Goal: Task Accomplishment & Management: Manage account settings

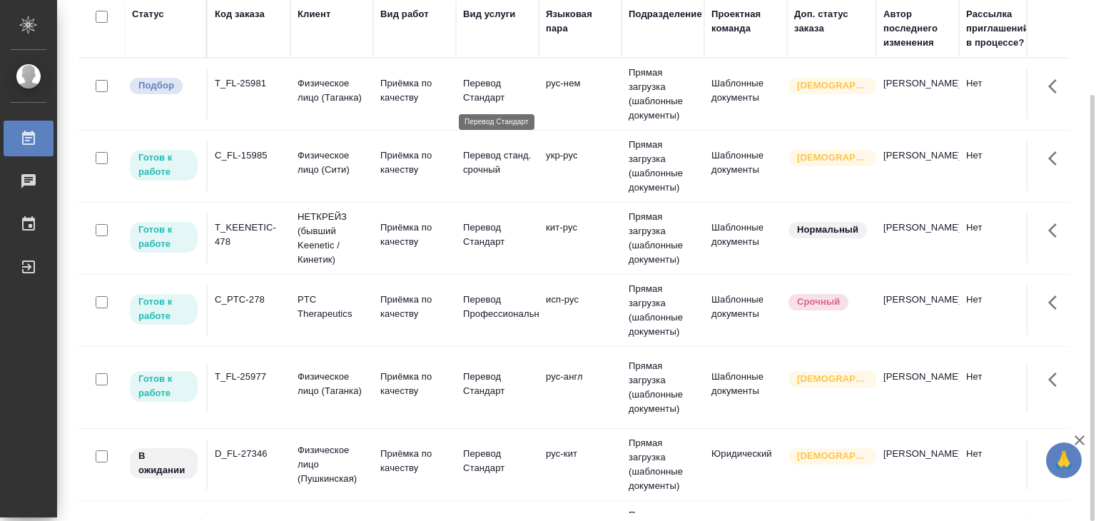
click at [467, 98] on p "Перевод Стандарт" at bounding box center [497, 90] width 68 height 29
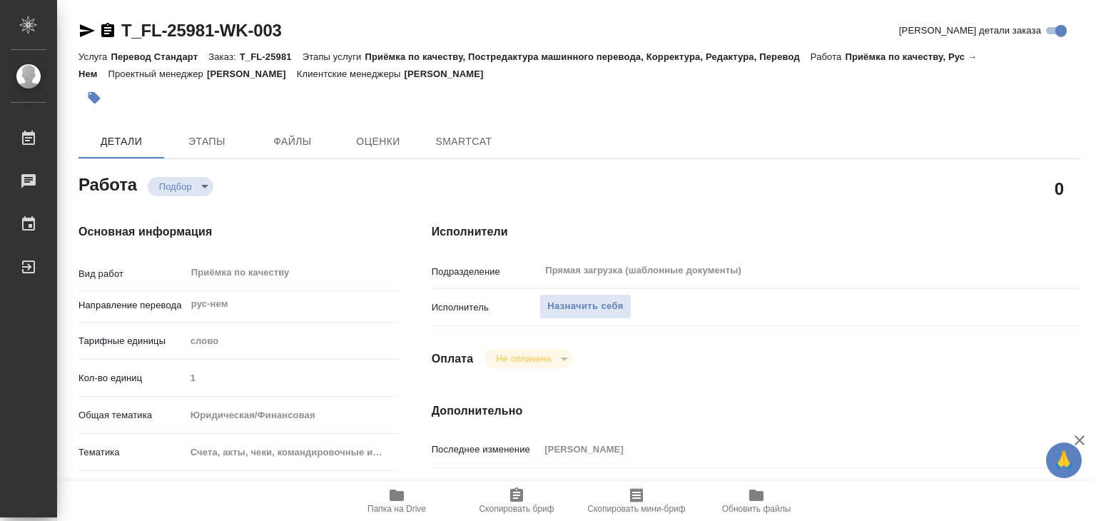
type textarea "x"
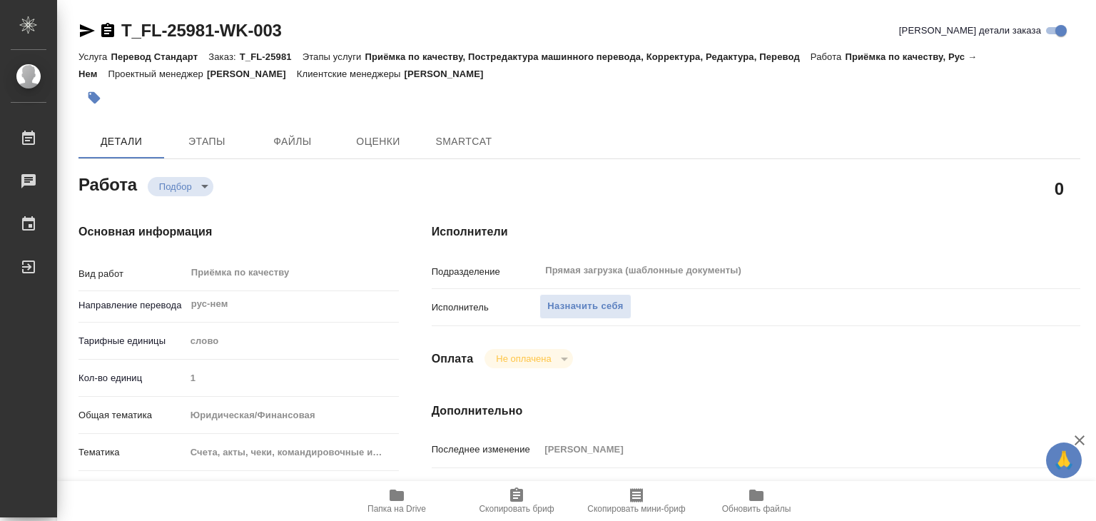
type textarea "x"
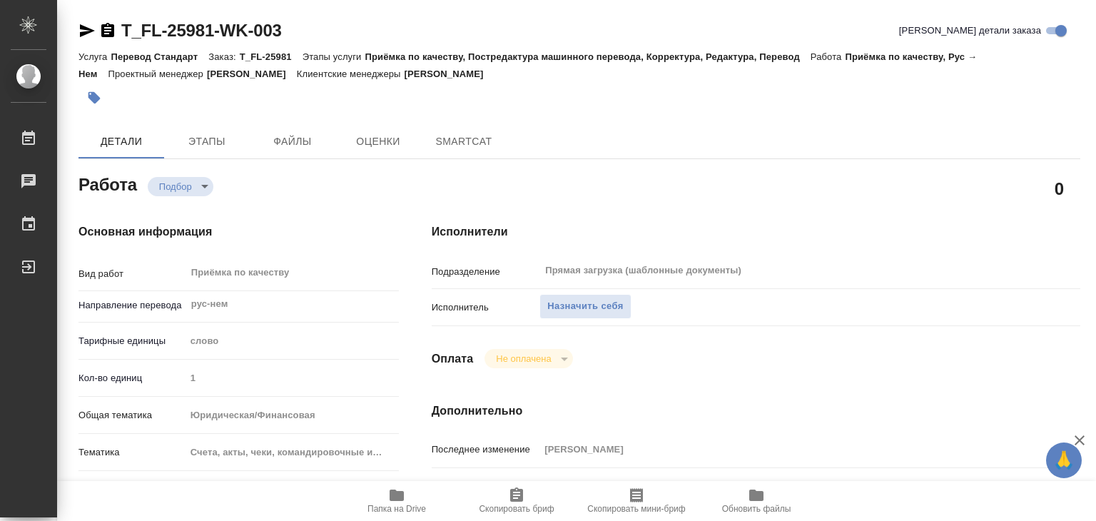
type textarea "x"
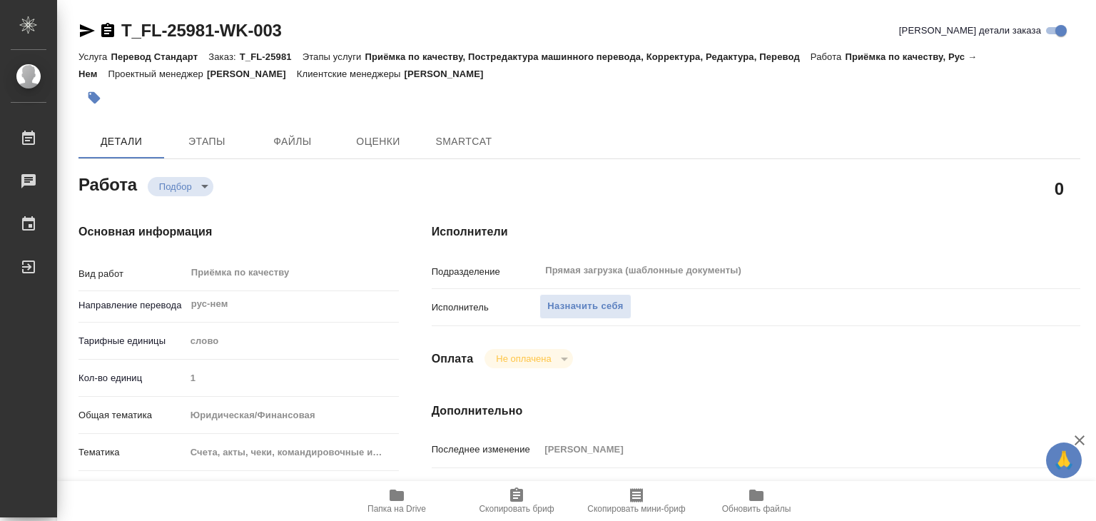
type textarea "x"
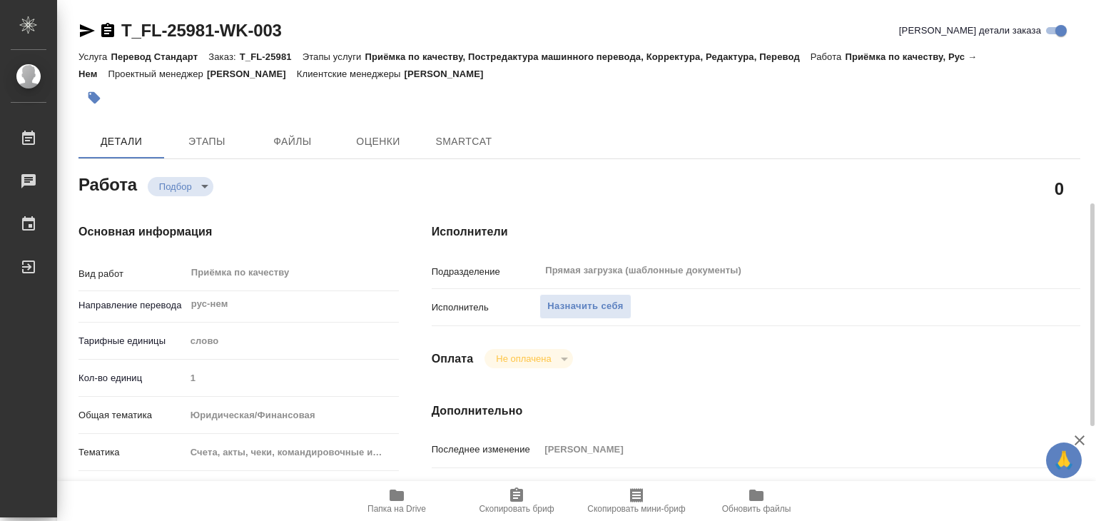
scroll to position [214, 0]
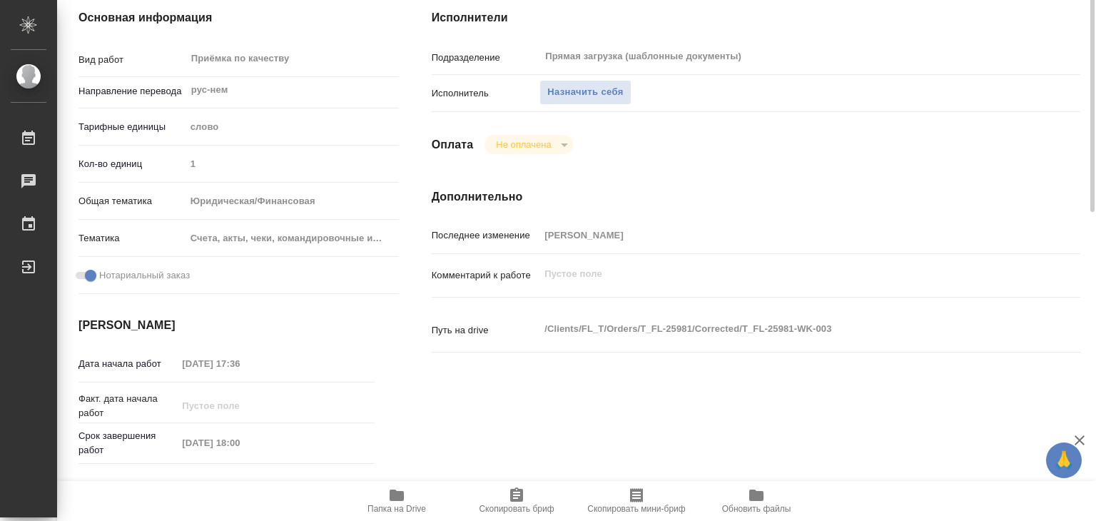
type textarea "x"
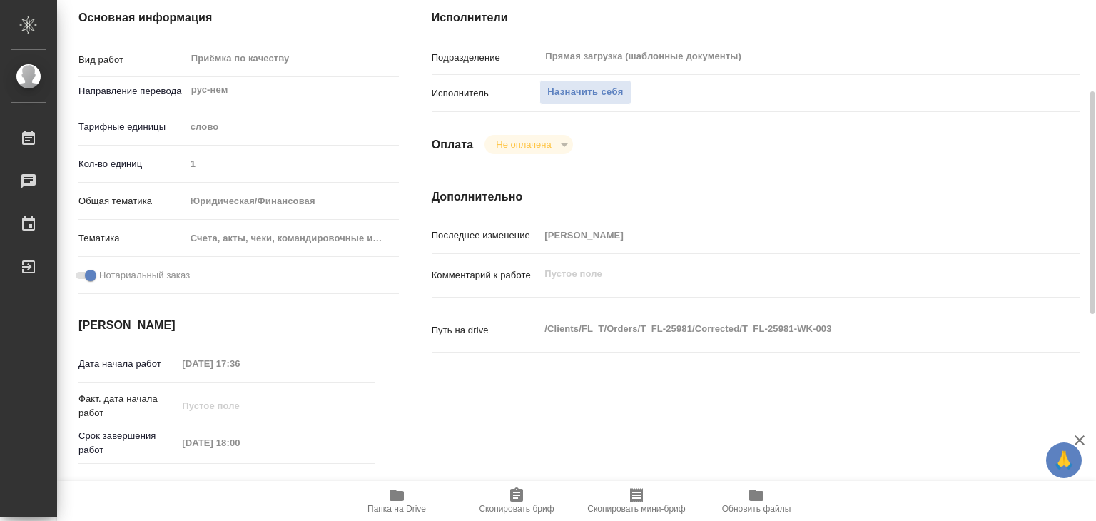
type textarea "x"
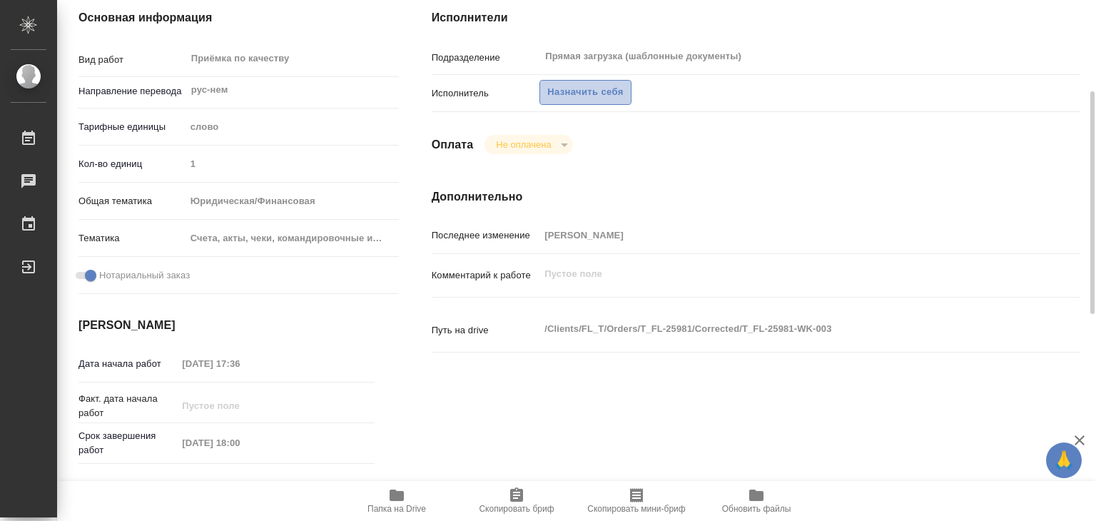
type textarea "x"
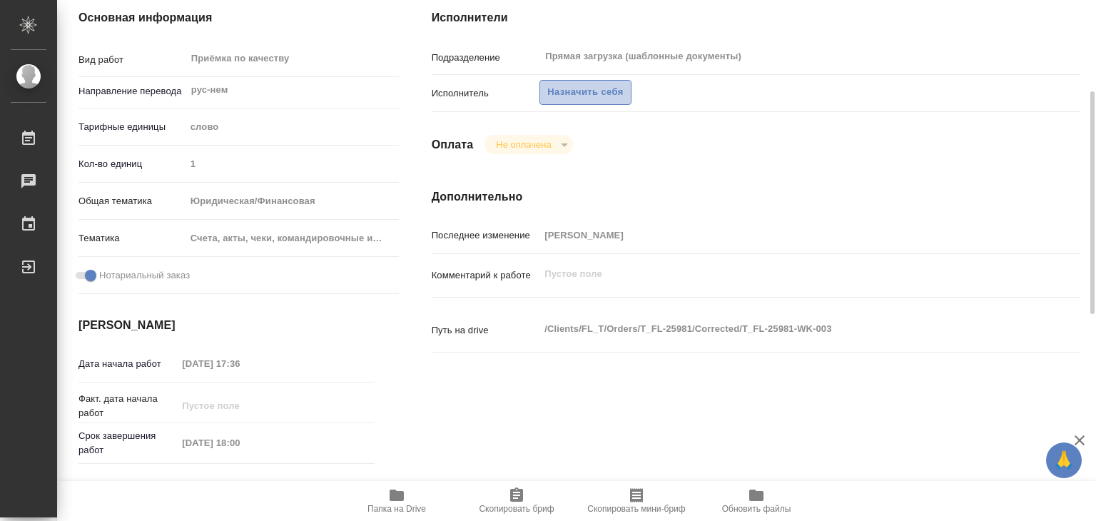
click at [604, 82] on button "Назначить себя" at bounding box center [584, 92] width 91 height 25
type textarea "x"
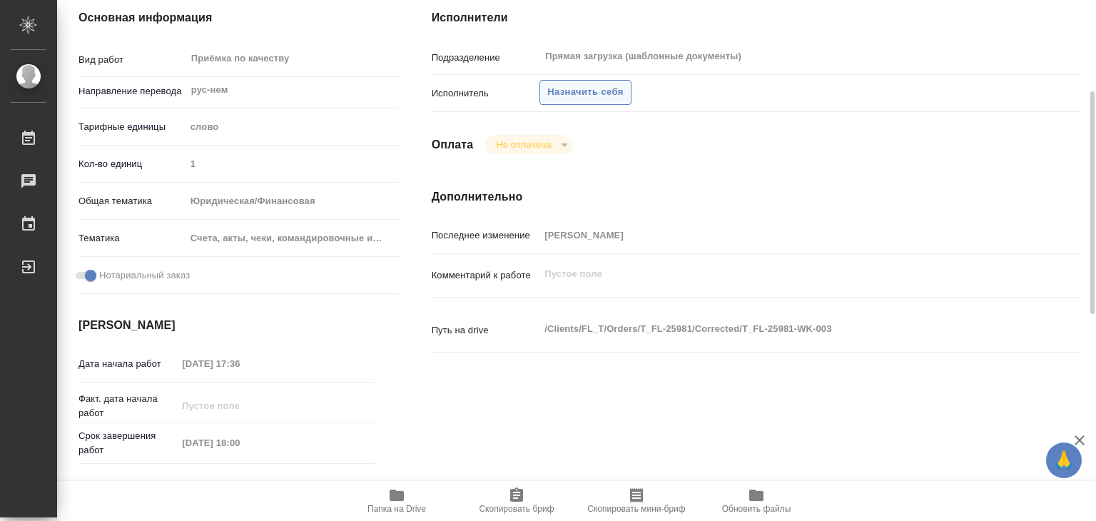
type textarea "x"
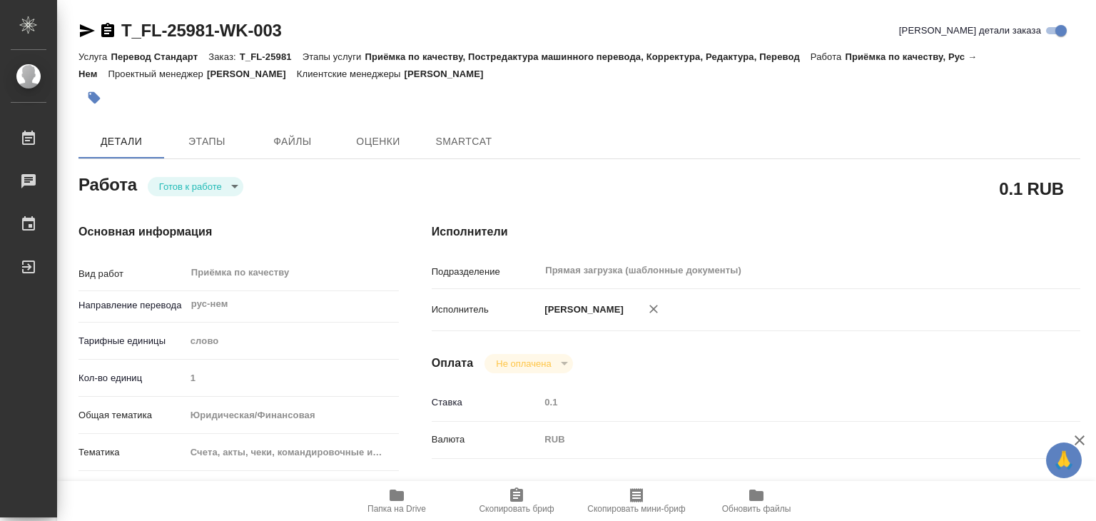
type textarea "x"
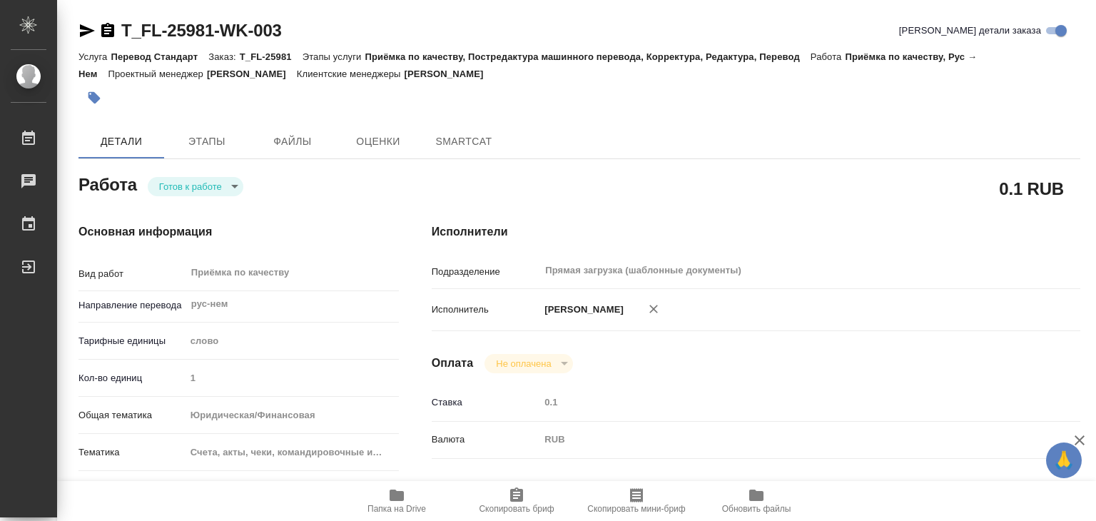
type textarea "x"
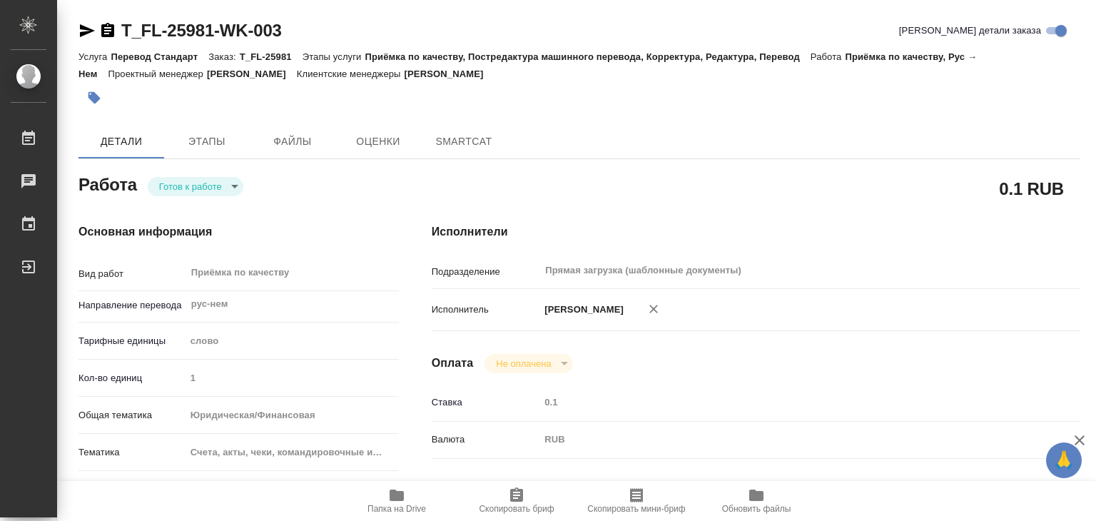
type textarea "x"
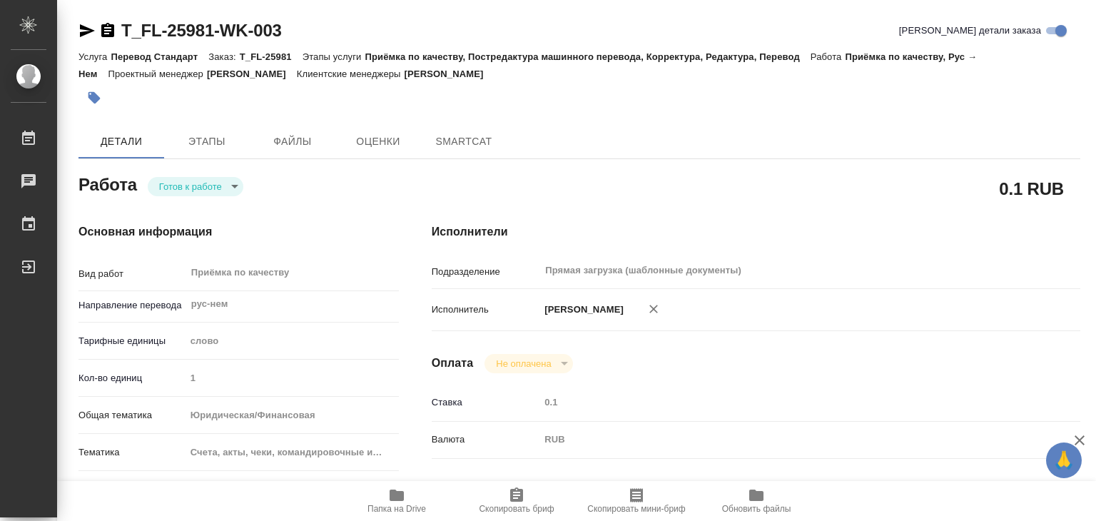
type textarea "x"
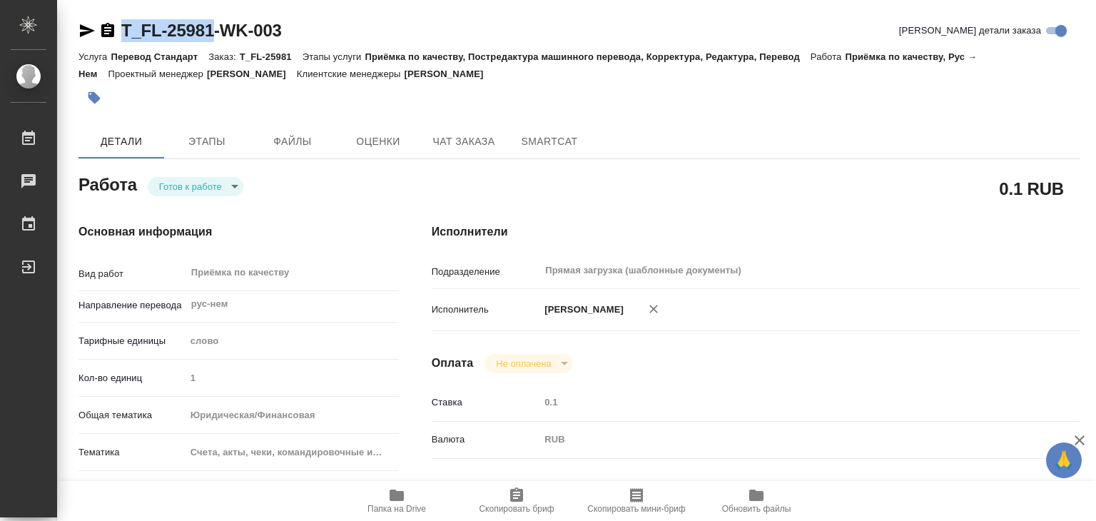
type textarea "x"
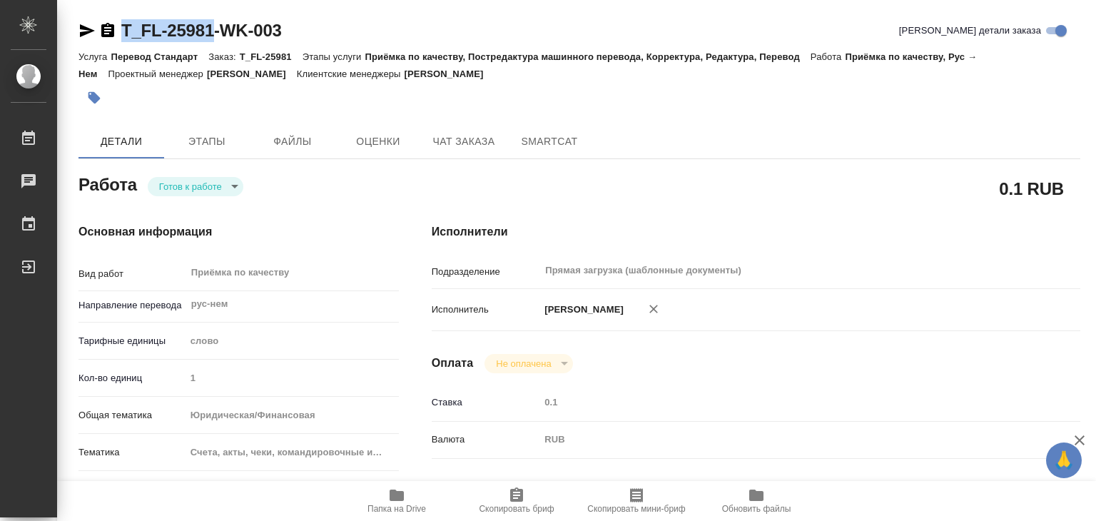
drag, startPoint x: 114, startPoint y: 12, endPoint x: 217, endPoint y: 21, distance: 103.1
type textarea "x"
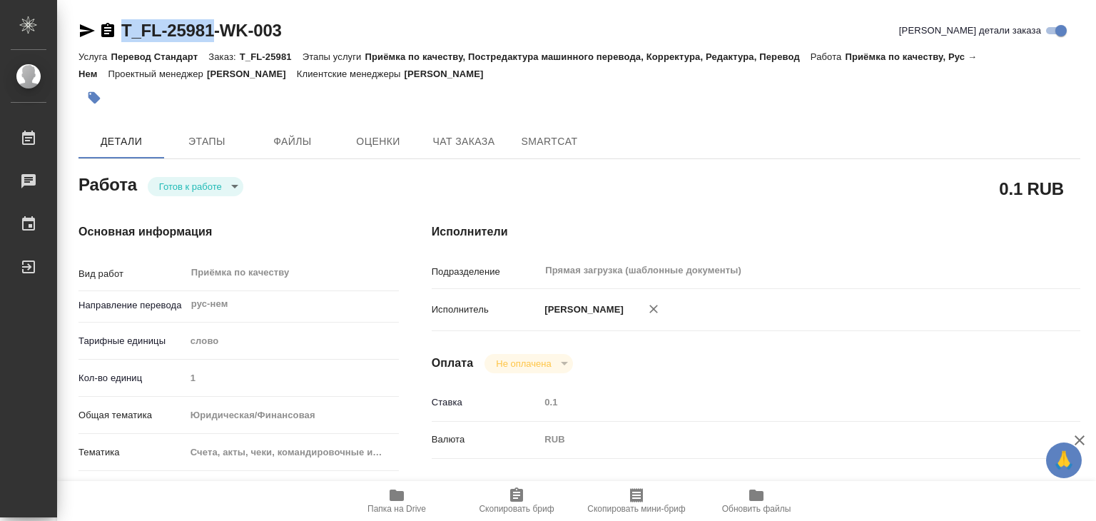
type textarea "x"
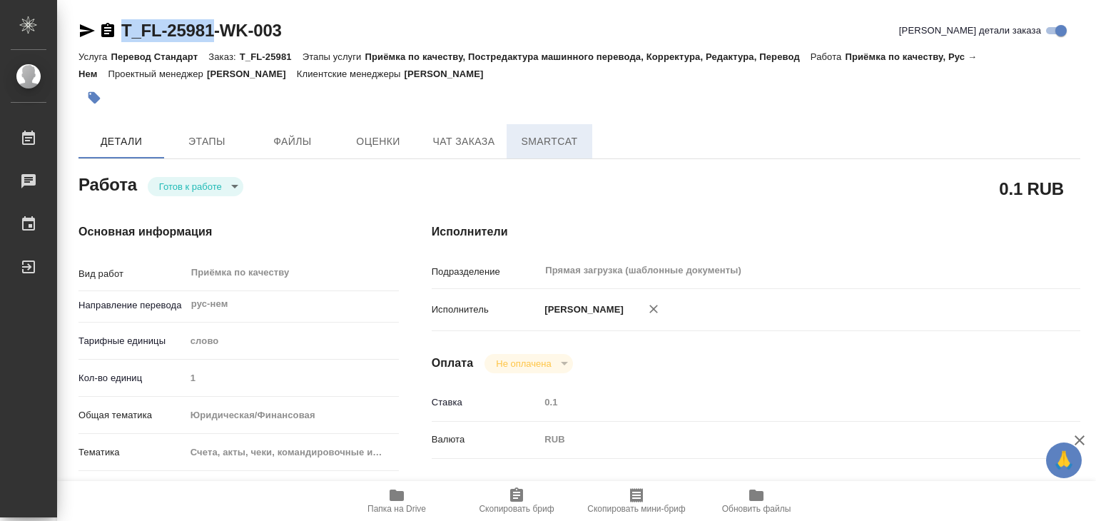
type textarea "x"
copy link "T_FL-25981"
click at [208, 200] on div "Основная информация Вид работ Приёмка по качеству x ​ Направление перевода кит-…" at bounding box center [226, 499] width 353 height 609
click at [200, 188] on body "🙏 .cls-1 fill:#fff; AWATERA Alilekova [PERSON_NAME] Работы 0 Чаты График Выйти …" at bounding box center [548, 260] width 1096 height 521
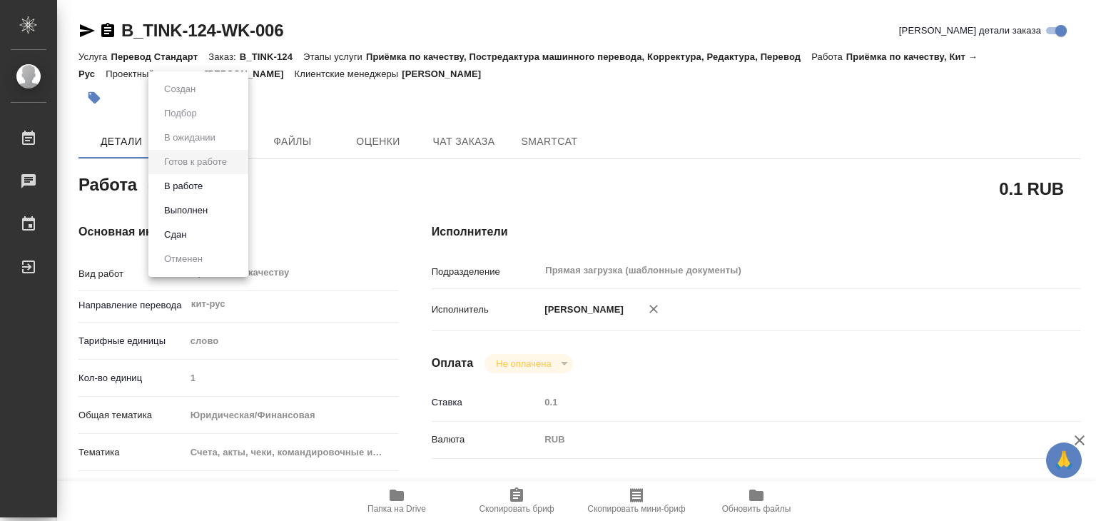
click at [209, 180] on li "В работе" at bounding box center [198, 186] width 100 height 24
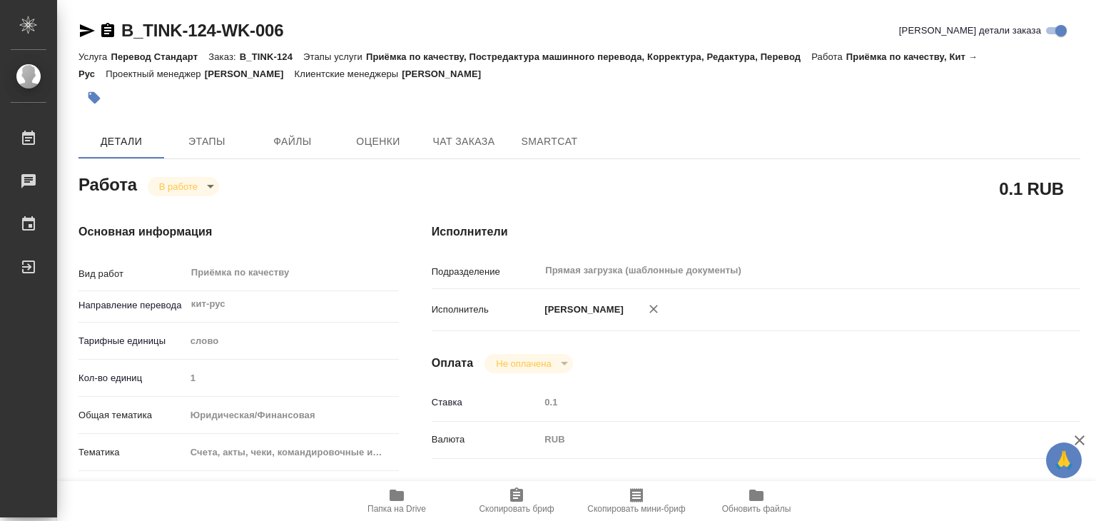
type textarea "x"
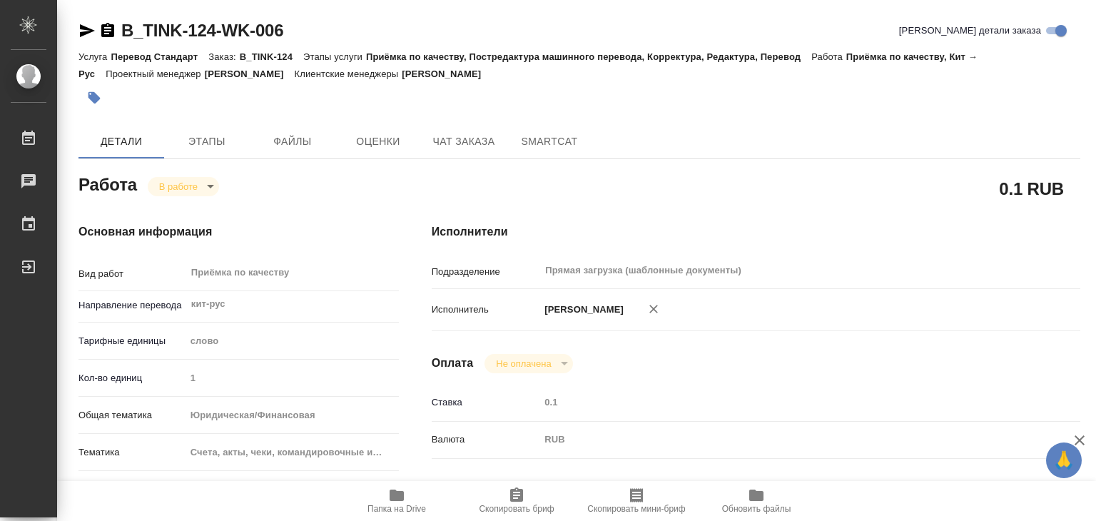
type textarea "x"
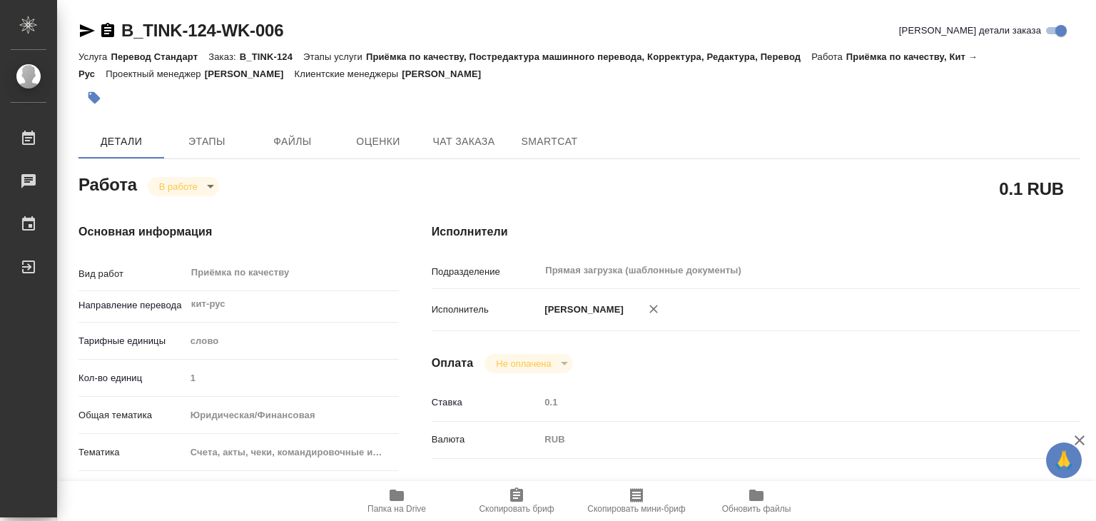
scroll to position [285, 0]
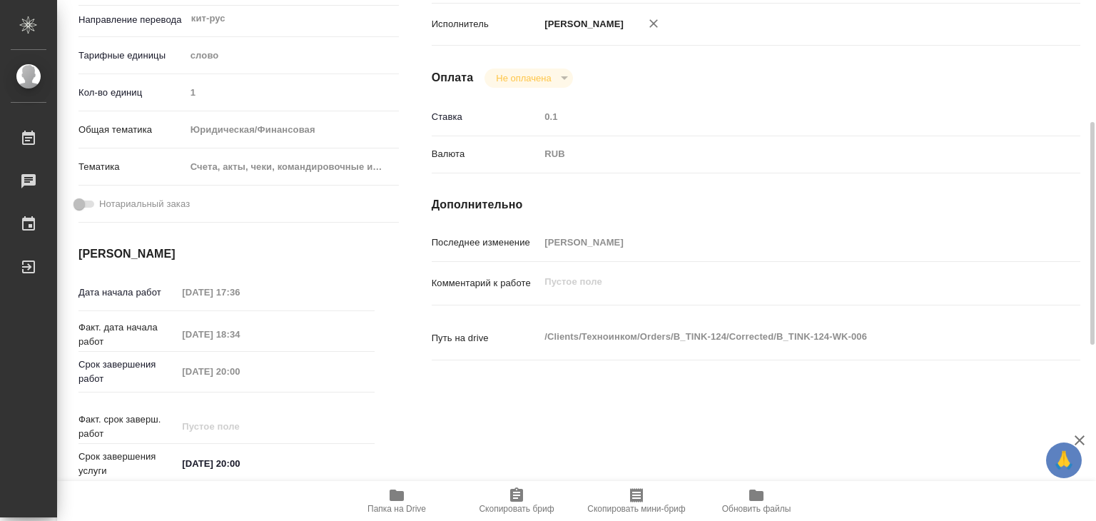
type textarea "x"
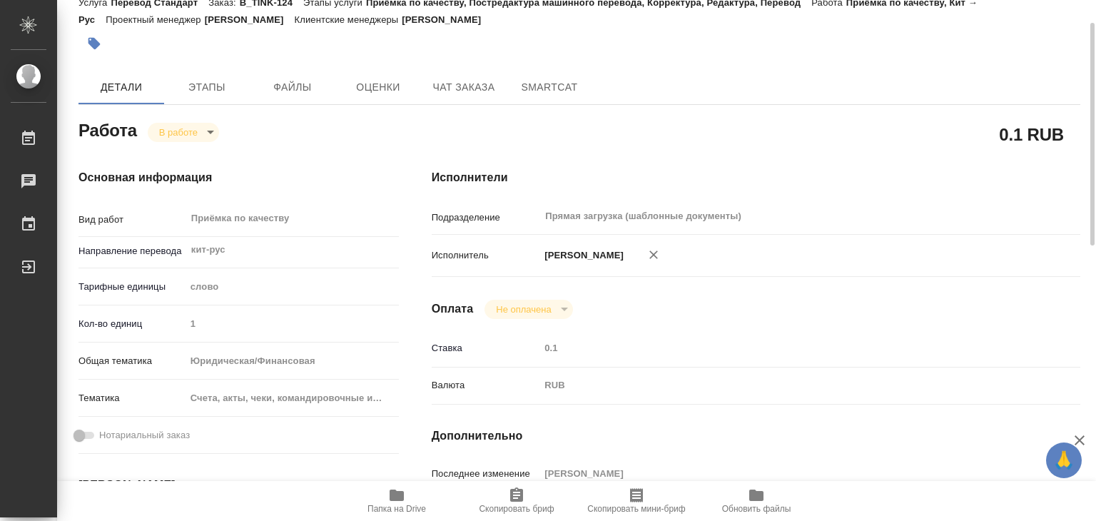
scroll to position [0, 0]
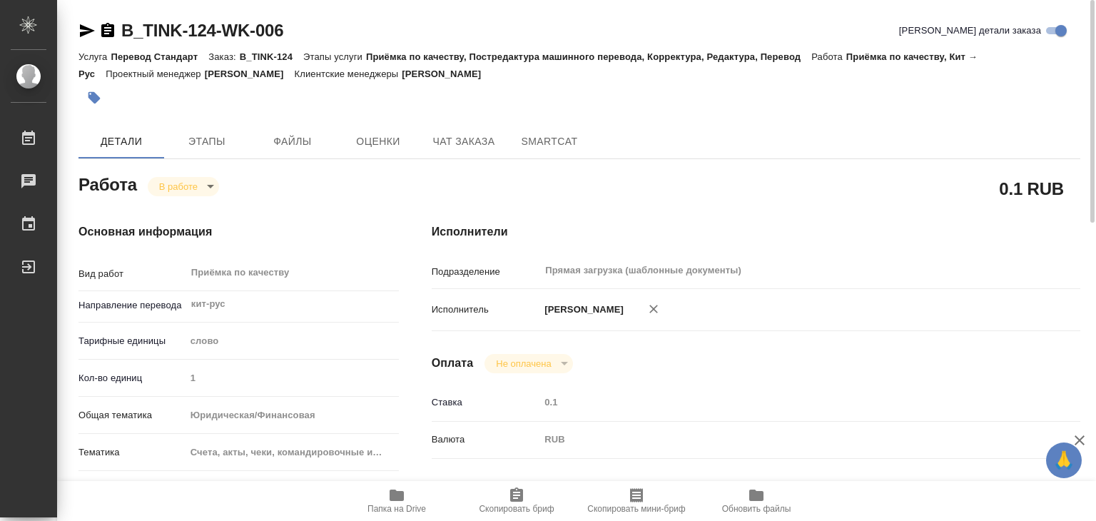
click at [93, 84] on button "button" at bounding box center [93, 97] width 31 height 31
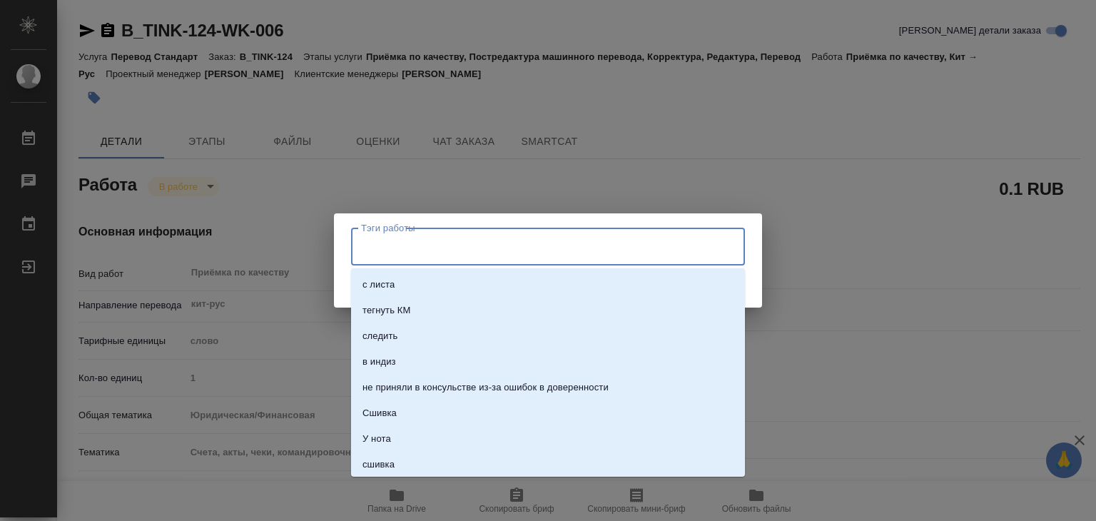
click at [448, 240] on input "Тэги работы" at bounding box center [534, 246] width 354 height 24
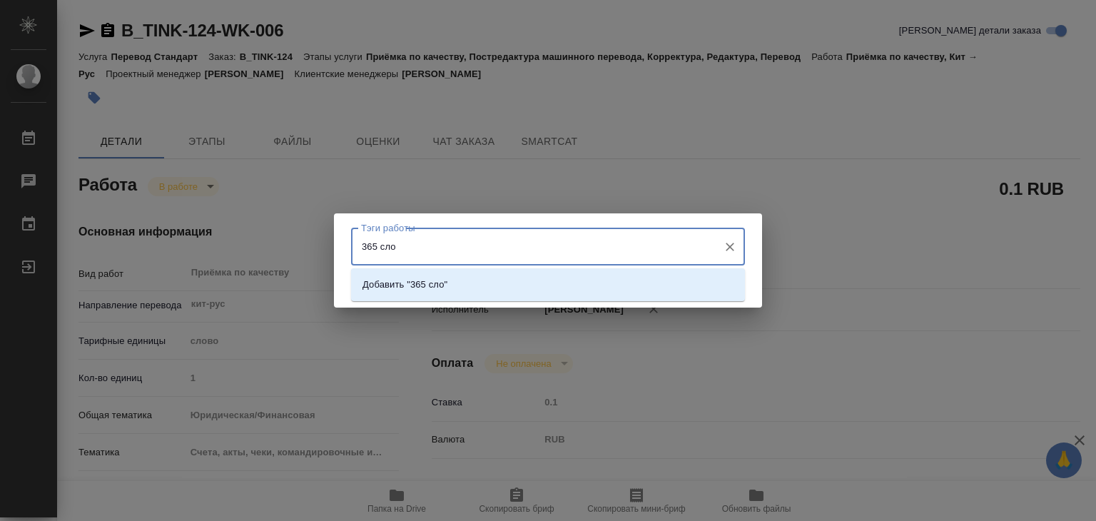
type input "365 слов"
click at [505, 285] on li "Добавить "365 слов"" at bounding box center [548, 285] width 394 height 26
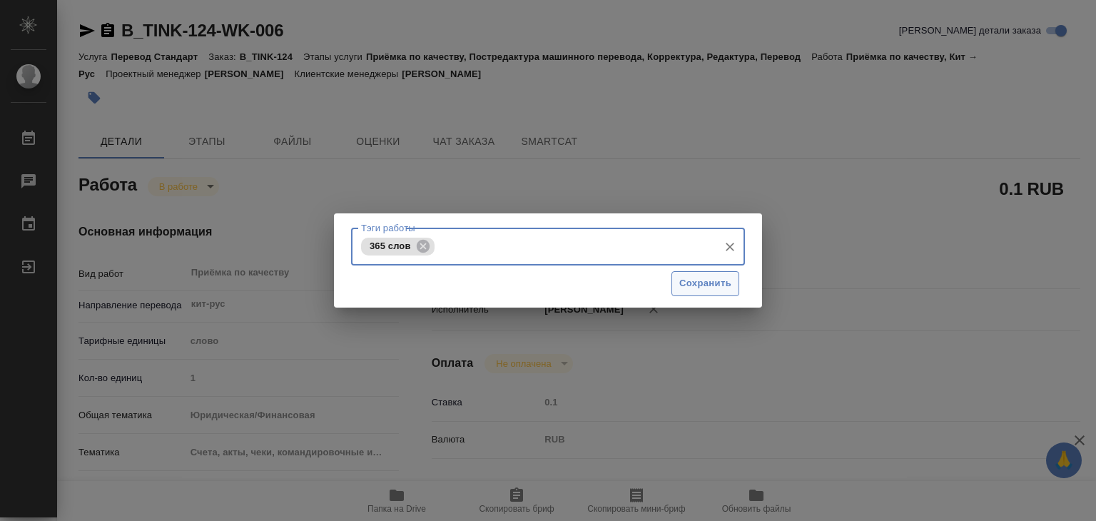
click at [688, 295] on button "Сохранить" at bounding box center [705, 283] width 68 height 25
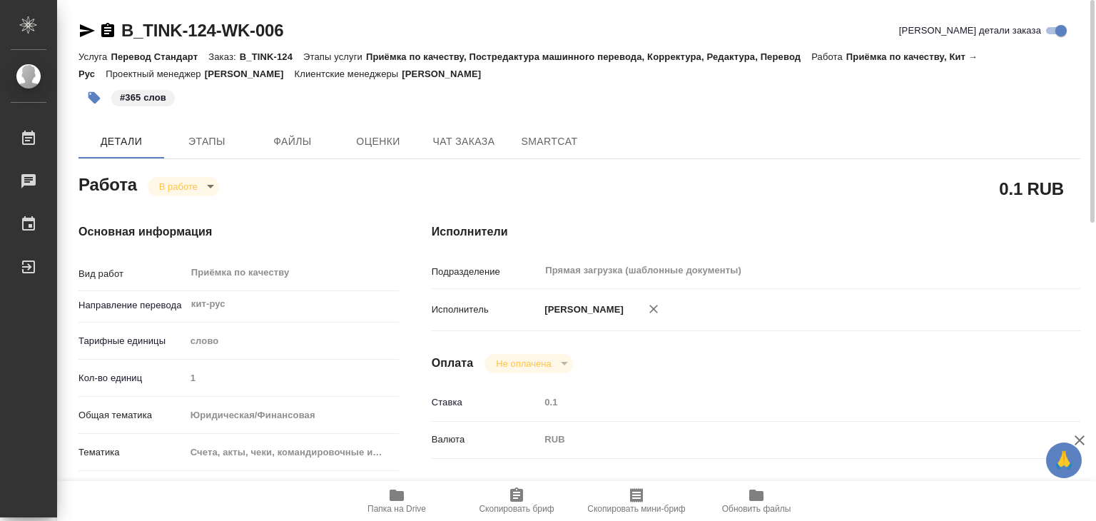
type input "inProgress"
type textarea "Приёмка по качеству"
type textarea "x"
type input "кит-рус"
type input "5a8b1489cc6b4906c91bfd90"
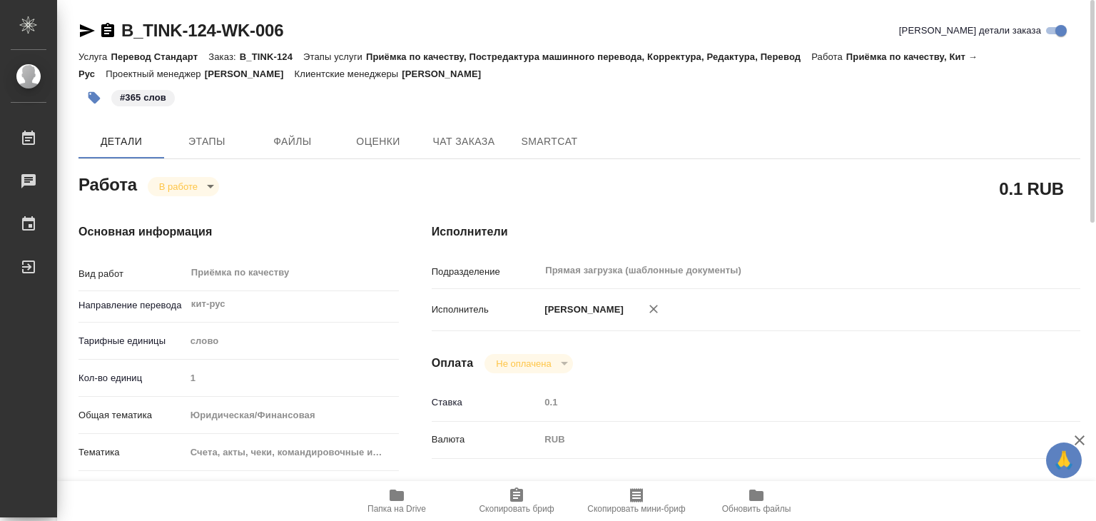
type input "1"
type input "yr-fn"
type input "5f647205b73bc97568ca66c0"
type input "08.10.2025 17:36"
type input "14.10.2025 18:34"
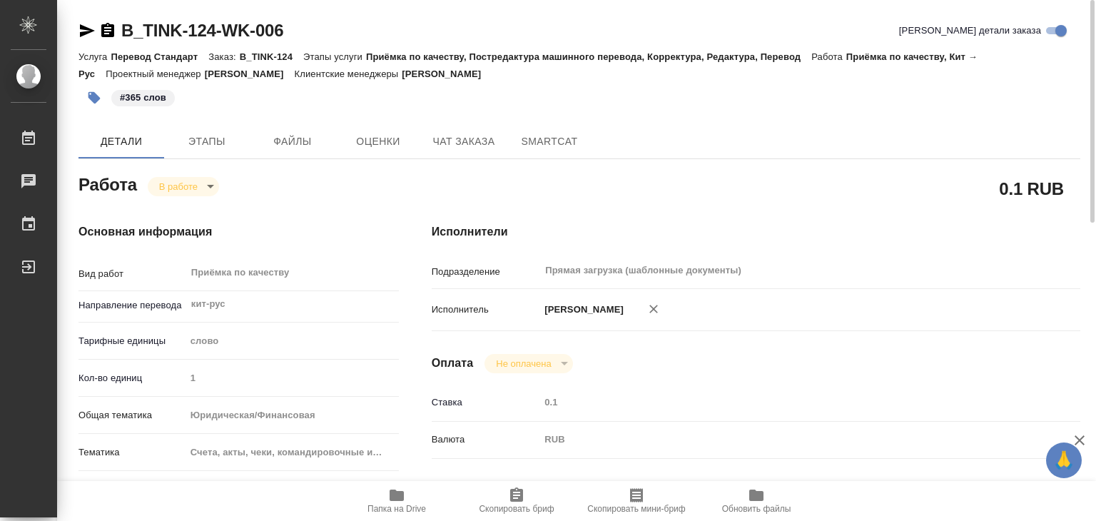
type input "14.10.2025 20:00"
type input "Прямая загрузка (шаблонные документы)"
type input "notPayed"
type input "0.1"
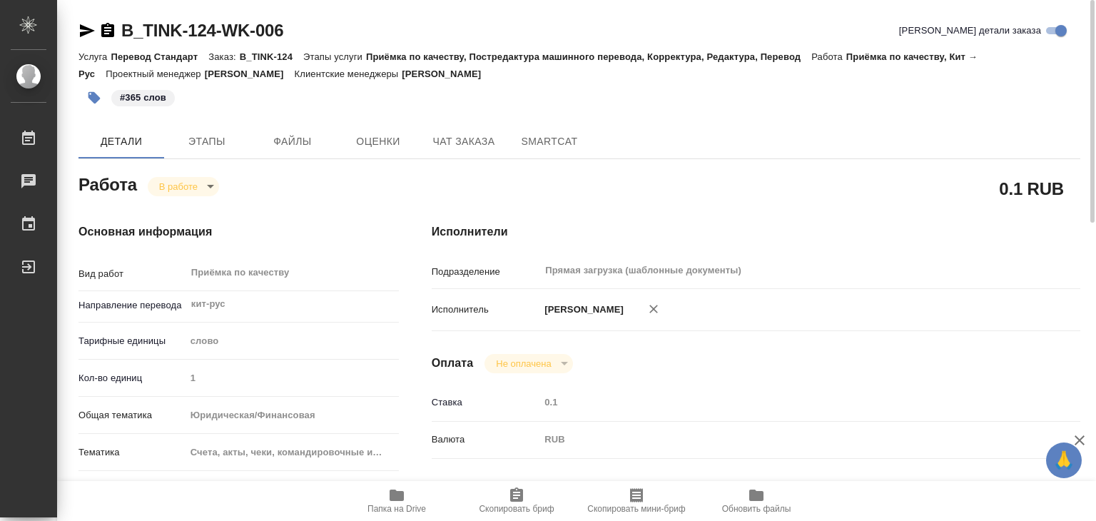
type input "RUB"
type input "[PERSON_NAME]"
type textarea "x"
type textarea "/Clients/Техноинком/Orders/B_TINK-124/Corrected/B_TINK-124-WK-006"
type textarea "x"
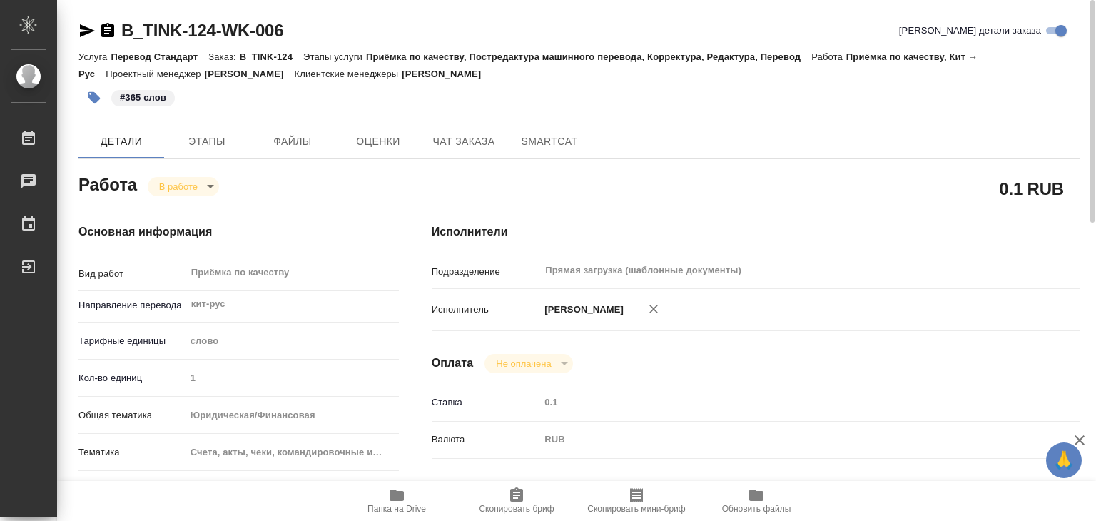
type input "B_TINK-124"
type input "Перевод Стандарт"
type input "Приёмка по качеству, Постредактура машинного перевода, Корректура, Редактура, П…"
type input "Богомолова Анастасия"
type input "Малофеева Екатерина"
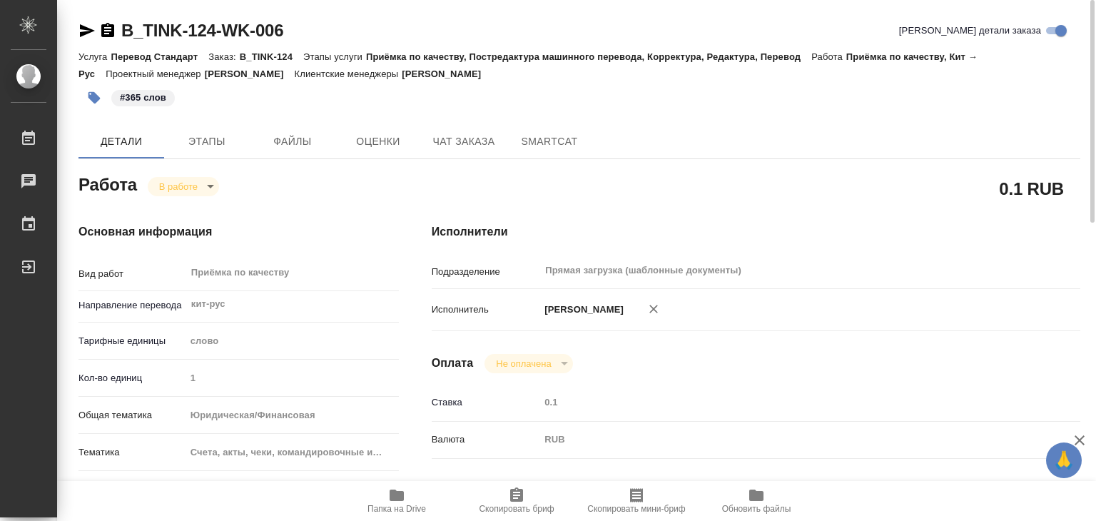
type input "/Clients/Техноинком/Orders/B_TINK-124"
type textarea "x"
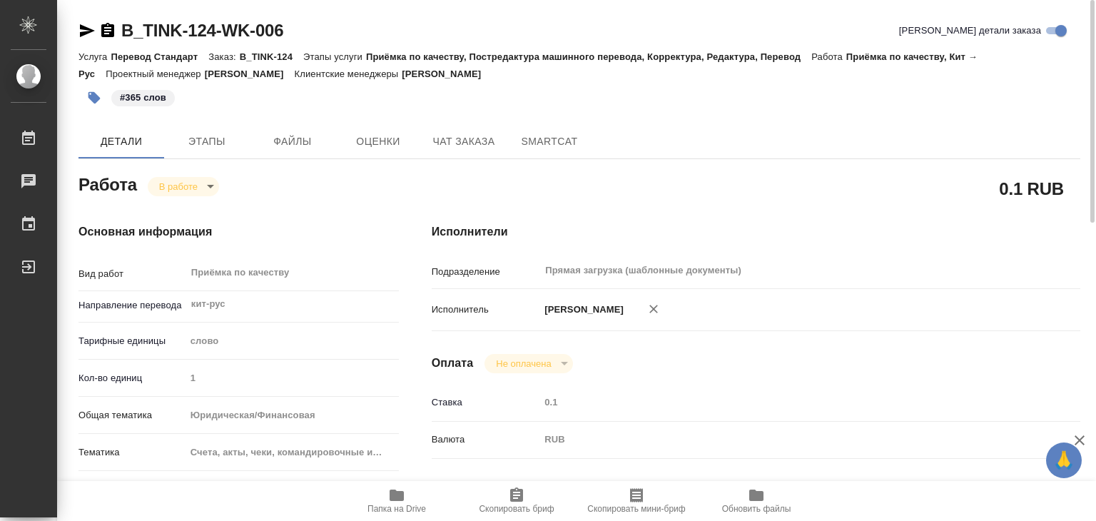
type textarea "x"
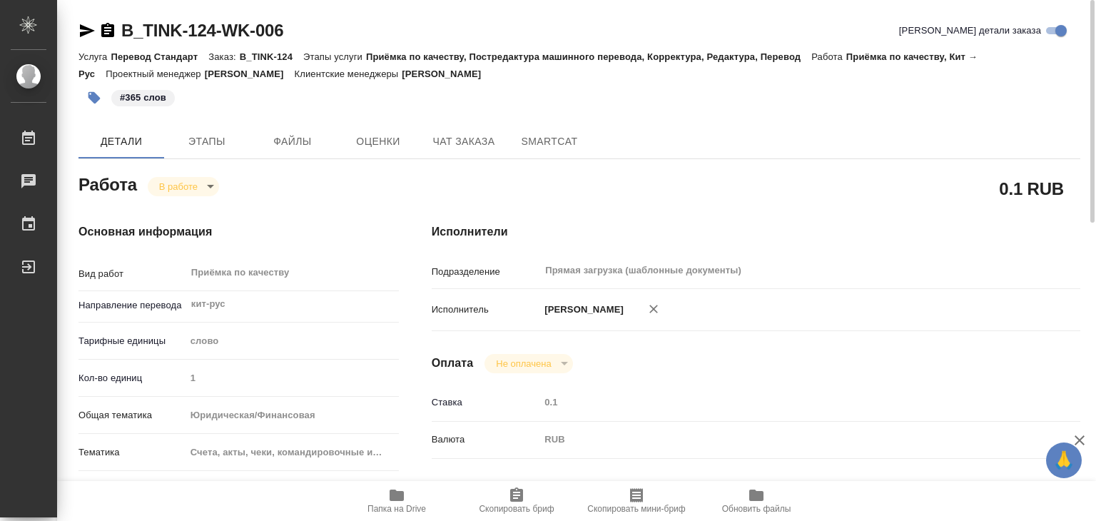
type textarea "x"
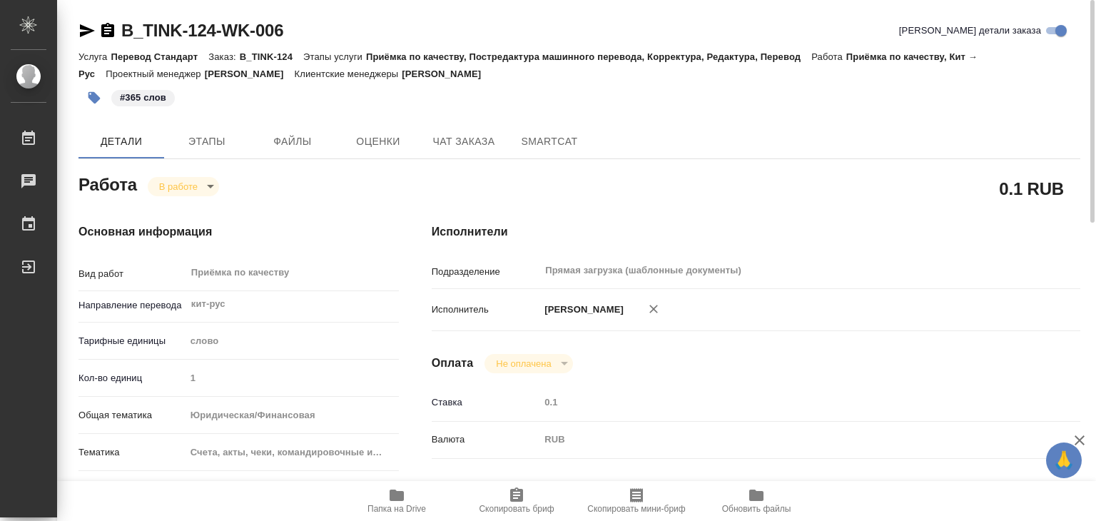
type textarea "x"
click at [402, 501] on icon "button" at bounding box center [396, 495] width 17 height 17
click at [200, 183] on body "🙏 .cls-1 fill:#fff; AWATERA Alilekova Valeriya Работы 0 Чаты График Выйти B_TIN…" at bounding box center [548, 260] width 1096 height 521
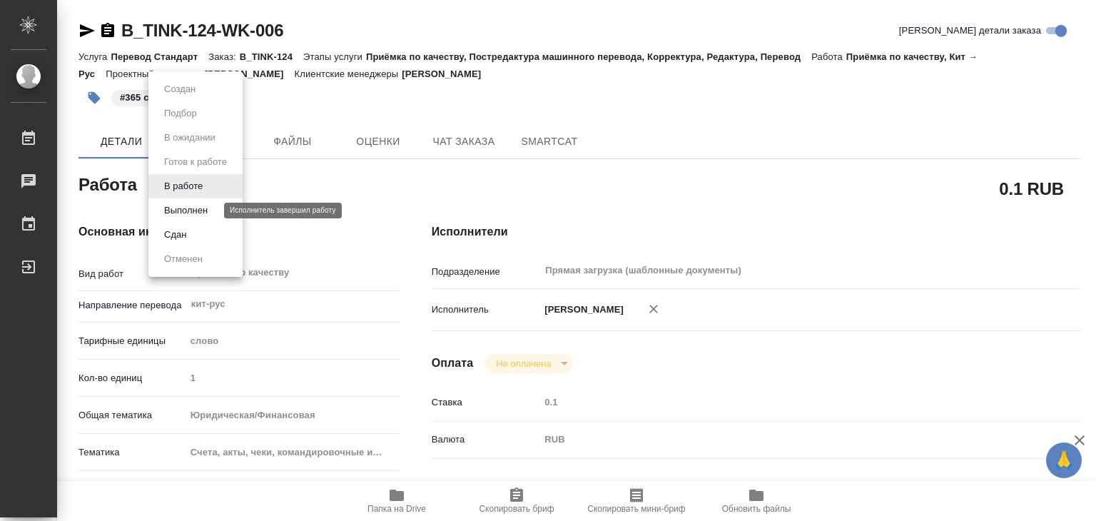
click at [207, 210] on button "Выполнен" at bounding box center [186, 211] width 52 height 16
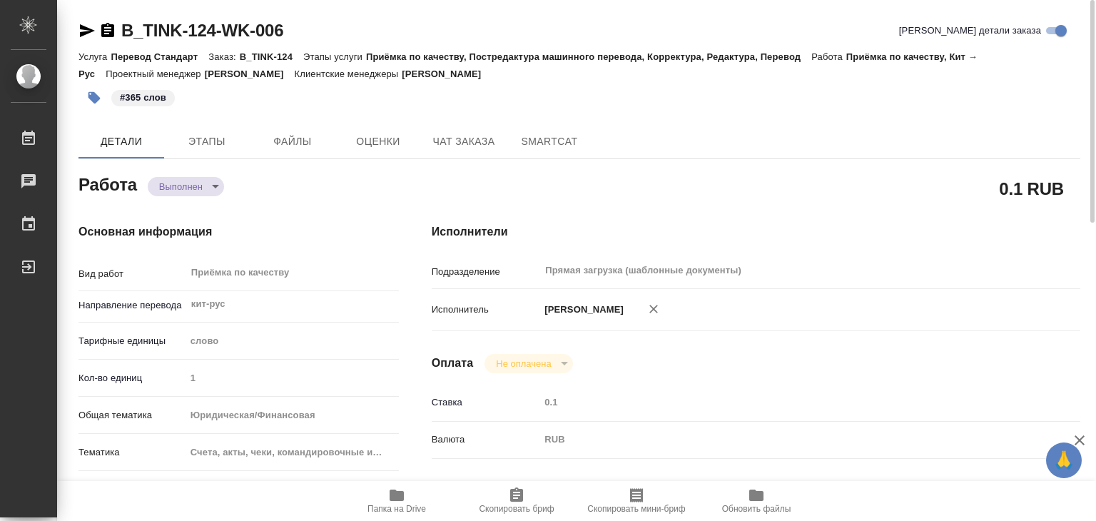
type textarea "x"
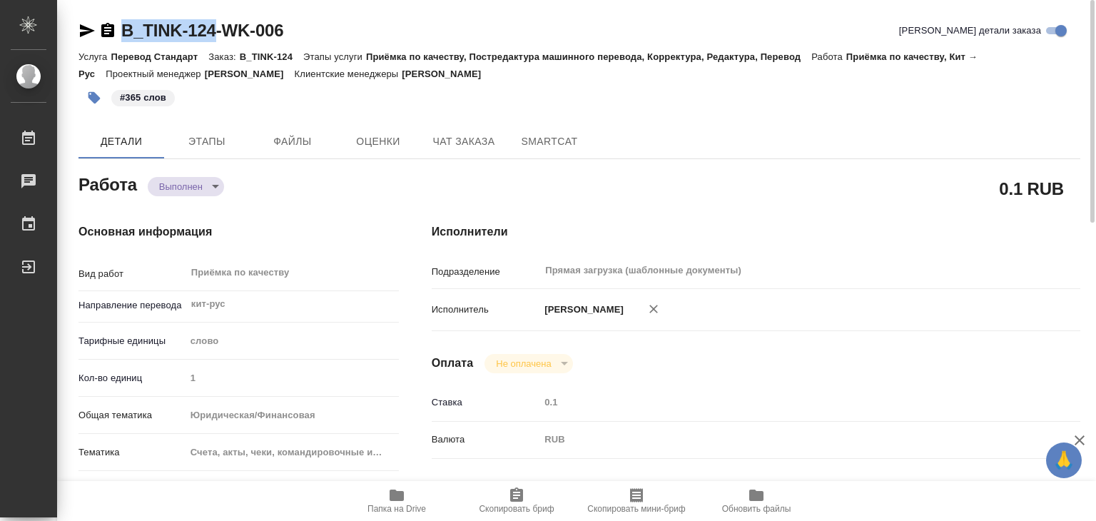
drag, startPoint x: 110, startPoint y: 6, endPoint x: 214, endPoint y: 29, distance: 106.5
copy link "B_TINK-124"
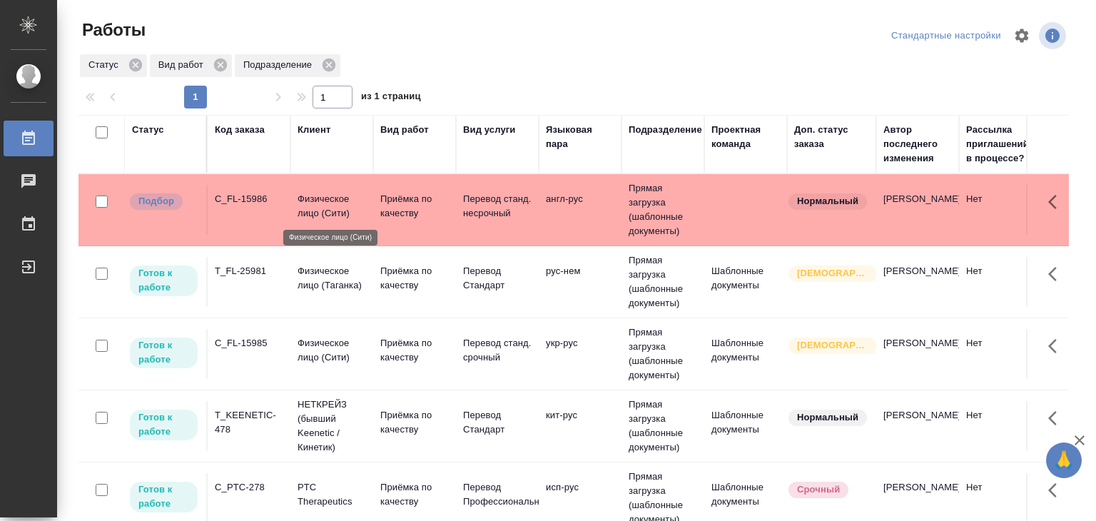
click at [335, 219] on p "Физическое лицо (Сити)" at bounding box center [331, 206] width 68 height 29
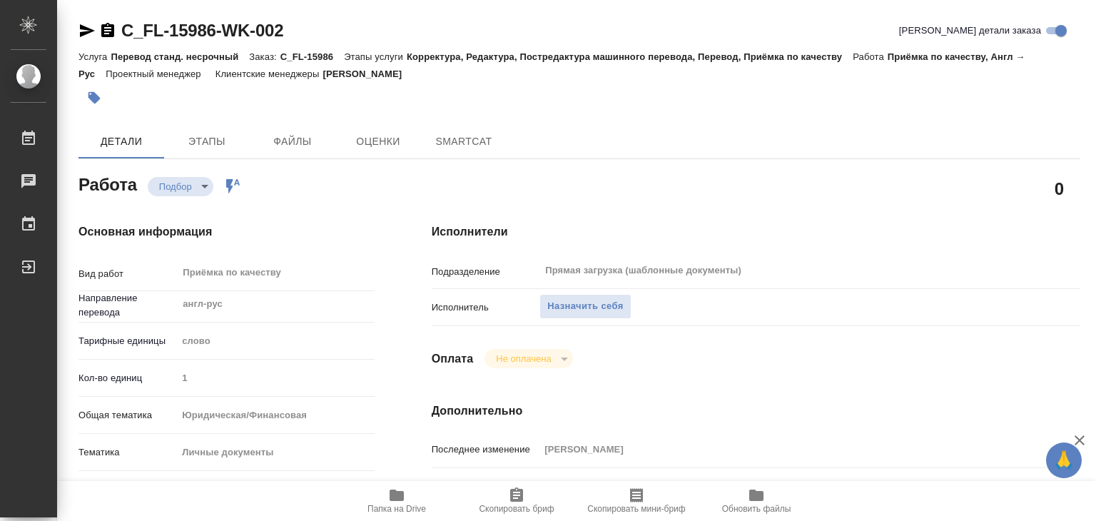
type textarea "x"
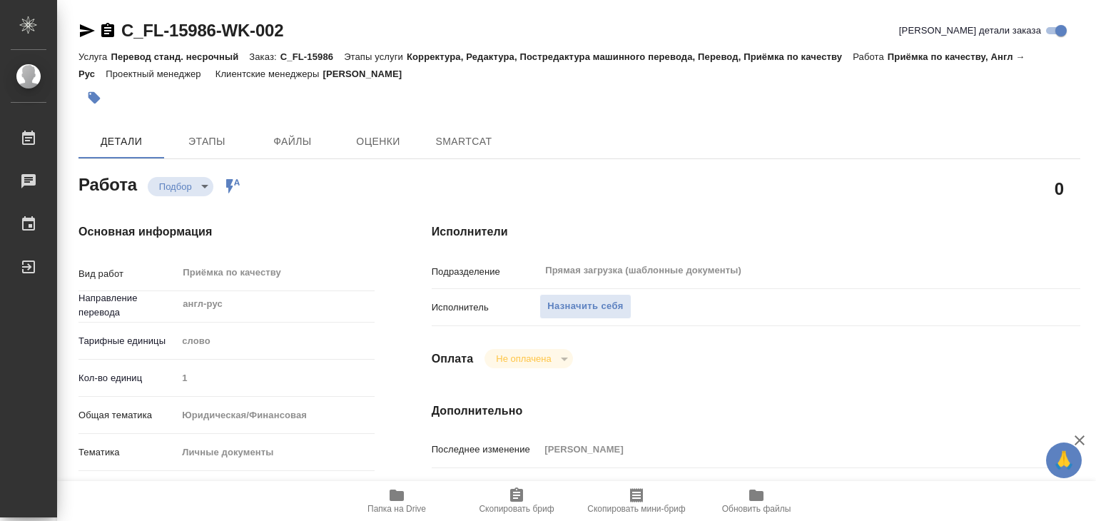
type textarea "x"
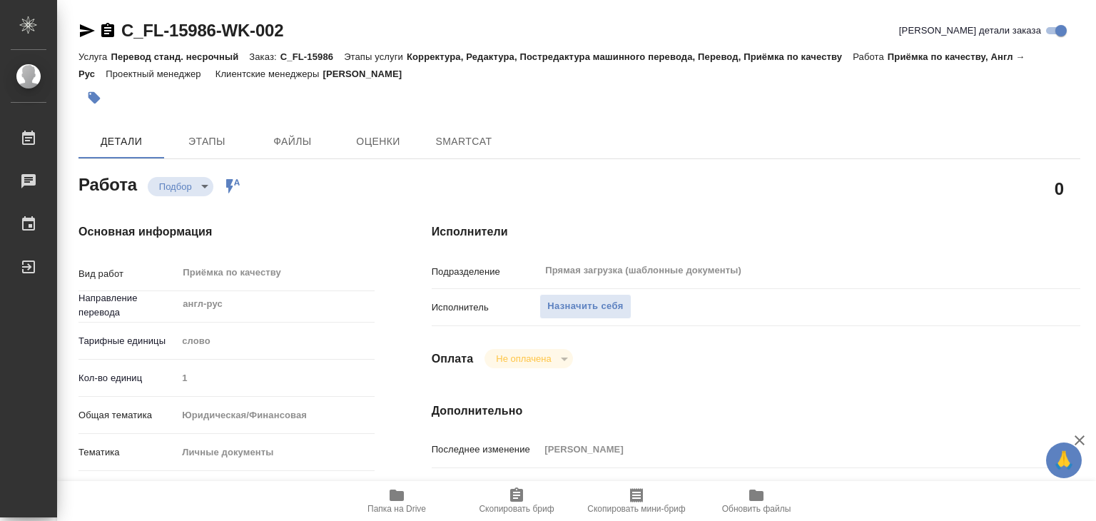
type textarea "x"
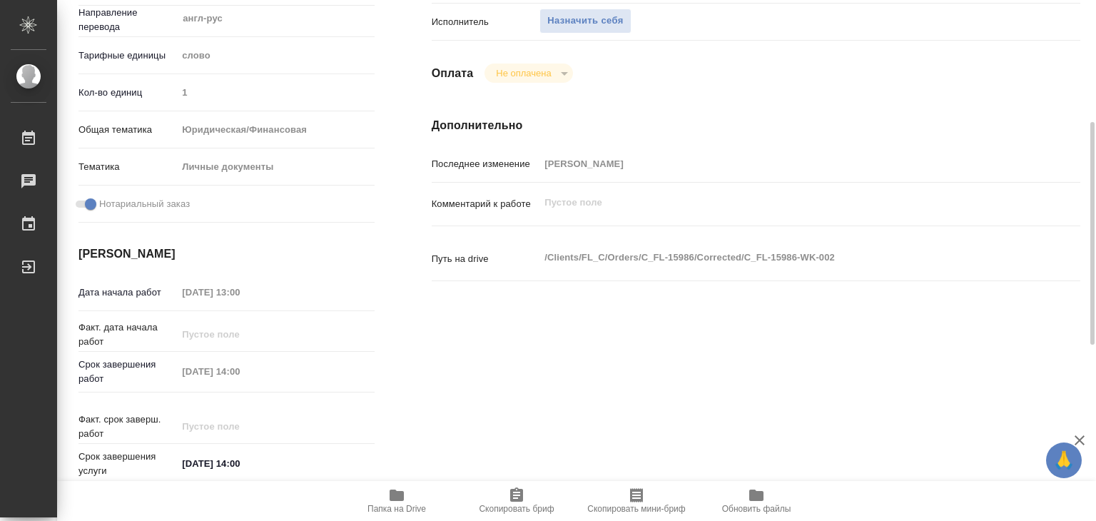
scroll to position [357, 0]
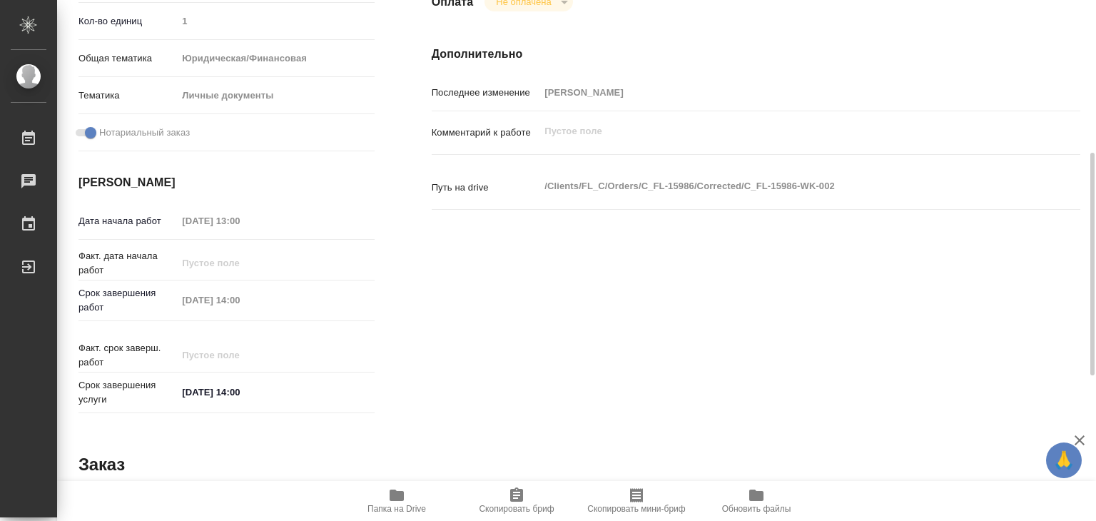
type textarea "x"
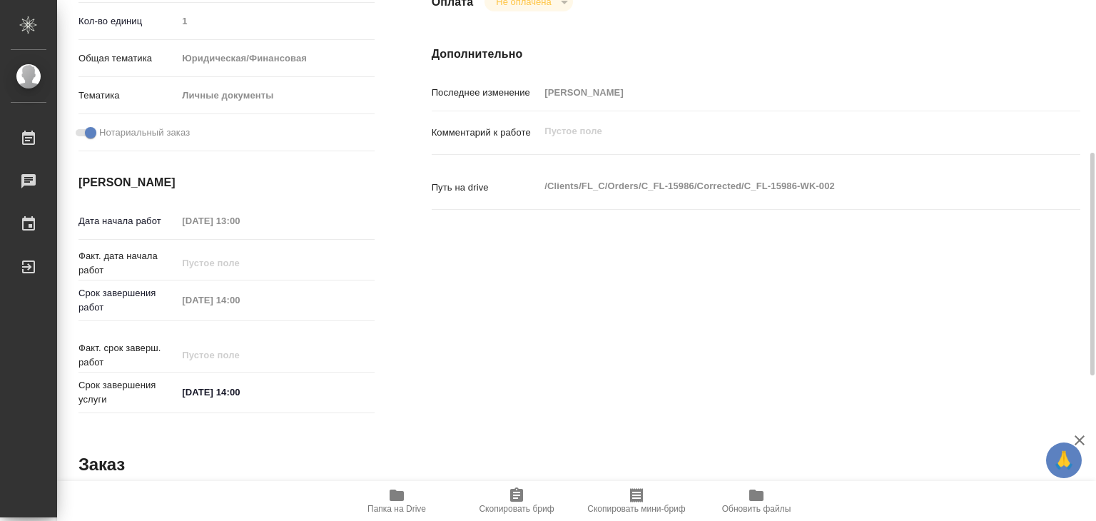
type textarea "x"
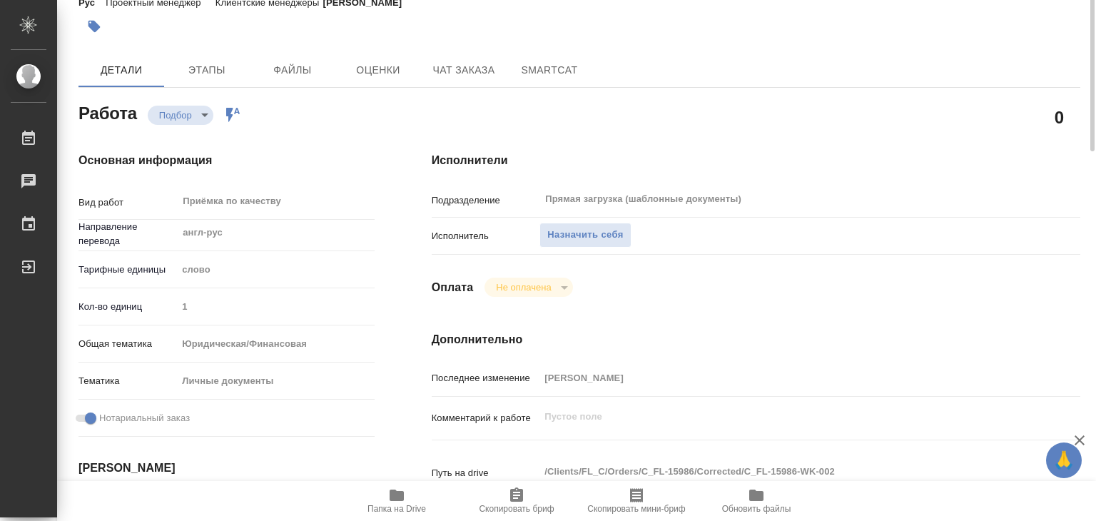
scroll to position [0, 0]
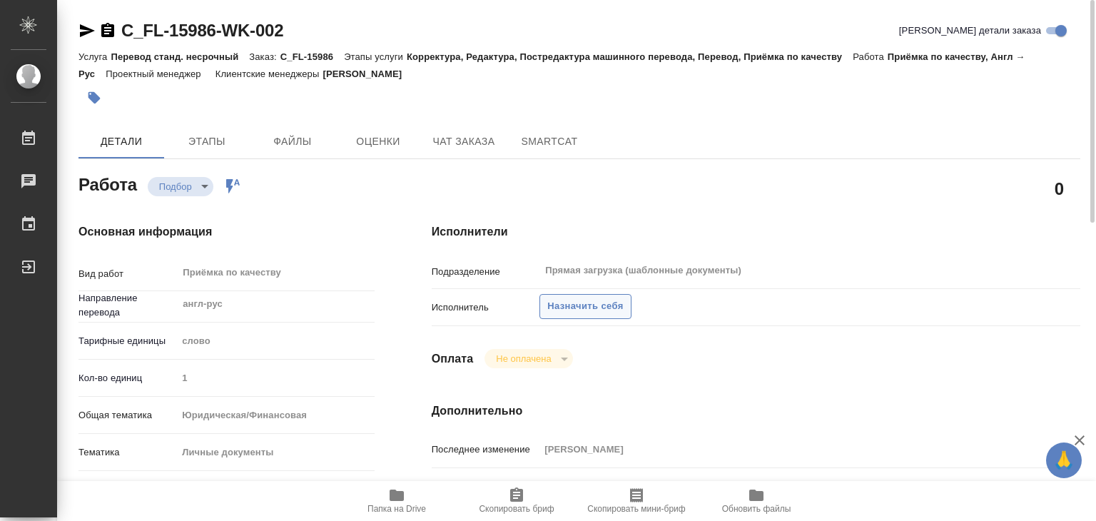
type textarea "x"
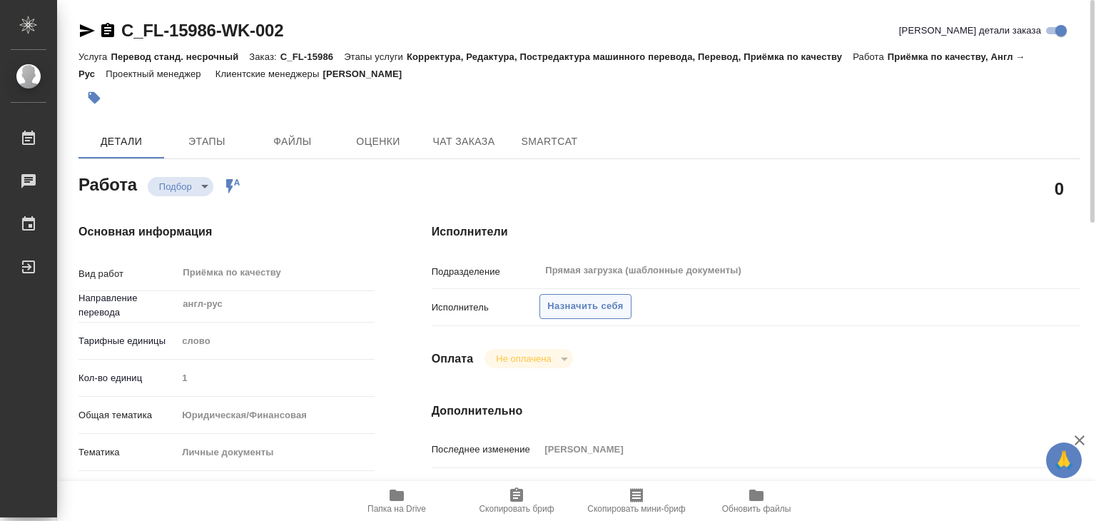
click at [562, 300] on span "Назначить себя" at bounding box center [585, 306] width 76 height 16
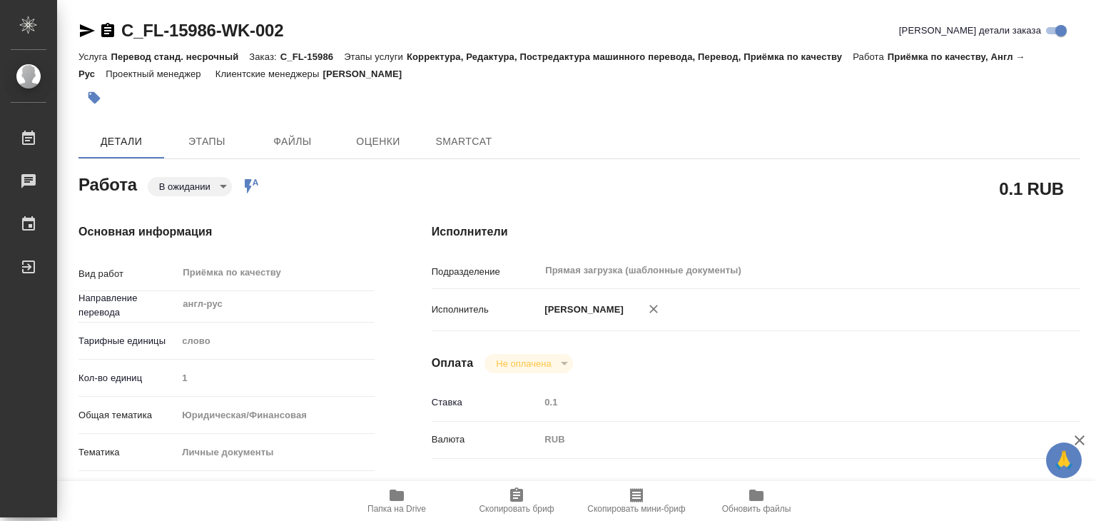
type textarea "x"
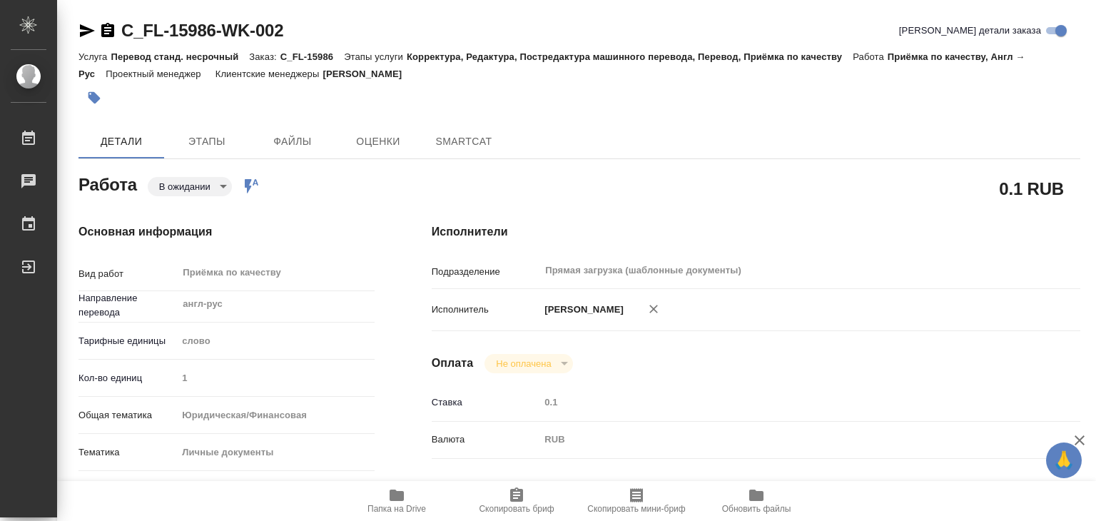
type textarea "x"
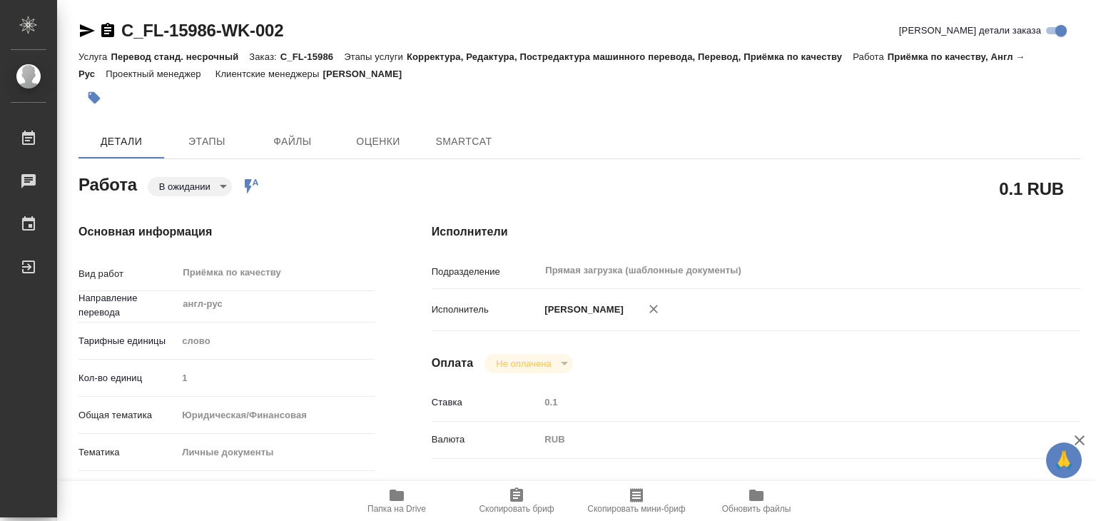
type textarea "x"
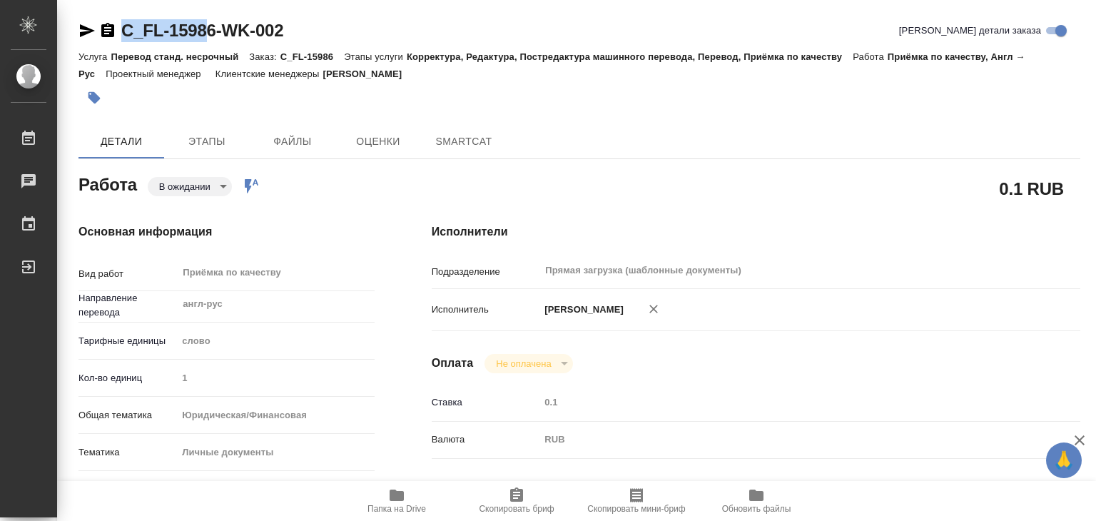
type textarea "x"
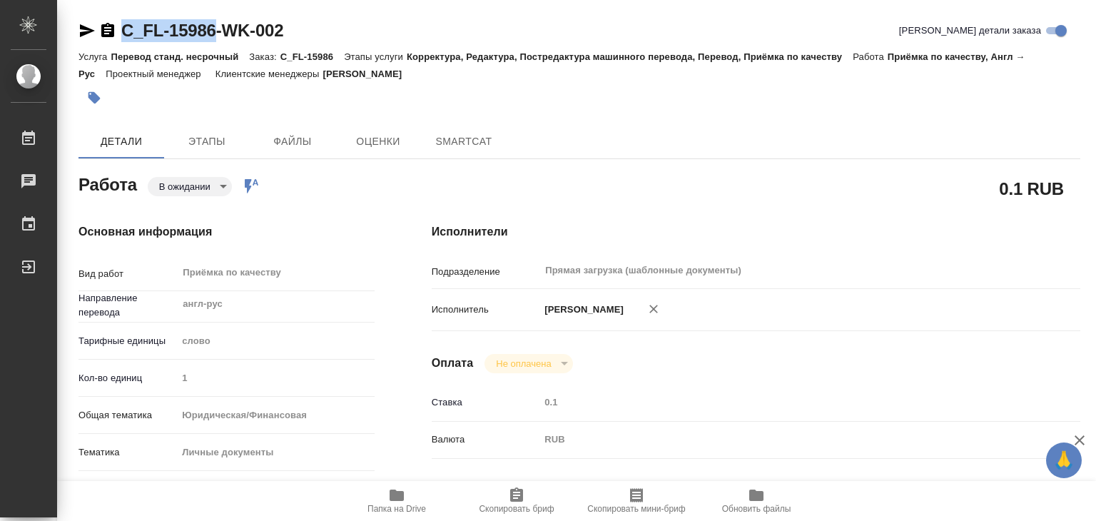
type textarea "x"
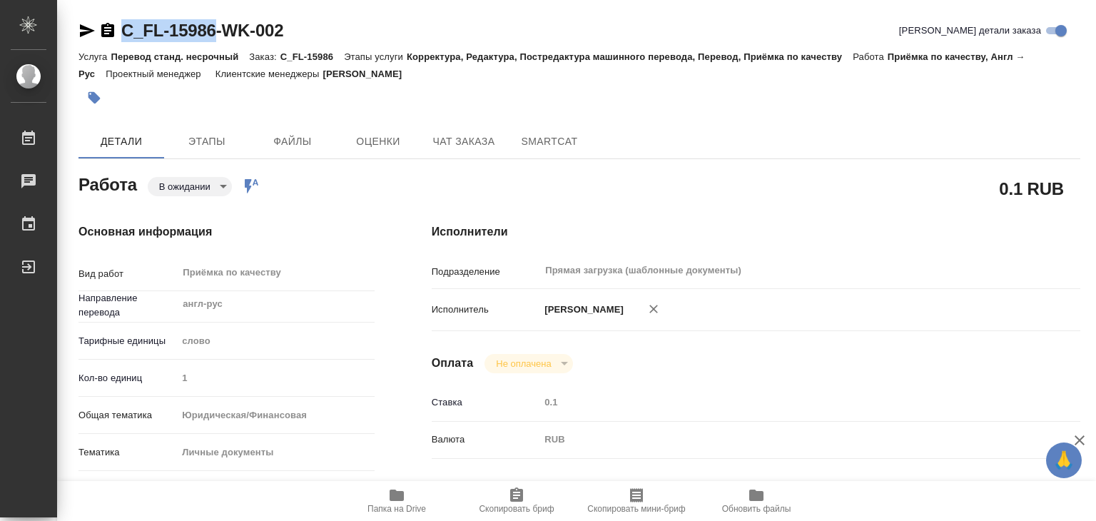
drag, startPoint x: 111, startPoint y: 9, endPoint x: 220, endPoint y: 32, distance: 111.5
copy link "C_FL-15986"
type textarea "x"
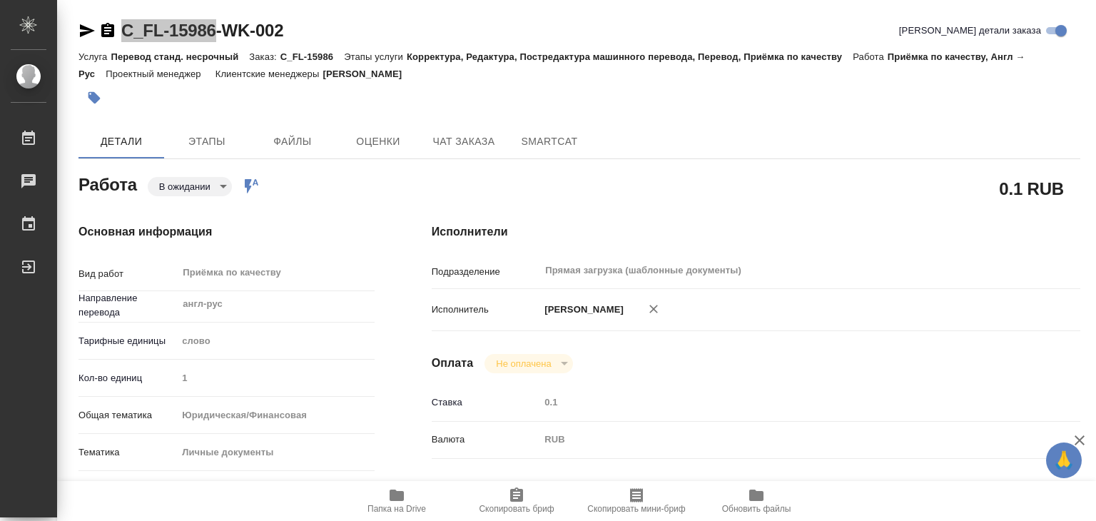
type textarea "x"
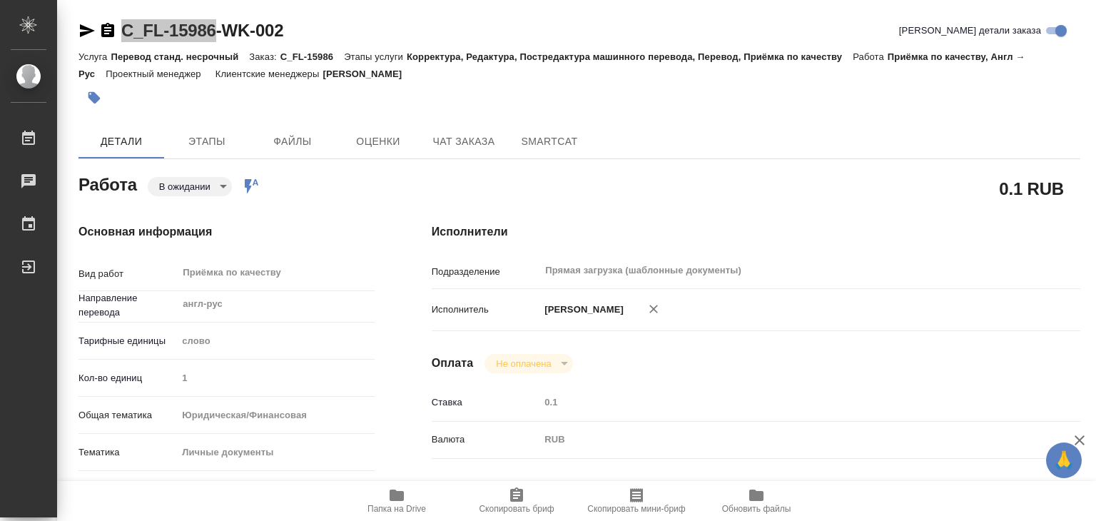
type textarea "x"
click at [194, 148] on span "Этапы" at bounding box center [207, 142] width 68 height 18
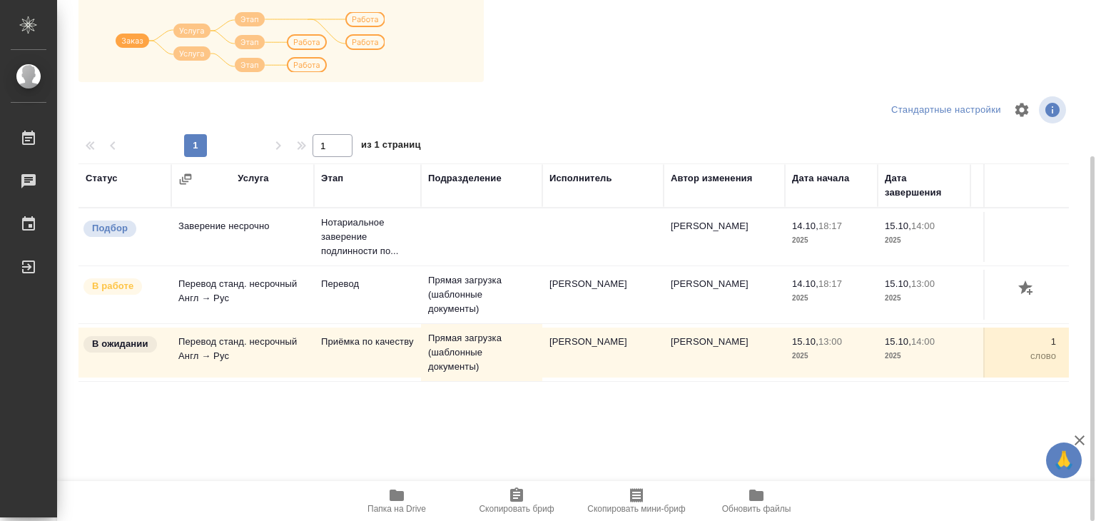
scroll to position [9, 0]
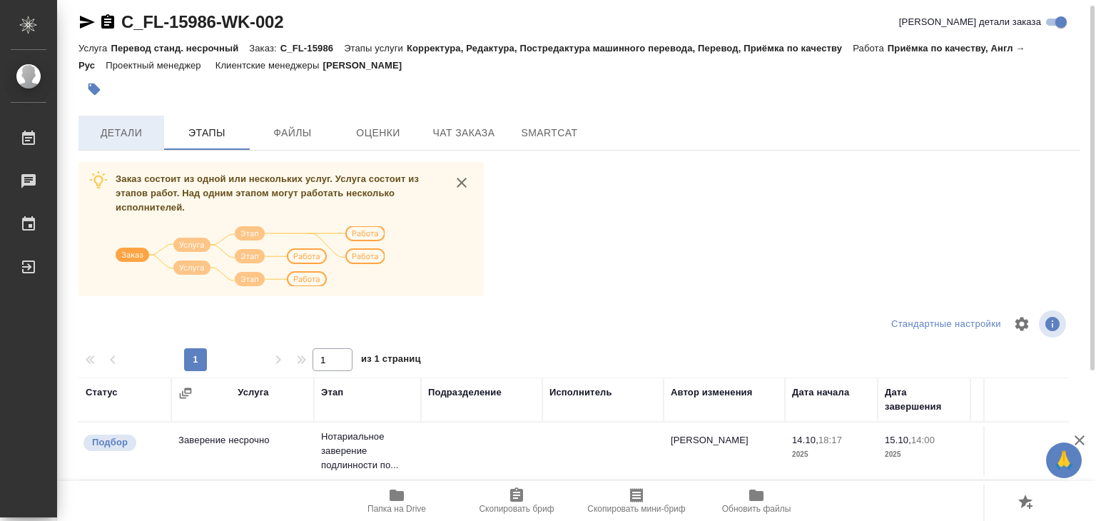
click at [123, 141] on button "Детали" at bounding box center [121, 133] width 86 height 34
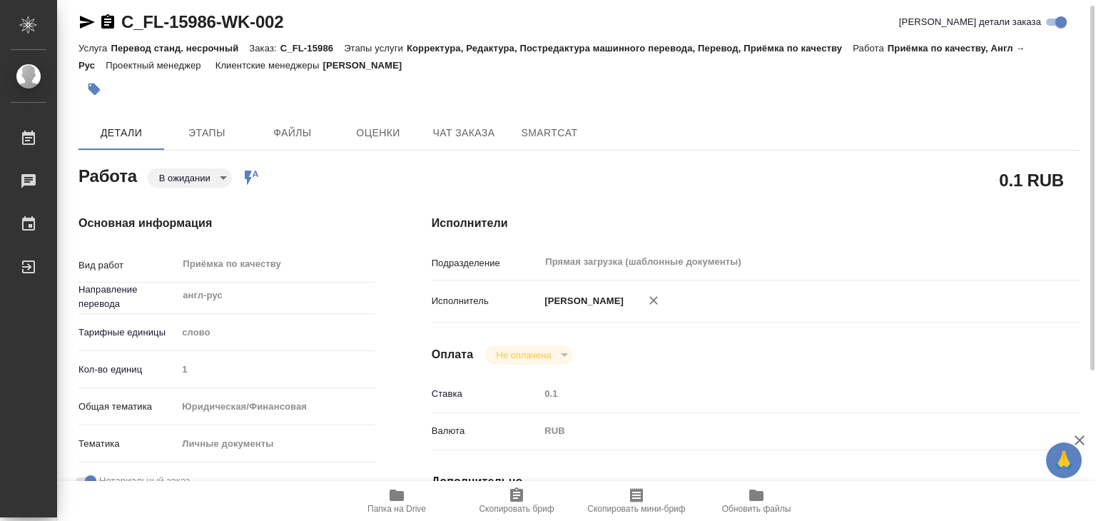
type textarea "x"
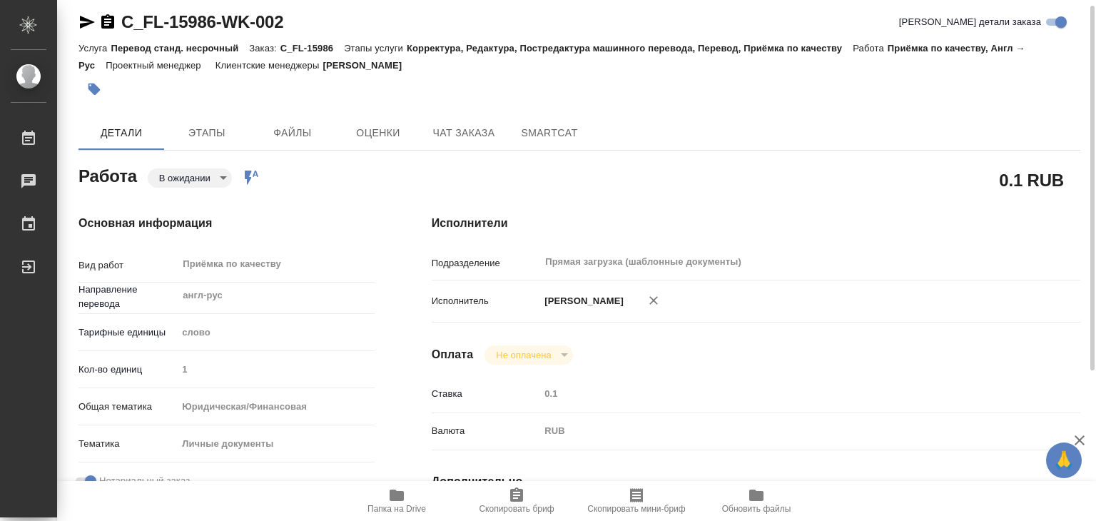
type textarea "x"
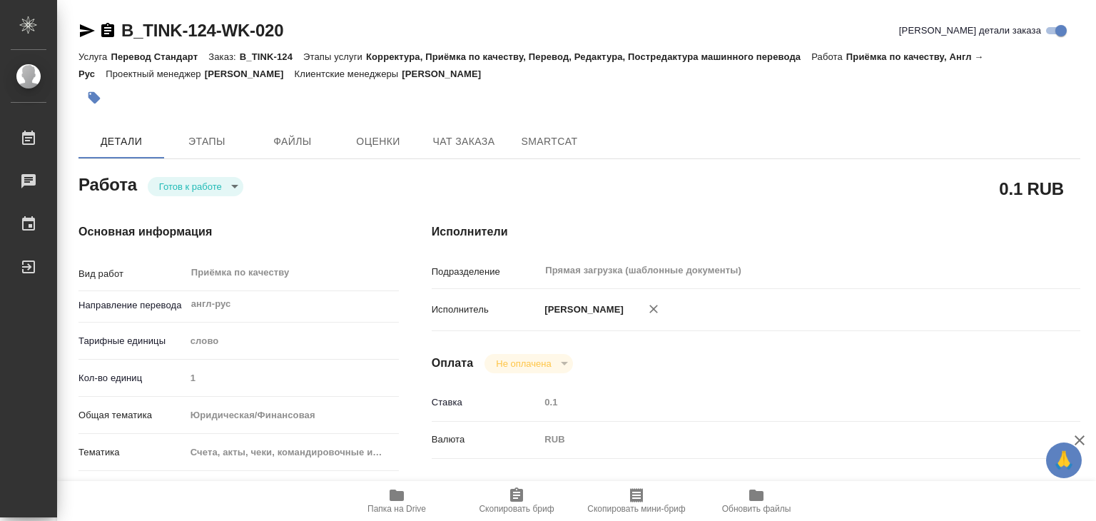
click at [228, 194] on body "🙏 .cls-1 fill:#fff; AWATERA Alilekova [PERSON_NAME] Работы 0 Чаты График Выйти …" at bounding box center [548, 260] width 1096 height 521
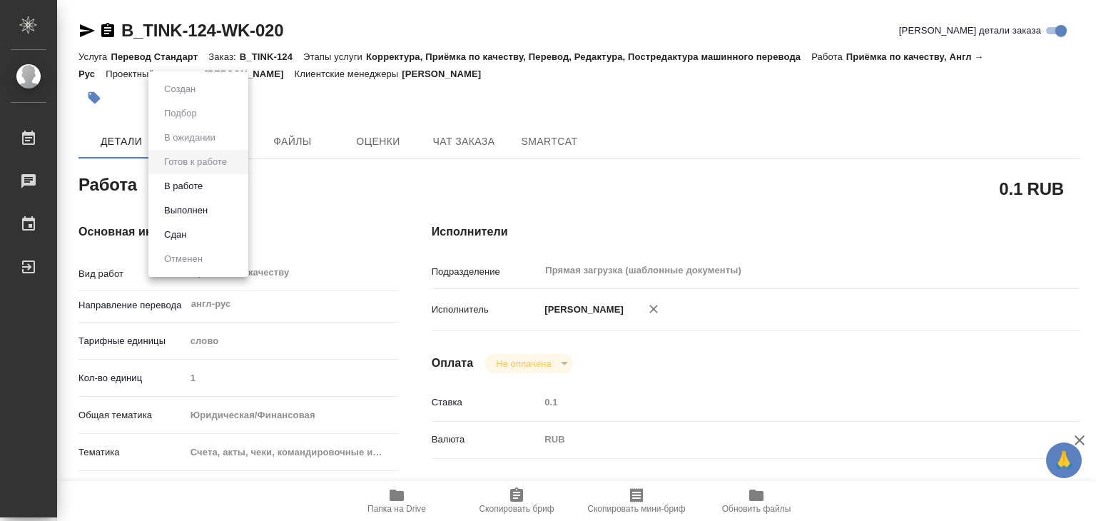
click at [190, 188] on button "В работе" at bounding box center [183, 186] width 47 height 16
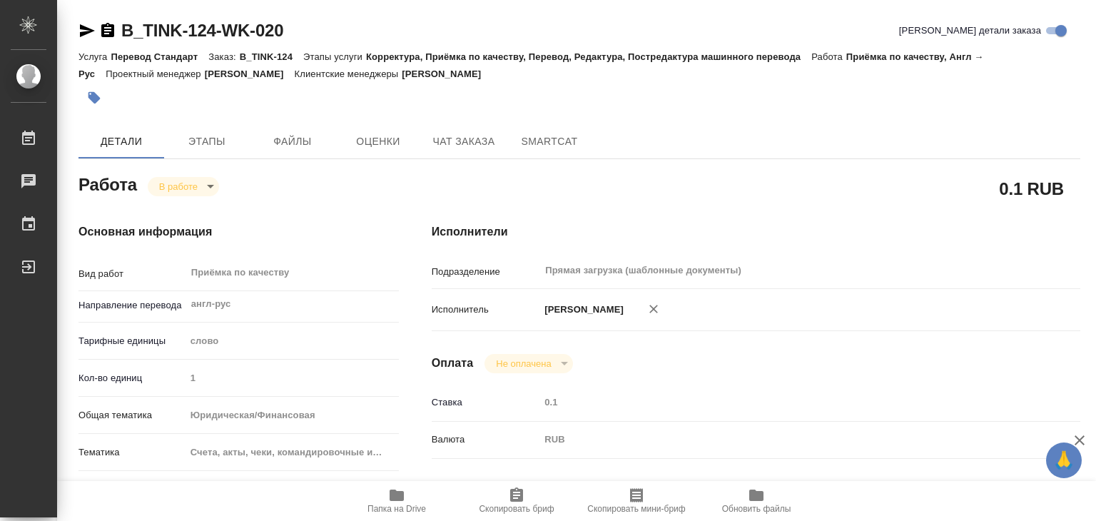
type textarea "x"
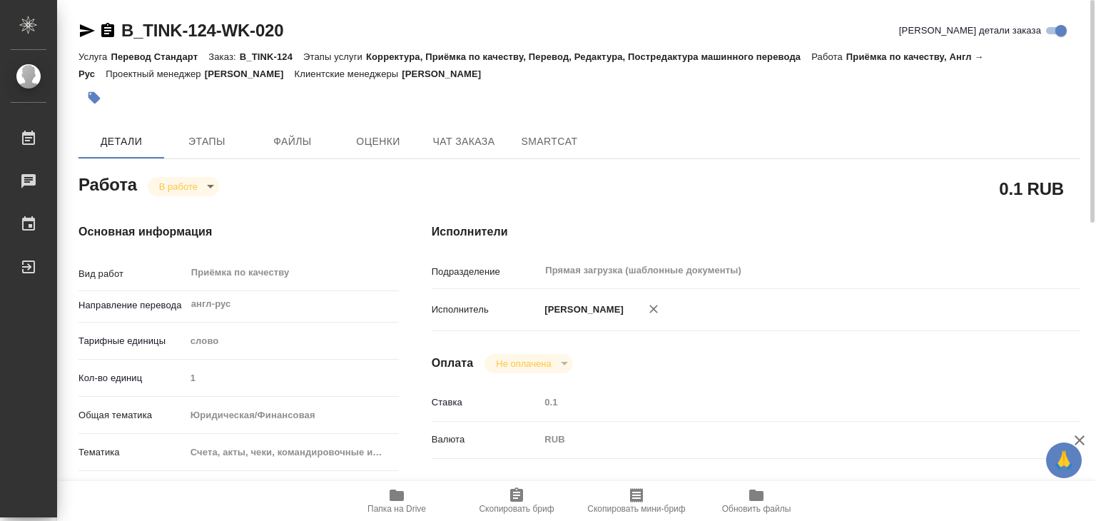
click at [390, 502] on icon "button" at bounding box center [396, 495] width 17 height 17
click at [225, 141] on span "Этапы" at bounding box center [207, 142] width 68 height 18
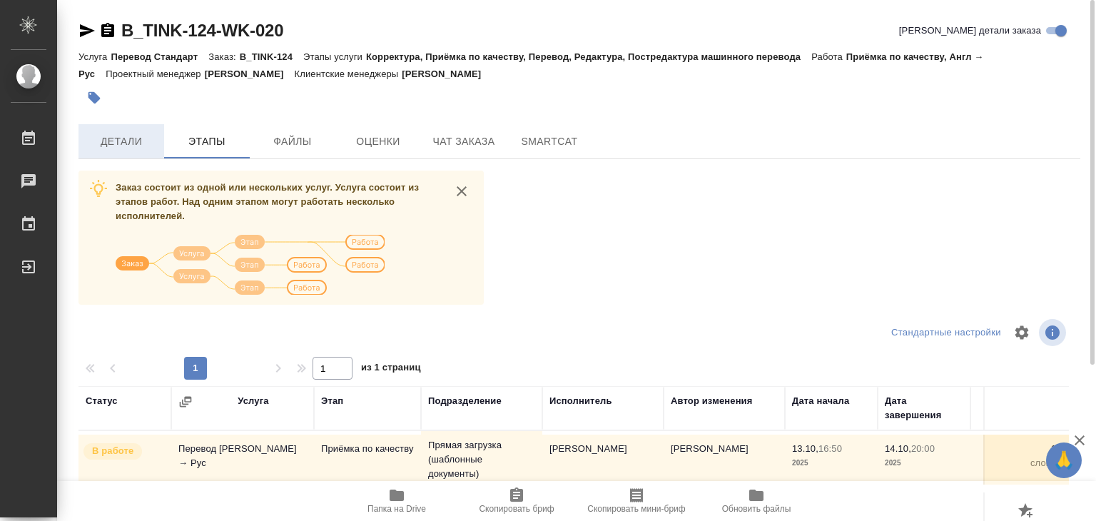
click at [118, 131] on button "Детали" at bounding box center [121, 141] width 86 height 34
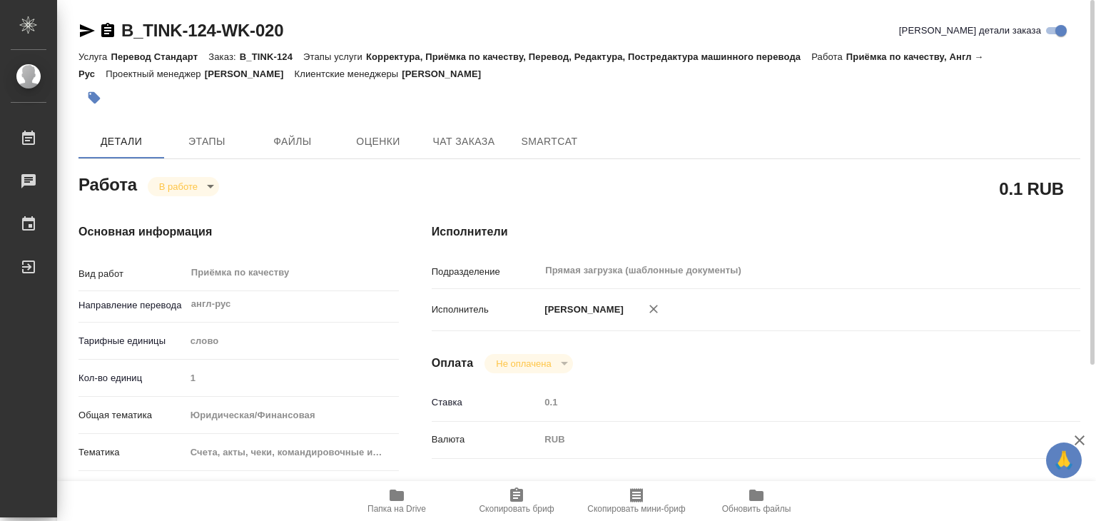
type textarea "x"
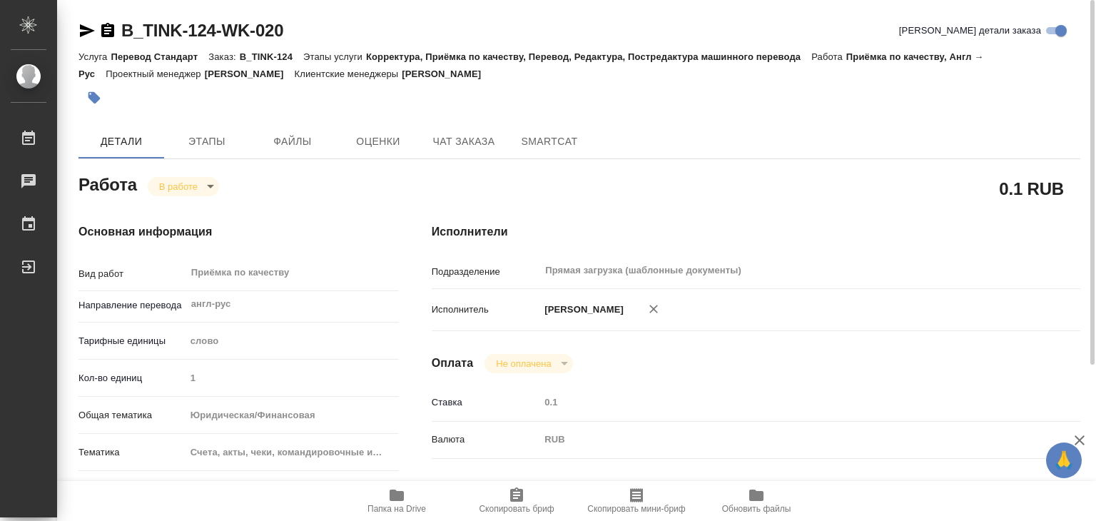
type textarea "x"
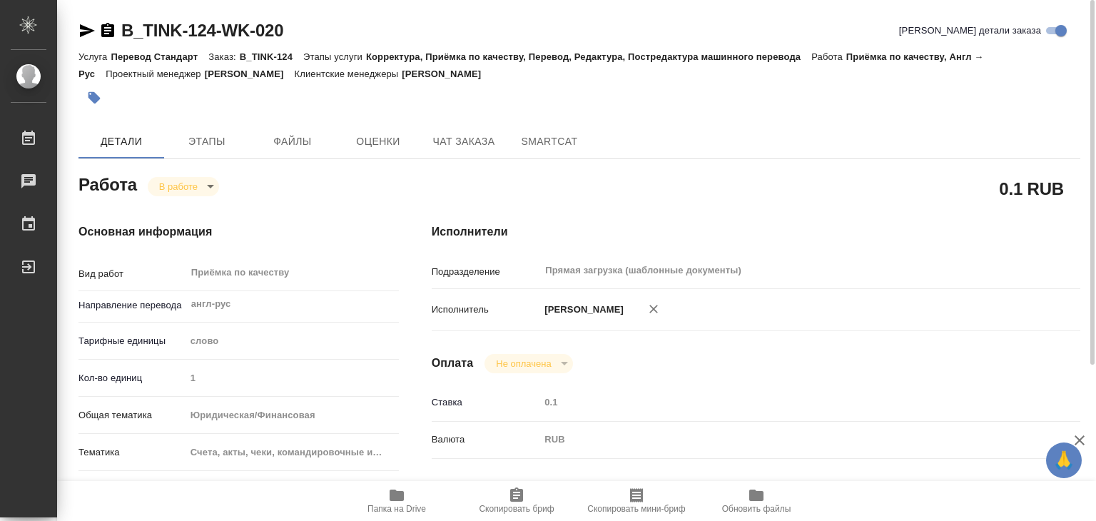
type textarea "x"
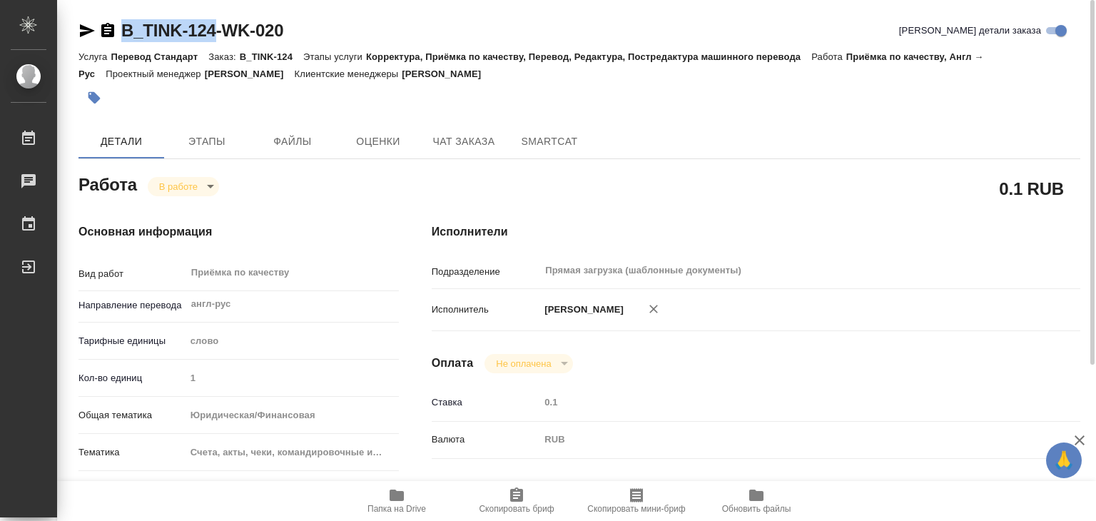
drag, startPoint x: 111, startPoint y: 11, endPoint x: 213, endPoint y: 36, distance: 104.5
copy link "B_TINK-124"
click at [401, 504] on span "Папка на Drive" at bounding box center [396, 509] width 59 height 10
click at [211, 146] on span "Этапы" at bounding box center [207, 142] width 68 height 18
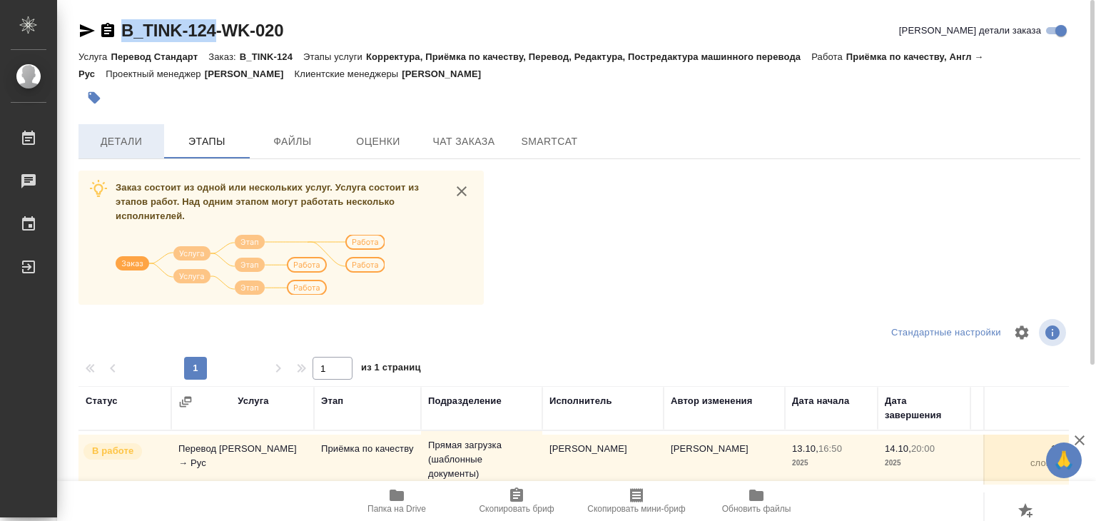
click at [142, 141] on span "Детали" at bounding box center [121, 142] width 68 height 18
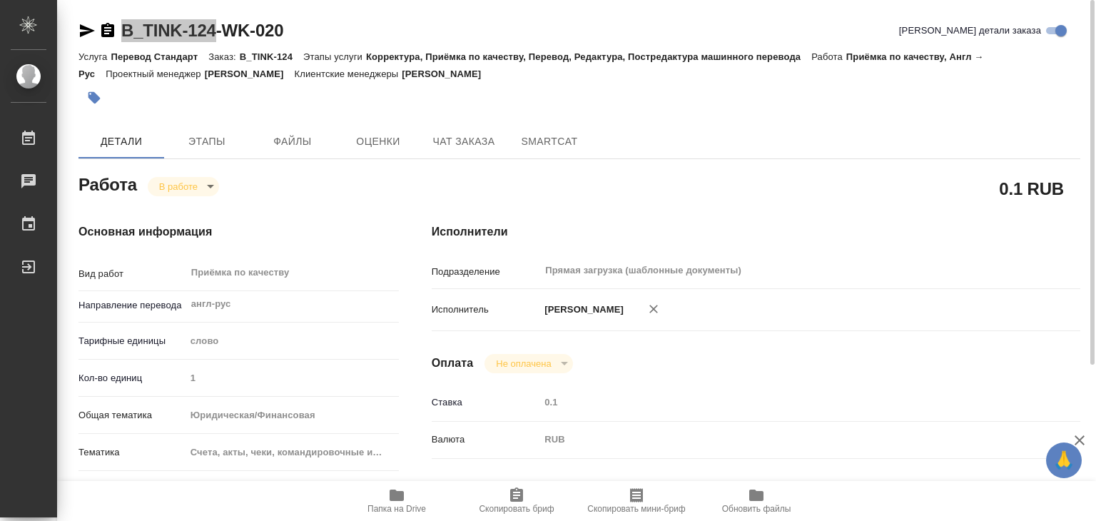
type textarea "x"
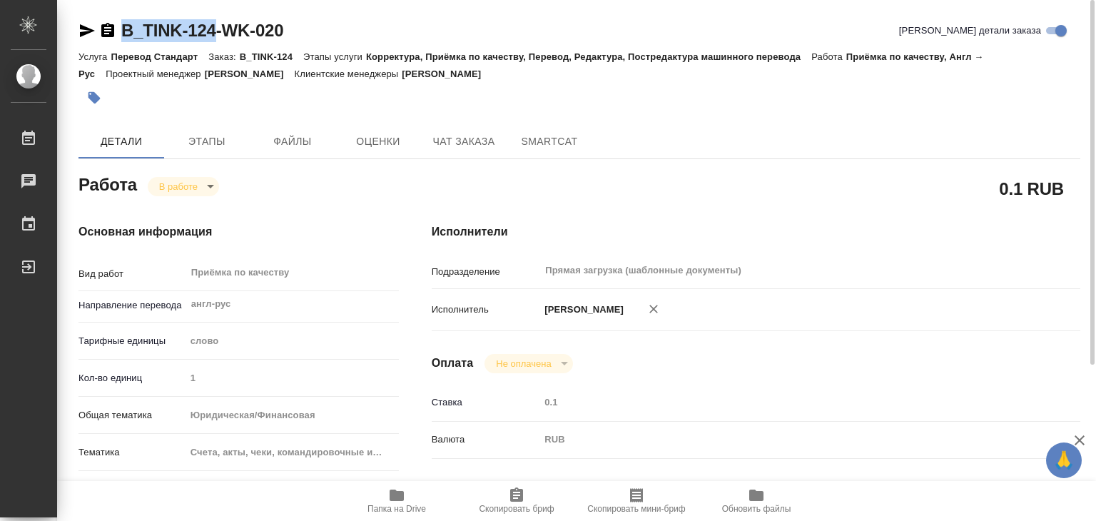
drag, startPoint x: 111, startPoint y: 12, endPoint x: 217, endPoint y: 26, distance: 106.5
copy link "B_TINK-124"
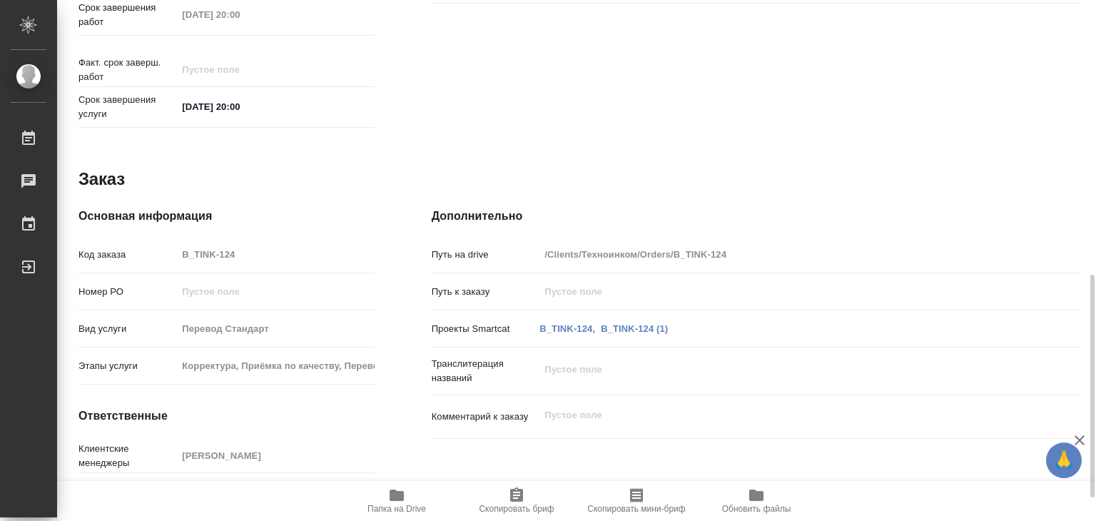
scroll to position [696, 0]
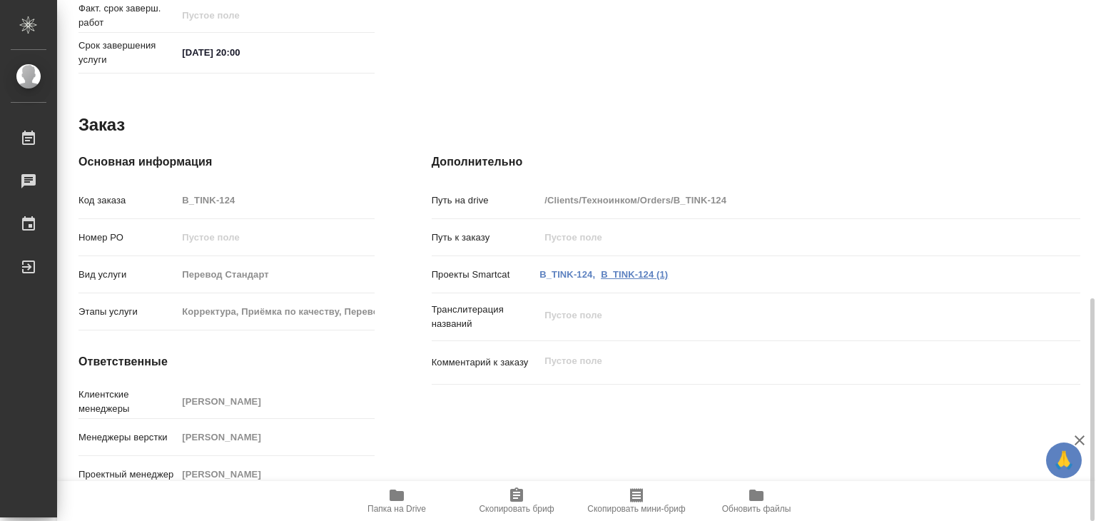
click at [646, 269] on link "B_TINK-124 (1)" at bounding box center [634, 274] width 67 height 11
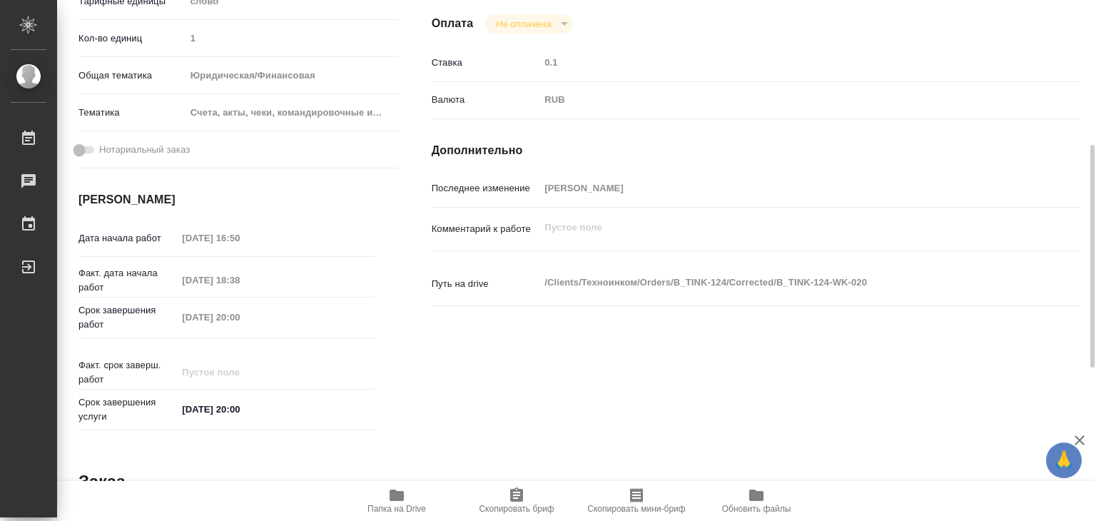
drag, startPoint x: 487, startPoint y: 455, endPoint x: 342, endPoint y: 351, distance: 178.4
click at [342, 362] on div at bounding box center [275, 372] width 197 height 21
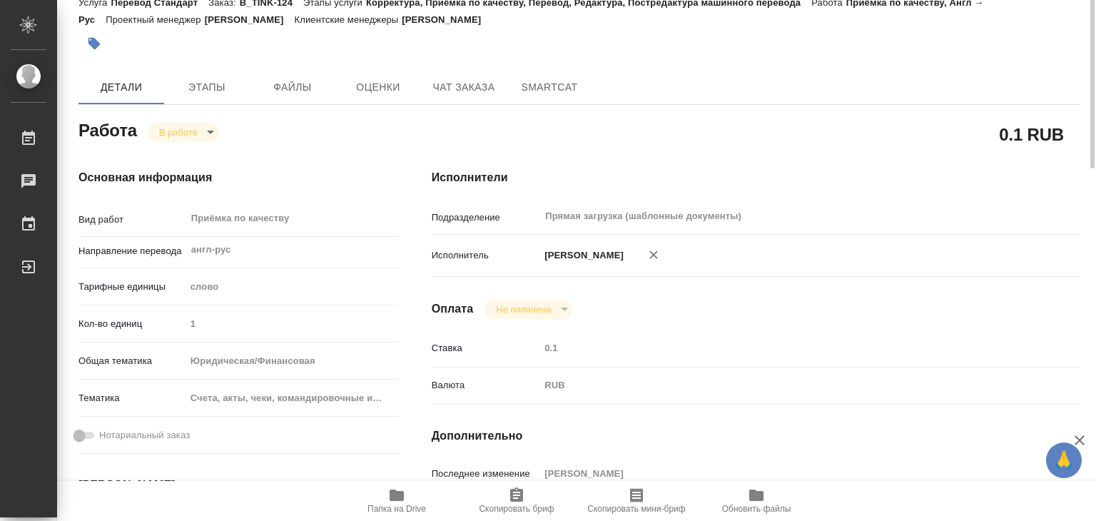
scroll to position [0, 0]
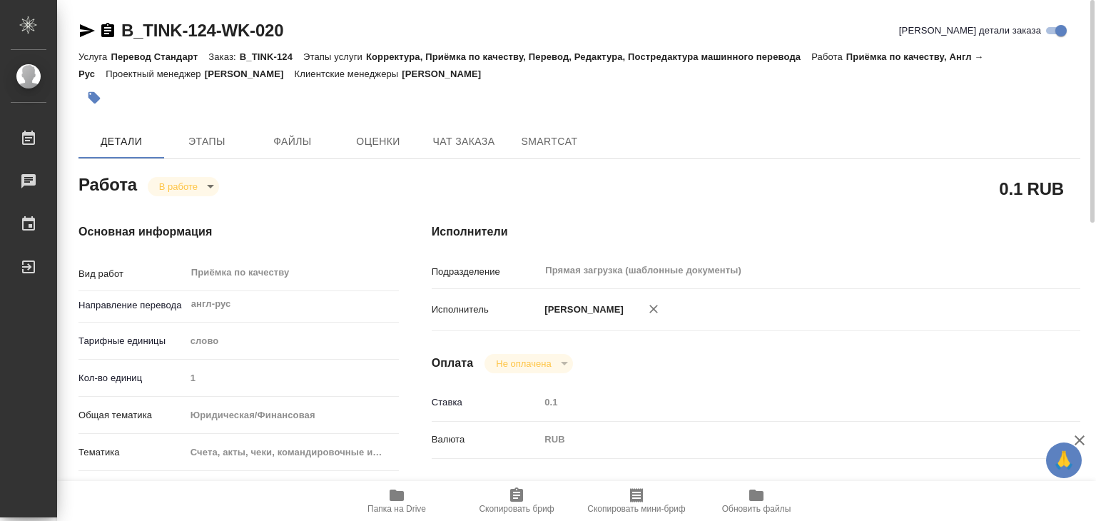
click at [93, 101] on icon "button" at bounding box center [94, 98] width 12 height 12
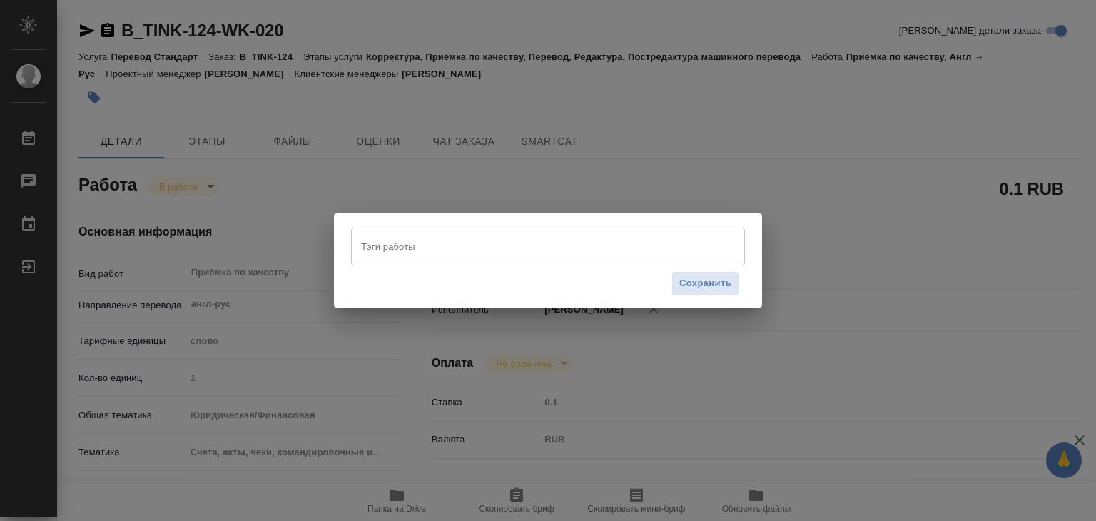
click at [425, 257] on input "Тэги работы" at bounding box center [534, 246] width 354 height 24
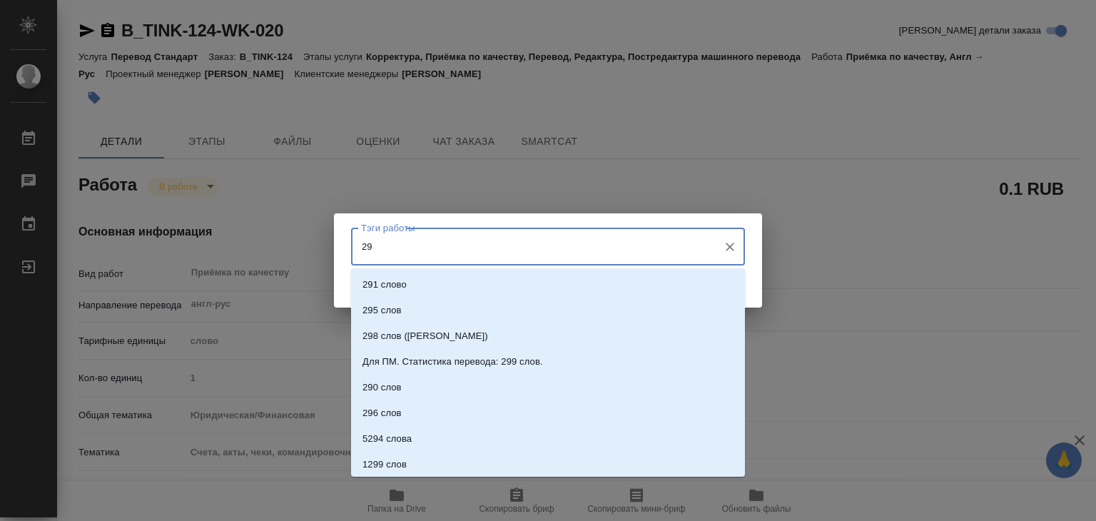
type input "290"
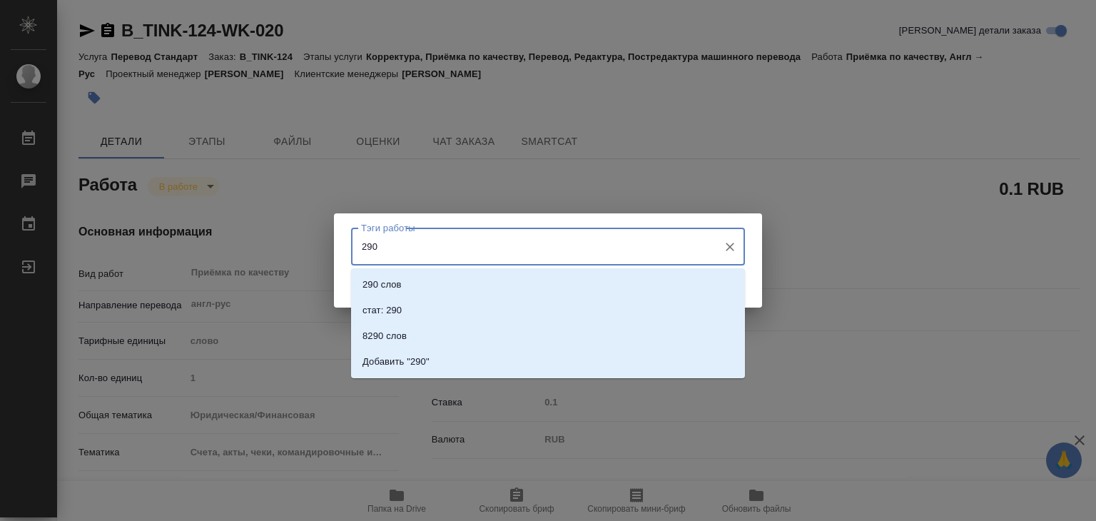
click at [439, 278] on li "290 слов" at bounding box center [548, 285] width 394 height 26
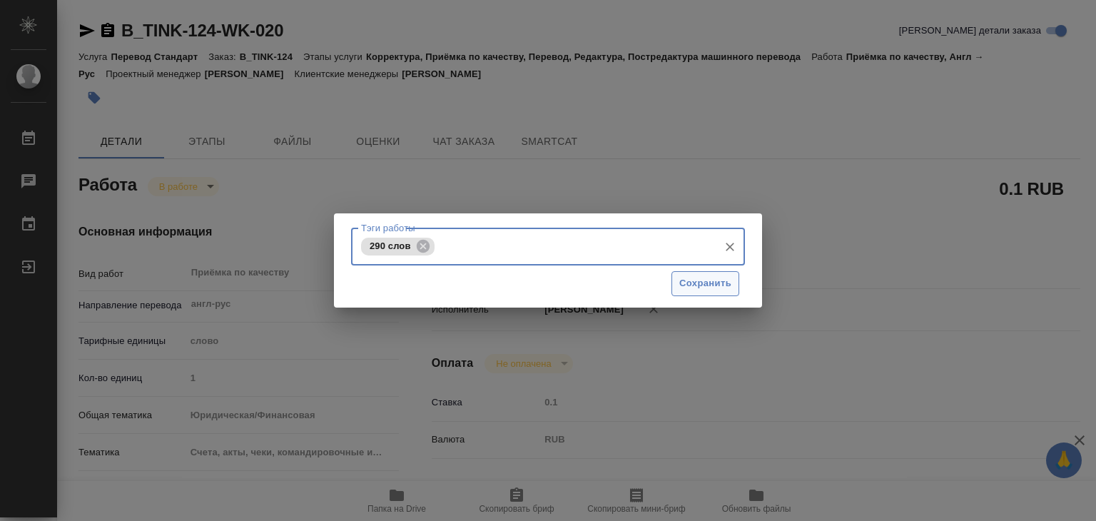
click at [691, 286] on span "Сохранить" at bounding box center [705, 283] width 52 height 16
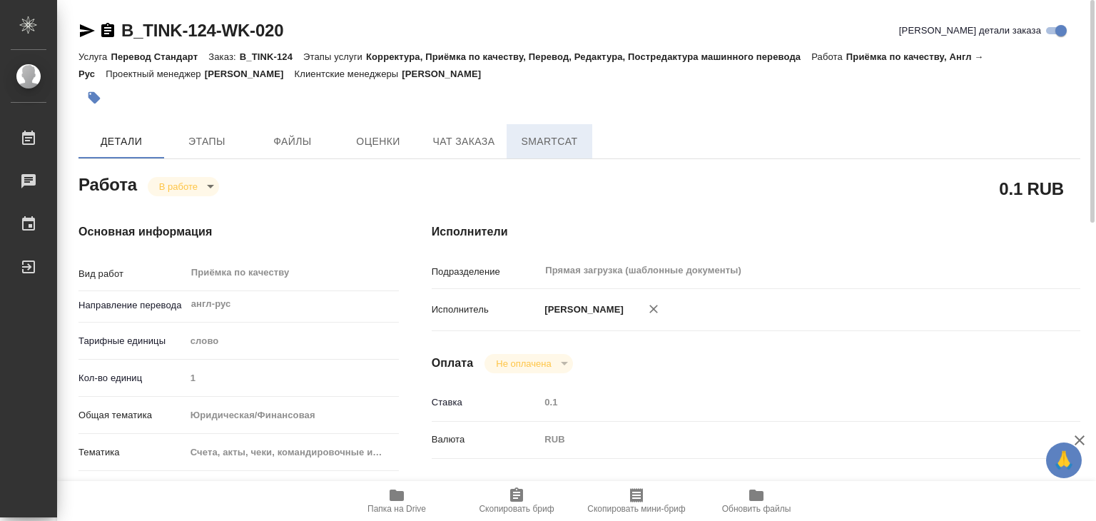
type input "inProgress"
type textarea "Приёмка по качеству"
type textarea "x"
type input "англ-рус"
type input "5a8b1489cc6b4906c91bfd90"
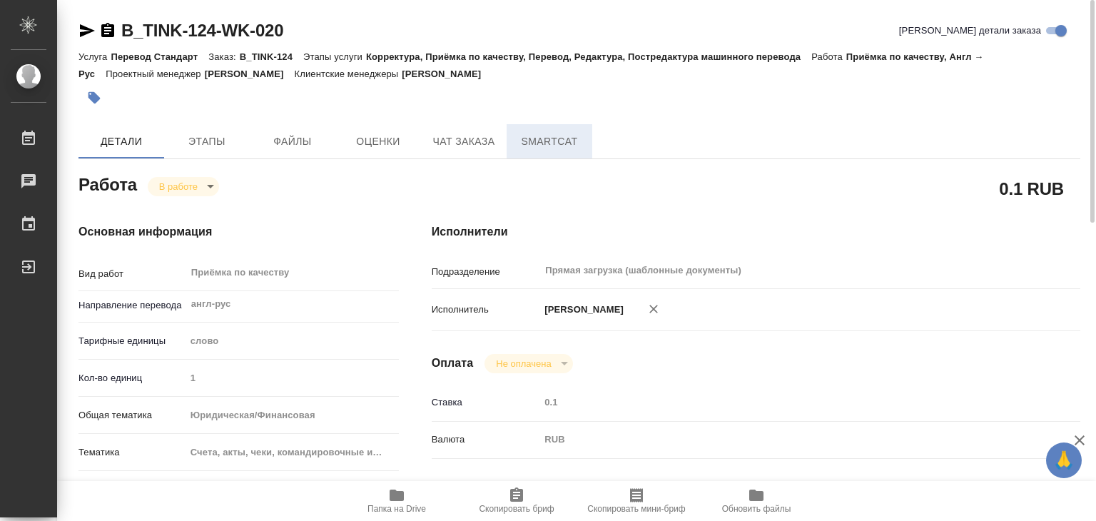
type input "1"
type input "yr-fn"
type input "5f647205b73bc97568ca66c0"
type input "13.10.2025 16:50"
type input "14.10.2025 18:38"
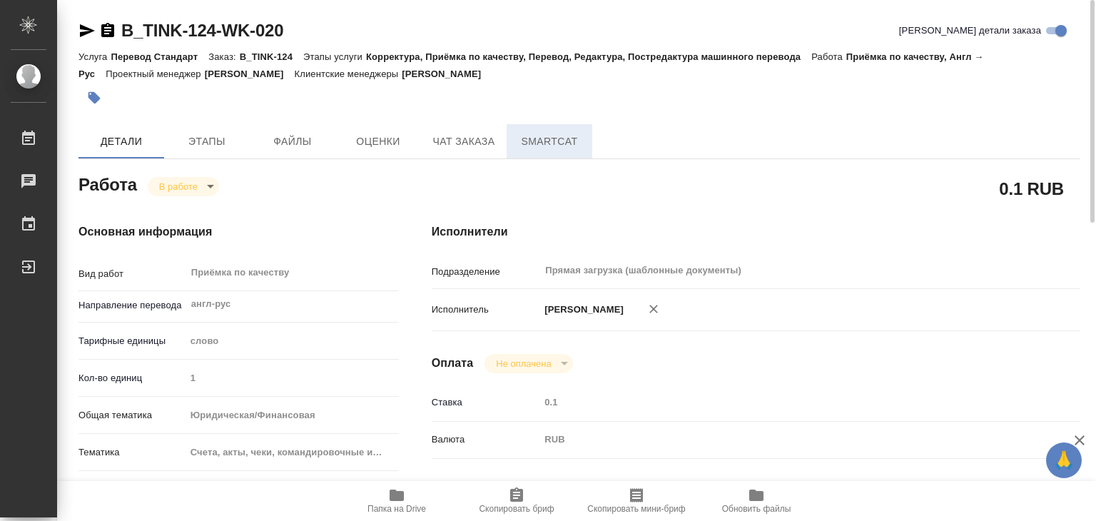
type input "14.10.2025 20:00"
type input "Прямая загрузка (шаблонные документы)"
type input "notPayed"
type input "0.1"
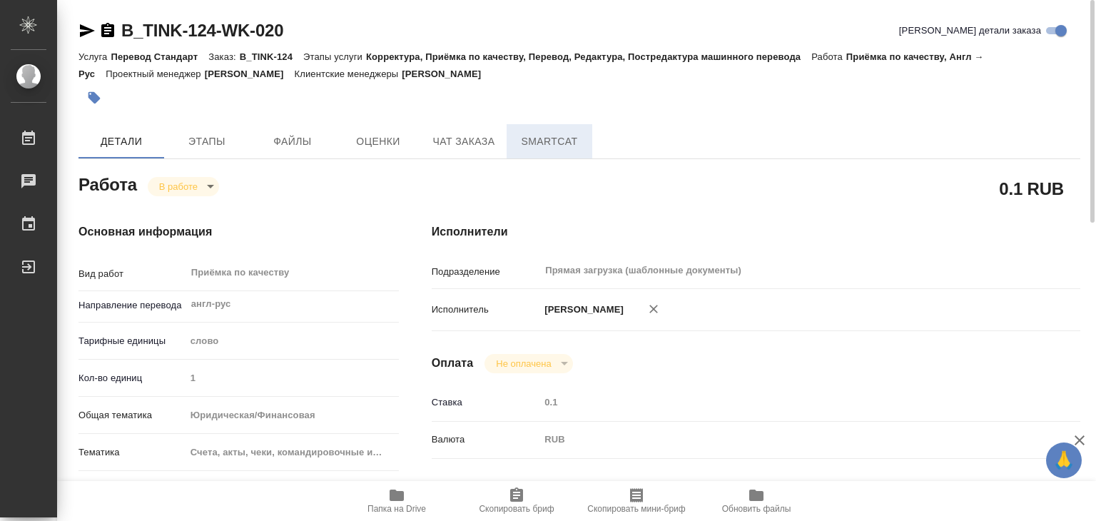
type input "RUB"
type input "[PERSON_NAME]"
type textarea "x"
type textarea "/Clients/Техноинком/Orders/B_TINK-124/Corrected/B_TINK-124-WK-020"
type textarea "x"
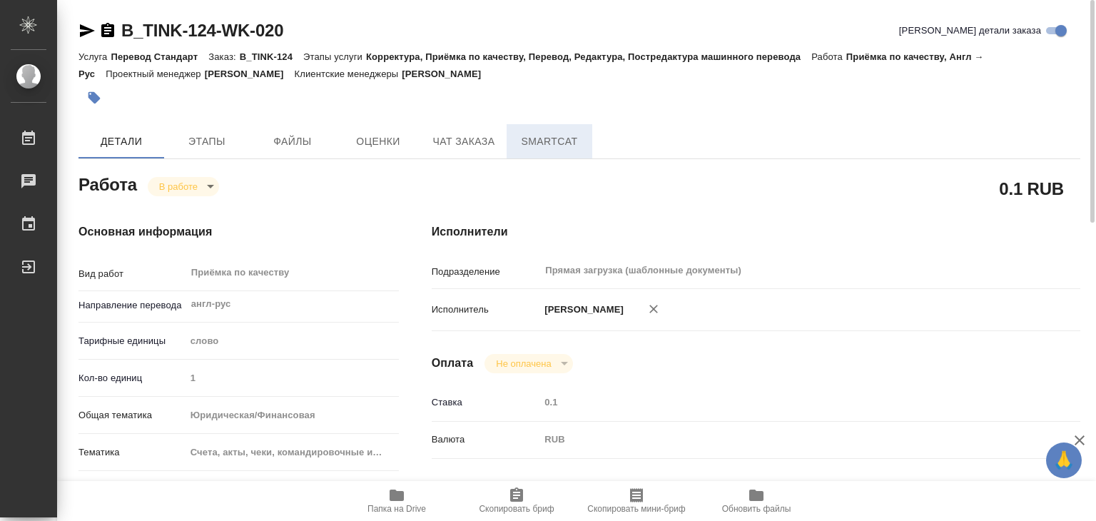
type input "B_TINK-124"
type input "Перевод Стандарт"
type input "Корректура, Приёмка по качеству, Перевод, Редактура, Постредактура машинного пе…"
type input "Богомолова Анастасия"
type input "Малофеева Екатерина"
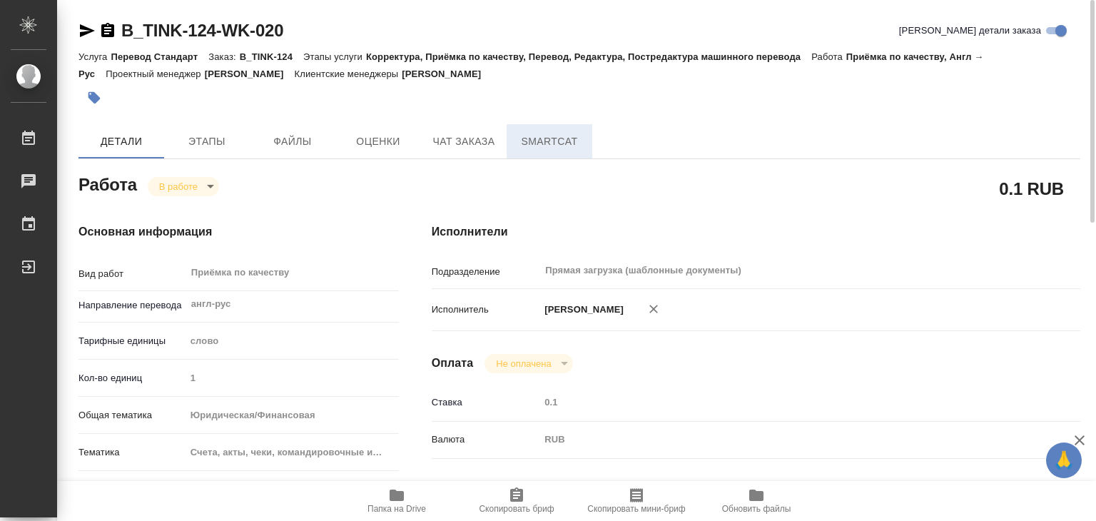
type input "/Clients/Техноинком/Orders/B_TINK-124"
type textarea "x"
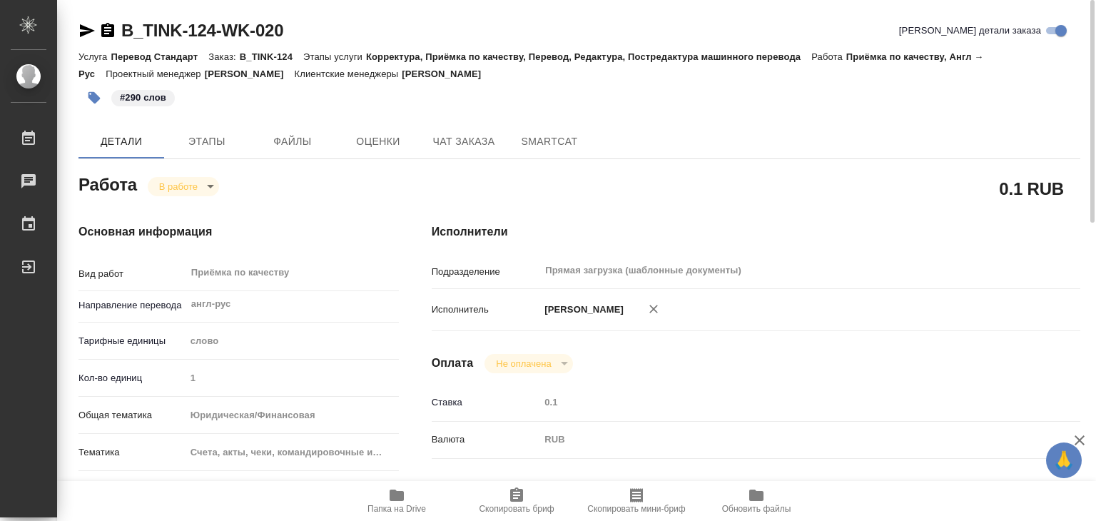
type textarea "x"
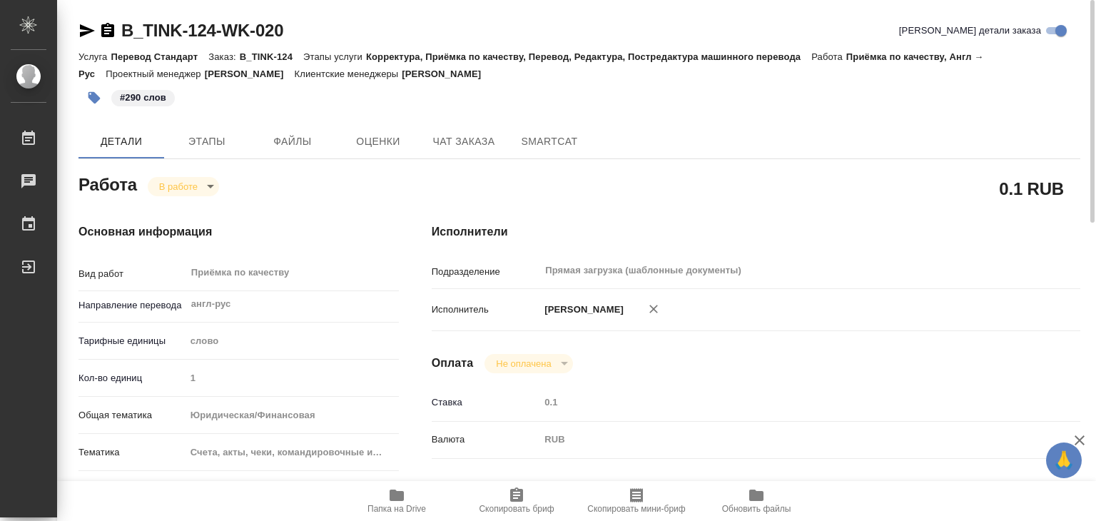
type textarea "x"
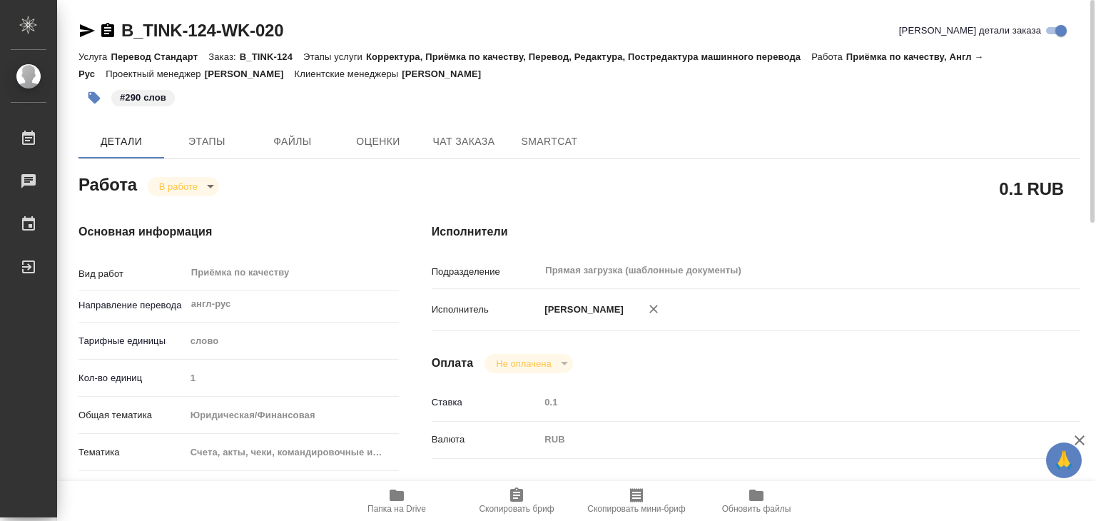
type textarea "x"
click at [385, 497] on span "Папка на Drive" at bounding box center [396, 500] width 103 height 27
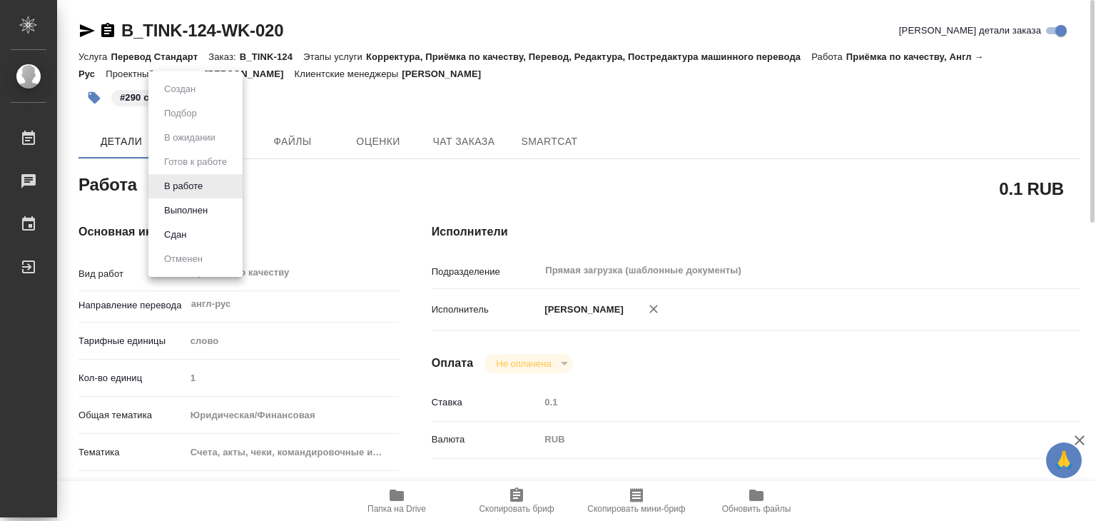
click at [200, 179] on body "🙏 .cls-1 fill:#fff; AWATERA Alilekova Valeriya Работы 0 Чаты График Выйти B_TIN…" at bounding box center [548, 260] width 1096 height 521
click at [199, 209] on button "Выполнен" at bounding box center [186, 211] width 52 height 16
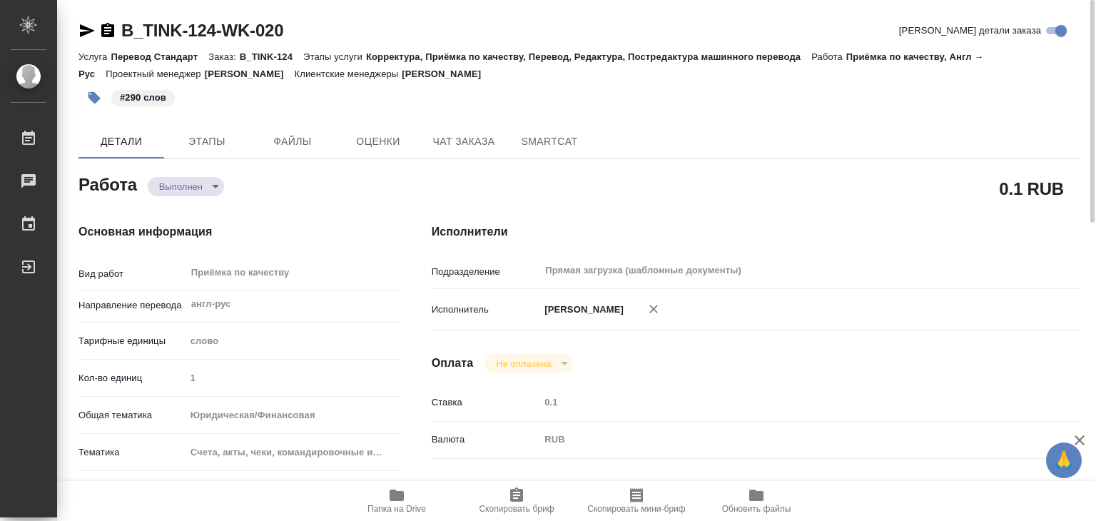
type textarea "x"
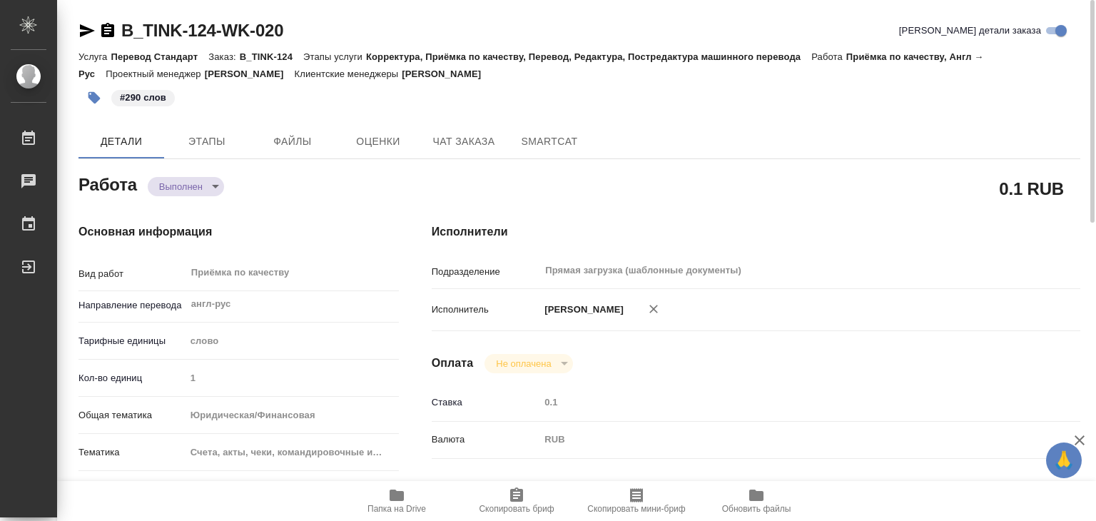
type textarea "x"
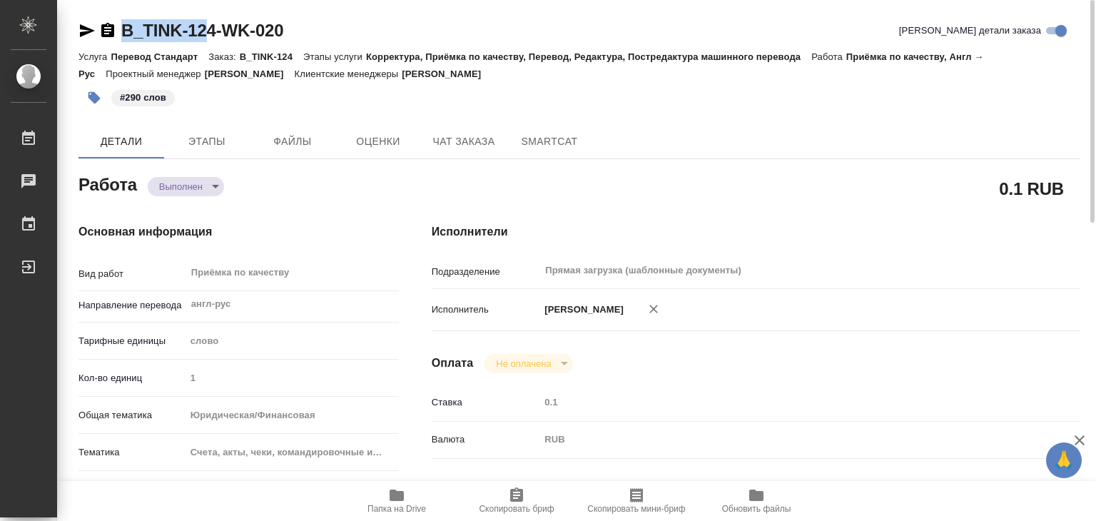
type textarea "x"
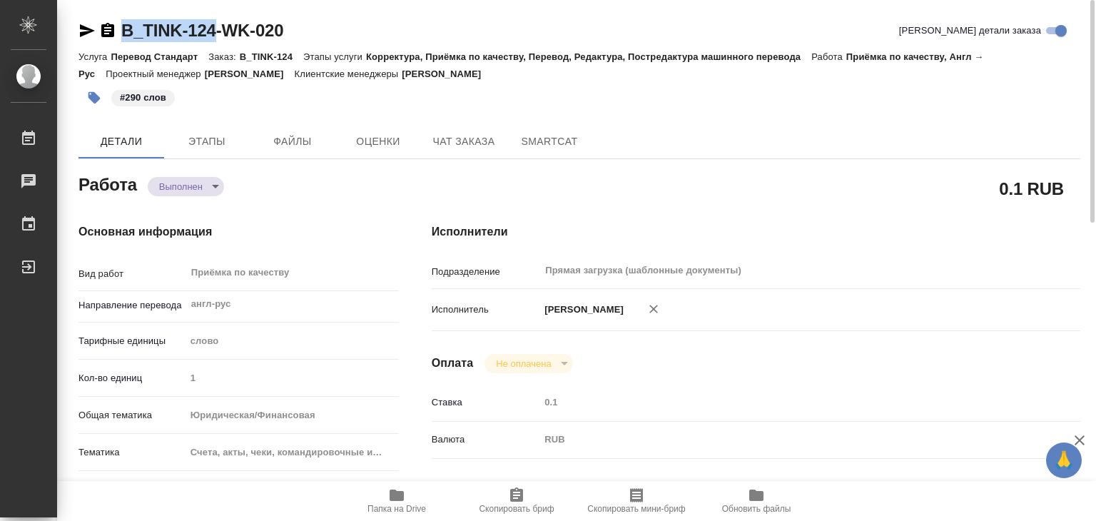
drag, startPoint x: 114, startPoint y: 10, endPoint x: 215, endPoint y: 36, distance: 104.0
copy link "B_TINK-124"
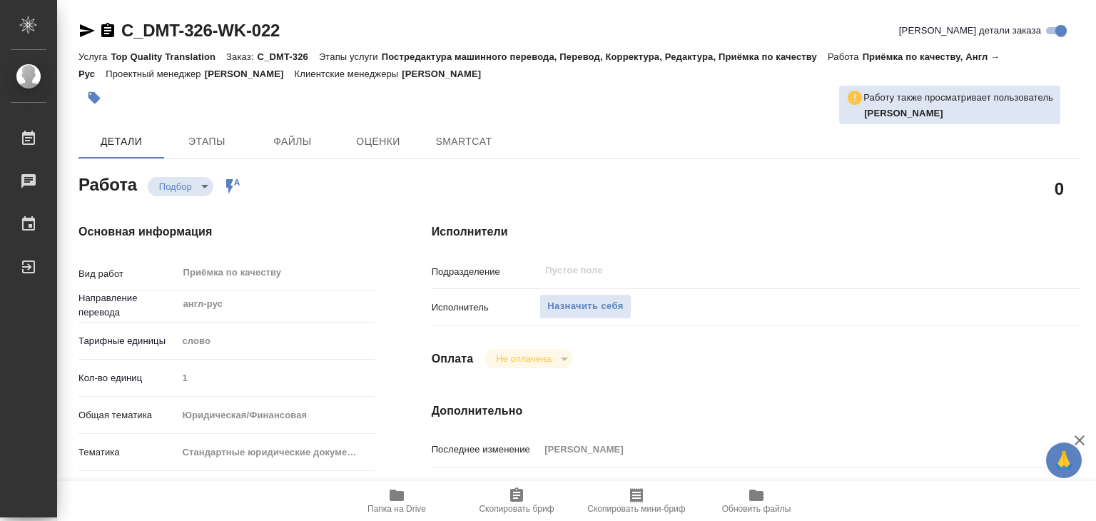
type textarea "x"
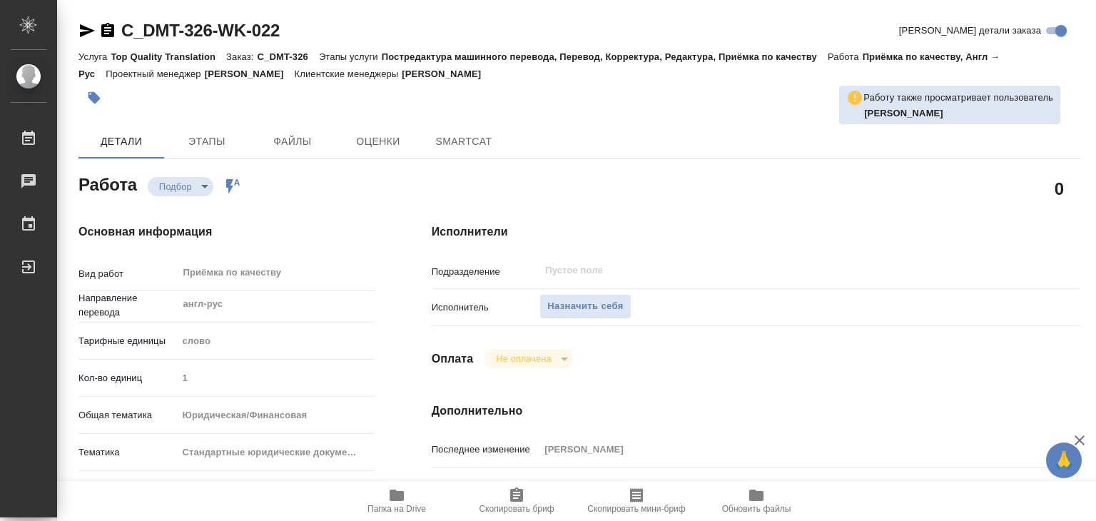
type textarea "x"
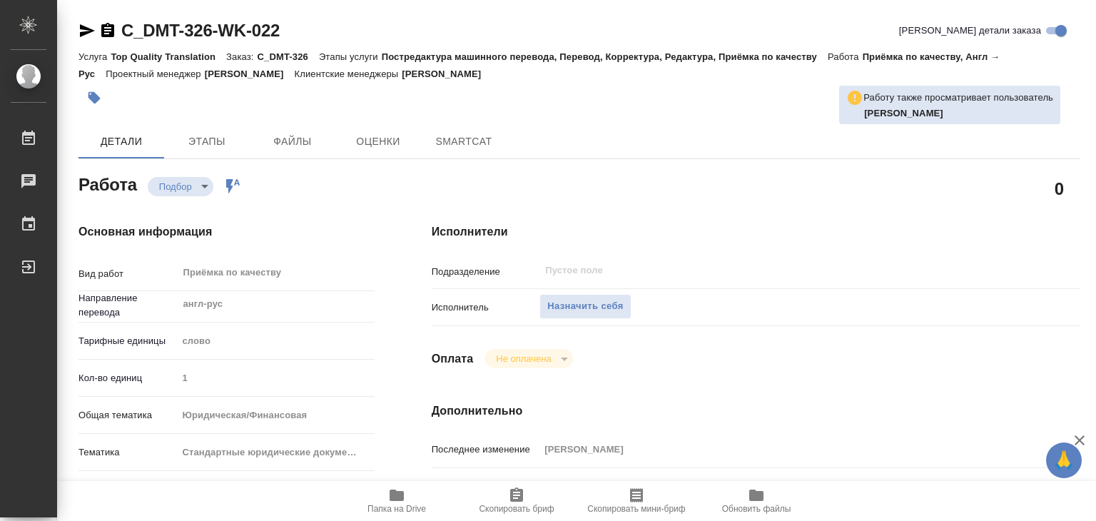
type textarea "x"
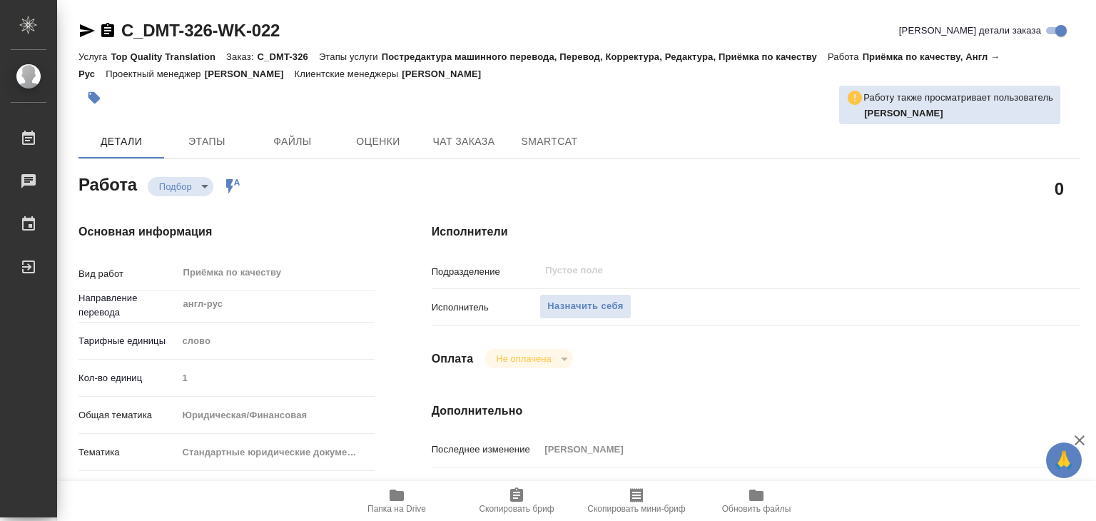
type textarea "x"
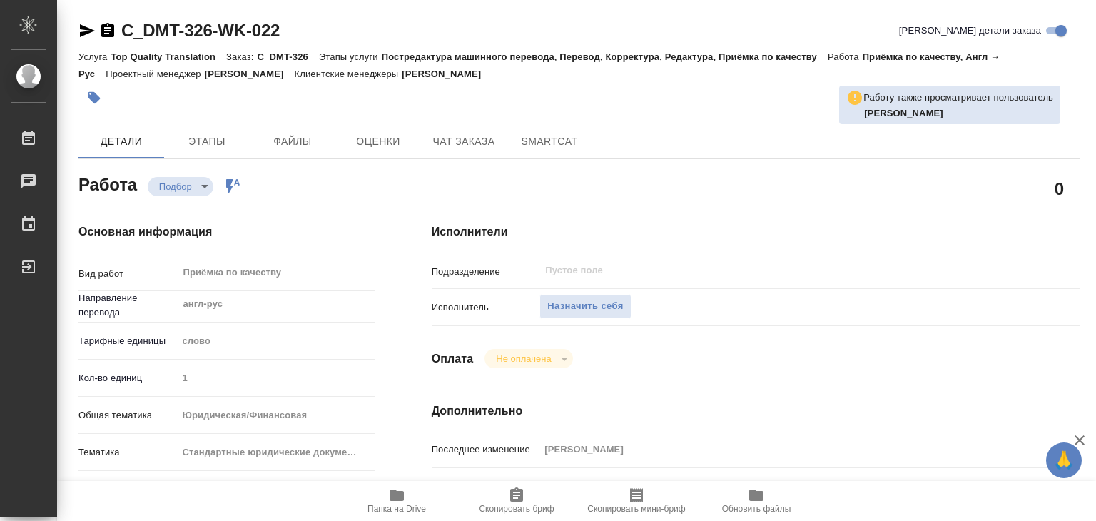
type textarea "x"
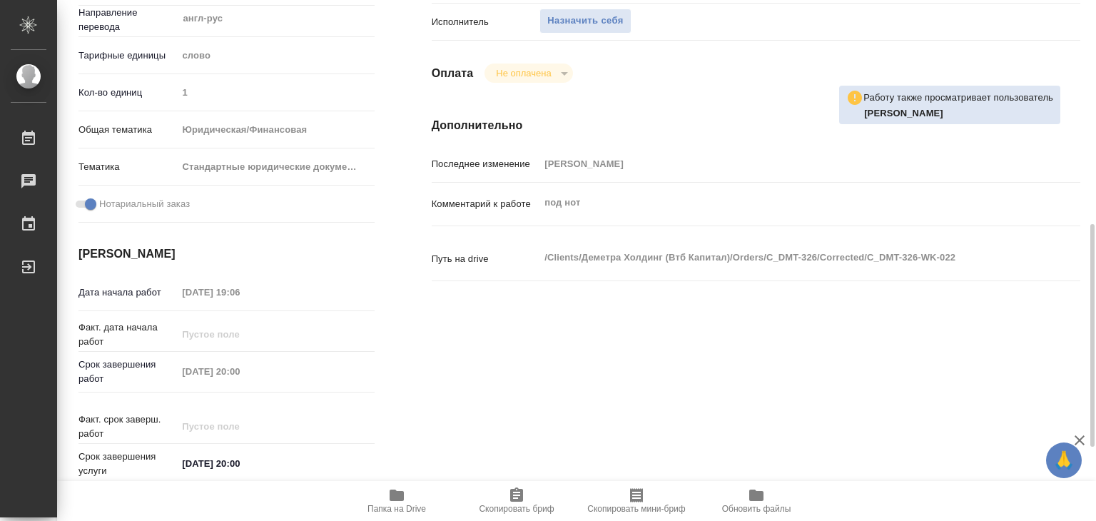
scroll to position [357, 0]
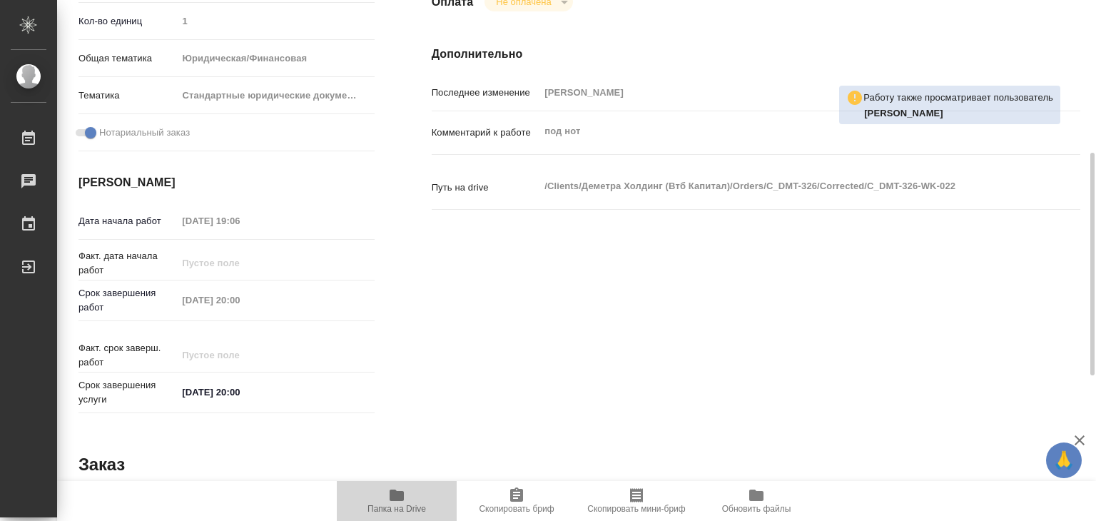
click at [404, 497] on icon "button" at bounding box center [396, 495] width 17 height 17
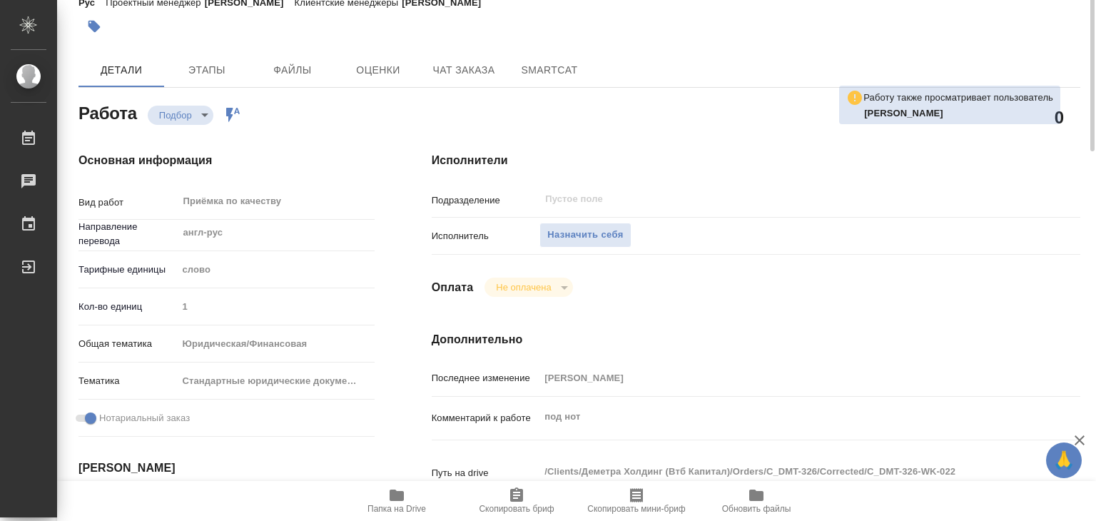
scroll to position [0, 0]
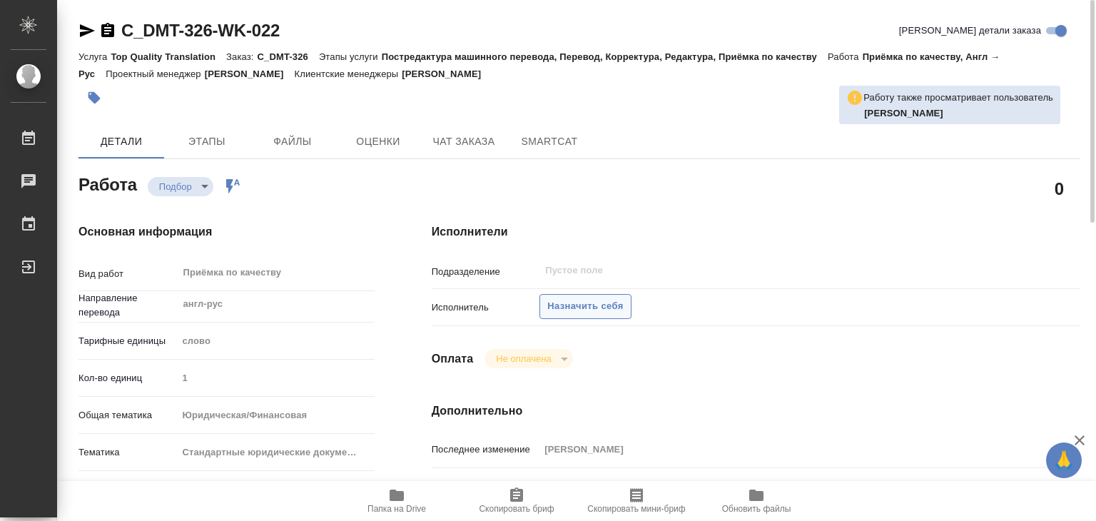
click at [581, 312] on span "Назначить себя" at bounding box center [585, 306] width 76 height 16
type textarea "x"
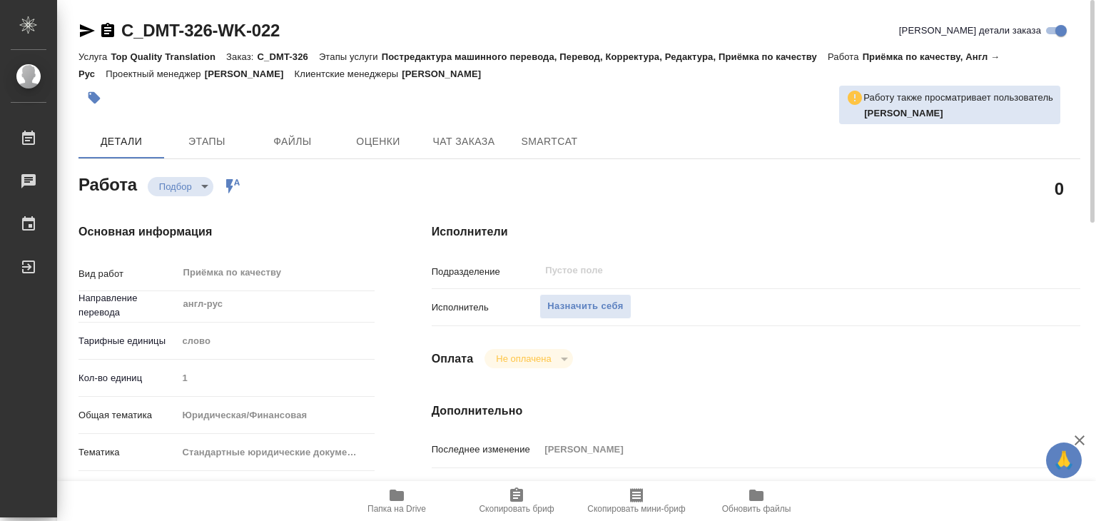
type textarea "x"
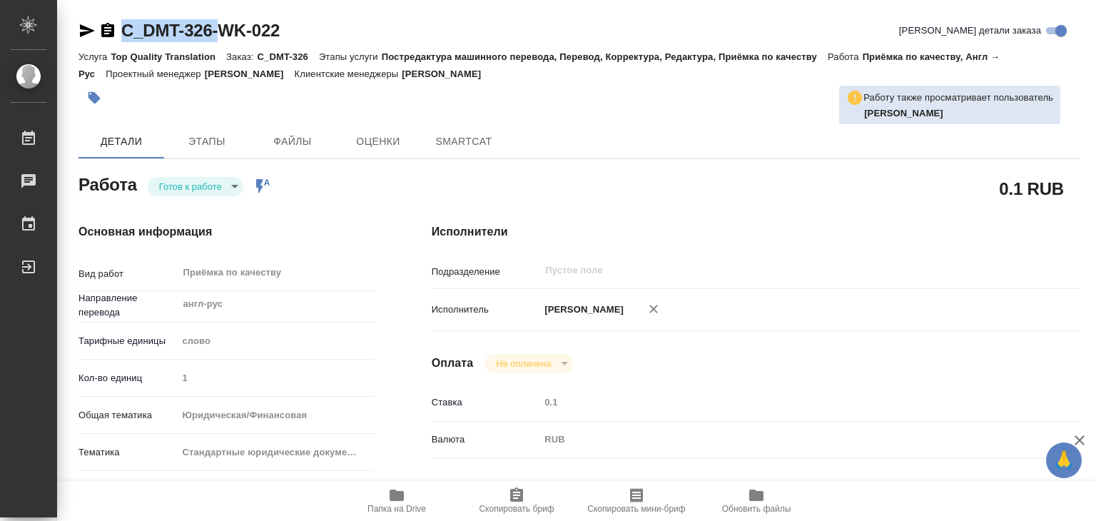
type textarea "x"
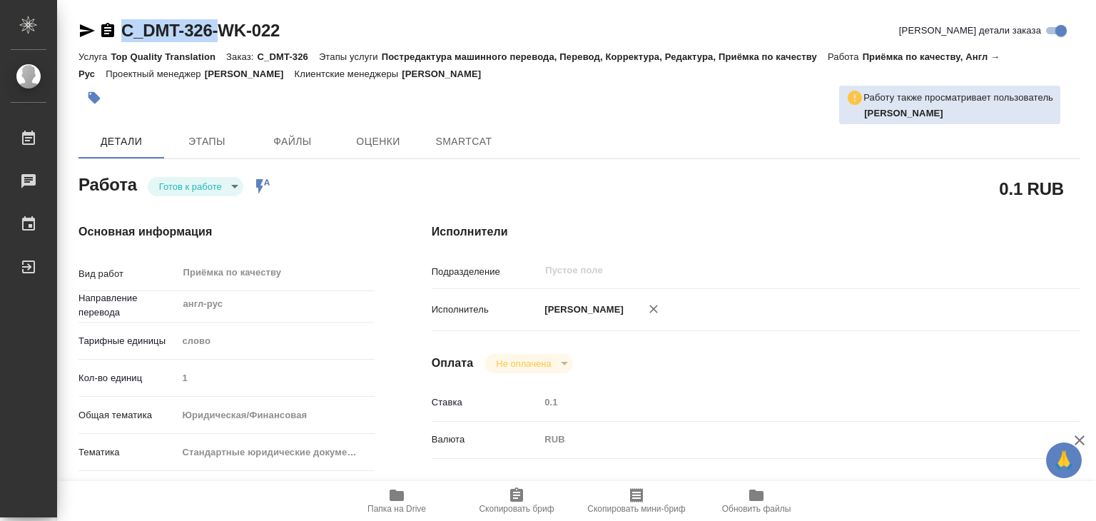
type textarea "x"
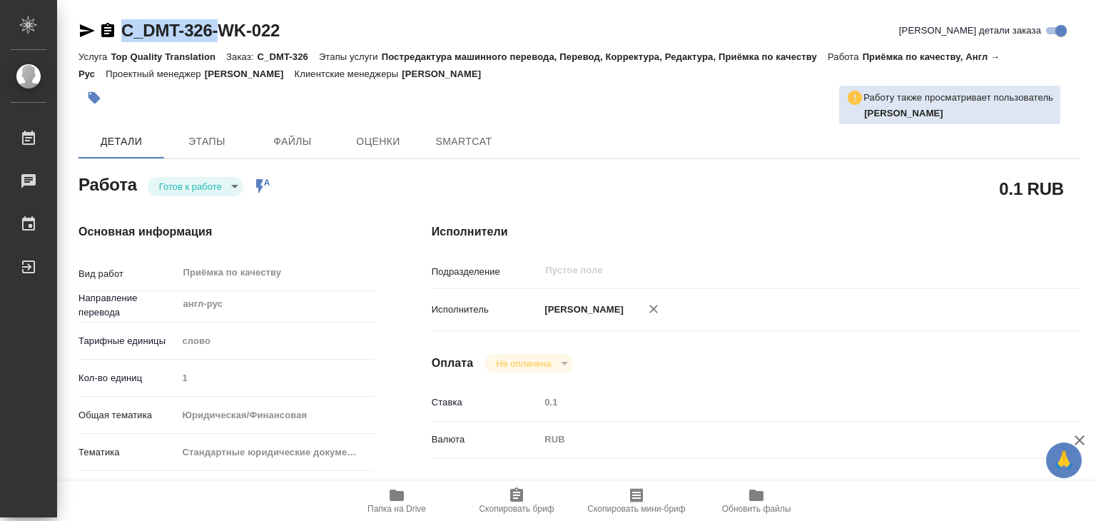
type textarea "x"
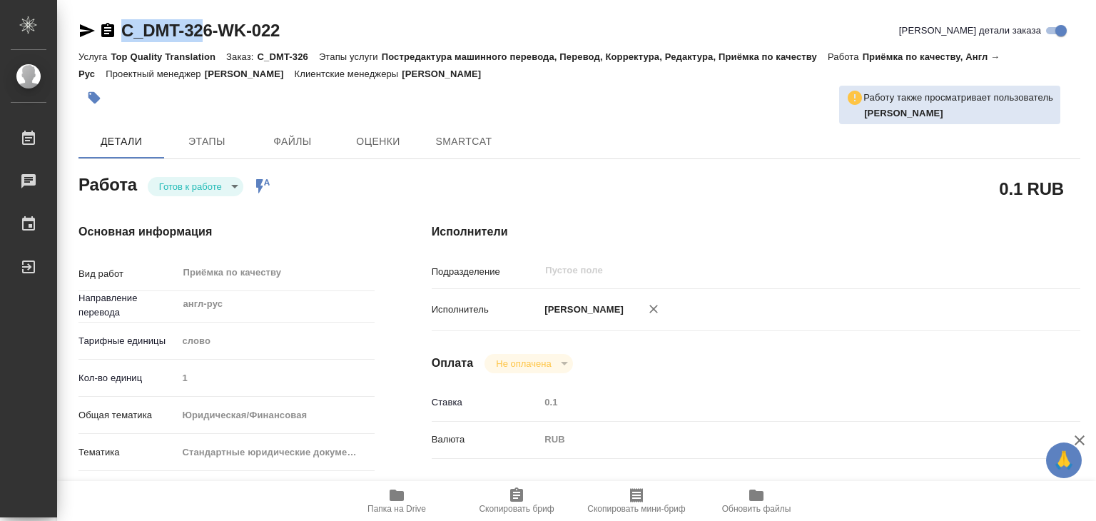
type textarea "x"
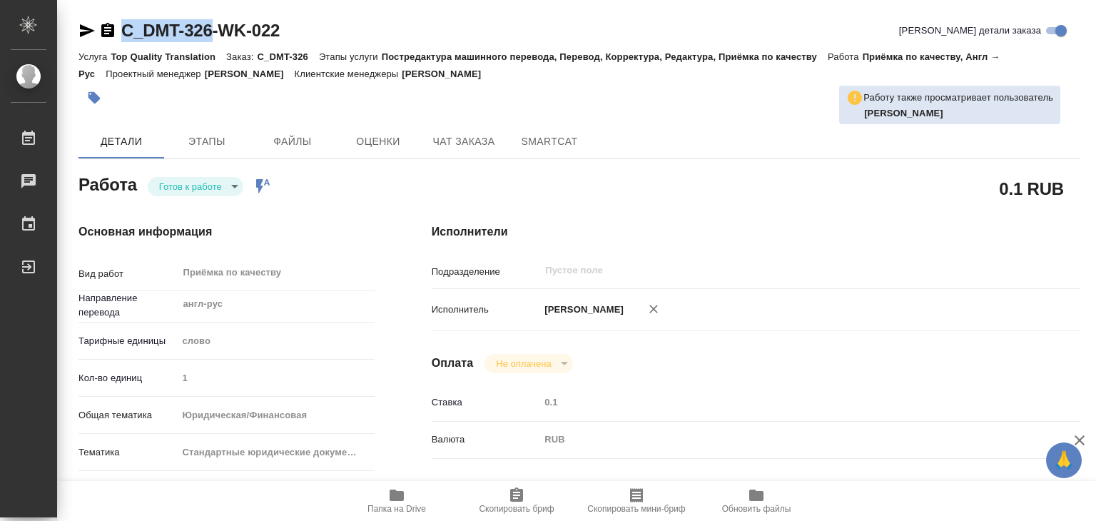
copy link "C_DMT-326"
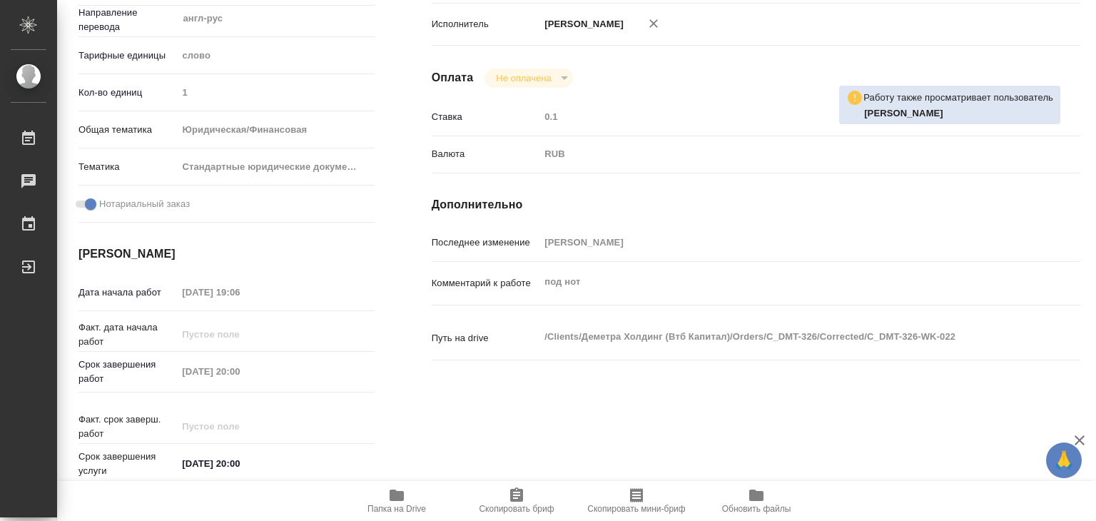
type textarea "x"
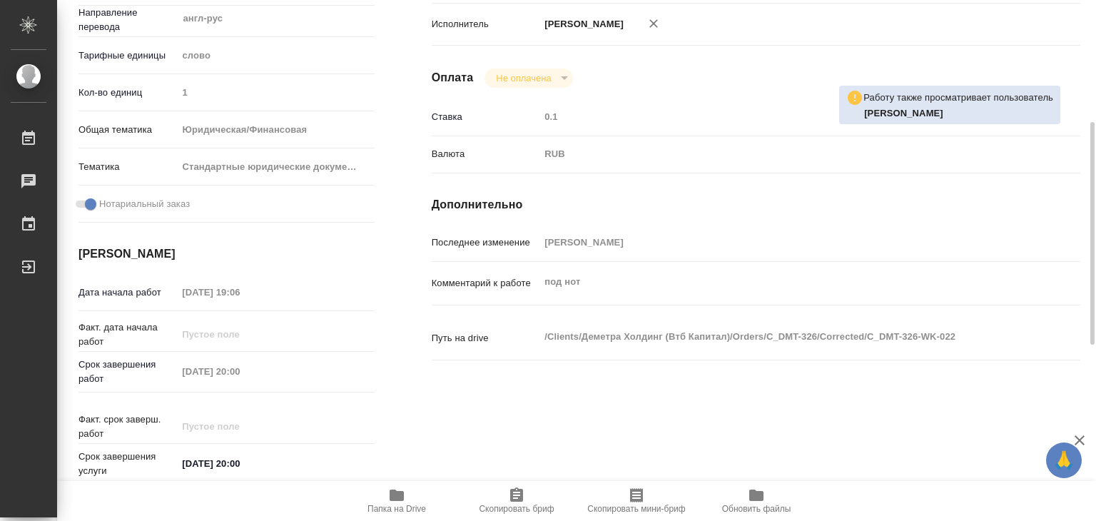
type textarea "x"
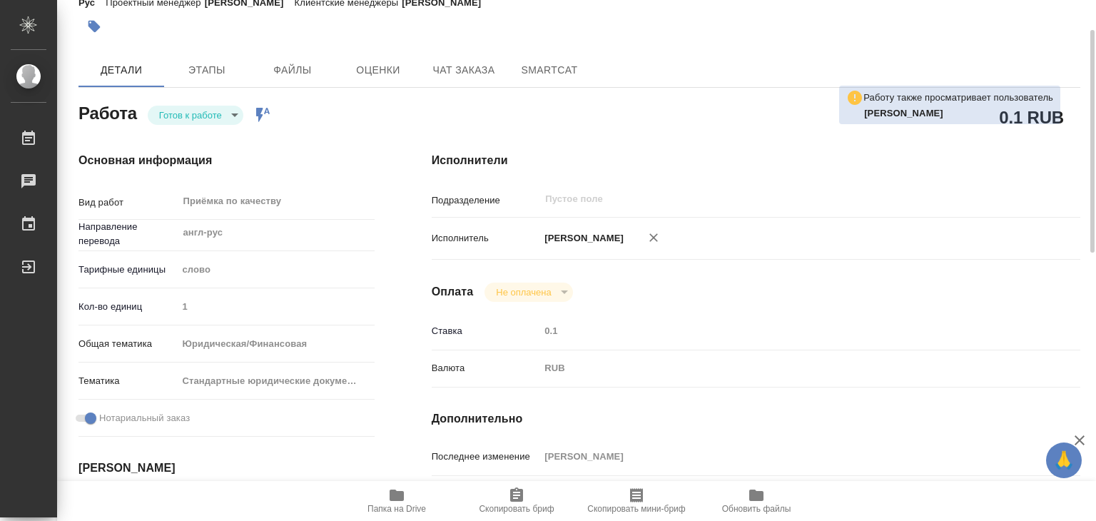
scroll to position [0, 0]
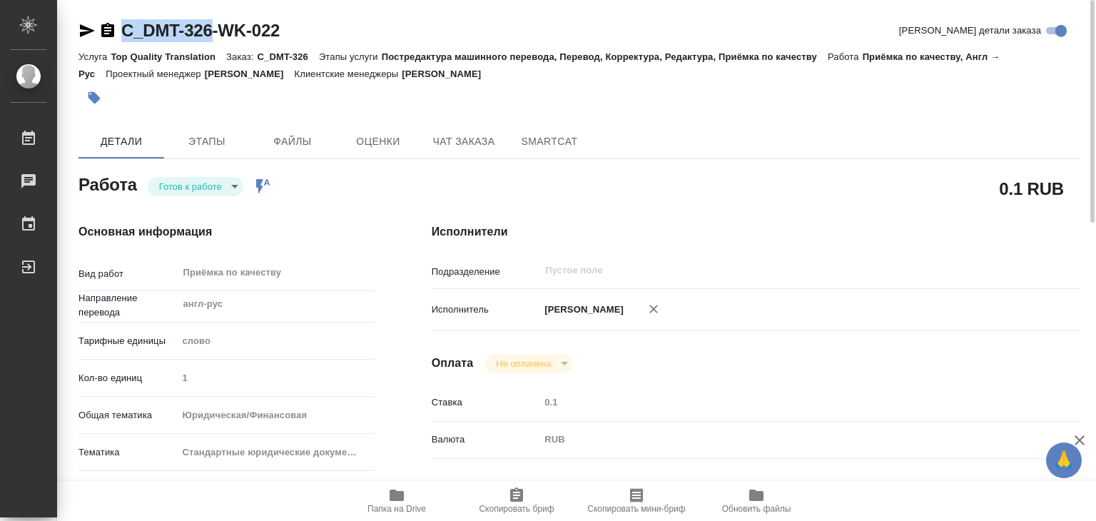
click at [398, 496] on icon "button" at bounding box center [397, 494] width 14 height 11
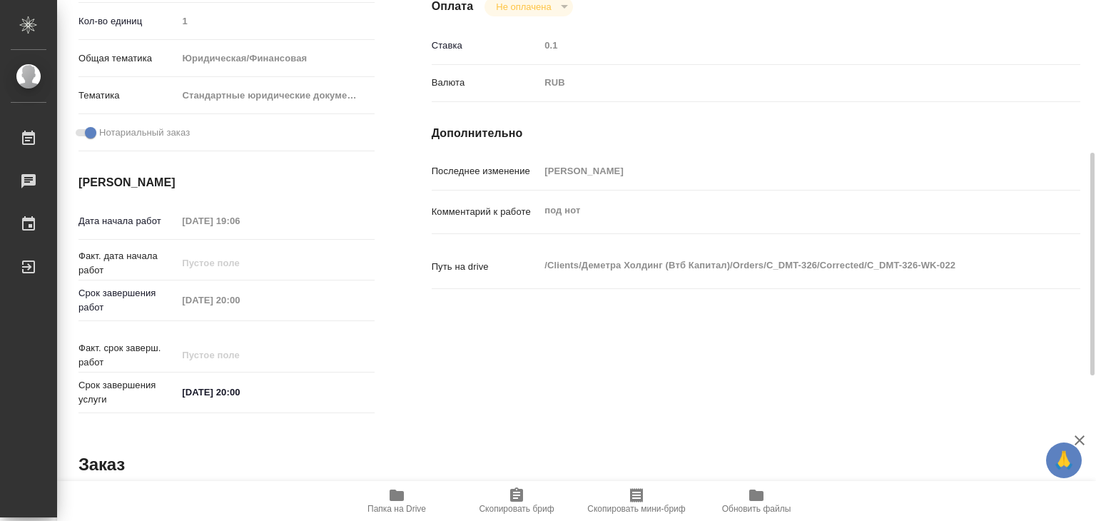
scroll to position [696, 0]
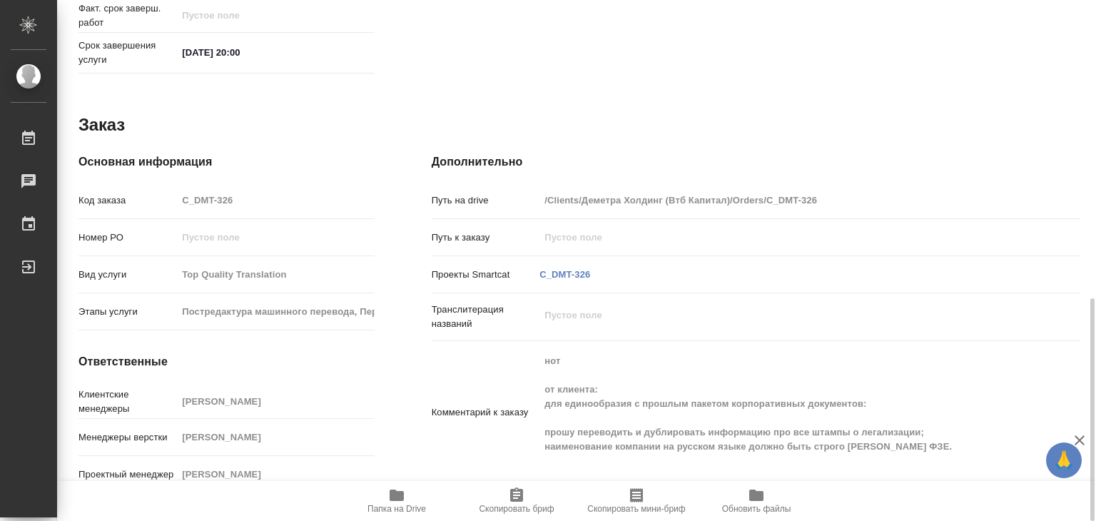
click at [400, 492] on icon "button" at bounding box center [397, 494] width 14 height 11
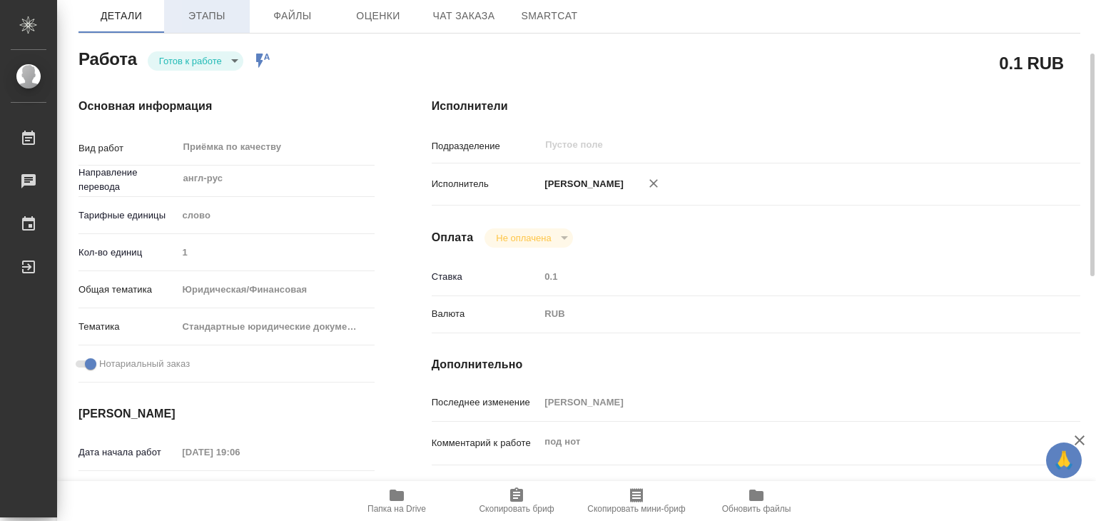
scroll to position [0, 0]
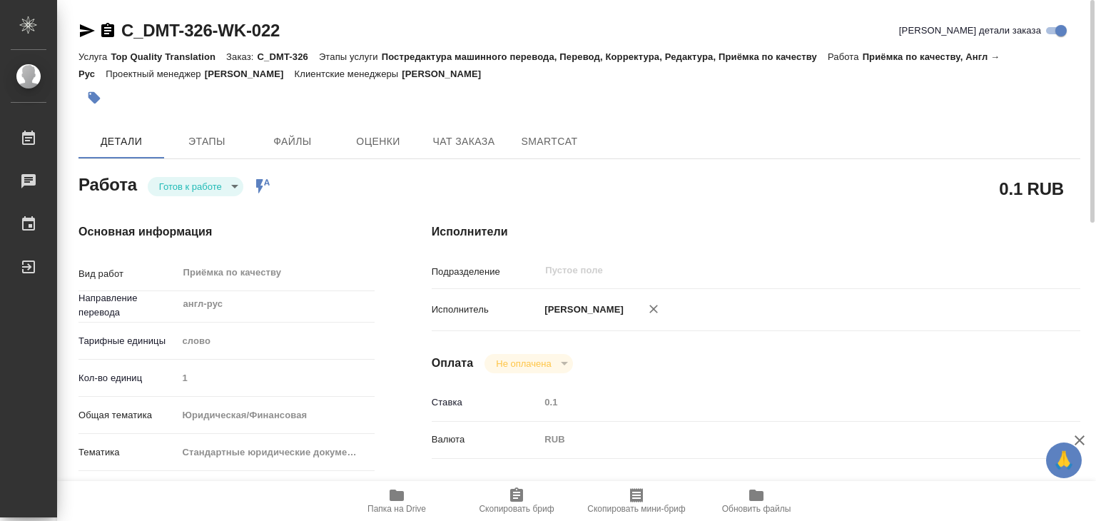
click at [100, 95] on icon "button" at bounding box center [94, 98] width 14 height 14
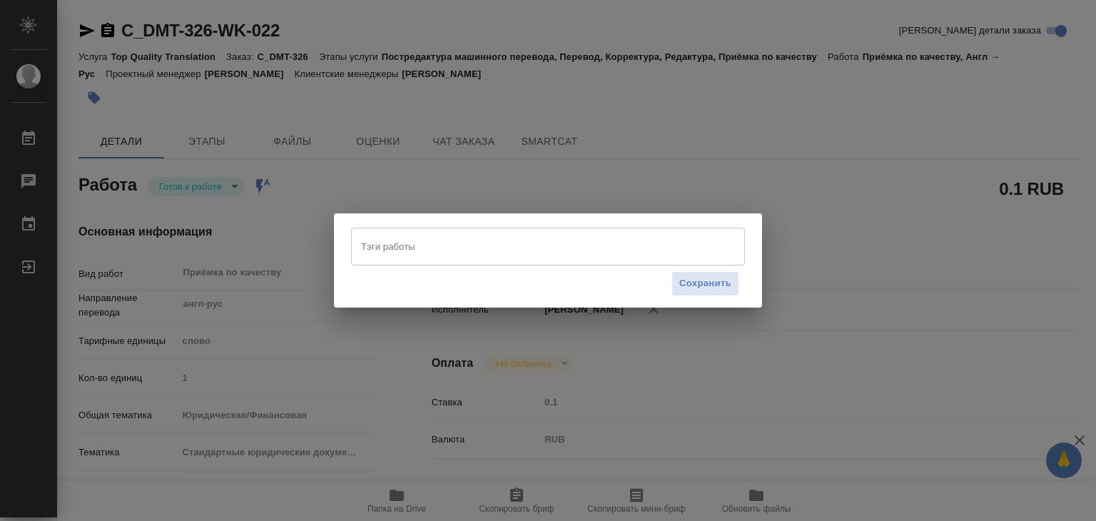
click at [468, 255] on input "Тэги работы" at bounding box center [534, 246] width 354 height 24
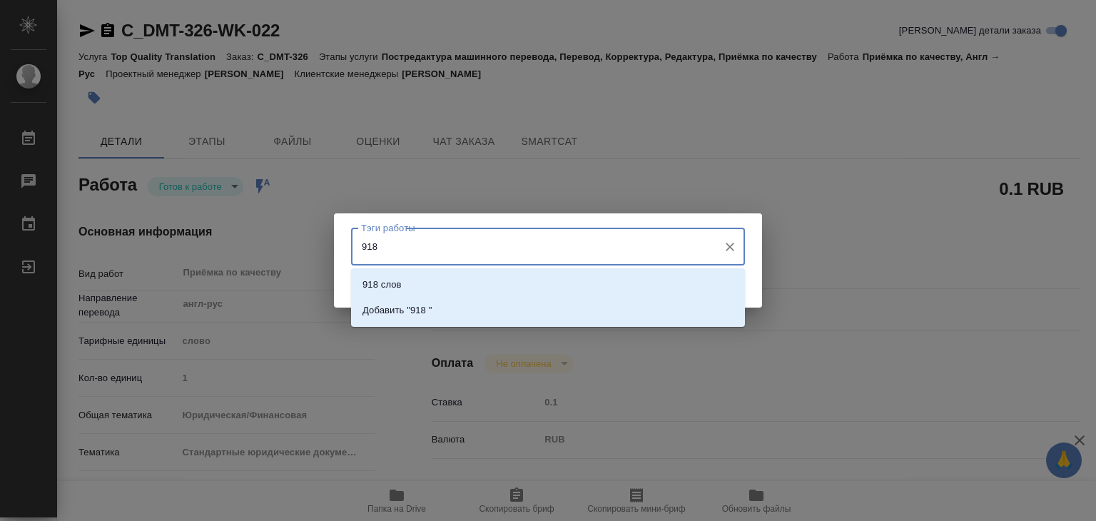
type input "918 с"
click at [517, 296] on li "918 слов" at bounding box center [548, 285] width 394 height 26
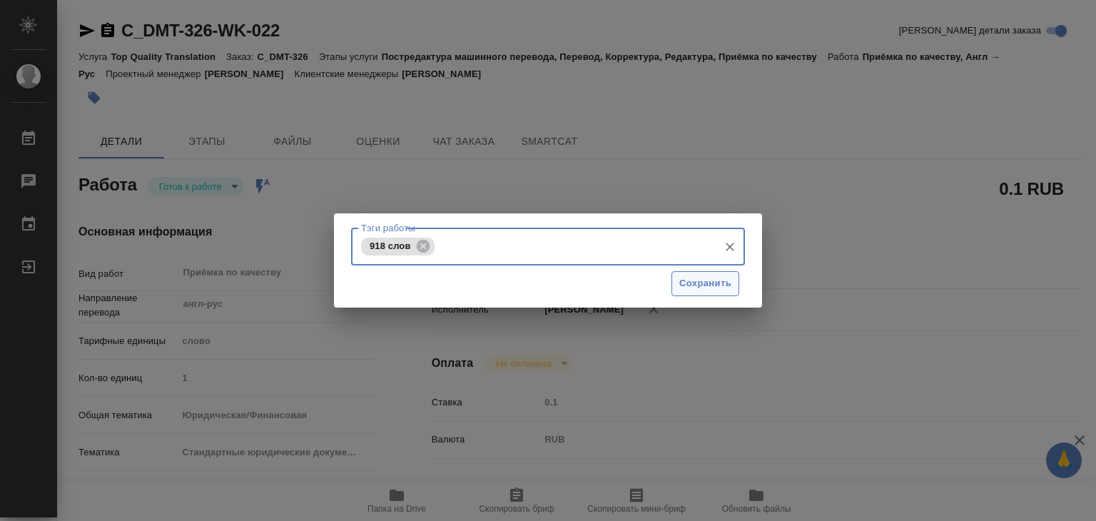
click at [724, 292] on button "Сохранить" at bounding box center [705, 283] width 68 height 25
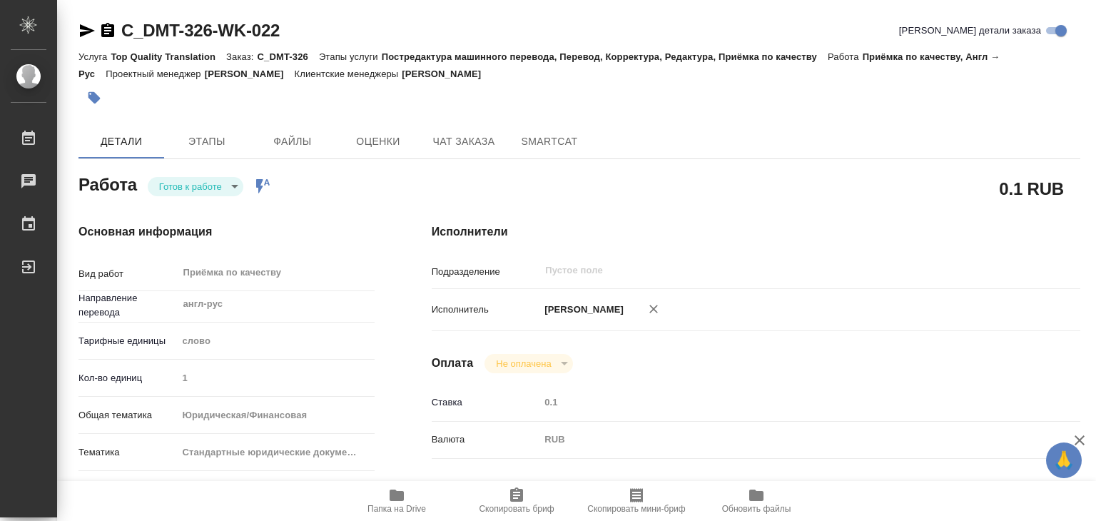
type input "readyForWork"
type textarea "Приёмка по качеству"
type textarea "x"
type input "англ-рус"
type input "5a8b1489cc6b4906c91bfd90"
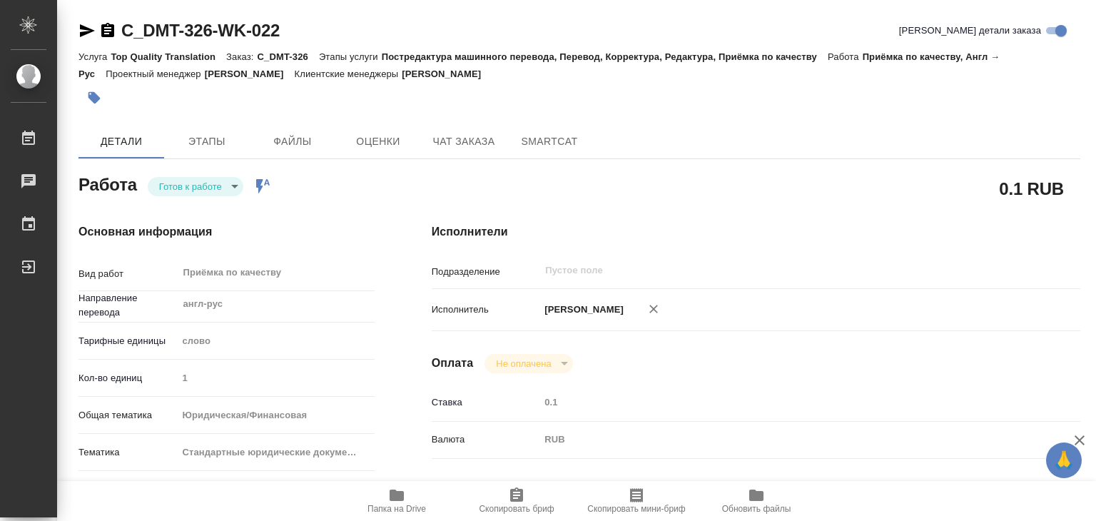
type input "1"
type input "yr-fn"
type input "5f647205b73bc97568ca66bf"
checkbox input "true"
type input "14.10.2025 19:06"
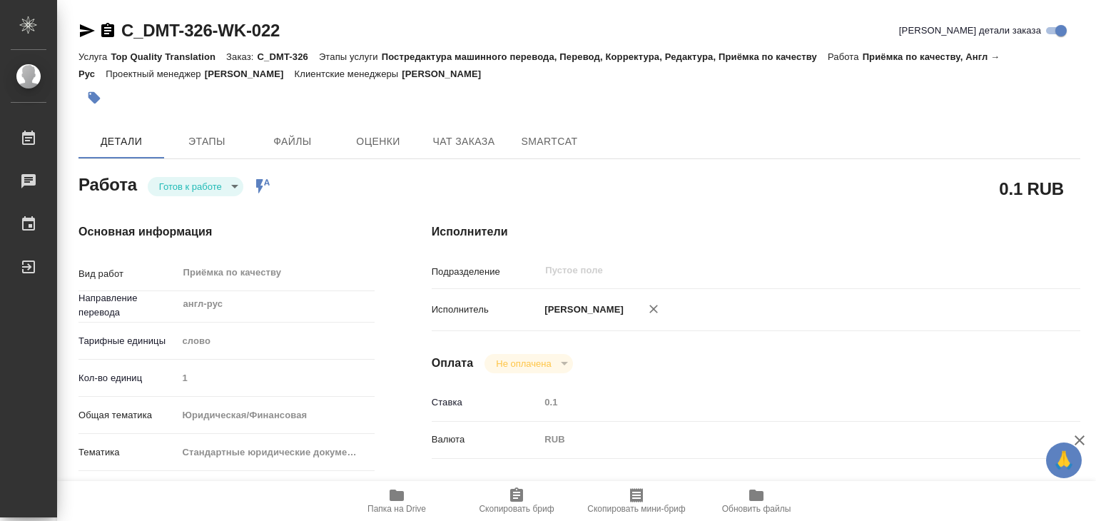
type input "14.10.2025 20:00"
type input "notPayed"
type input "0.1"
type input "RUB"
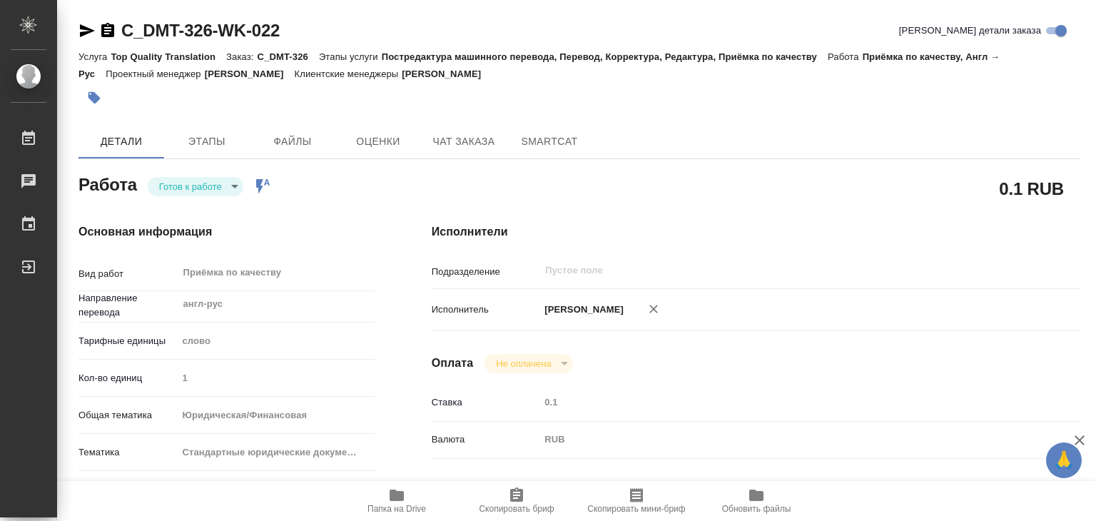
type input "[PERSON_NAME]"
type textarea "под нот"
type textarea "x"
type textarea "/Clients/Деметра Холдинг (Втб Капитал)/Orders/C_DMT-326/Corrected/C_DMT-326-WK-…"
type textarea "x"
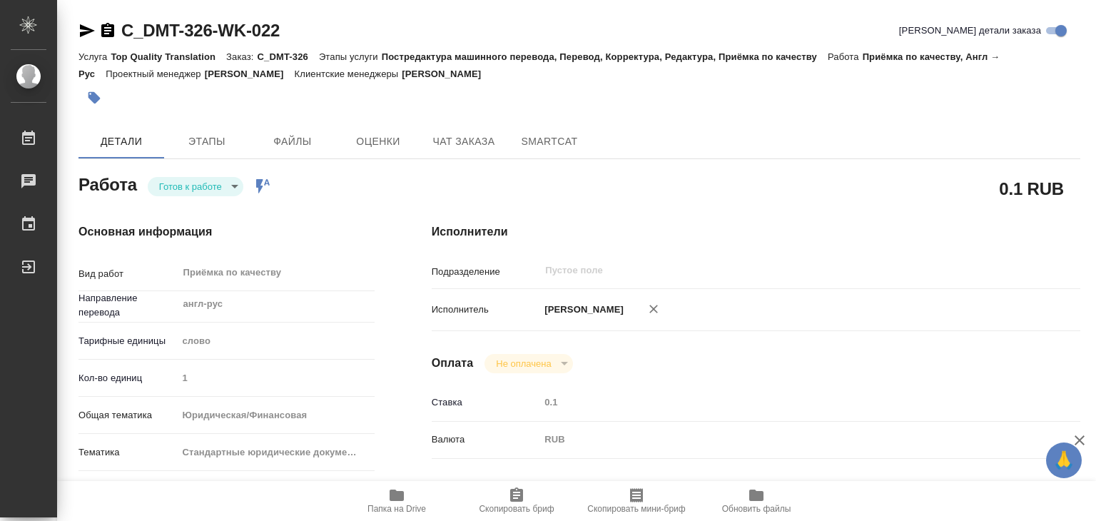
type input "C_DMT-326"
type input "Top Quality Translation"
type input "Постредактура машинного перевода, Перевод, Корректура, Редактура, Приёмка по ка…"
type input "[PERSON_NAME]"
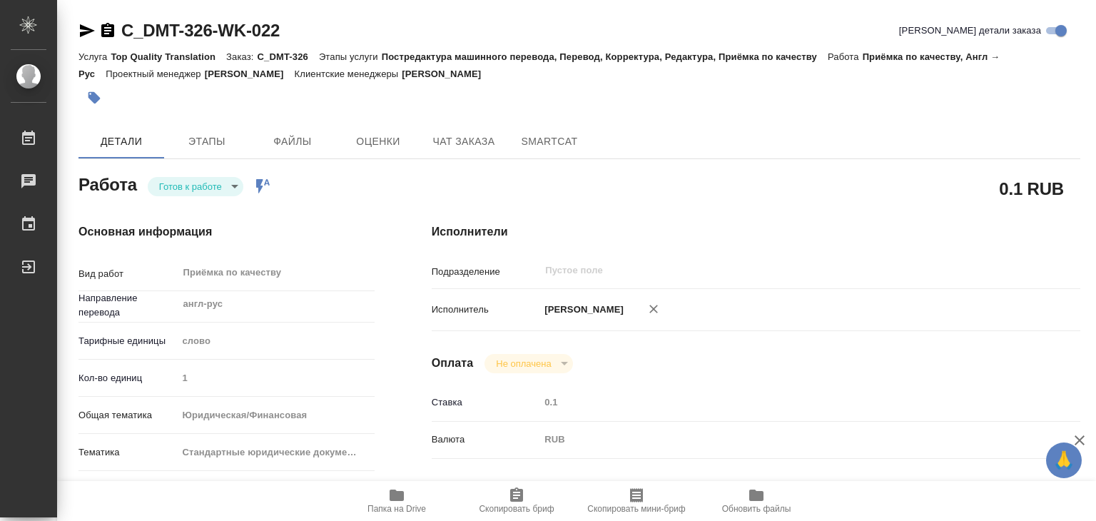
type input "/Clients/Деметра Холдинг (Втб Капитал)/Orders/C_DMT-326"
type textarea "x"
type textarea "нот от клиента: для единообразия с прошлым пакетом корпоративных документов: пр…"
type textarea "x"
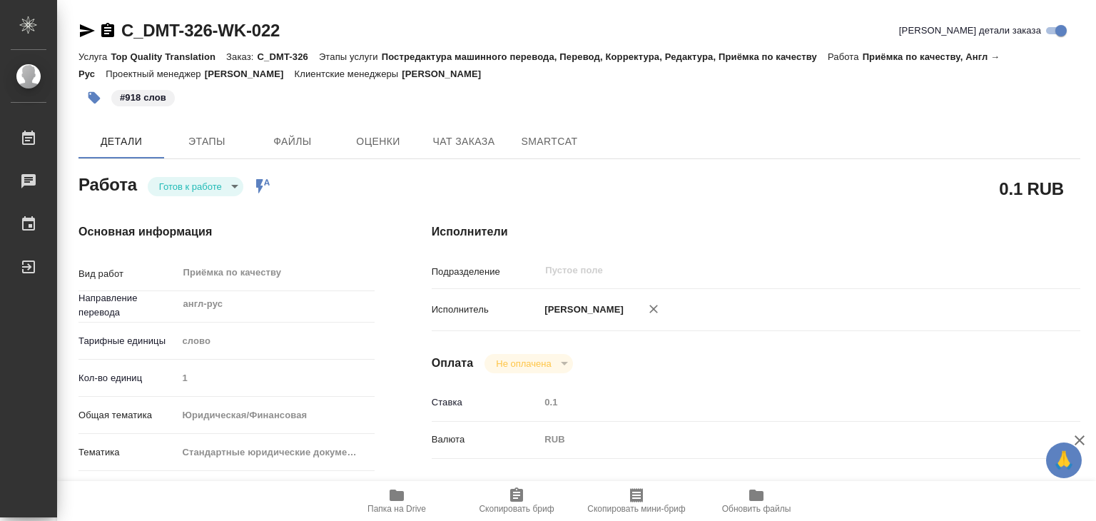
type textarea "x"
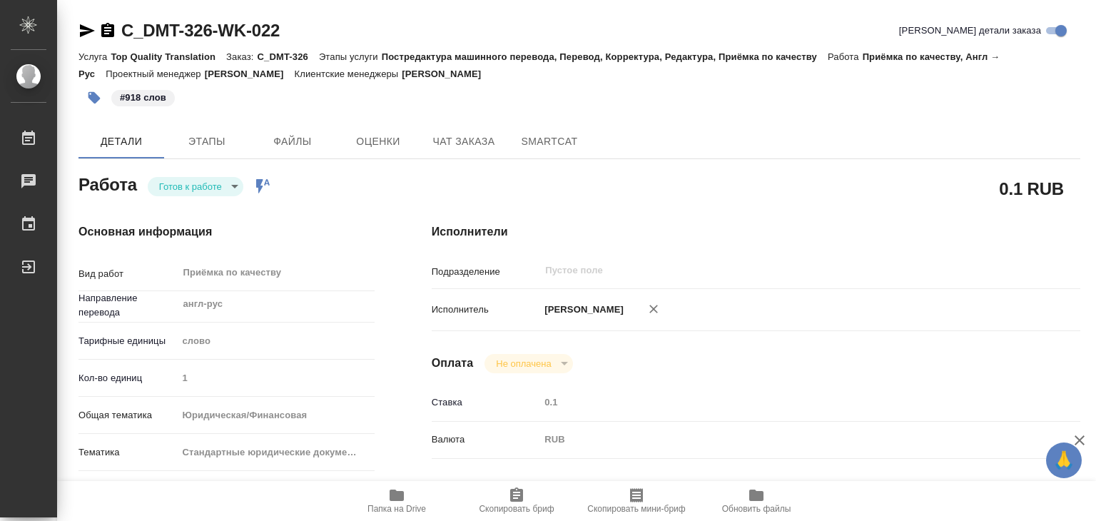
type textarea "x"
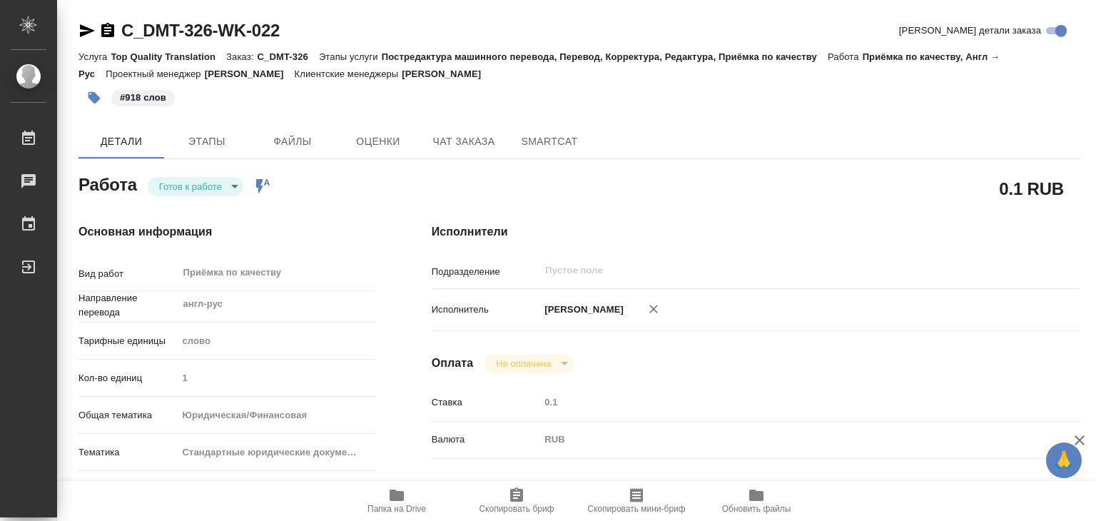
type textarea "x"
click at [203, 190] on body "🙏 .cls-1 fill:#fff; AWATERA Alilekova Valeriya Работы 0 Чаты График Выйти C_DMT…" at bounding box center [548, 260] width 1096 height 521
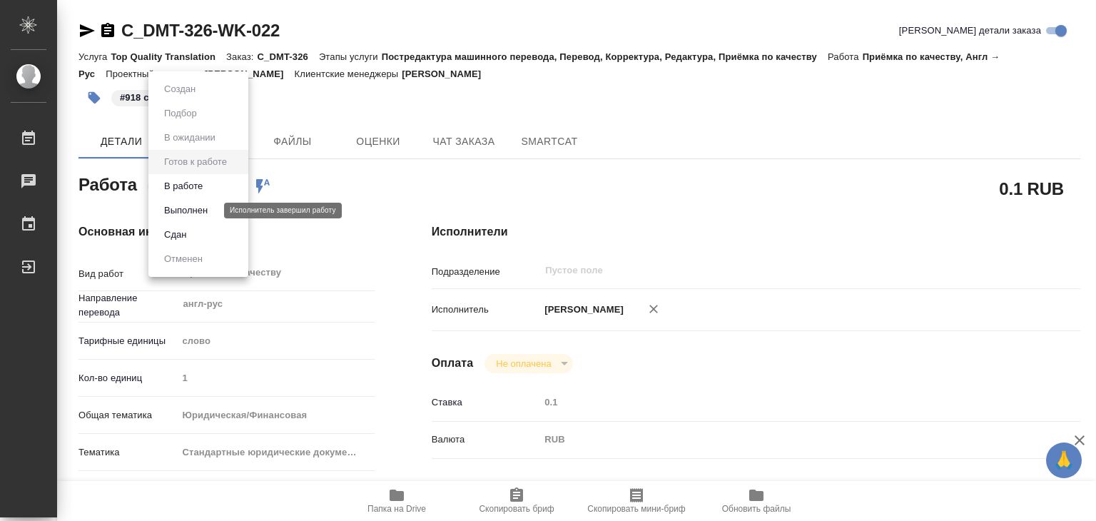
click at [208, 207] on button "Выполнен" at bounding box center [186, 211] width 52 height 16
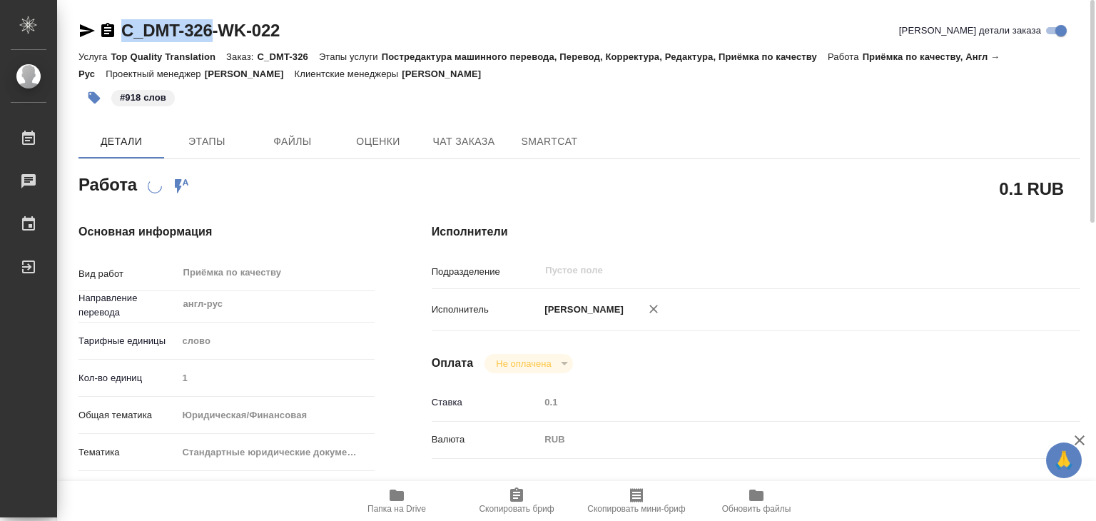
drag, startPoint x: 113, startPoint y: 9, endPoint x: 217, endPoint y: 29, distance: 105.4
copy link "C_DMT-326"
type textarea "x"
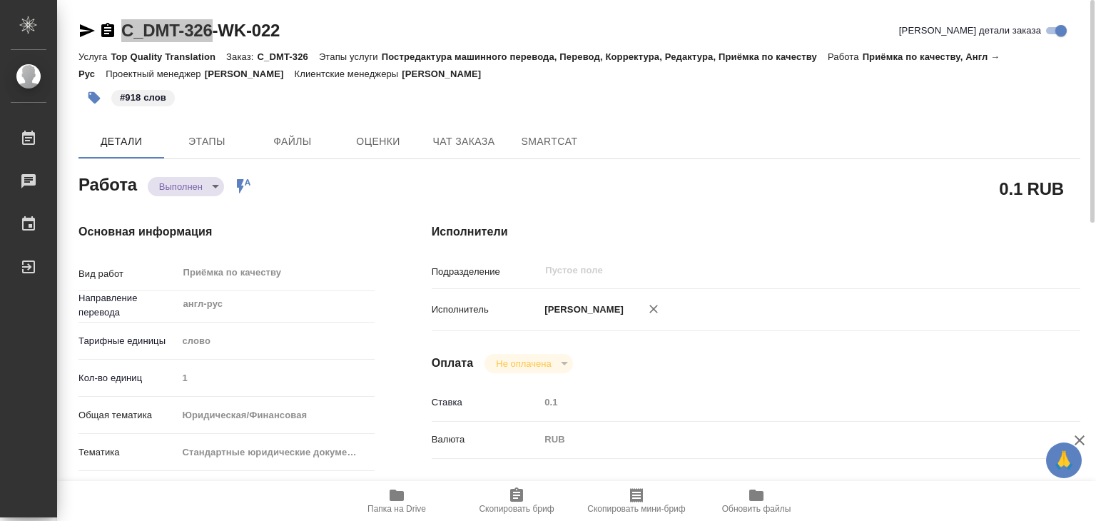
type textarea "x"
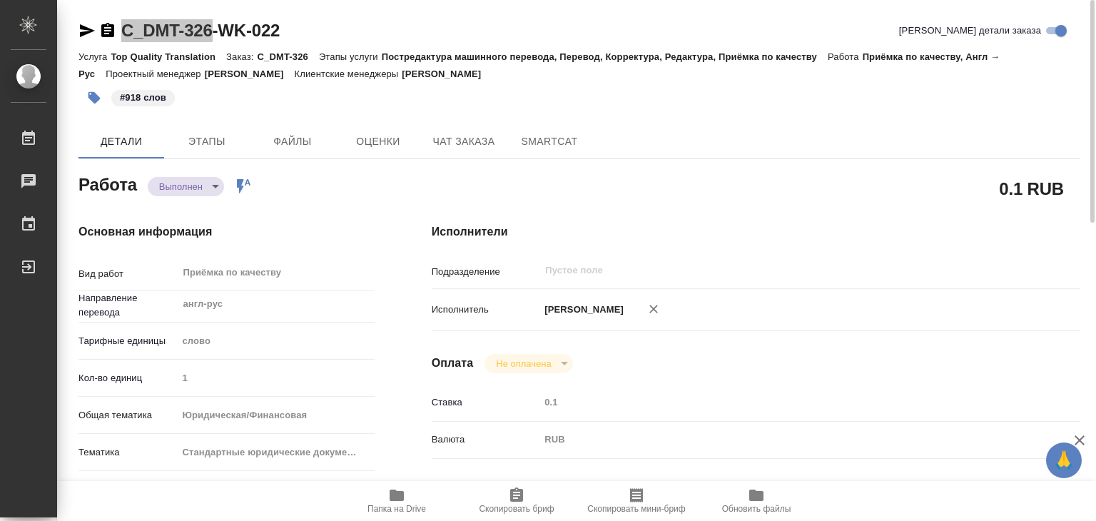
type textarea "x"
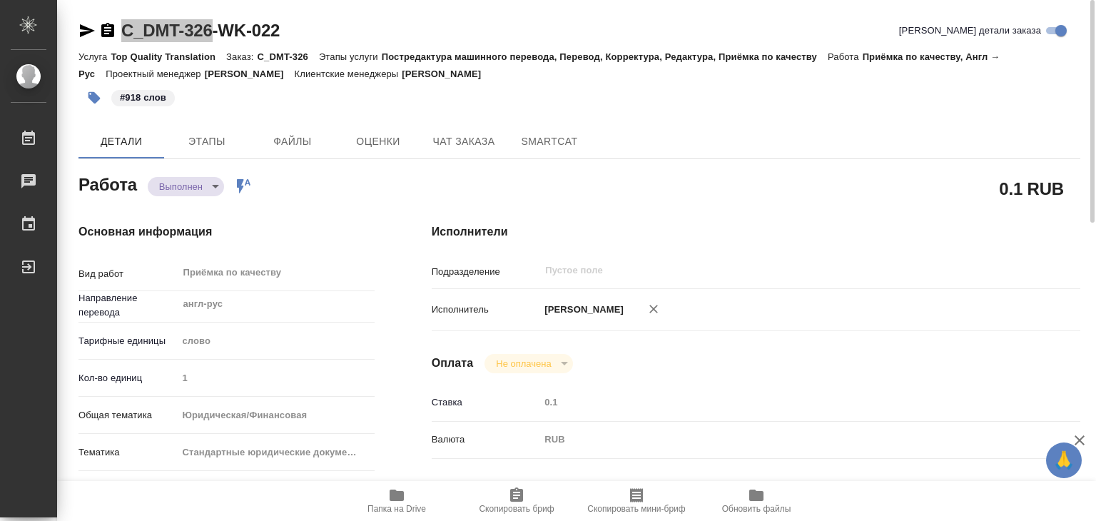
type textarea "x"
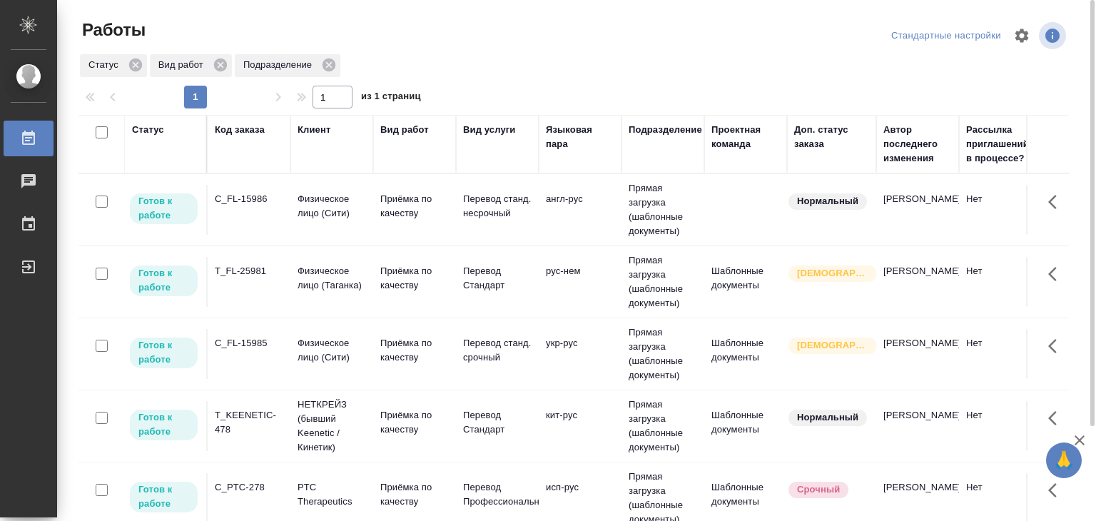
click at [246, 98] on div "1" at bounding box center [195, 97] width 143 height 23
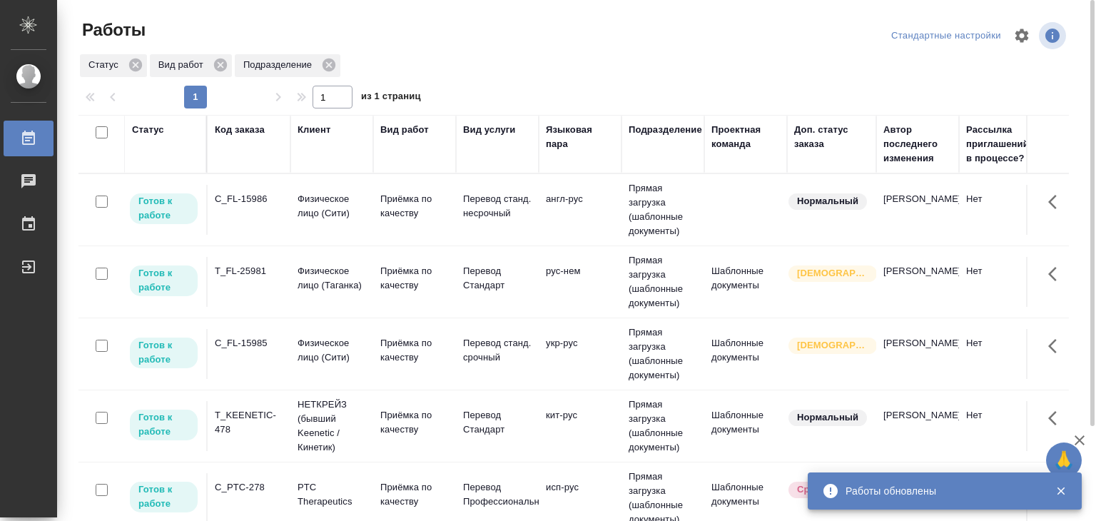
click at [435, 198] on p "Приёмка по качеству" at bounding box center [414, 206] width 68 height 29
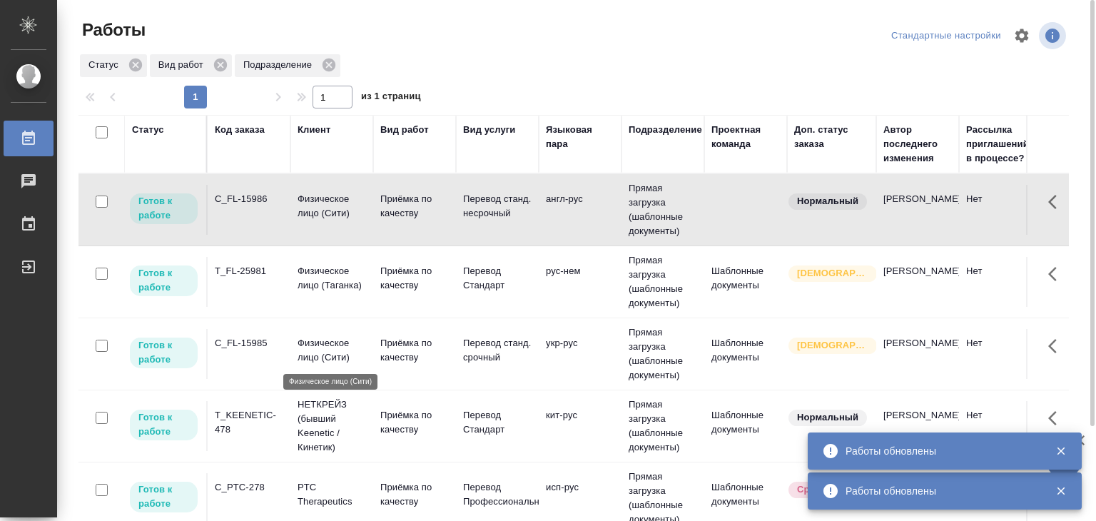
click at [355, 355] on p "Физическое лицо (Сити)" at bounding box center [331, 350] width 68 height 29
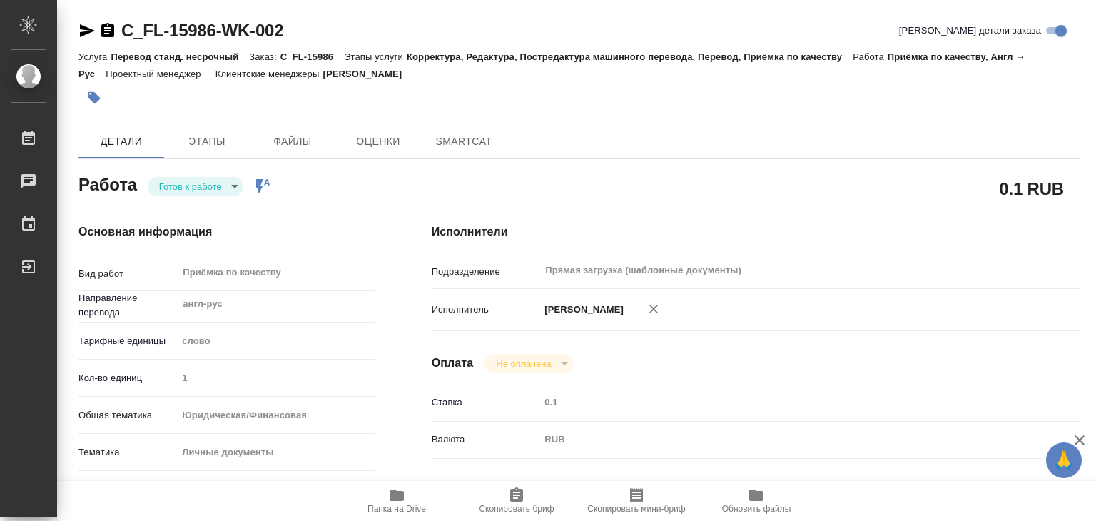
type textarea "x"
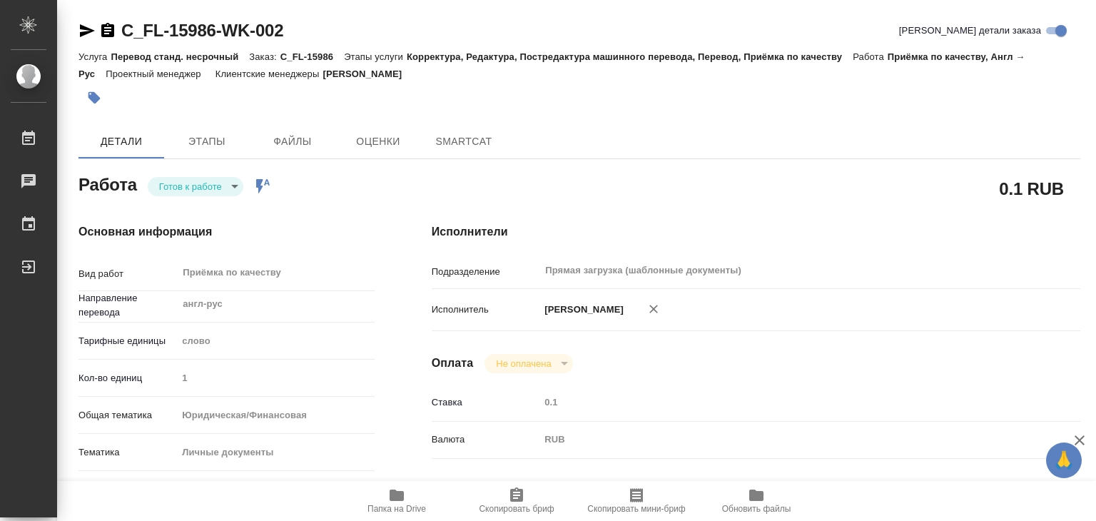
type textarea "x"
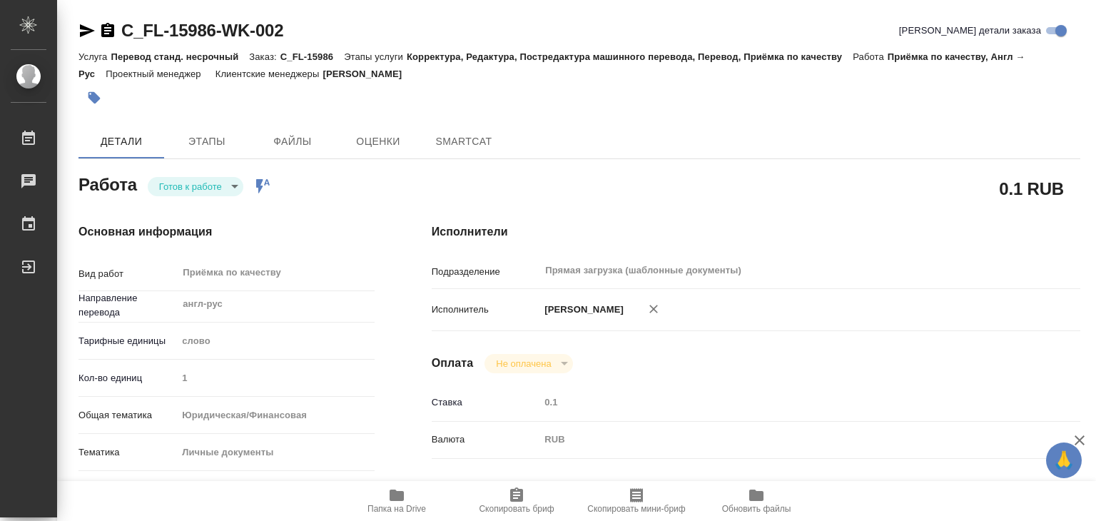
type textarea "x"
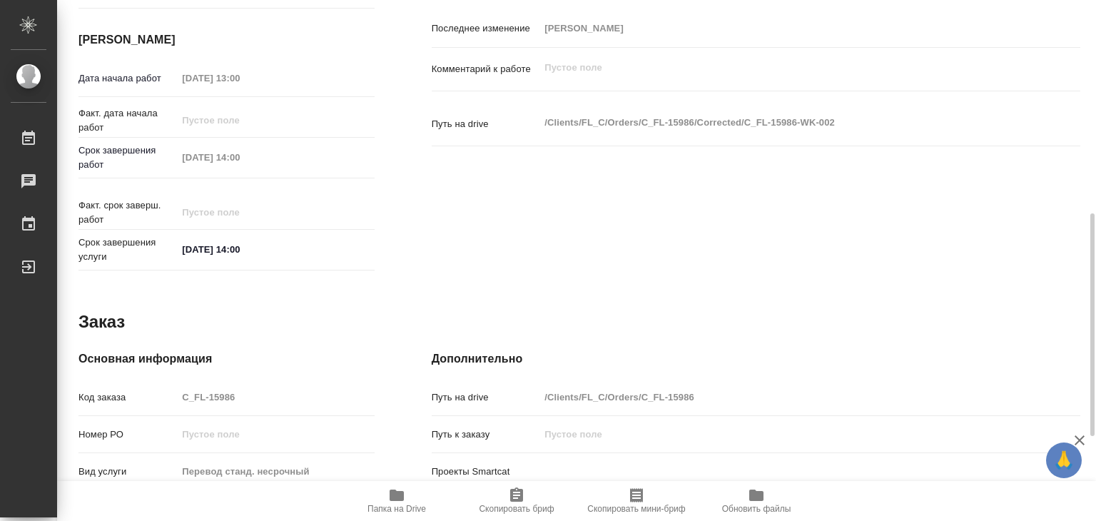
type textarea "x"
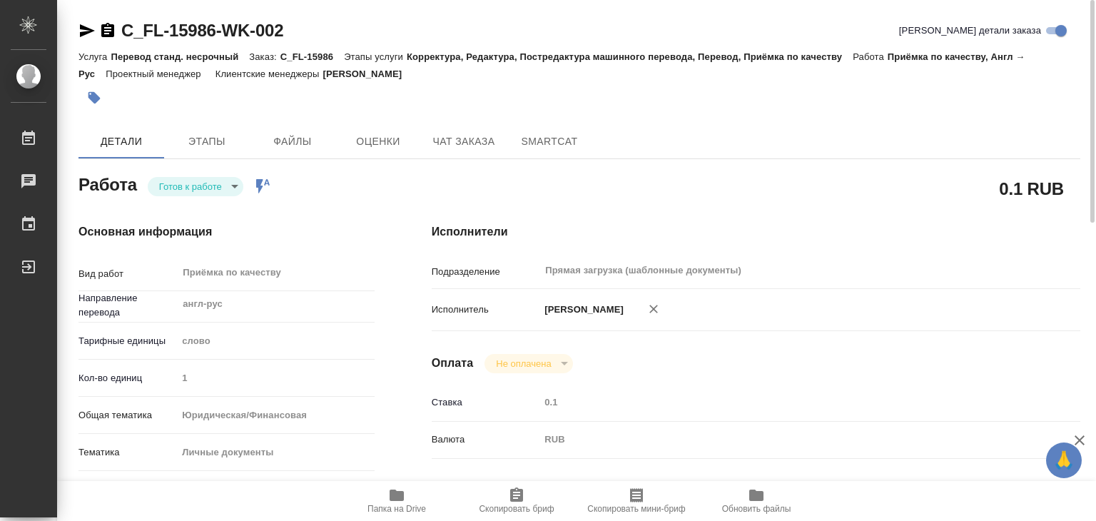
type textarea "x"
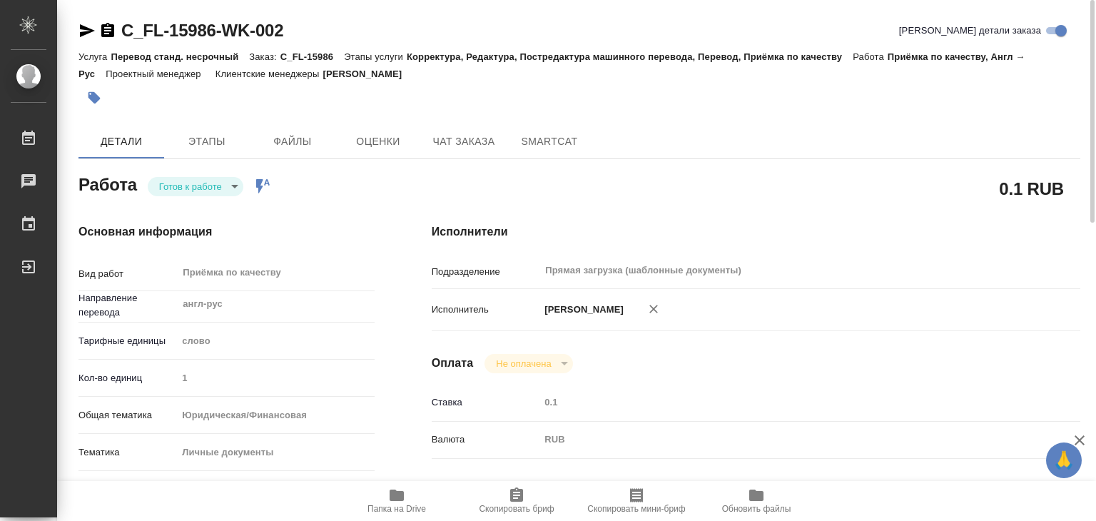
type textarea "x"
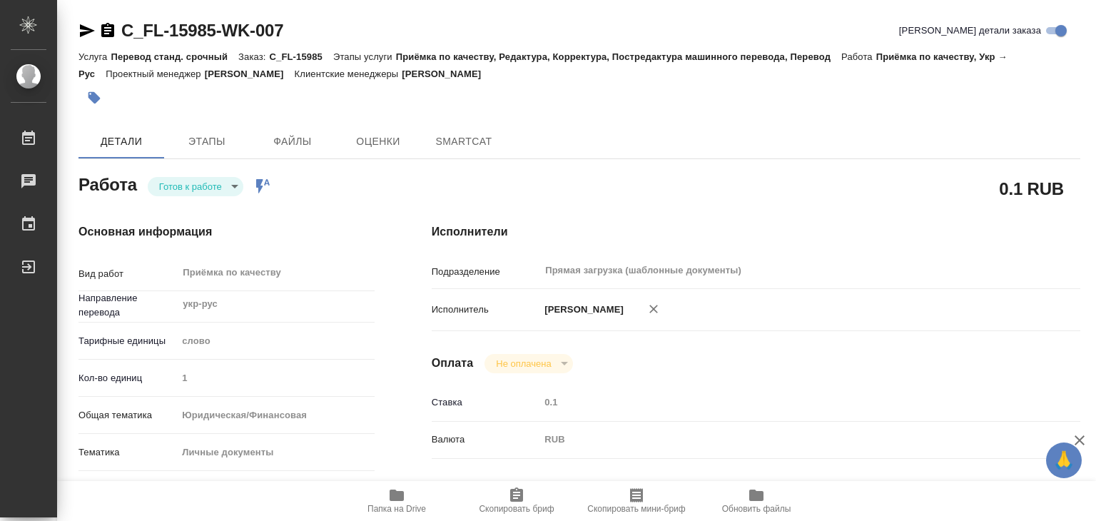
type textarea "x"
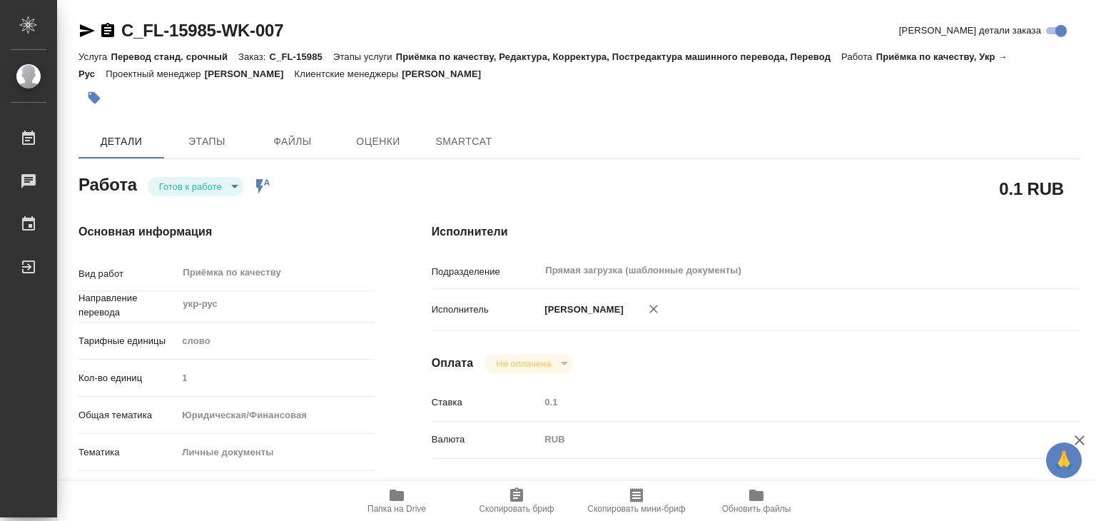
type textarea "x"
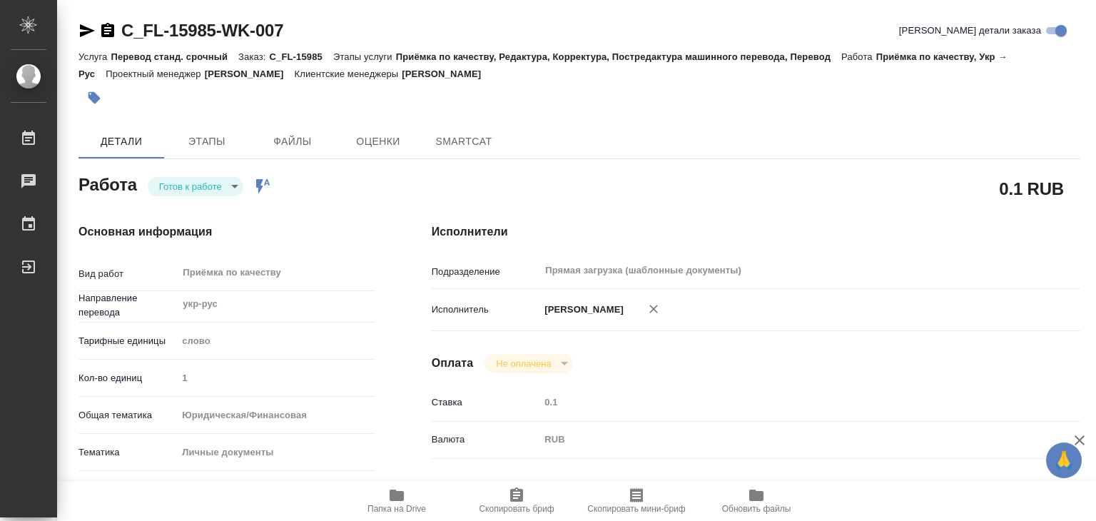
type textarea "x"
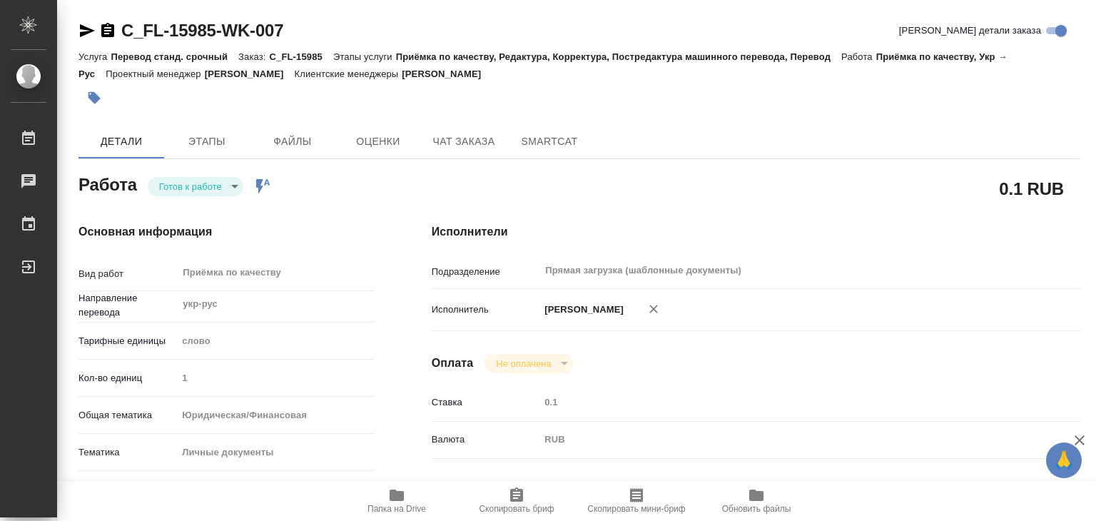
type textarea "x"
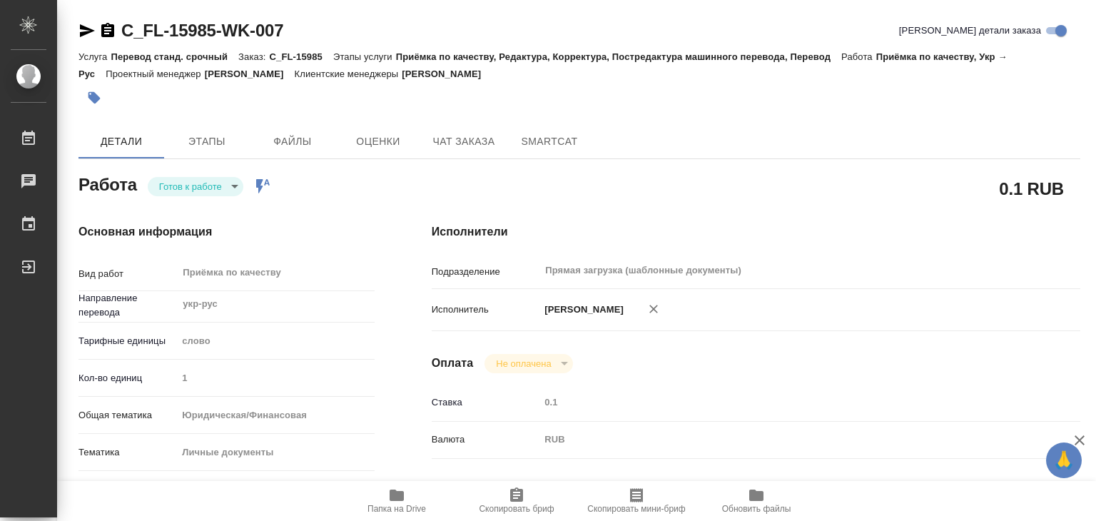
type textarea "x"
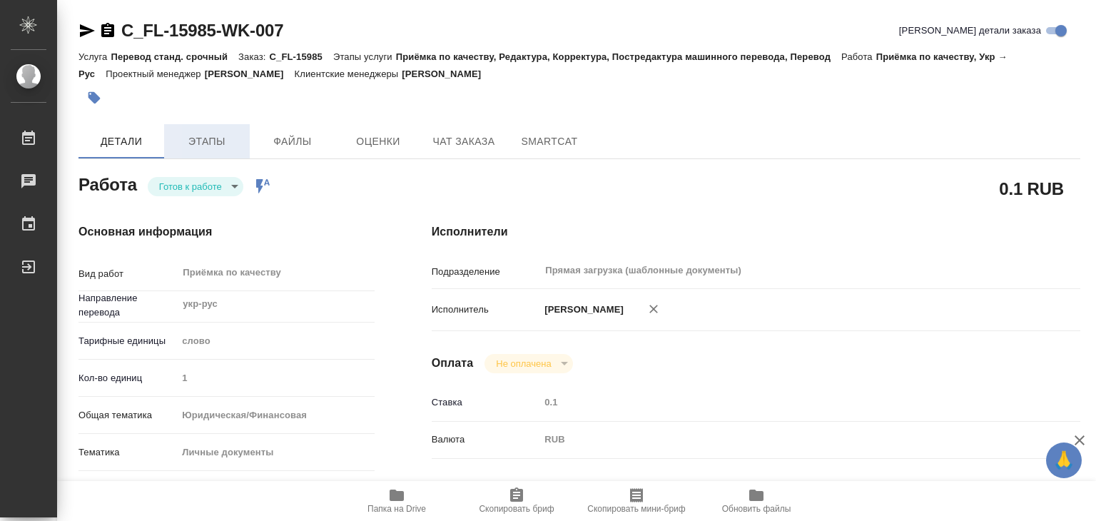
click at [195, 146] on span "Этапы" at bounding box center [207, 142] width 68 height 18
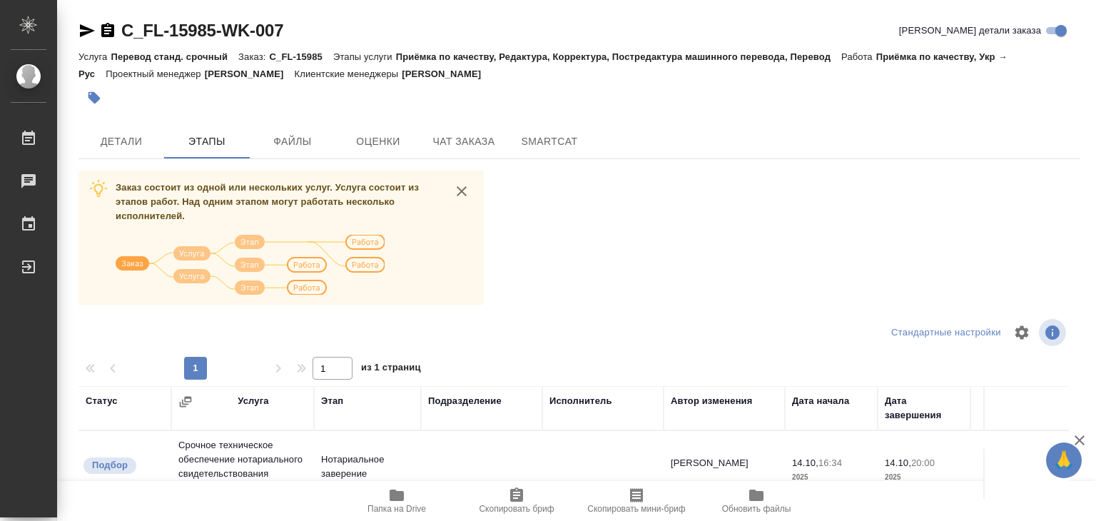
scroll to position [223, 0]
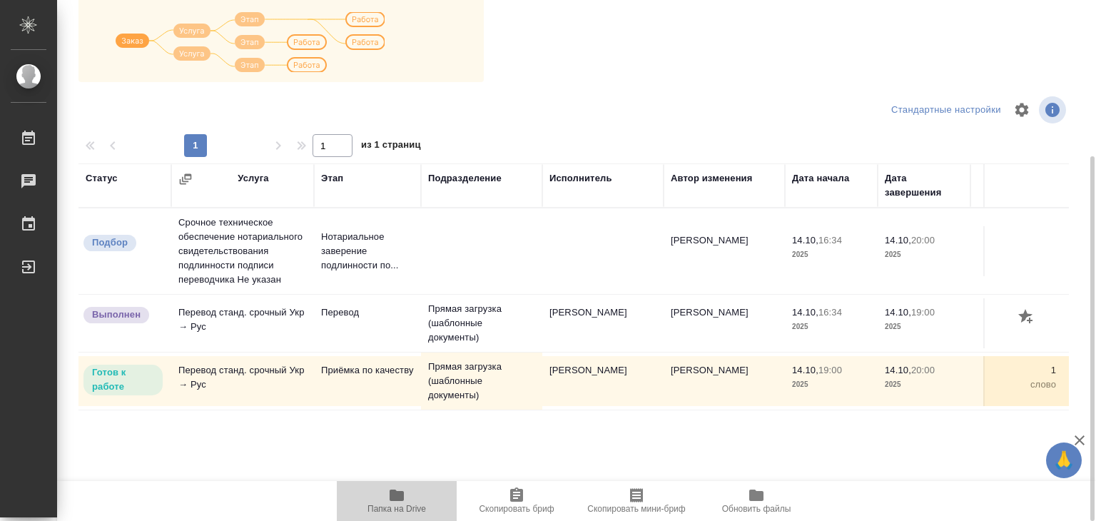
click at [406, 497] on span "Папка на Drive" at bounding box center [396, 500] width 103 height 27
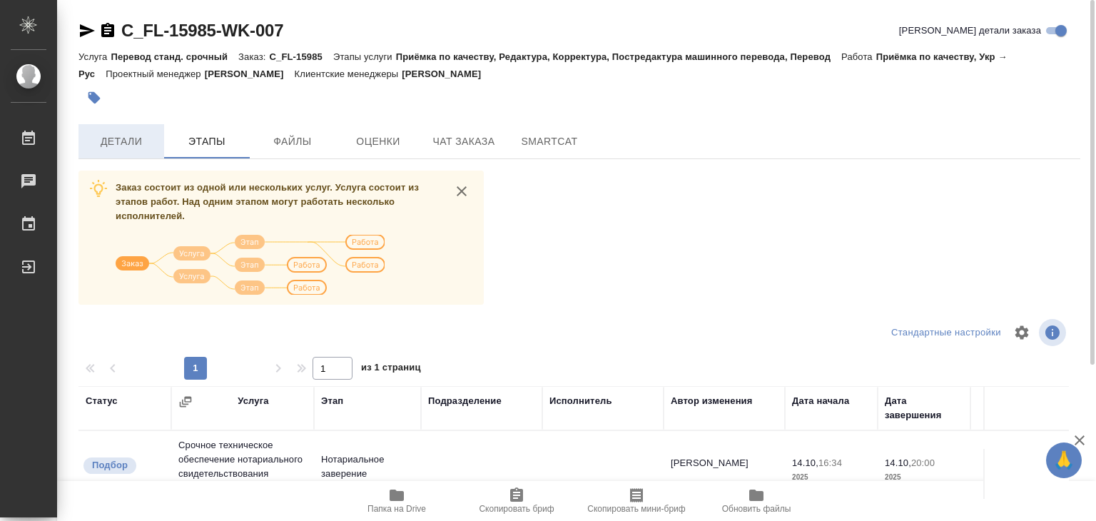
click at [134, 148] on span "Детали" at bounding box center [121, 142] width 68 height 18
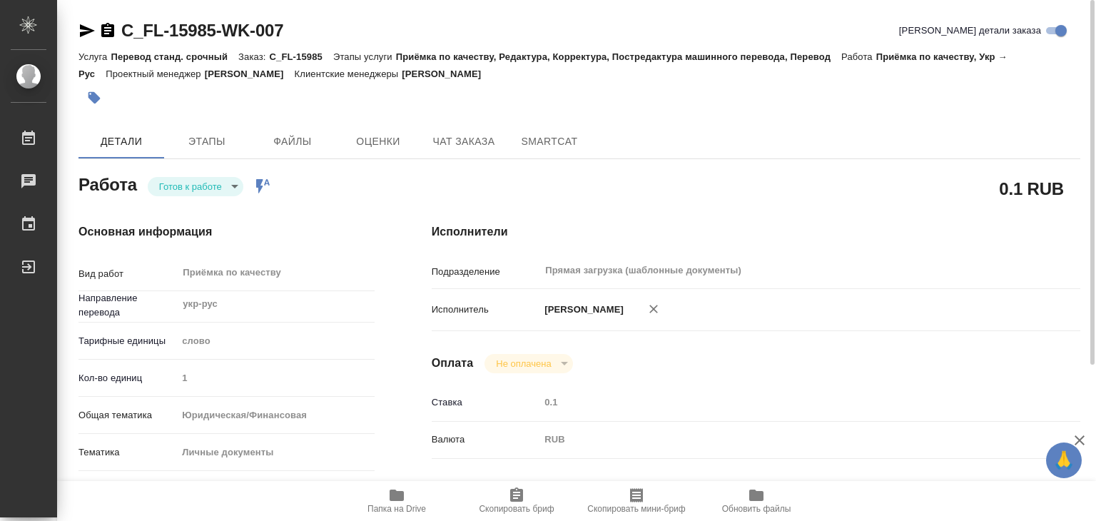
type textarea "x"
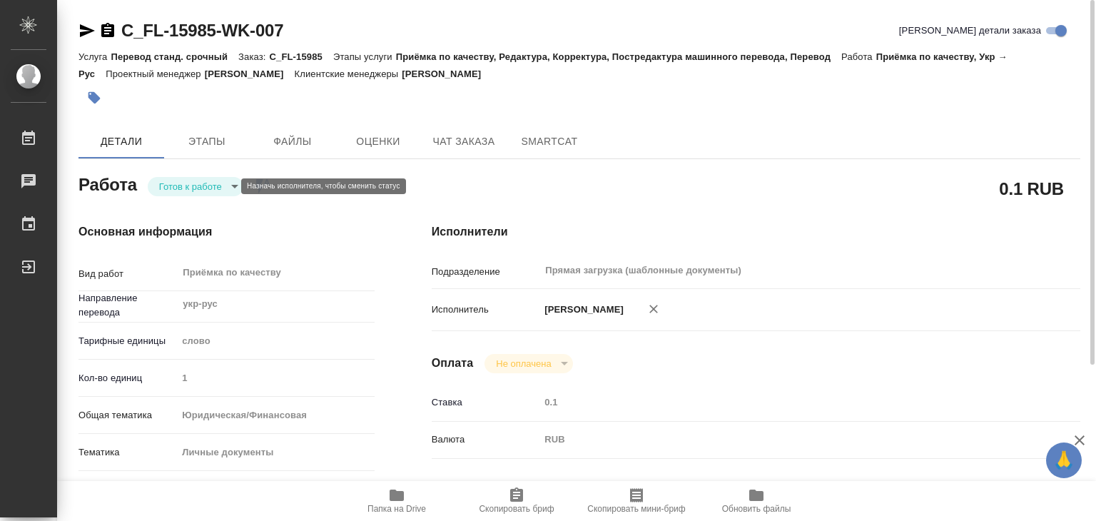
type textarea "x"
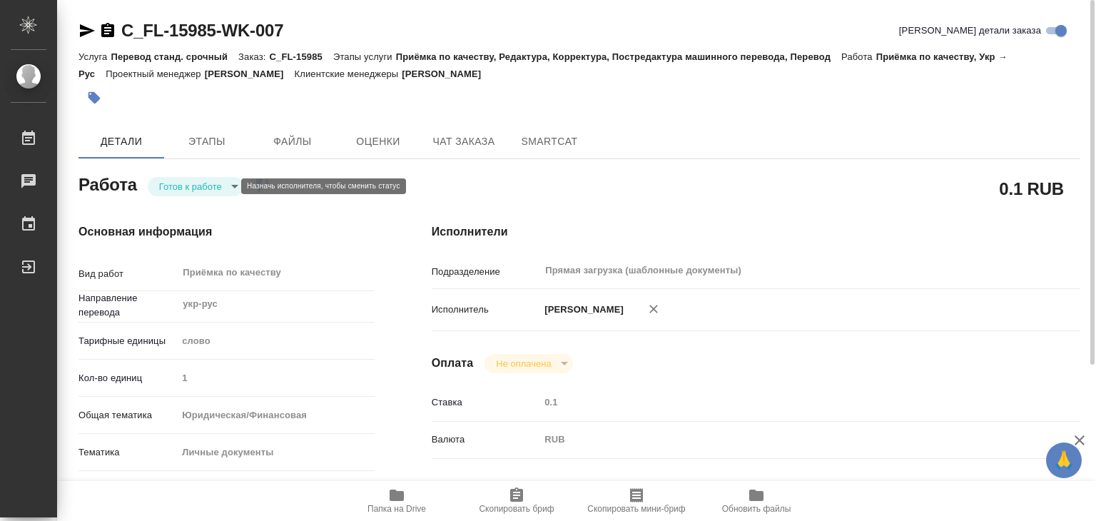
click at [200, 183] on body "🙏 .cls-1 fill:#fff; AWATERA Alilekova Valeriya Работы 0 Чаты График Выйти C_FL-…" at bounding box center [548, 260] width 1096 height 521
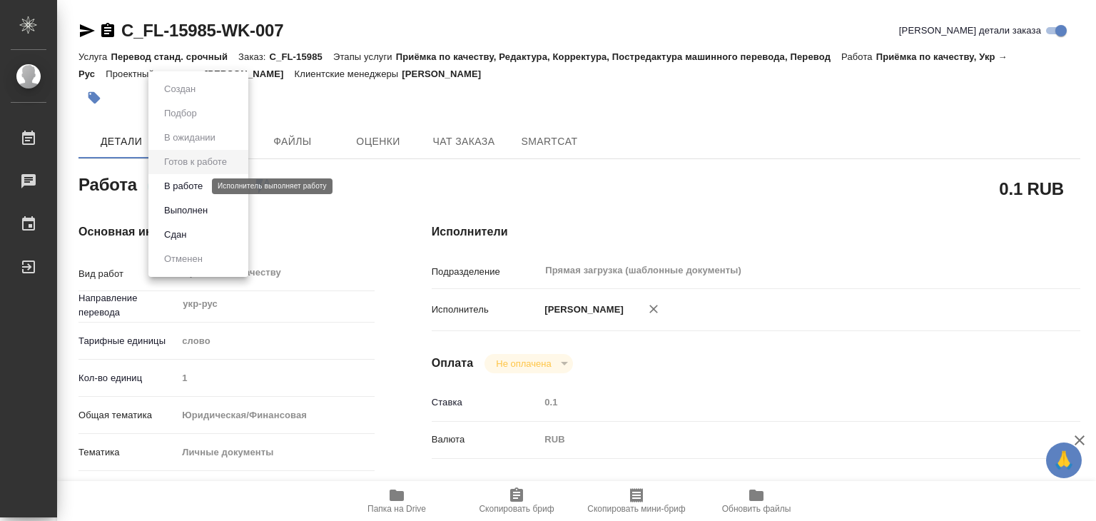
type textarea "x"
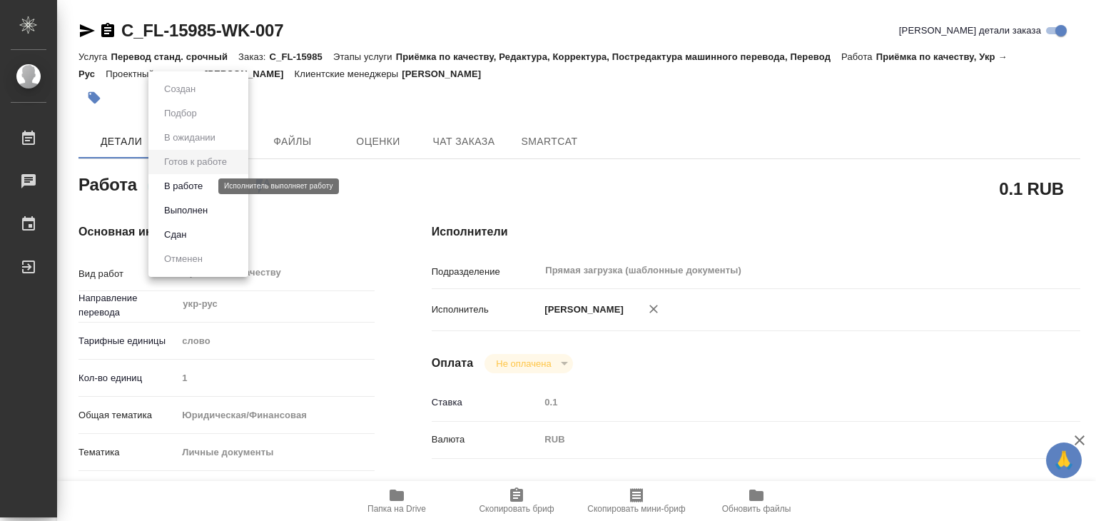
click at [205, 186] on button "В работе" at bounding box center [183, 186] width 47 height 16
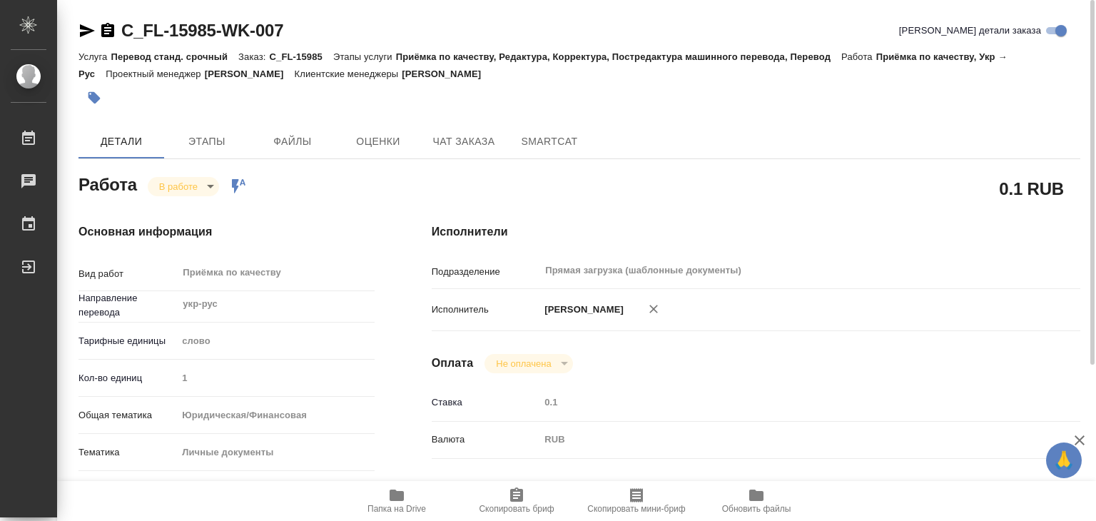
type textarea "x"
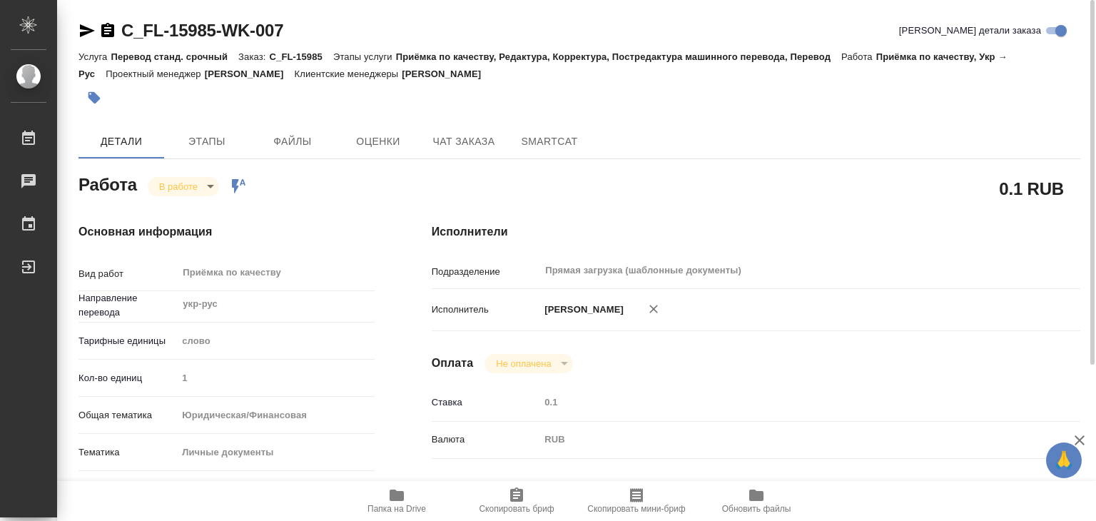
click at [91, 97] on icon "button" at bounding box center [94, 98] width 12 height 12
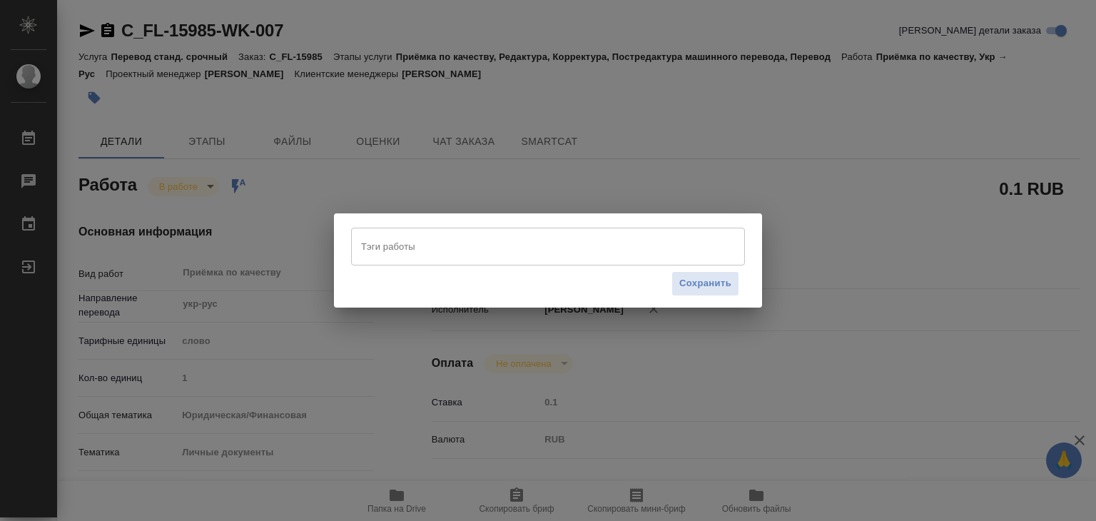
click at [493, 257] on input "Тэги работы" at bounding box center [534, 246] width 354 height 24
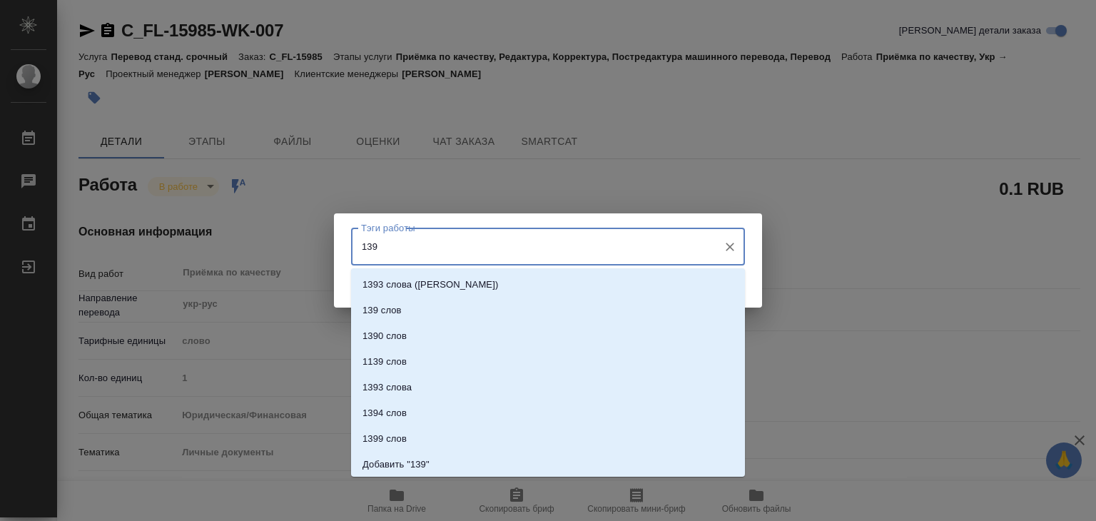
type input "139"
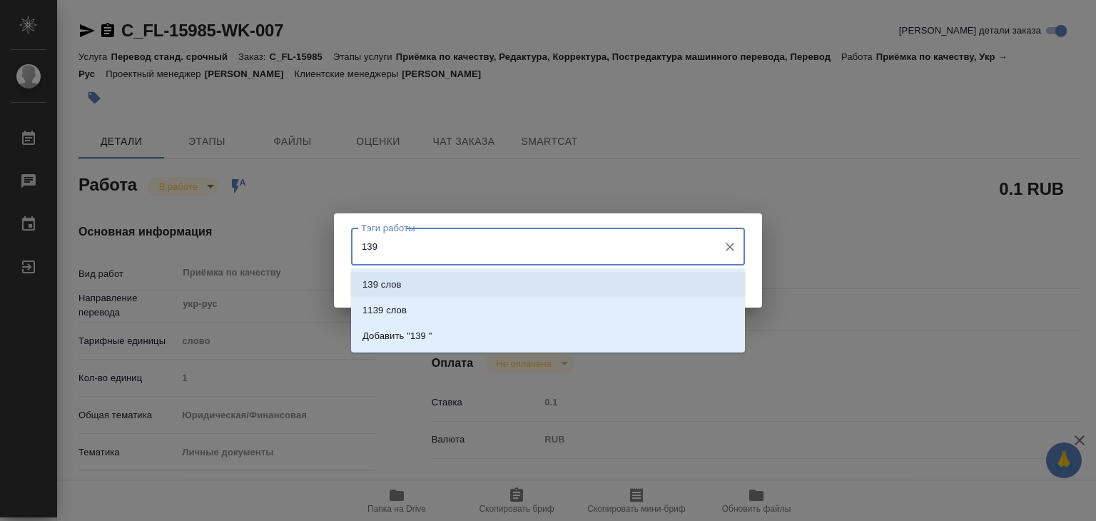
click at [509, 285] on li "139 слов" at bounding box center [548, 285] width 394 height 26
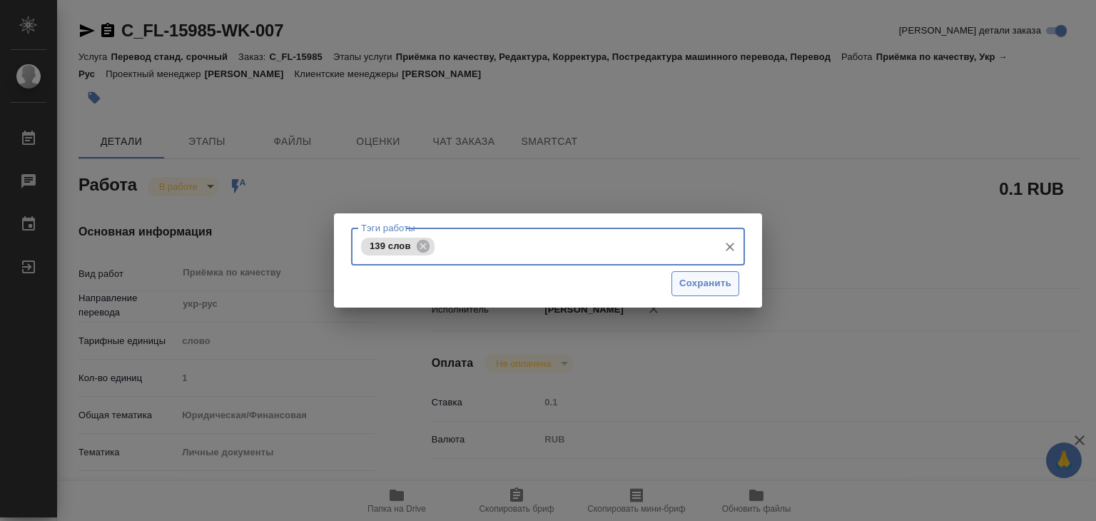
click at [721, 287] on span "Сохранить" at bounding box center [705, 283] width 52 height 16
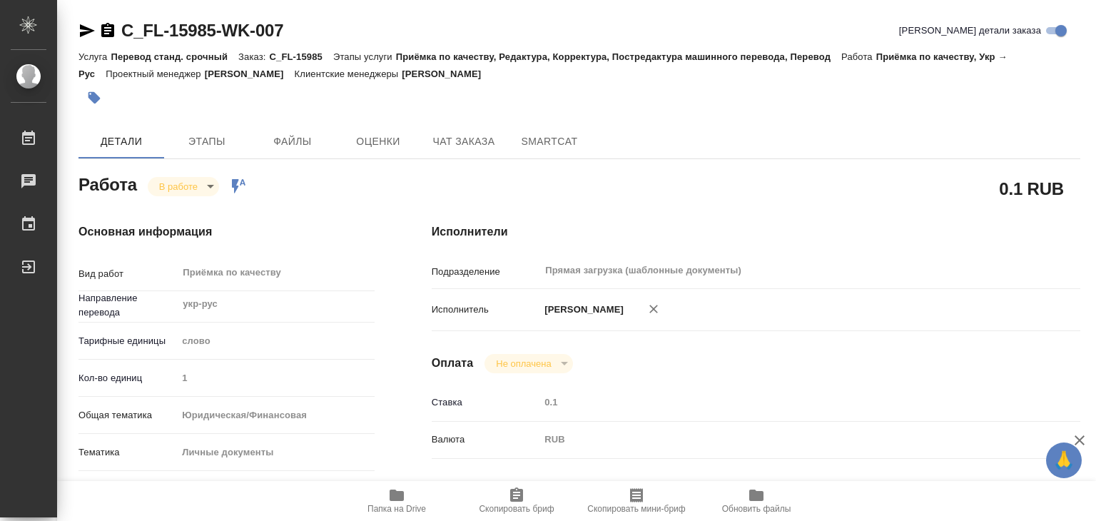
type input "inProgress"
type textarea "Приёмка по качеству"
type textarea "x"
type input "укр-рус"
type input "5a8b1489cc6b4906c91bfd90"
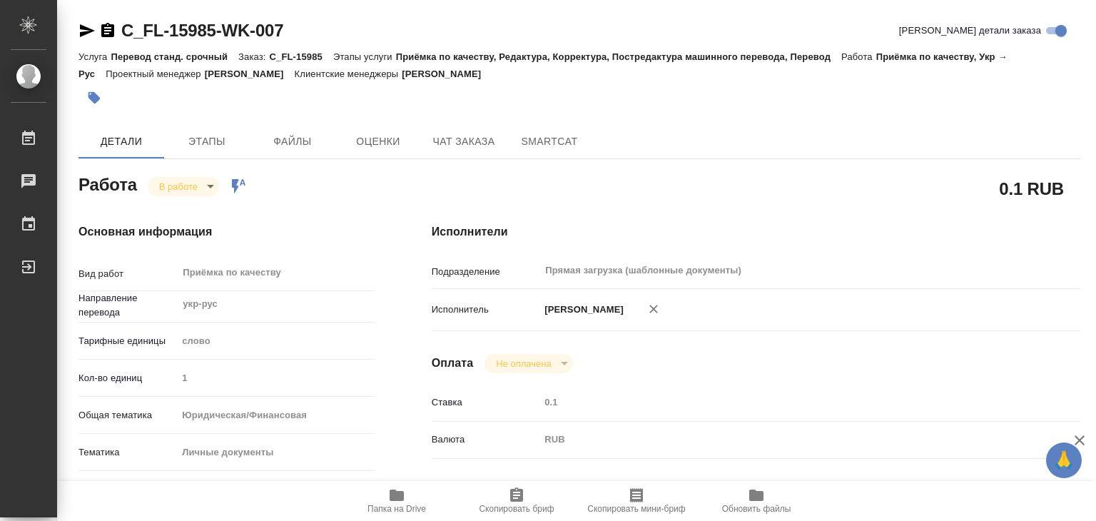
type input "1"
type input "yr-fn"
type input "5a8b8b956a9677013d343cfe"
checkbox input "true"
type input "[DATE] 19:00"
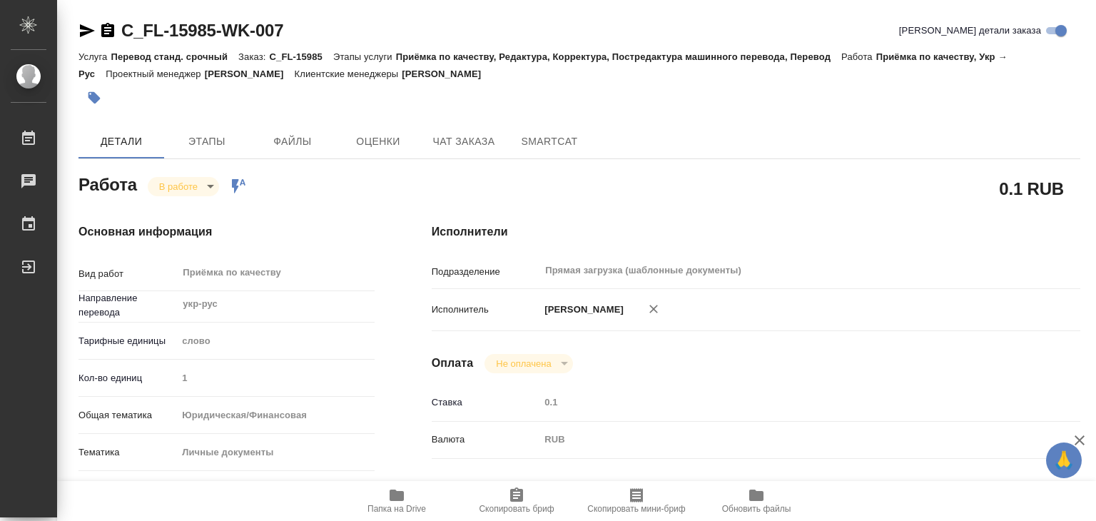
type input "14.10.2025 19:12"
type input "14.10.2025 20:00"
type input "Прямая загрузка (шаблонные документы)"
type input "notPayed"
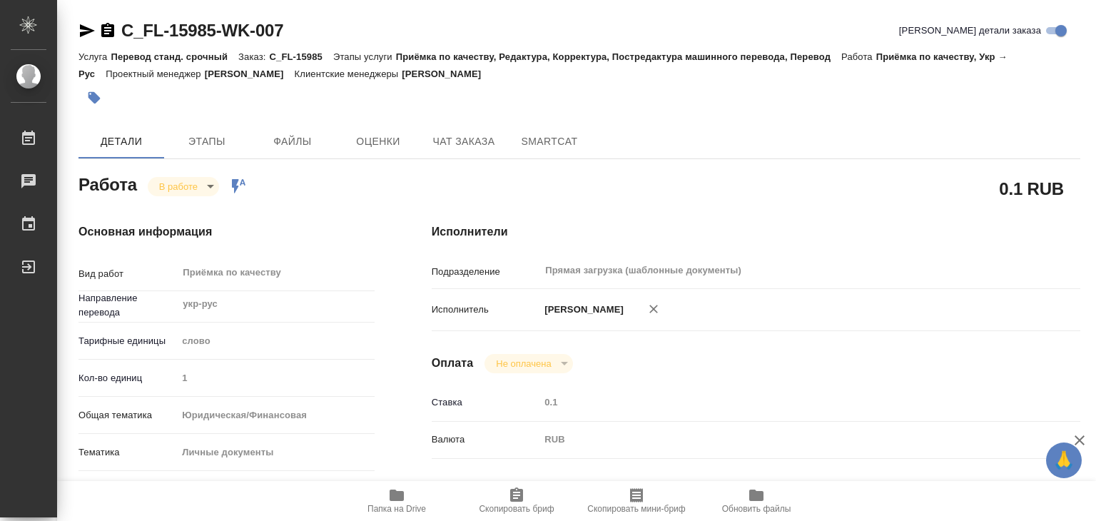
type input "0.1"
type input "RUB"
type input "[PERSON_NAME]"
type textarea "x"
type textarea "/Clients/FL_C/Orders/C_FL-15985/Corrected/C_FL-15985-WK-007"
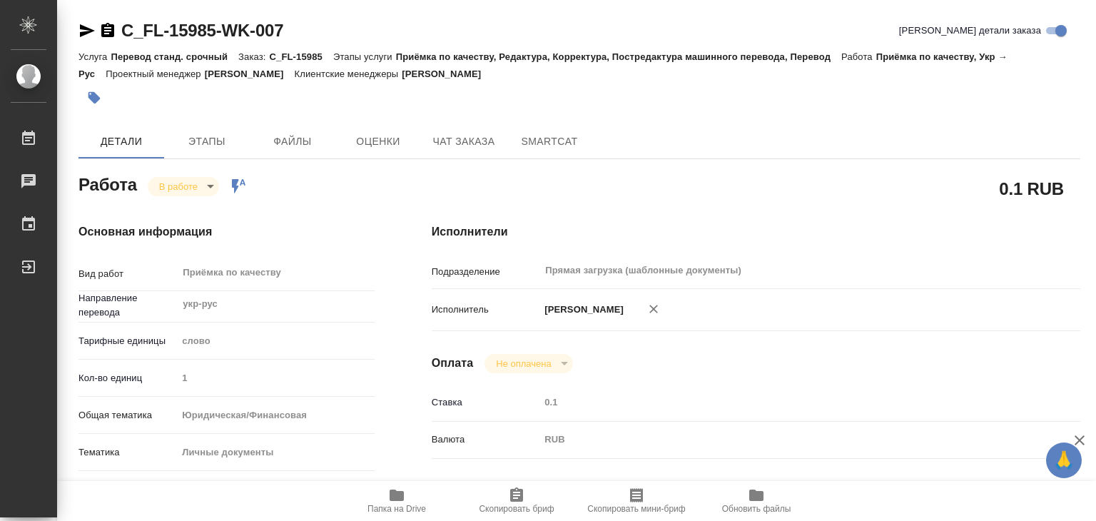
type textarea "x"
type input "C_FL-15985"
type input "Перевод станд. срочный"
type input "Приёмка по качеству, Редактура, Корректура, Постредактура машинного перевода, П…"
type input "Зайцева Светлана"
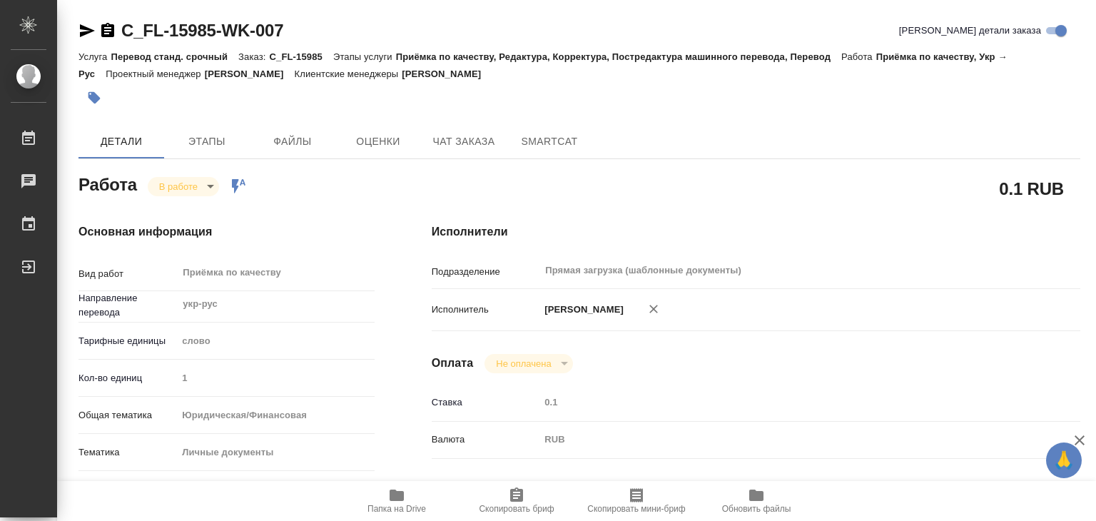
type input "/Clients/FL_C/Orders/C_FL-15985"
type textarea "x"
type textarea "СОБ укр-рус"
type textarea "x"
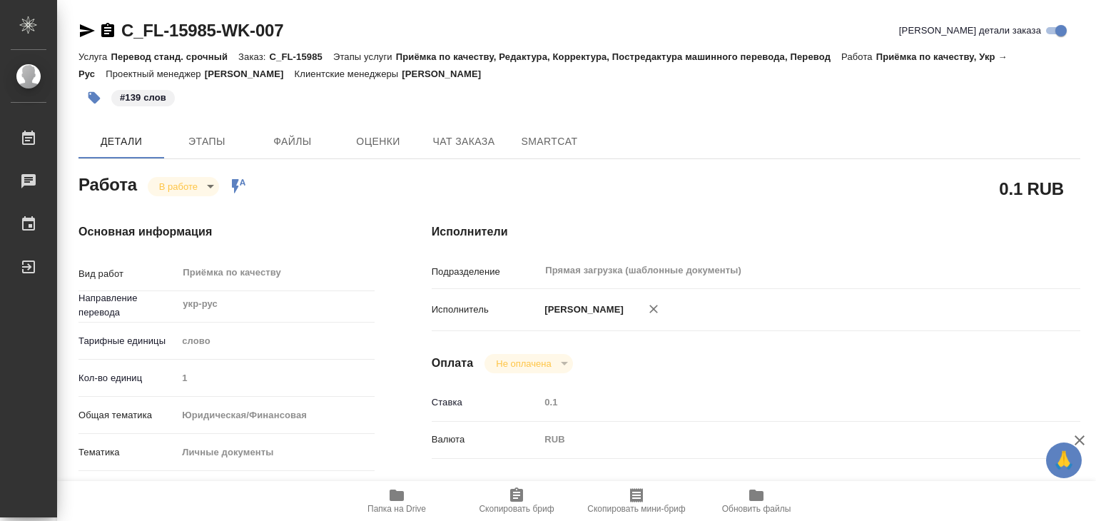
type textarea "x"
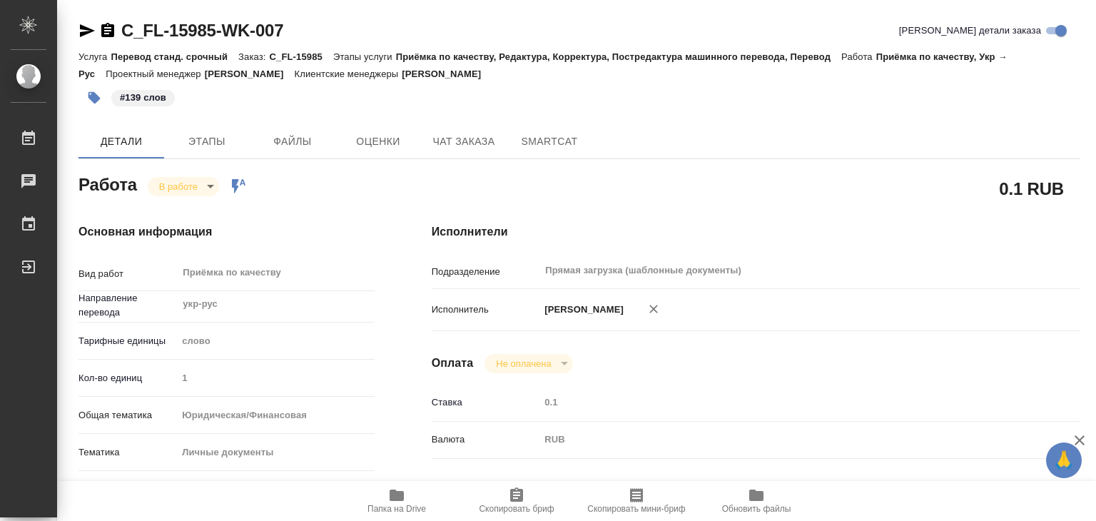
type textarea "x"
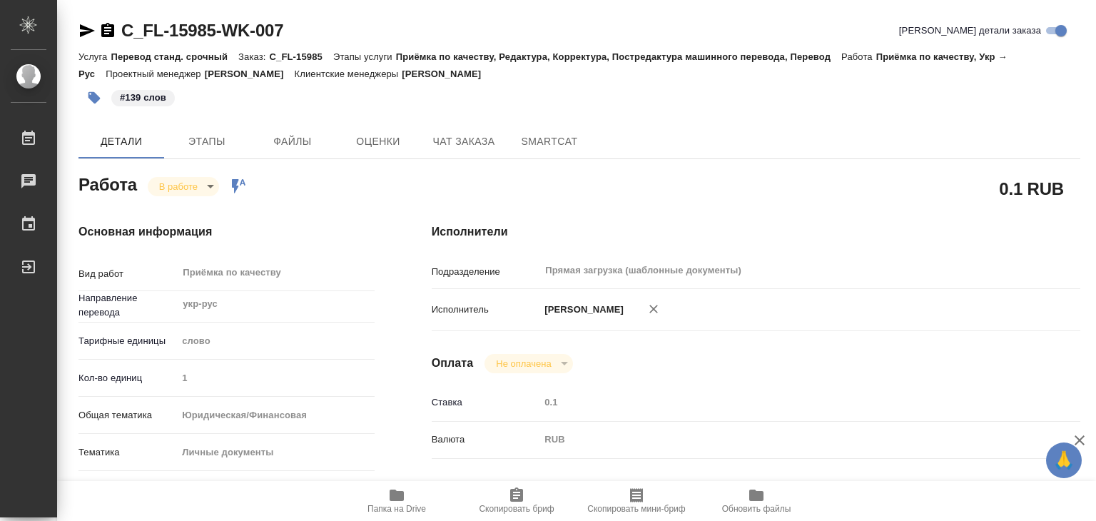
type textarea "x"
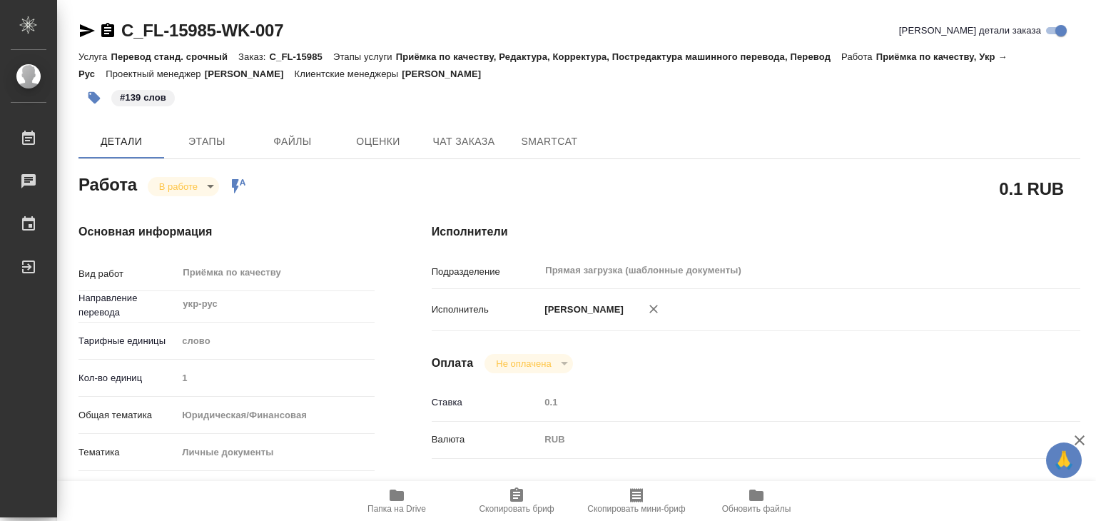
type textarea "x"
click at [170, 183] on body "🙏 .cls-1 fill:#fff; AWATERA Alilekova Valeriya Работы 0 Чаты График Выйти C_FL-…" at bounding box center [548, 260] width 1096 height 521
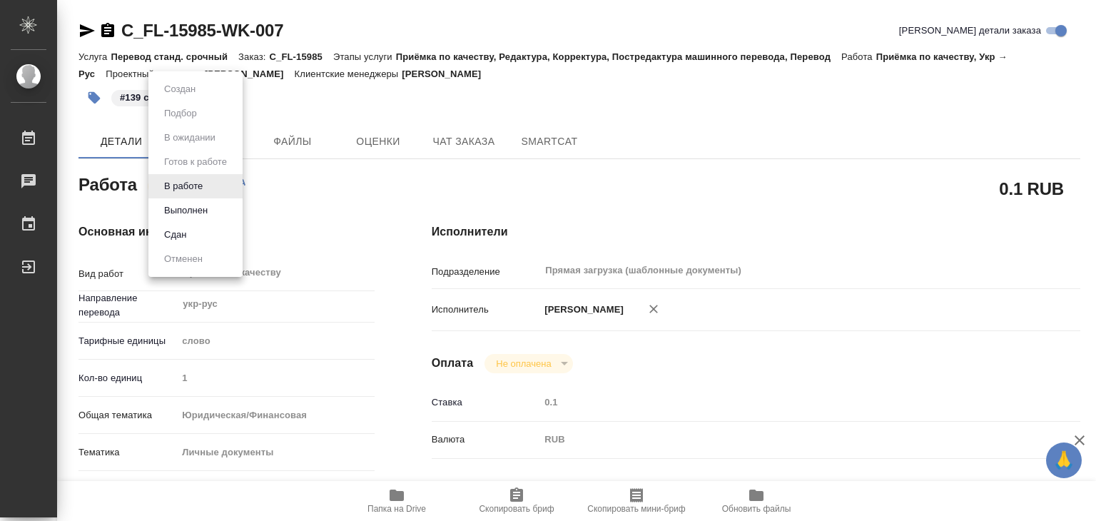
click at [188, 213] on button "Выполнен" at bounding box center [186, 211] width 52 height 16
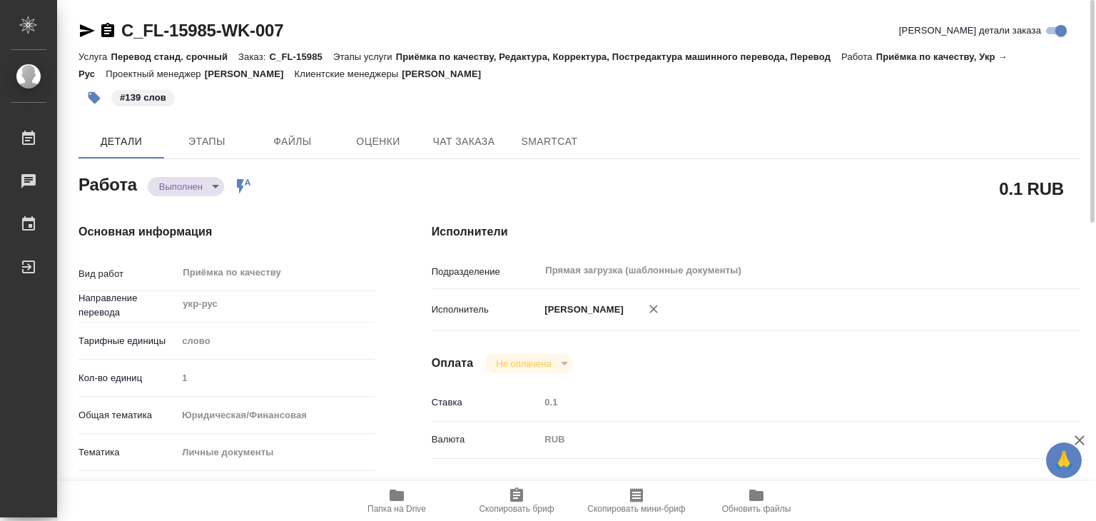
type textarea "x"
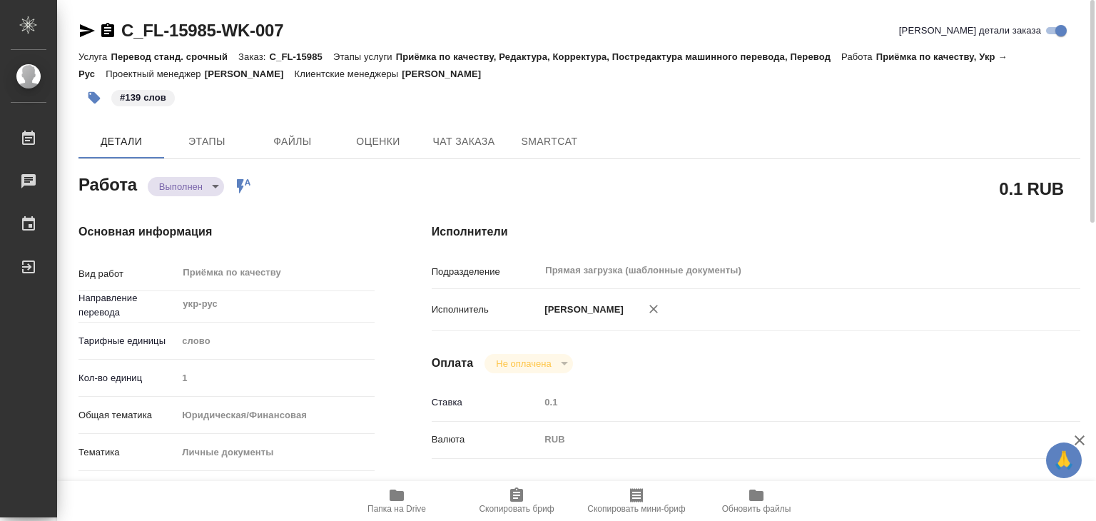
type textarea "x"
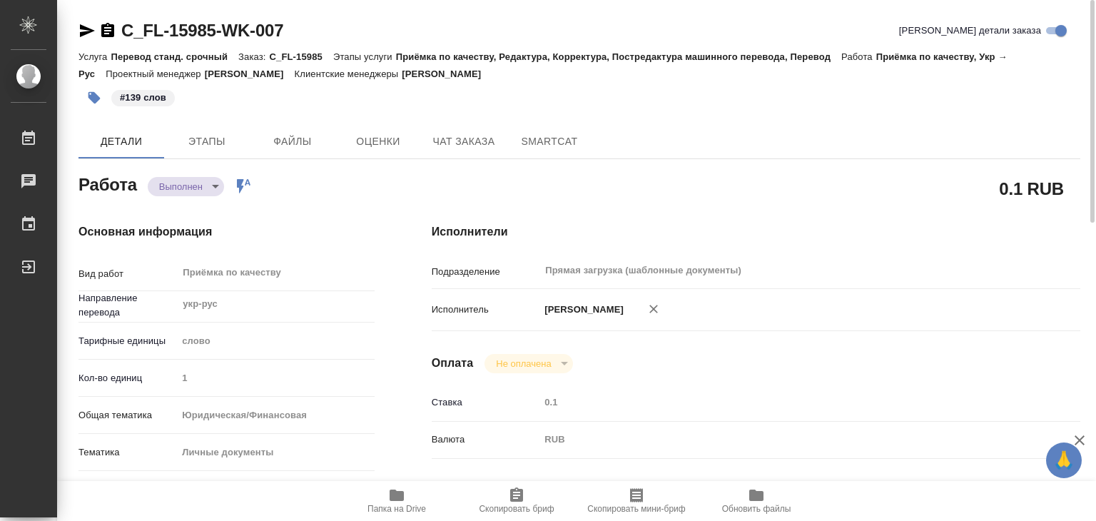
type textarea "x"
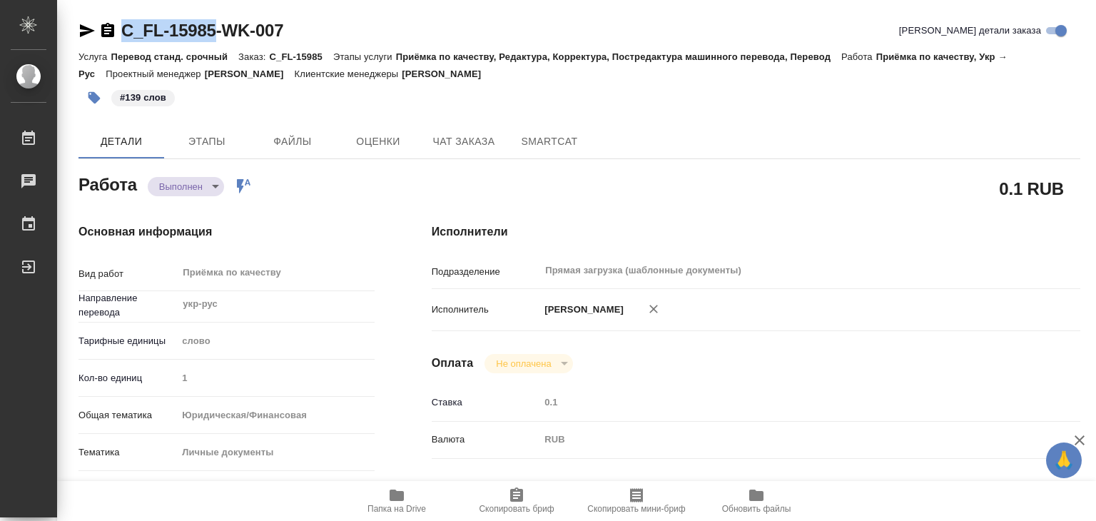
drag, startPoint x: 118, startPoint y: 4, endPoint x: 218, endPoint y: 21, distance: 100.8
copy link "C_FL-15985"
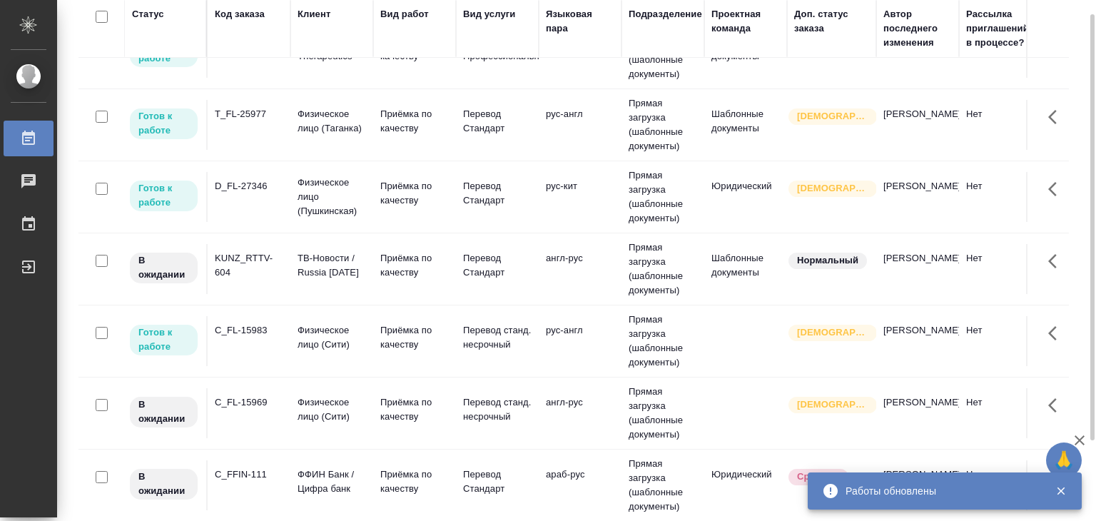
scroll to position [285, 0]
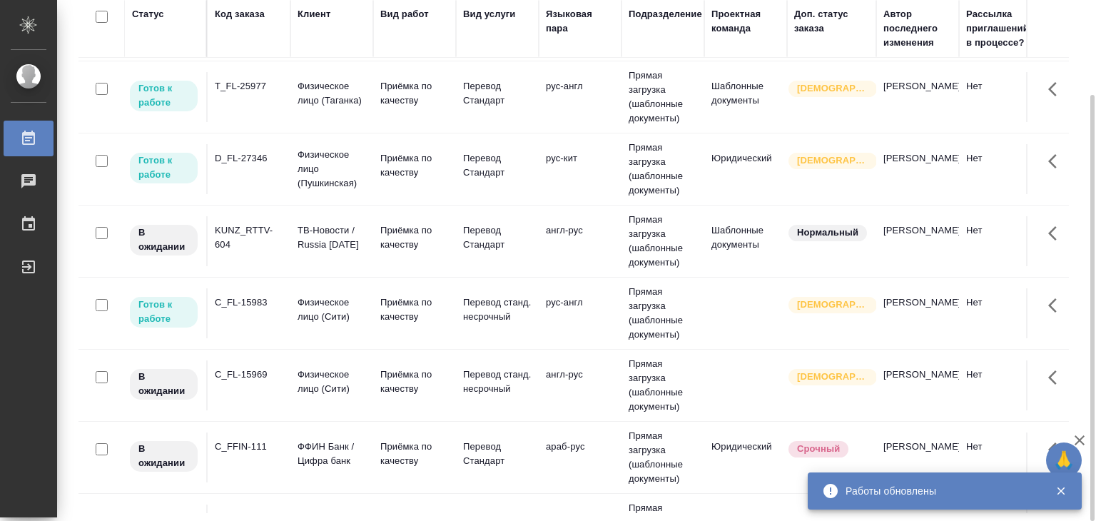
click at [285, 153] on td "D_FL-27346" at bounding box center [249, 169] width 83 height 50
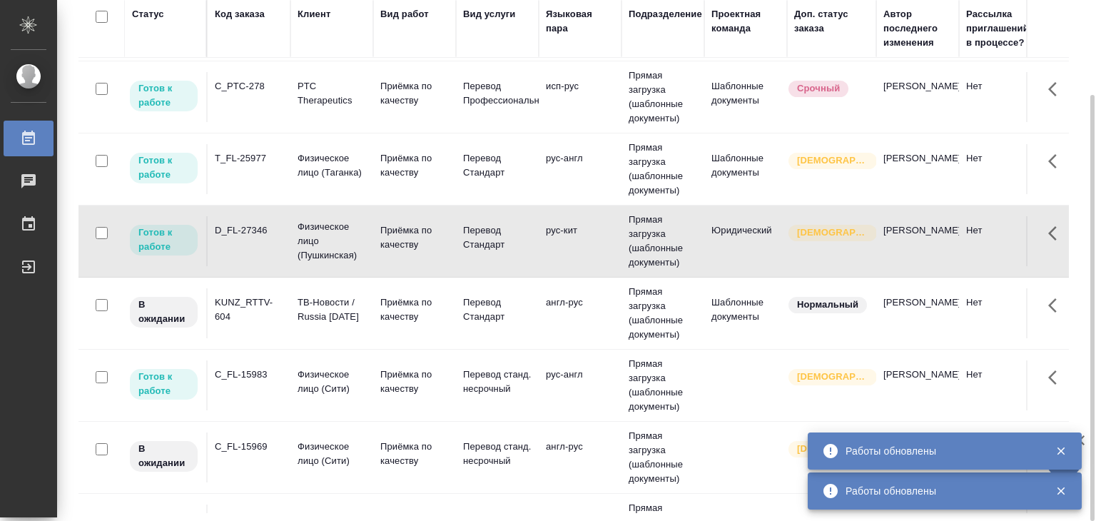
scroll to position [0, 0]
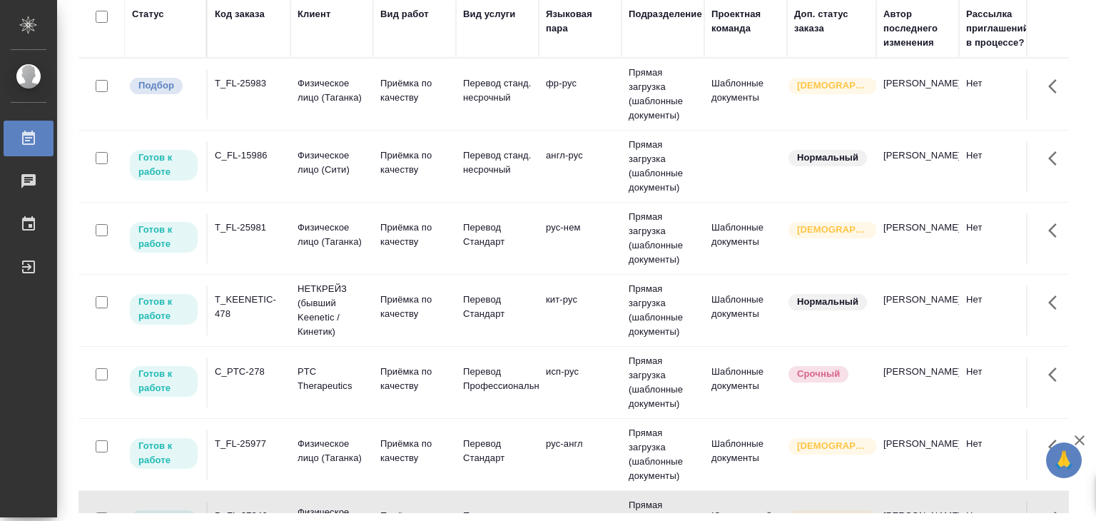
click at [442, 99] on p "Приёмка по качеству" at bounding box center [414, 90] width 68 height 29
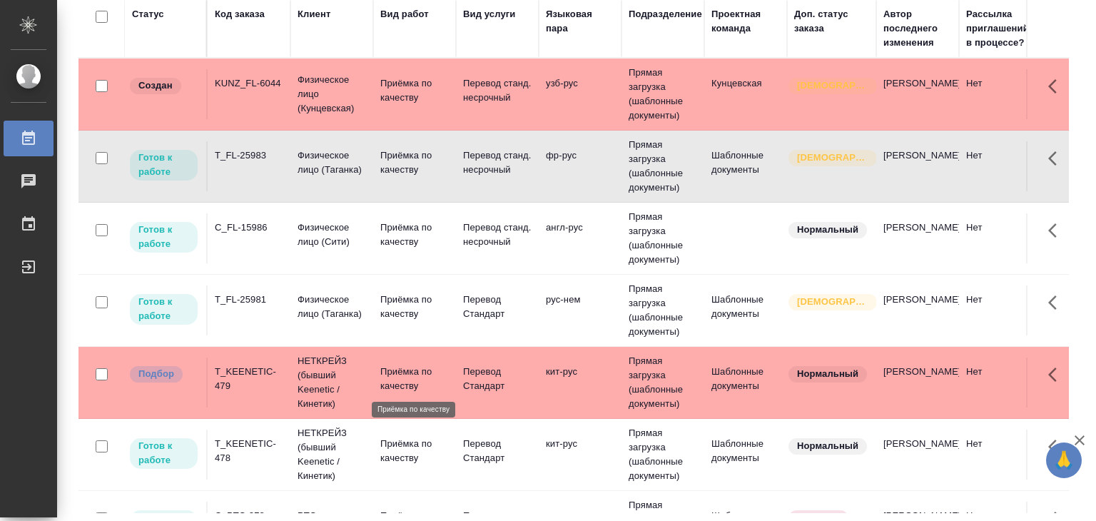
click at [447, 373] on p "Приёмка по качеству" at bounding box center [414, 379] width 68 height 29
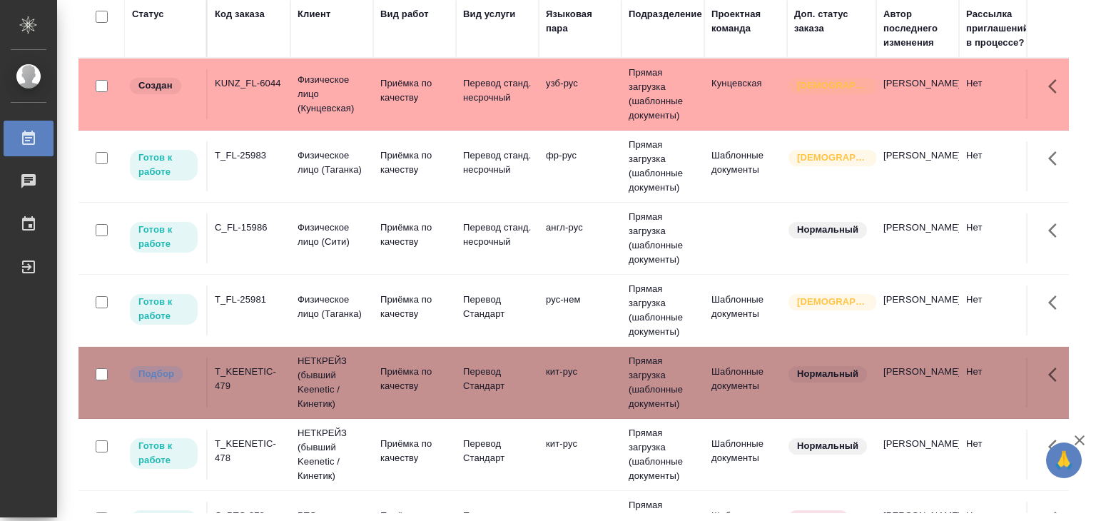
click at [208, 95] on td "KUNZ_FL-6044" at bounding box center [249, 94] width 83 height 50
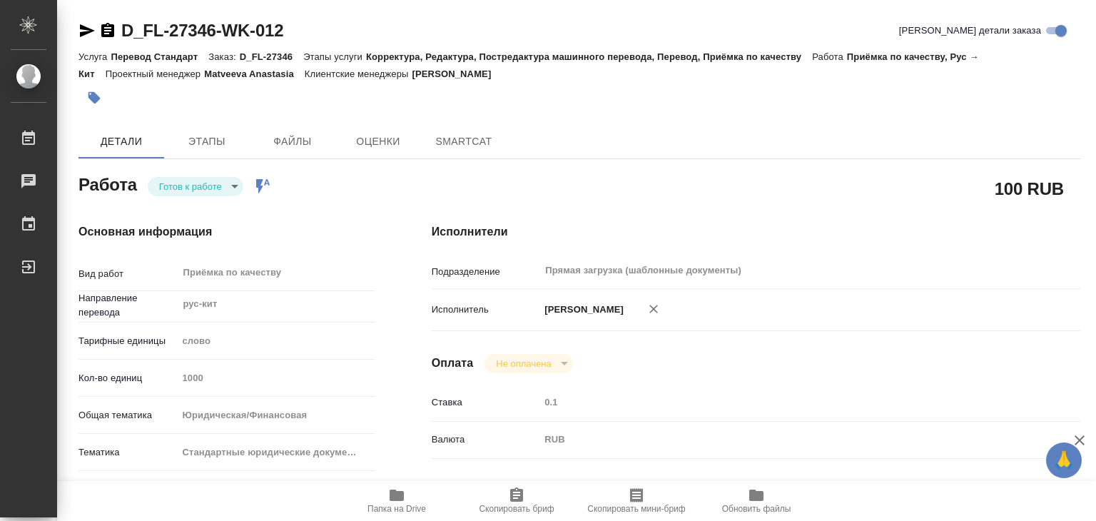
type textarea "x"
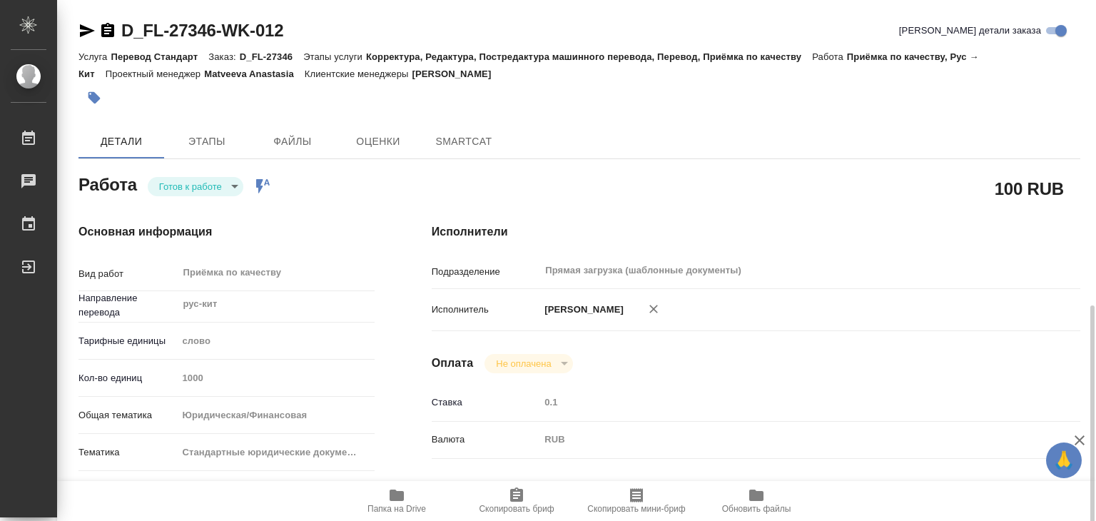
scroll to position [285, 0]
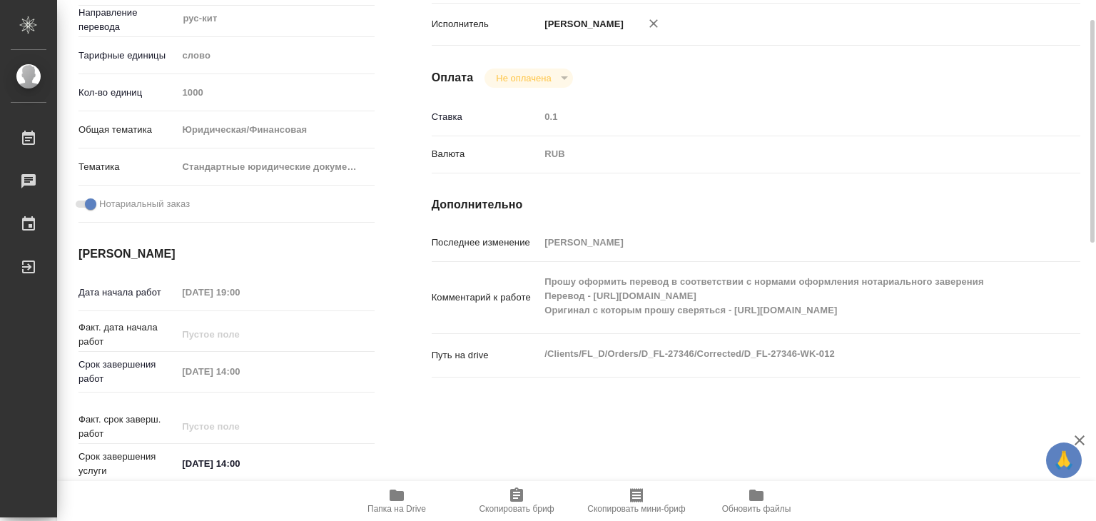
type textarea "x"
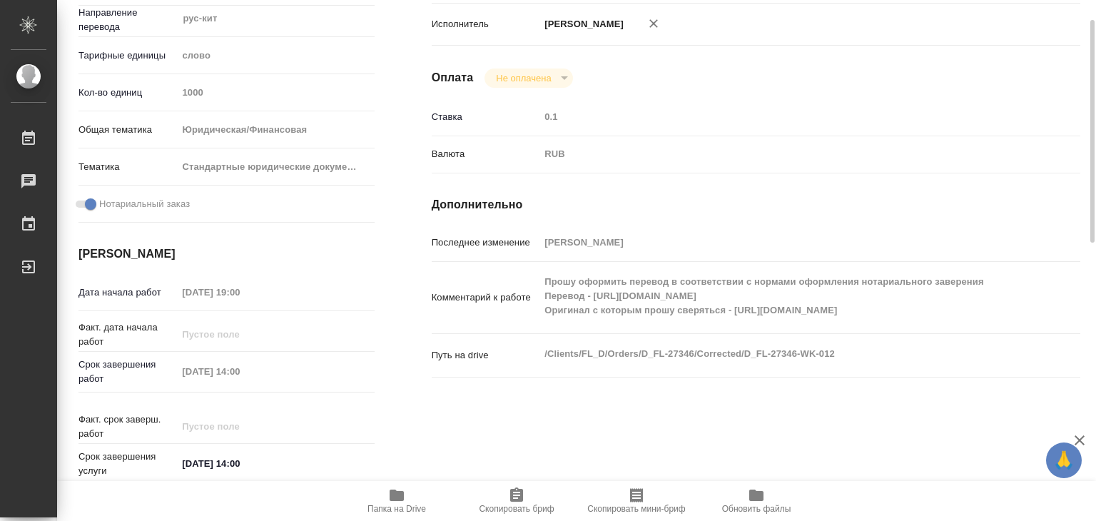
type textarea "x"
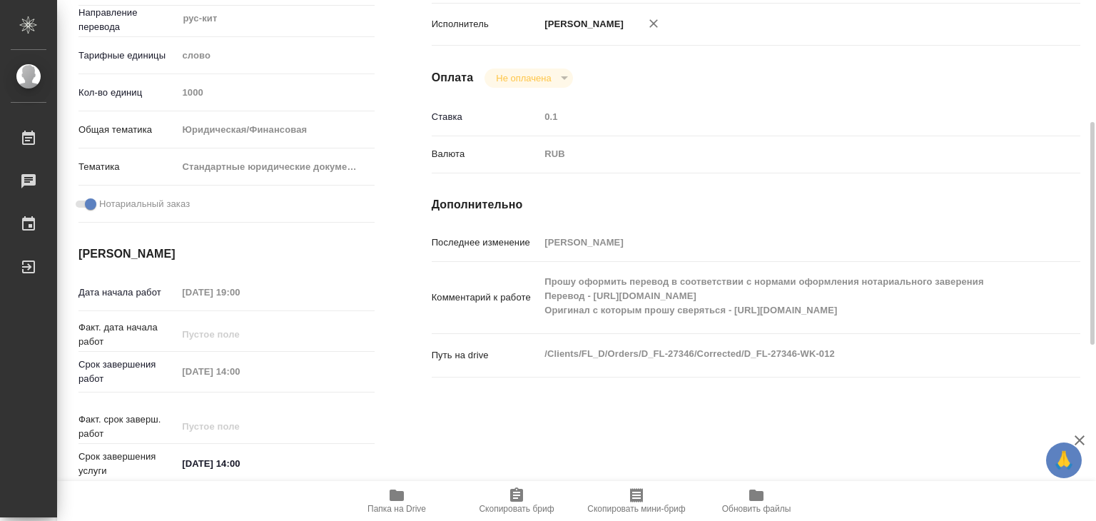
type textarea "x"
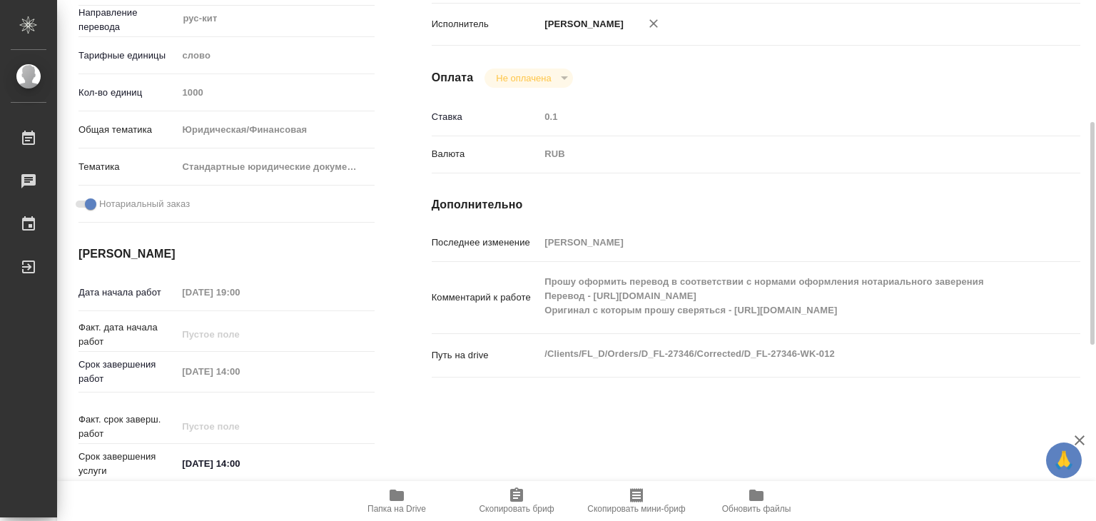
scroll to position [428, 0]
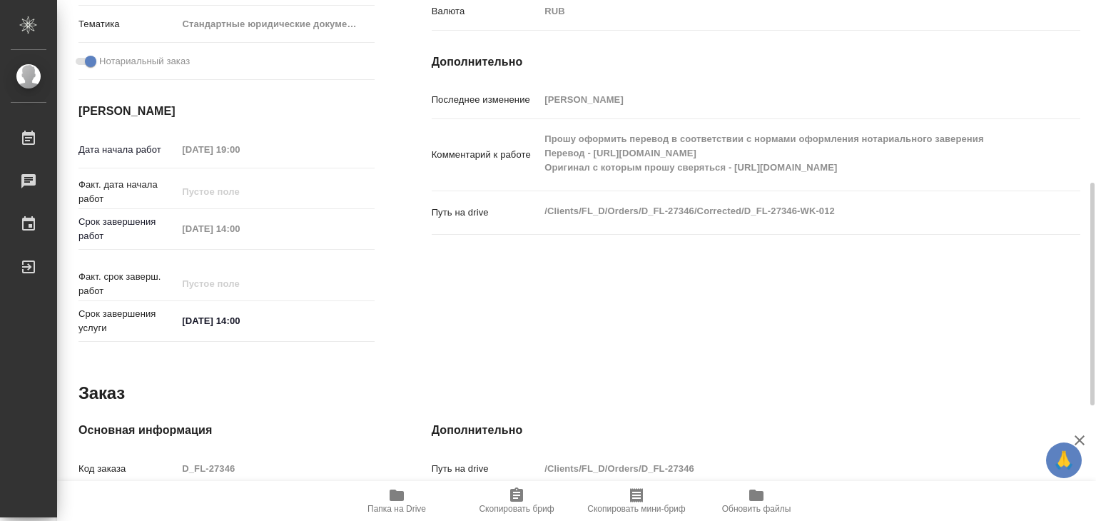
type textarea "x"
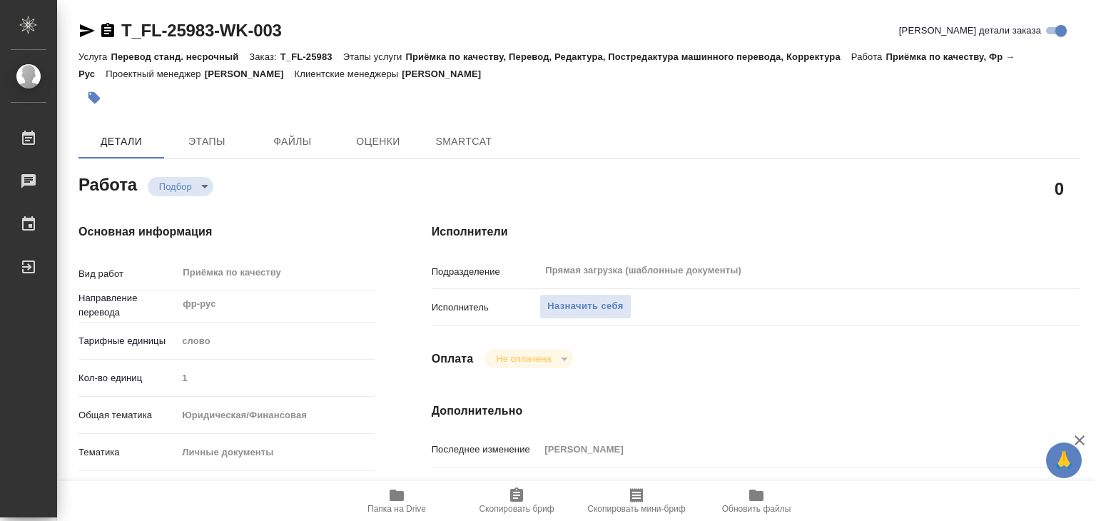
type textarea "x"
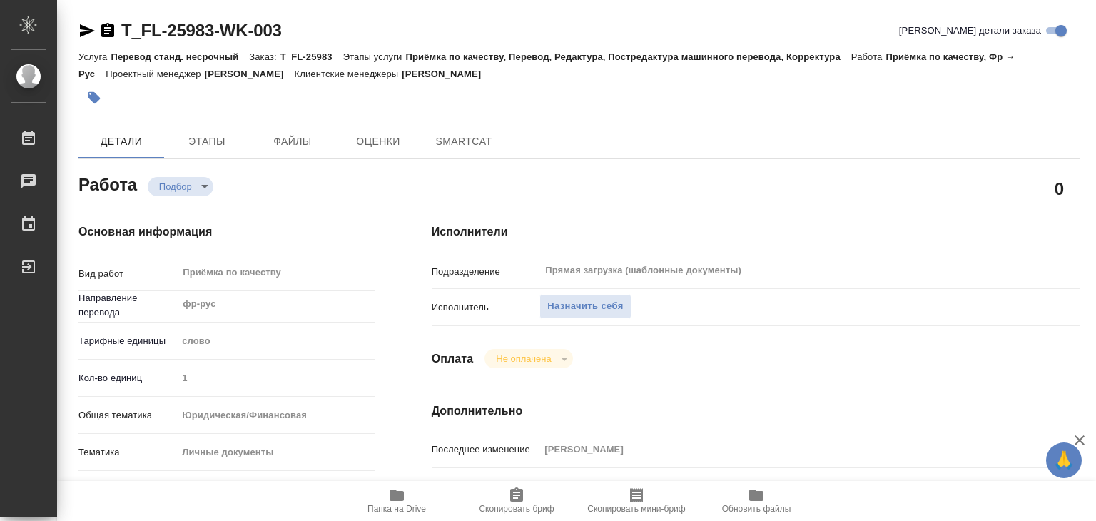
type textarea "x"
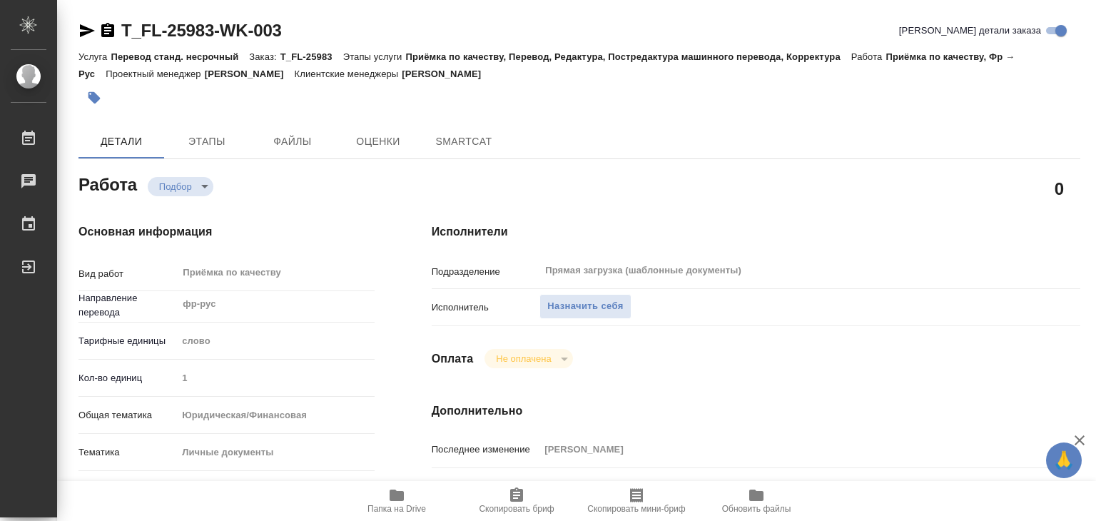
type textarea "x"
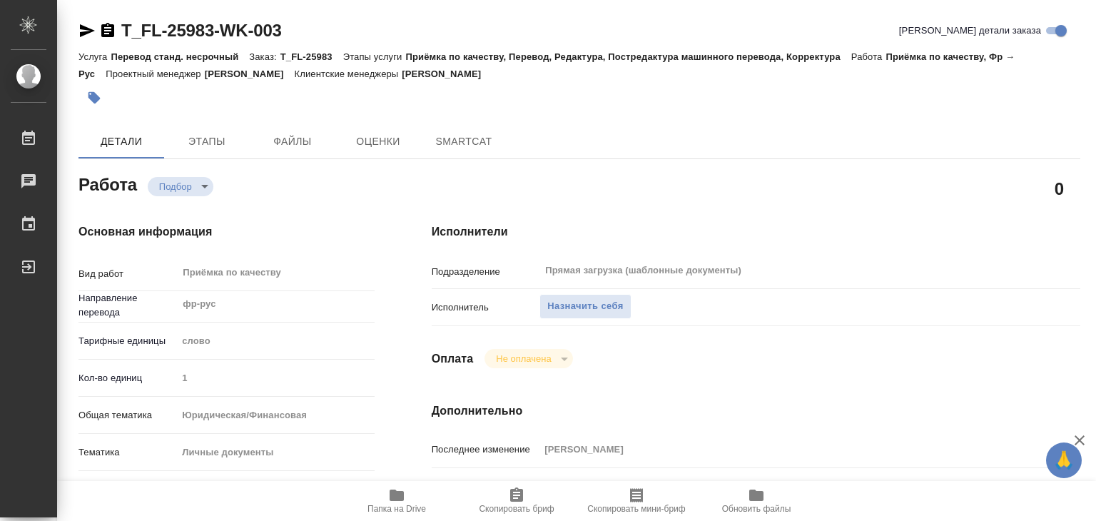
type textarea "x"
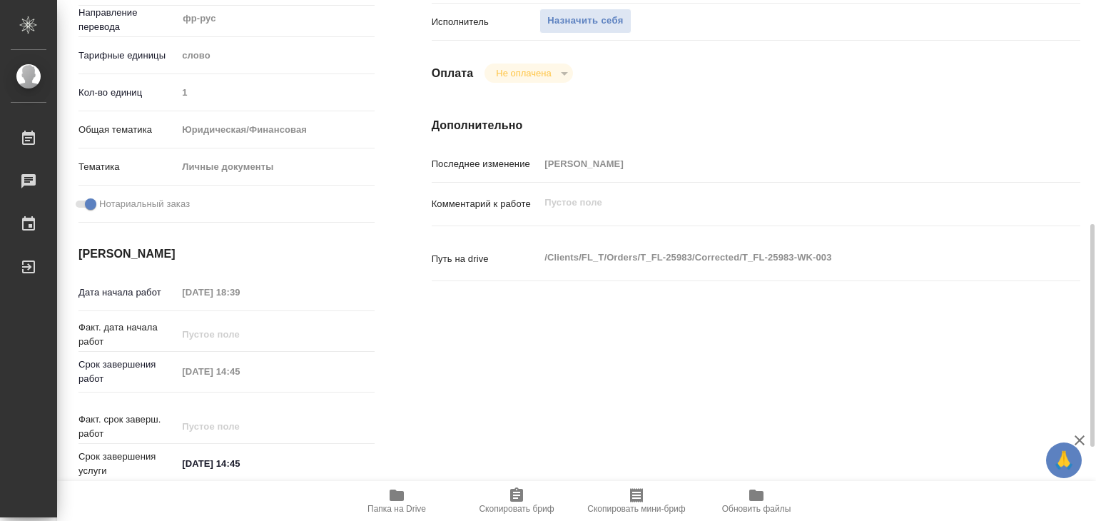
type textarea "x"
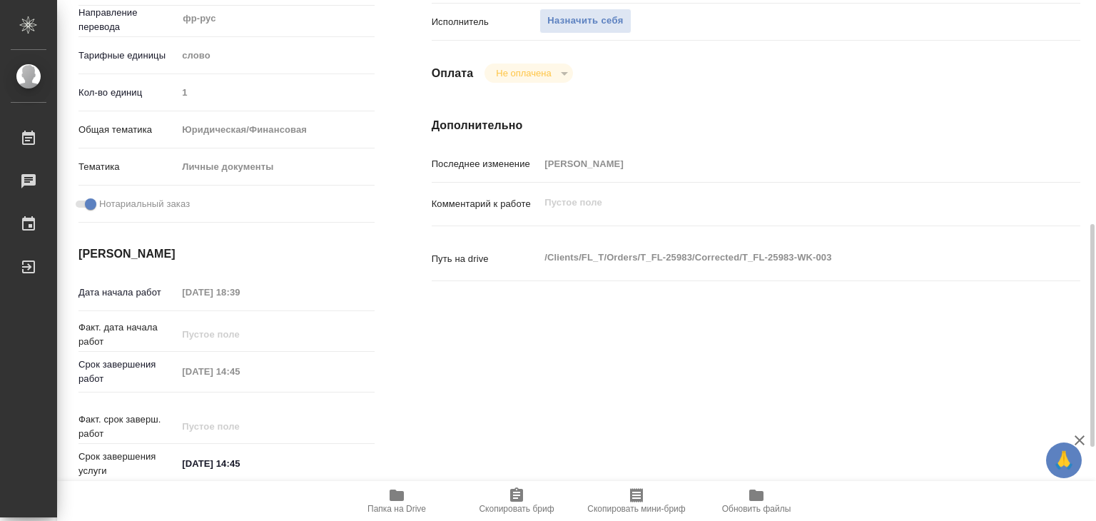
scroll to position [357, 0]
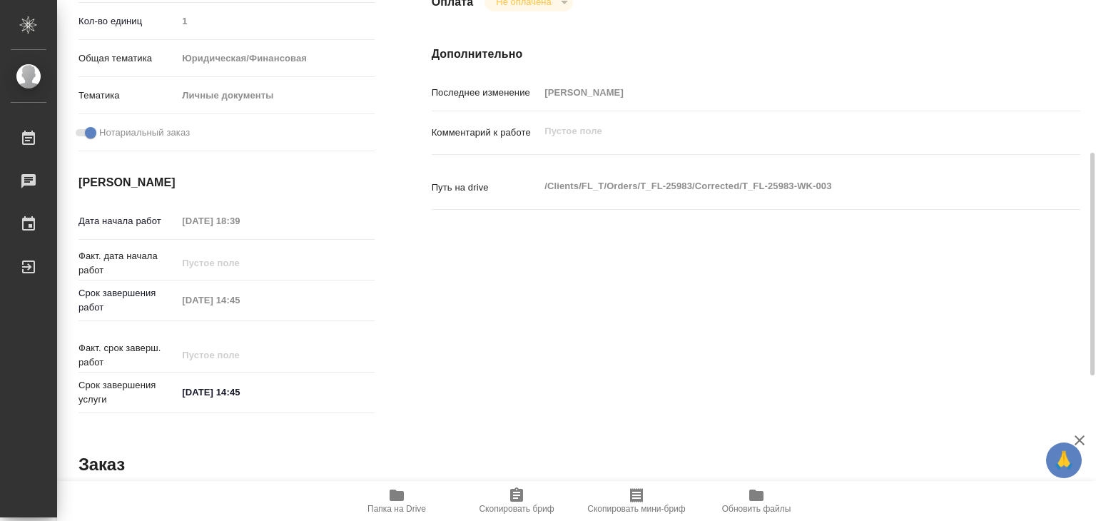
type textarea "x"
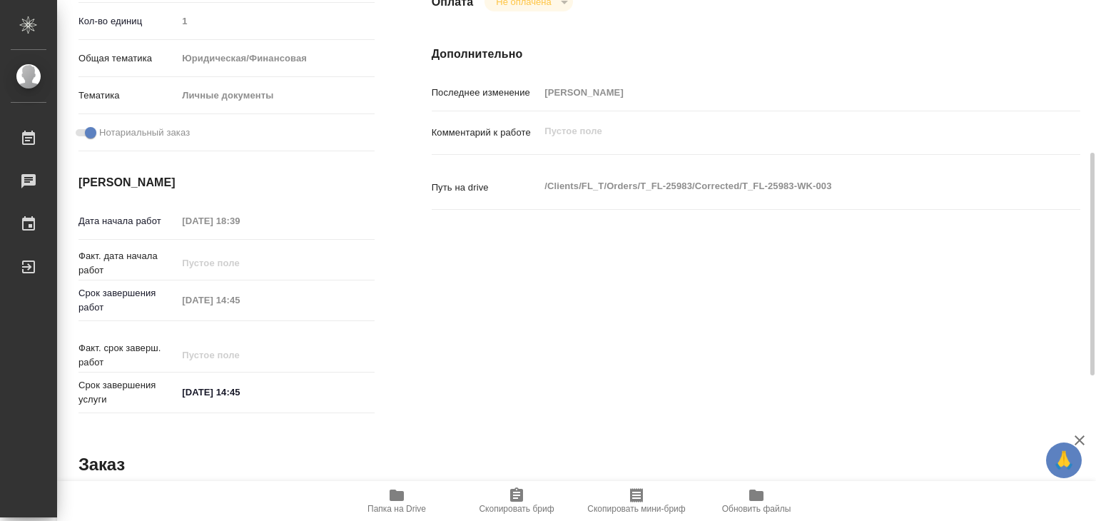
type textarea "x"
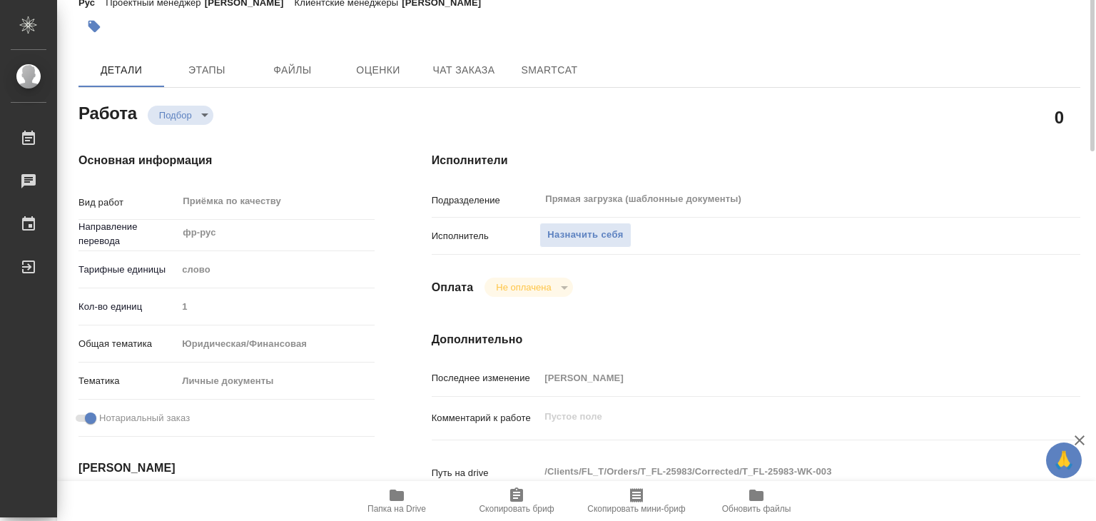
scroll to position [0, 0]
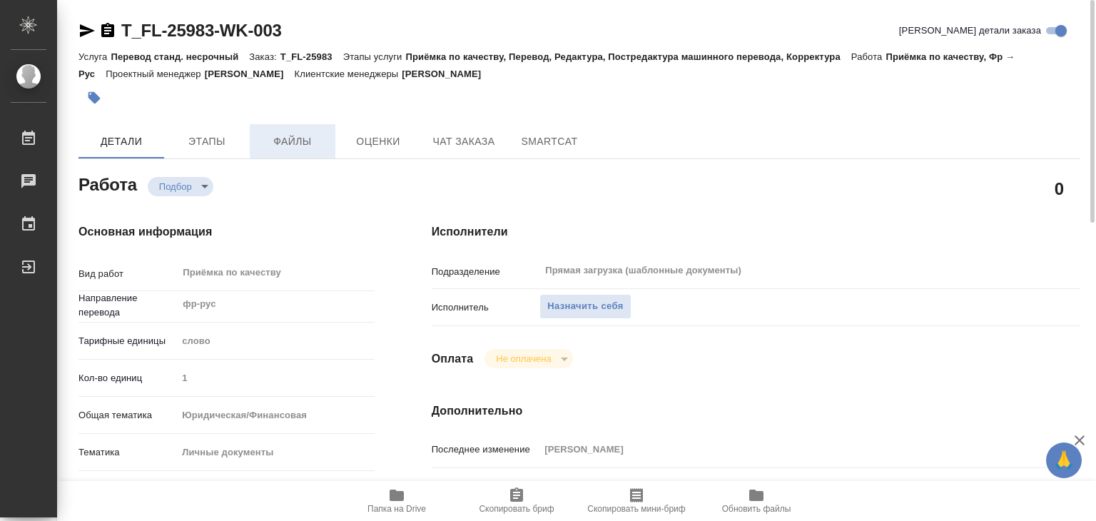
click at [304, 141] on span "Файлы" at bounding box center [292, 142] width 68 height 18
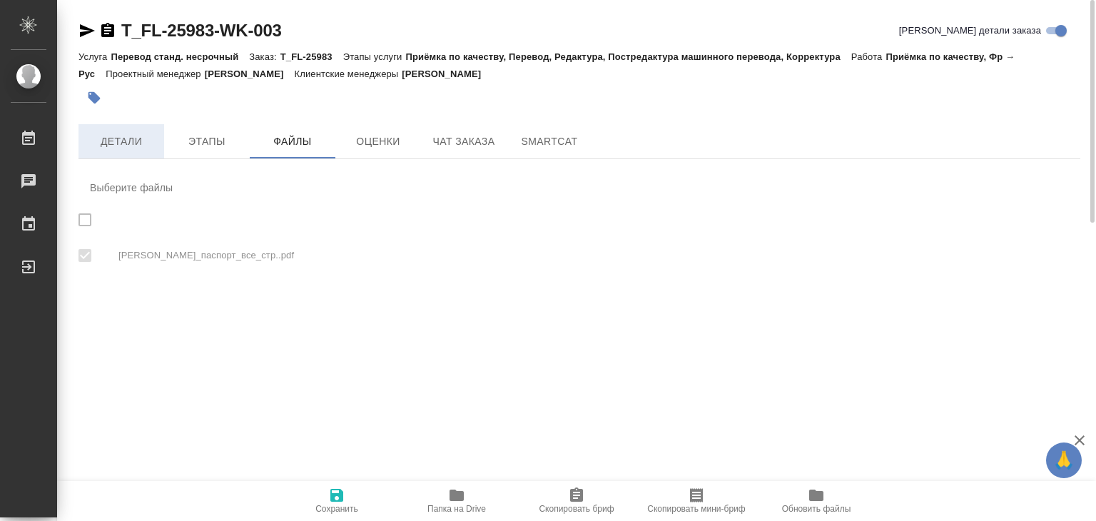
checkbox input "true"
click at [120, 146] on span "Детали" at bounding box center [121, 142] width 68 height 18
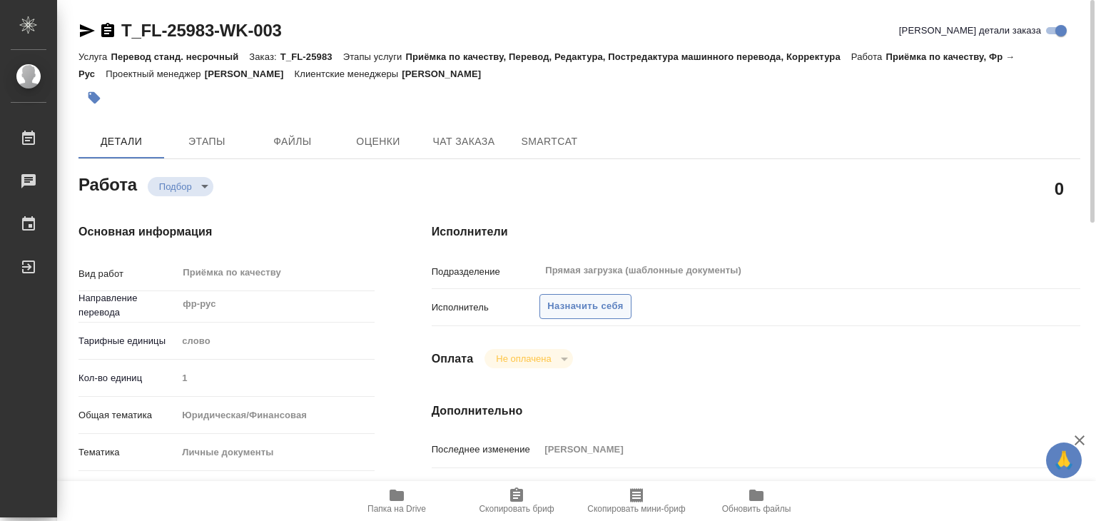
type textarea "x"
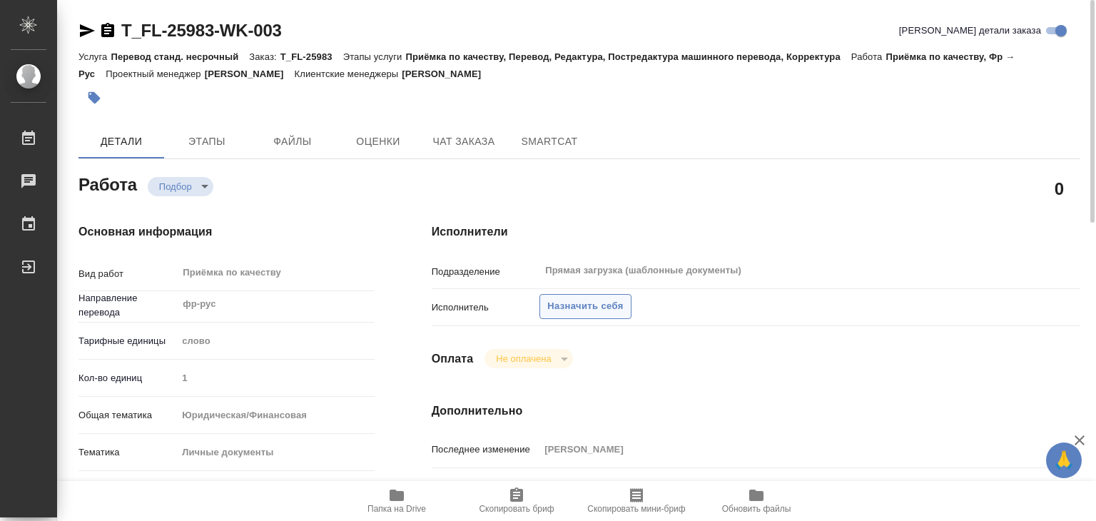
type textarea "x"
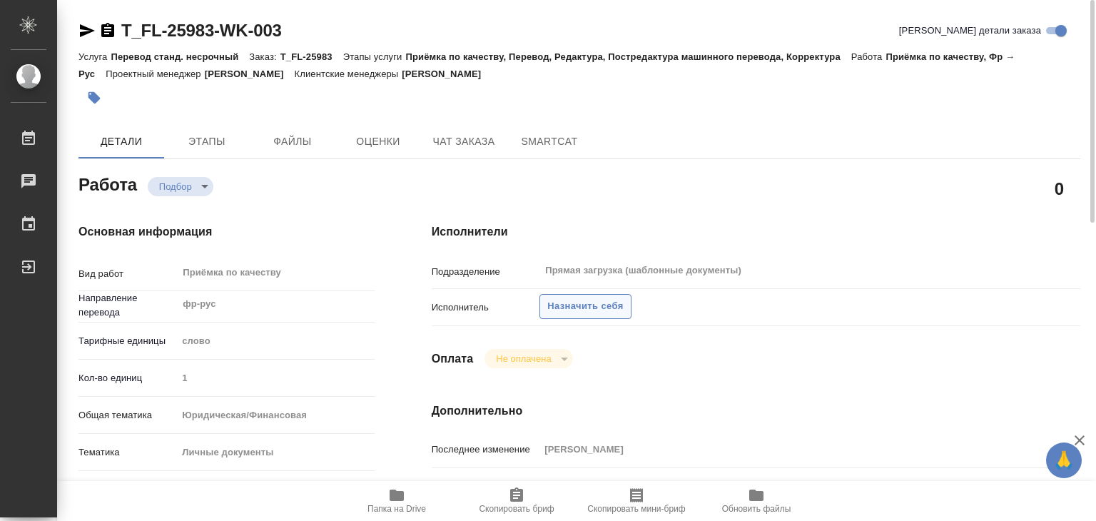
type textarea "x"
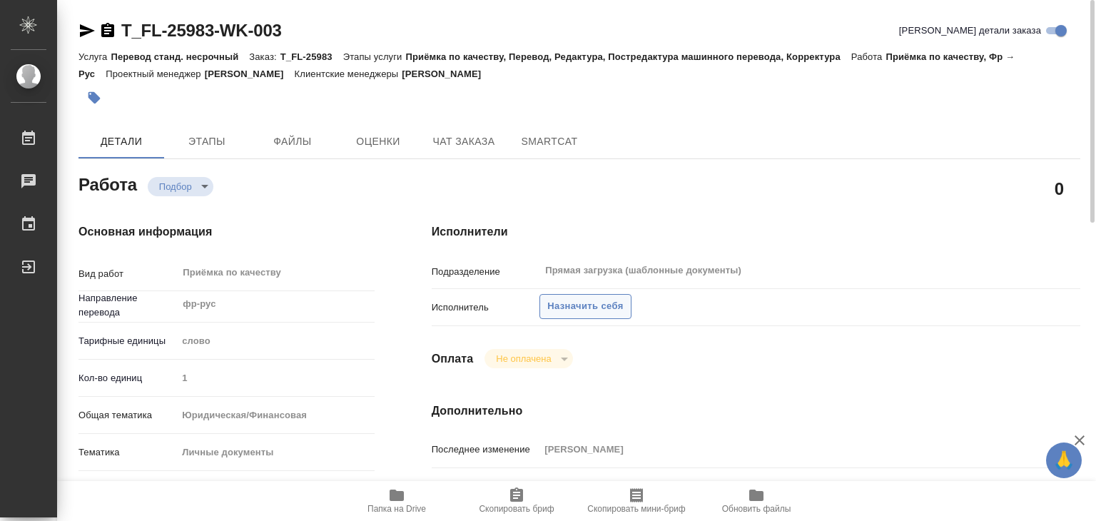
click at [596, 297] on button "Назначить себя" at bounding box center [584, 306] width 91 height 25
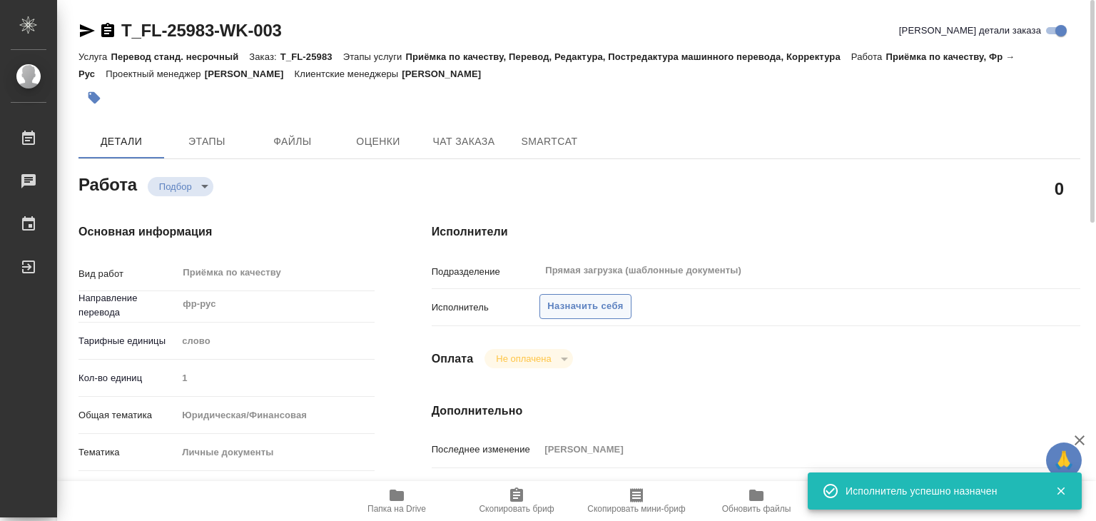
type textarea "x"
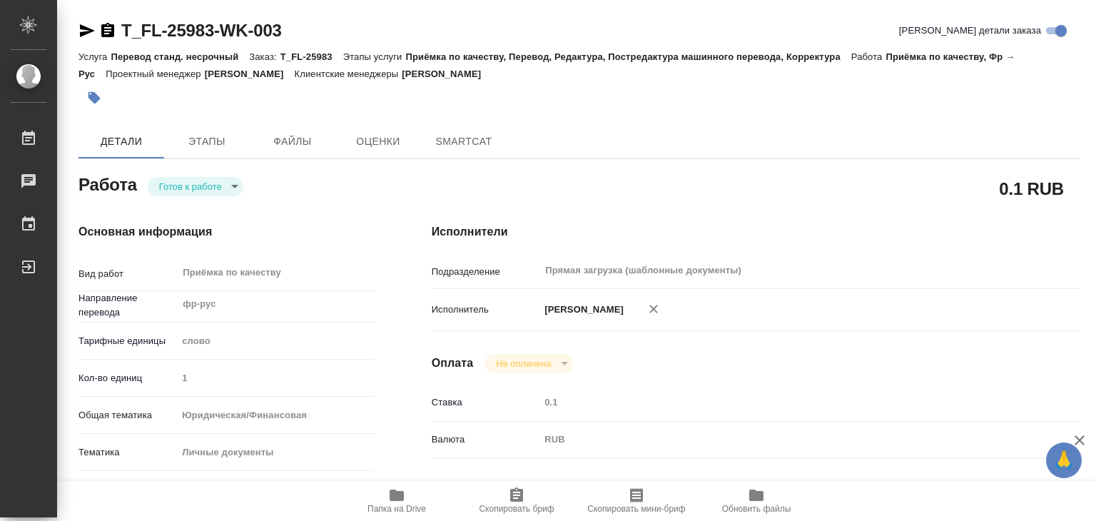
type textarea "x"
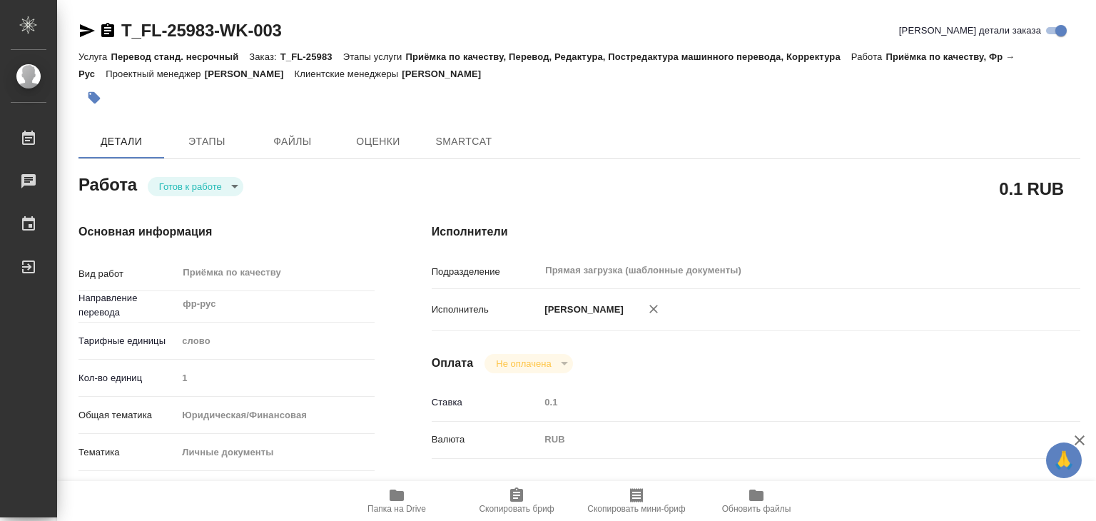
type textarea "x"
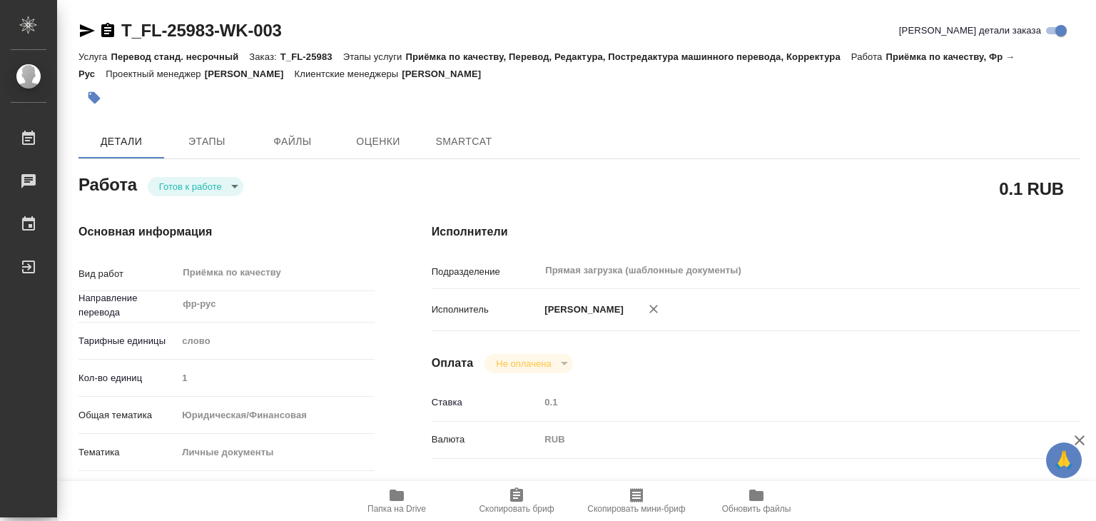
type textarea "x"
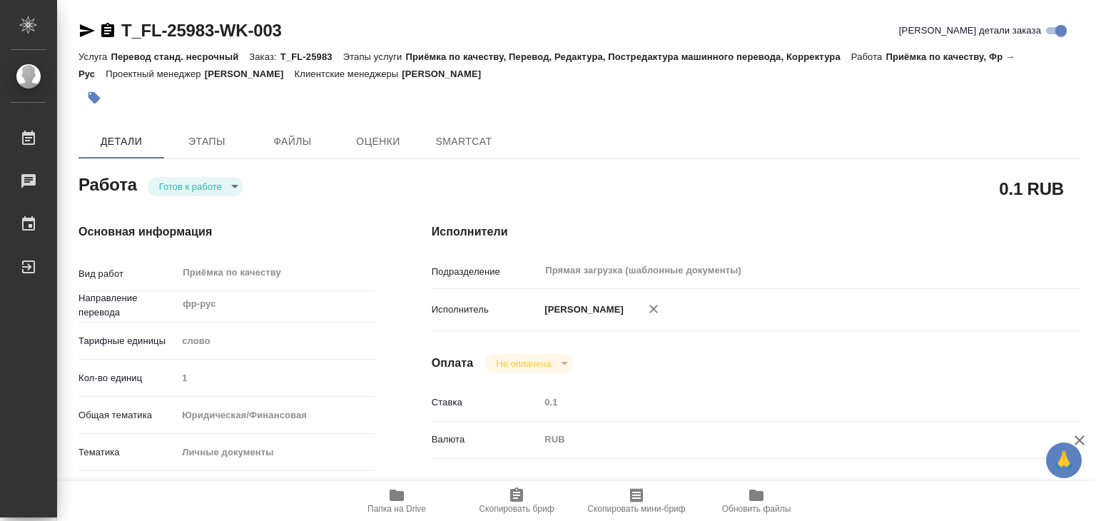
type textarea "x"
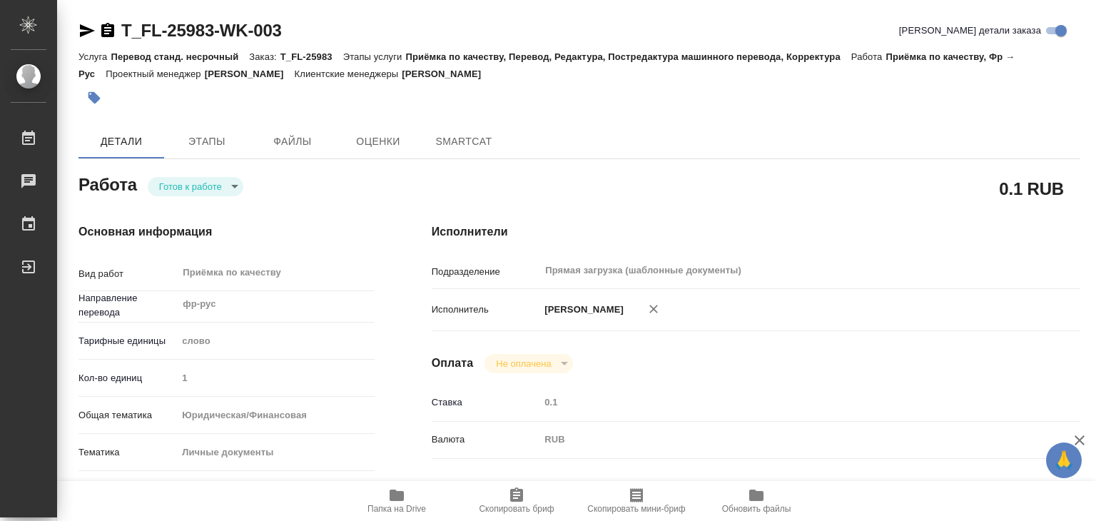
type textarea "x"
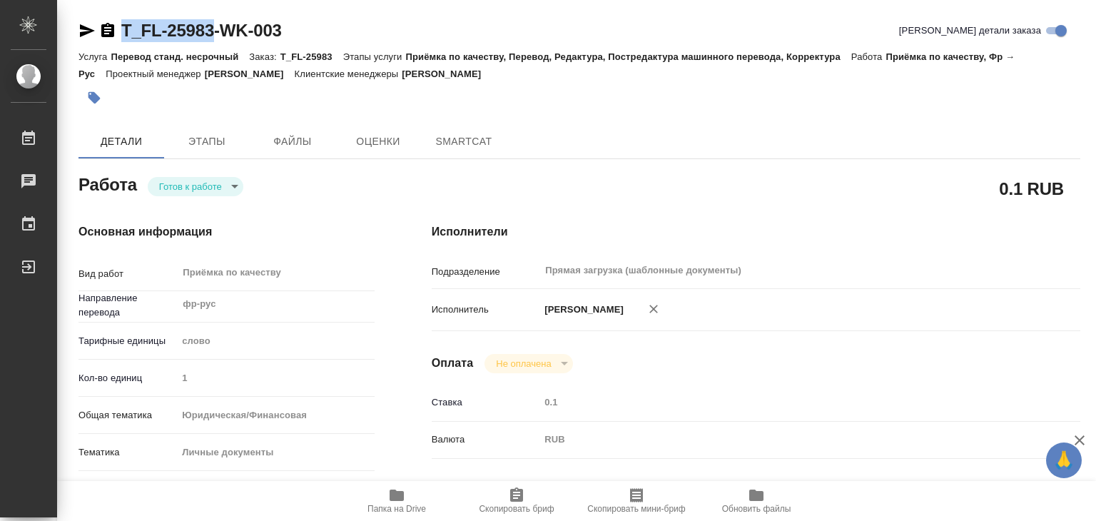
type textarea "x"
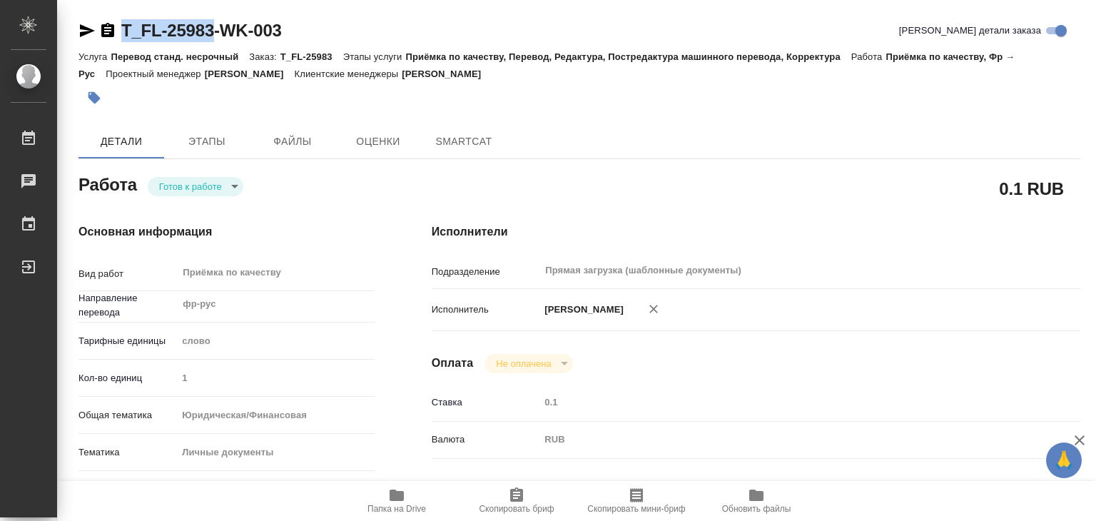
drag, startPoint x: 113, startPoint y: 11, endPoint x: 215, endPoint y: 19, distance: 102.4
copy link "T_FL-25983"
type textarea "x"
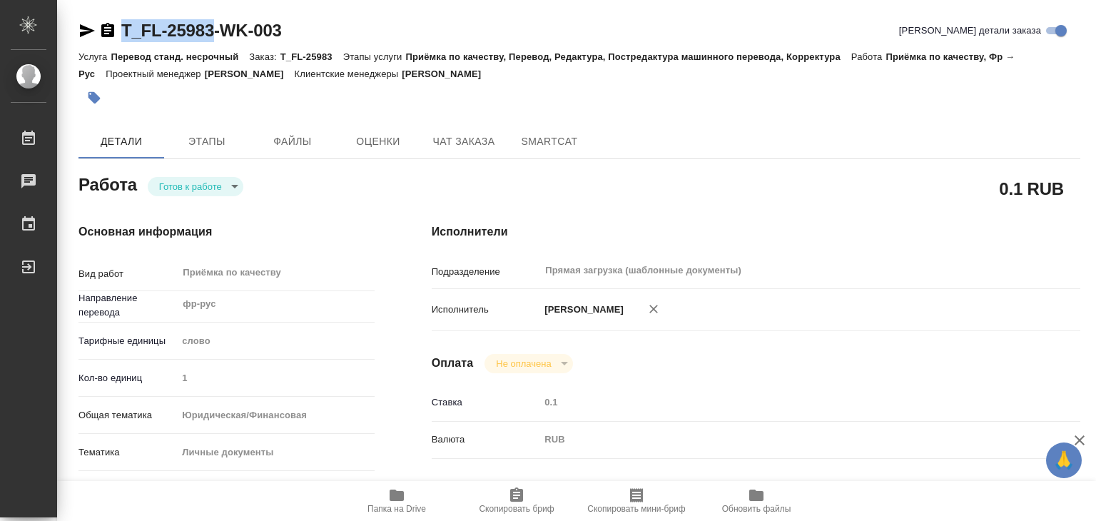
type textarea "x"
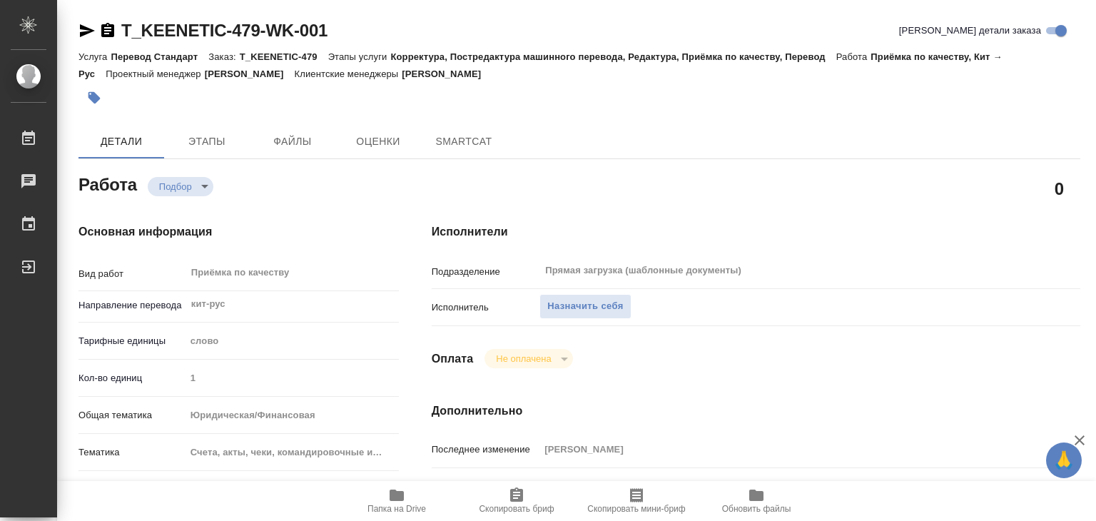
type textarea "x"
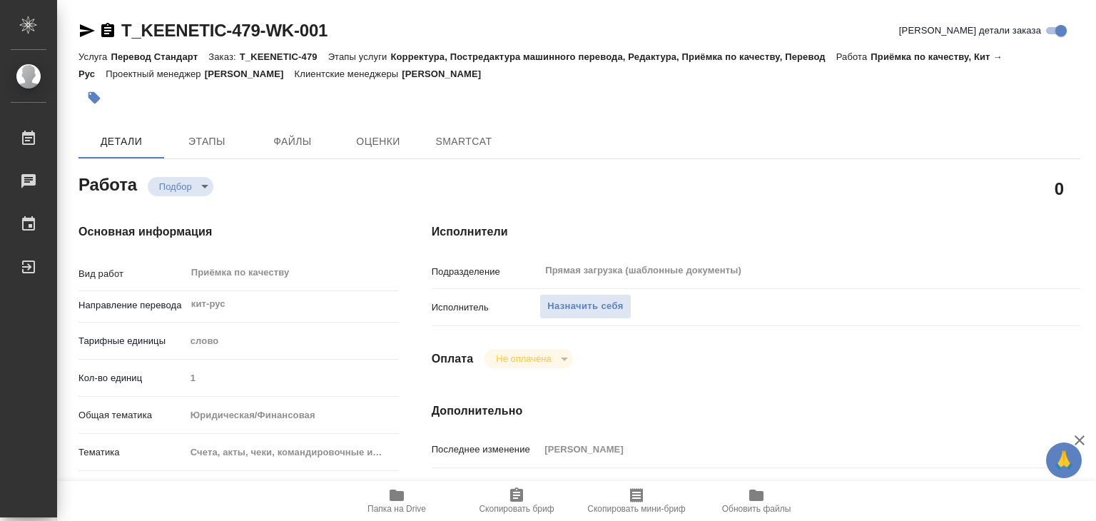
type textarea "x"
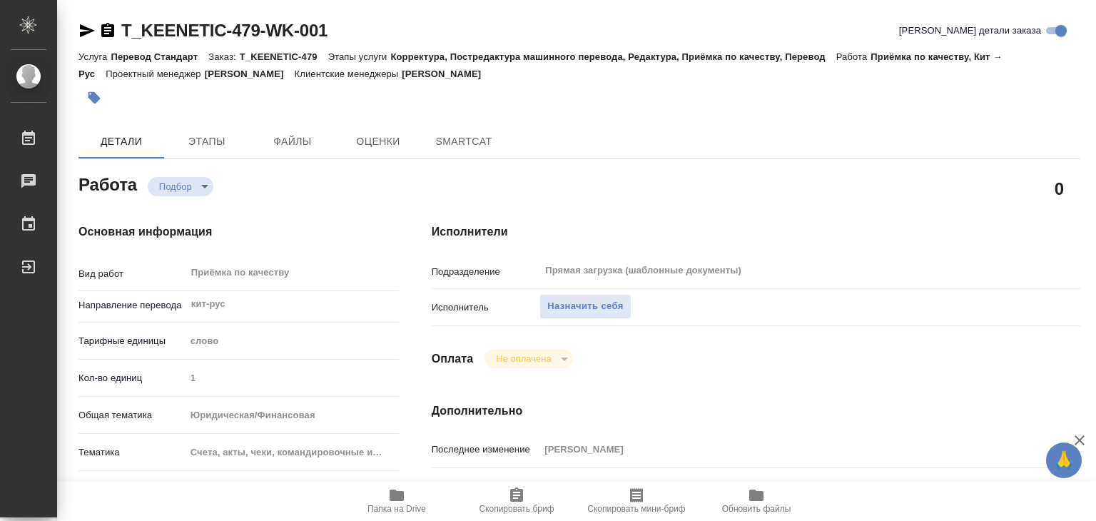
type textarea "x"
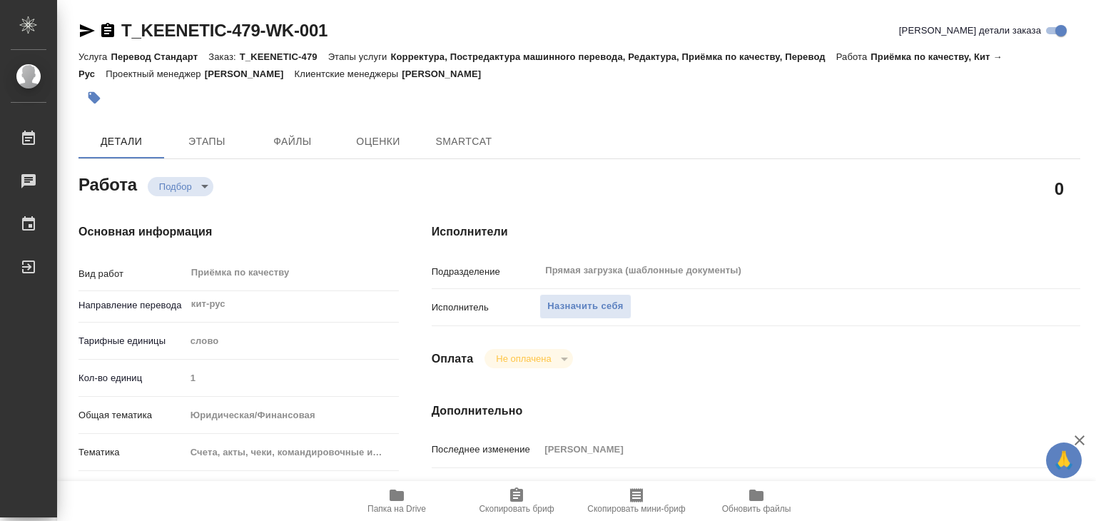
type textarea "x"
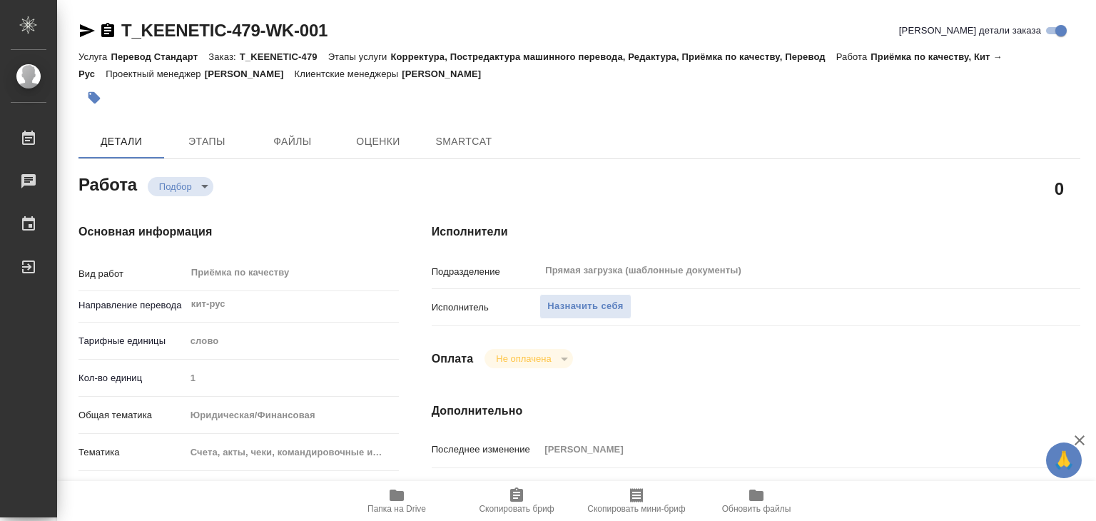
type textarea "x"
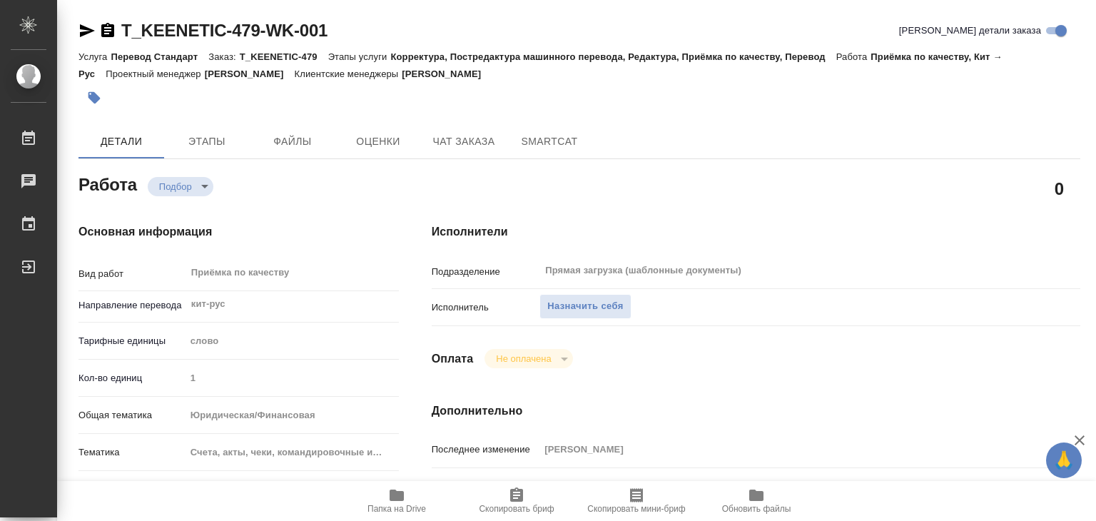
type textarea "x"
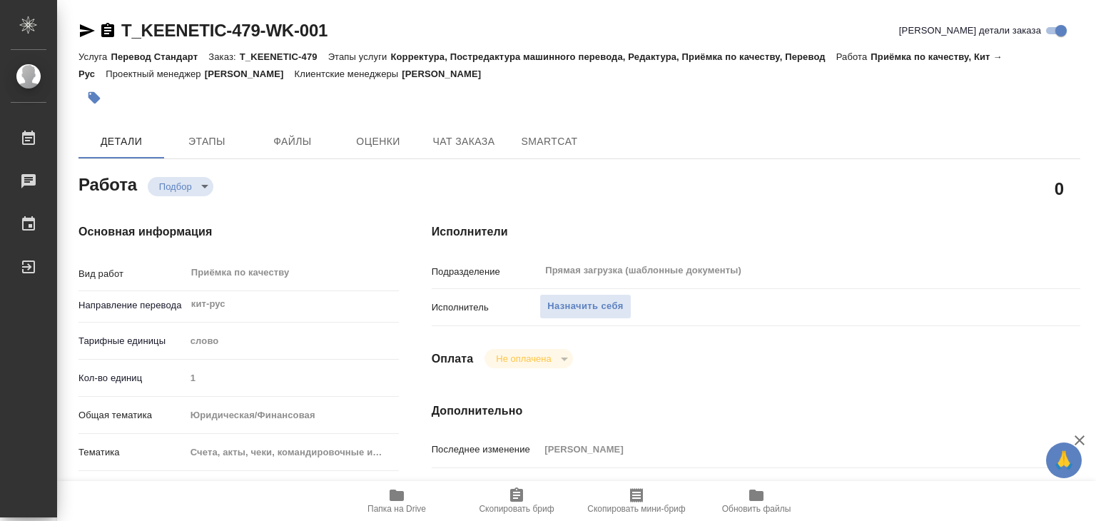
type textarea "x"
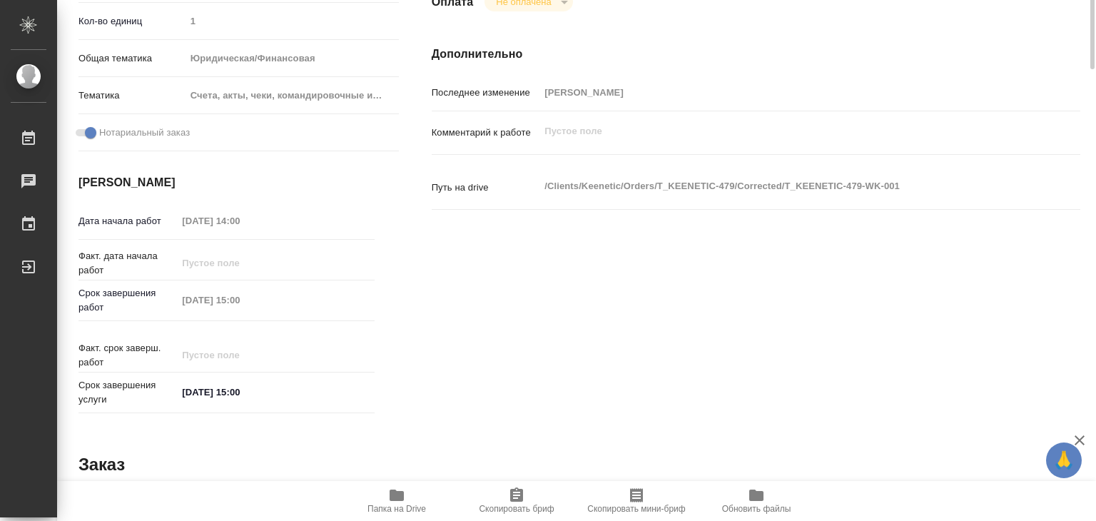
scroll to position [71, 0]
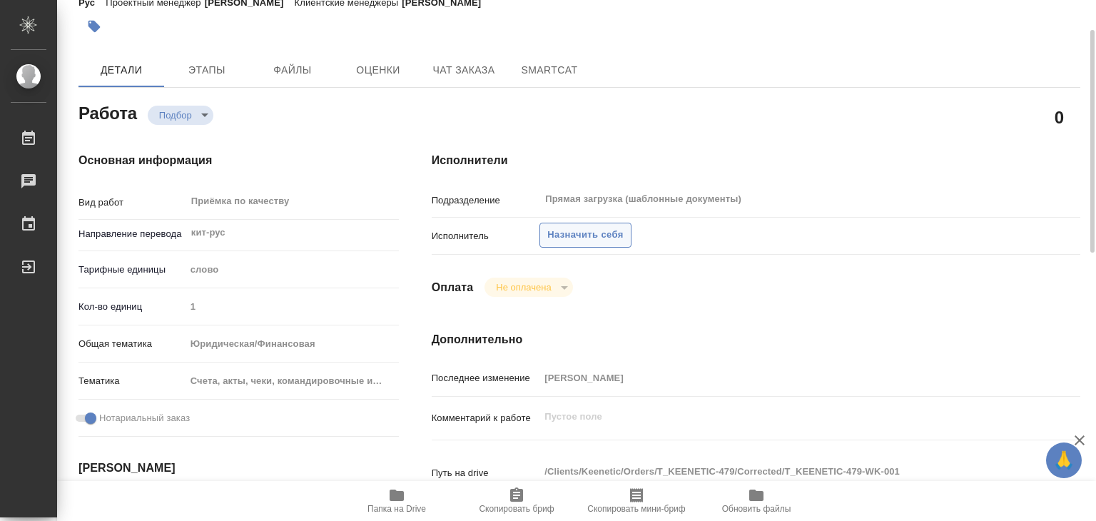
click at [568, 233] on span "Назначить себя" at bounding box center [585, 235] width 76 height 16
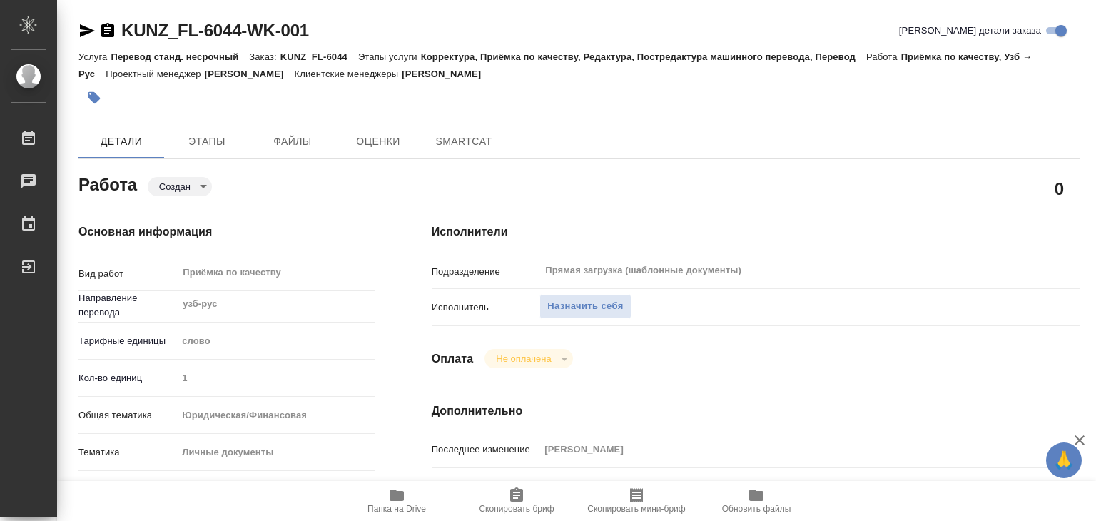
type textarea "x"
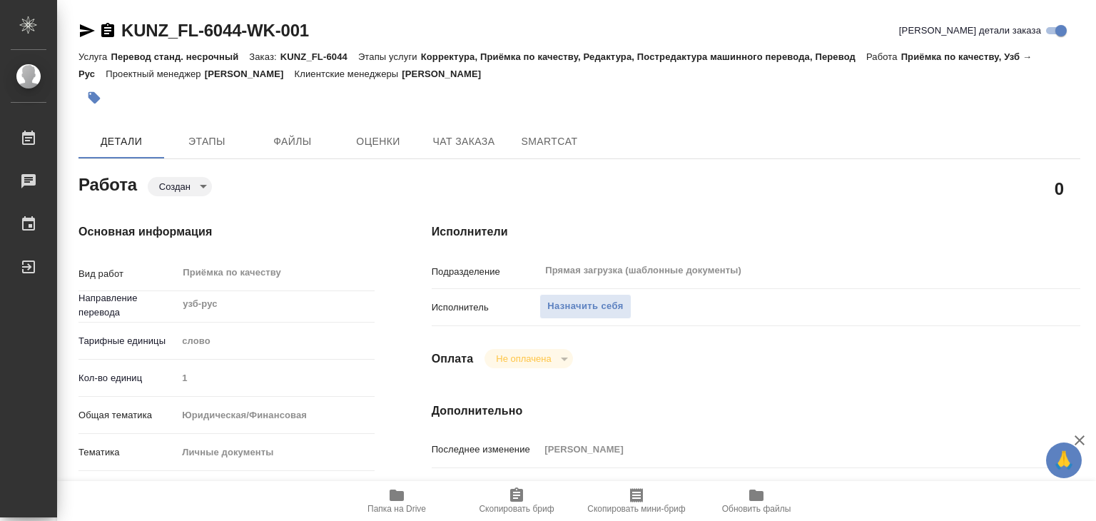
type textarea "x"
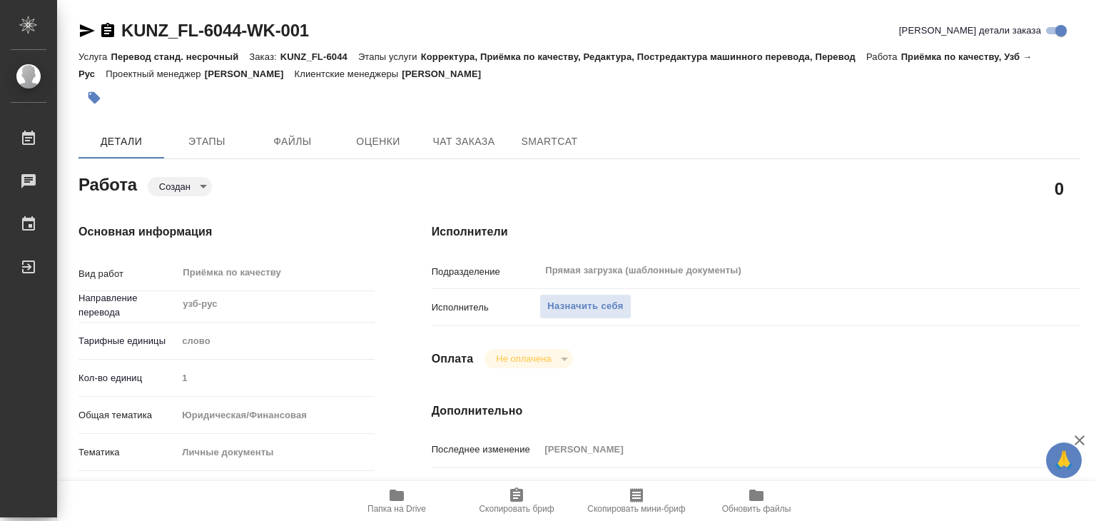
type textarea "x"
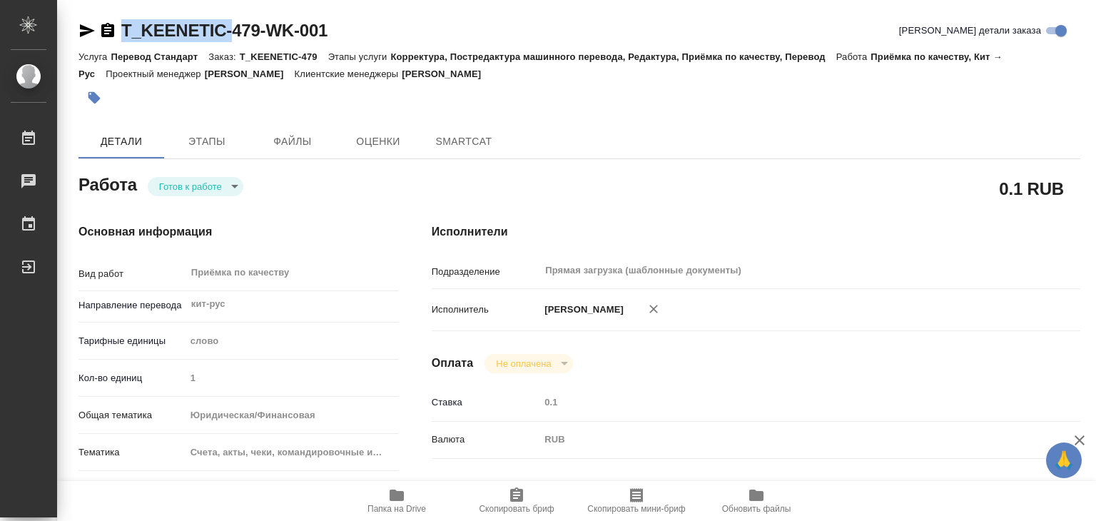
type textarea "x"
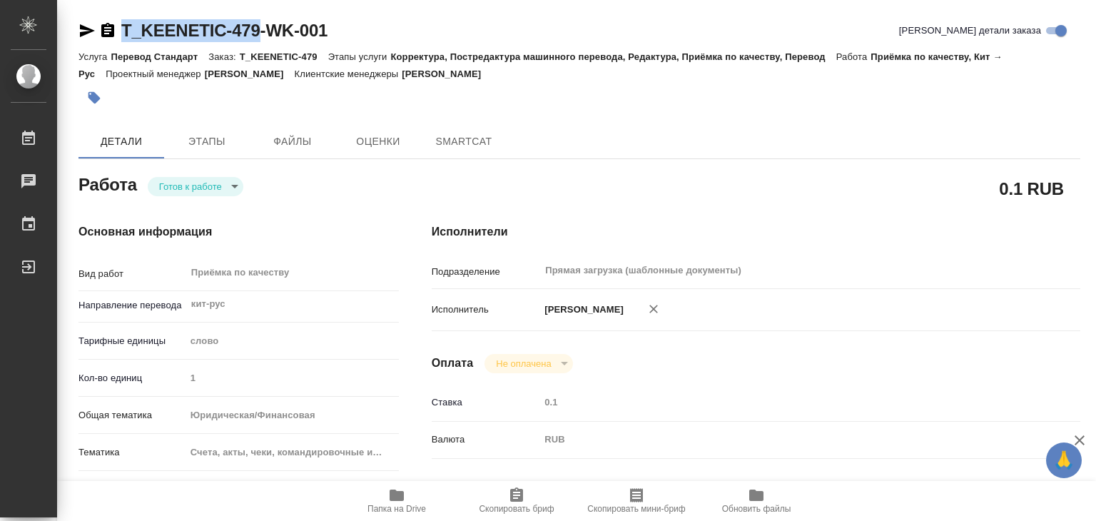
type textarea "x"
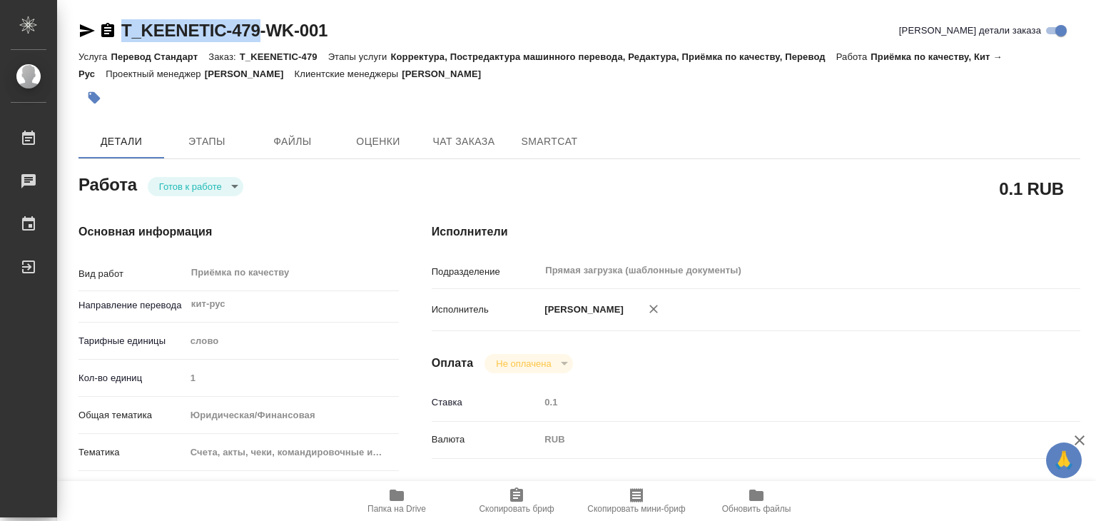
drag, startPoint x: 216, startPoint y: 35, endPoint x: 260, endPoint y: 36, distance: 43.5
copy link "T_KEENETIC-479"
type textarea "x"
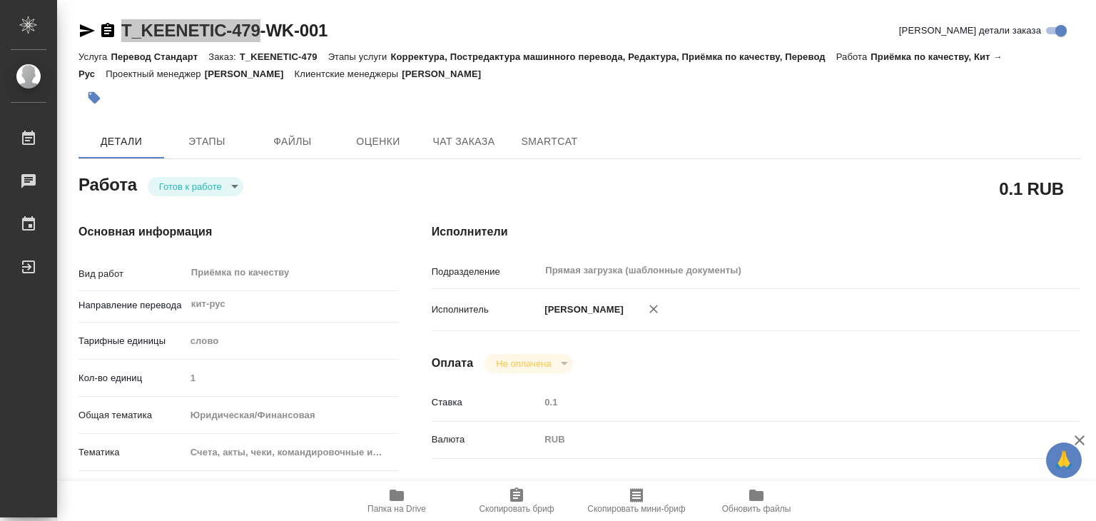
type textarea "x"
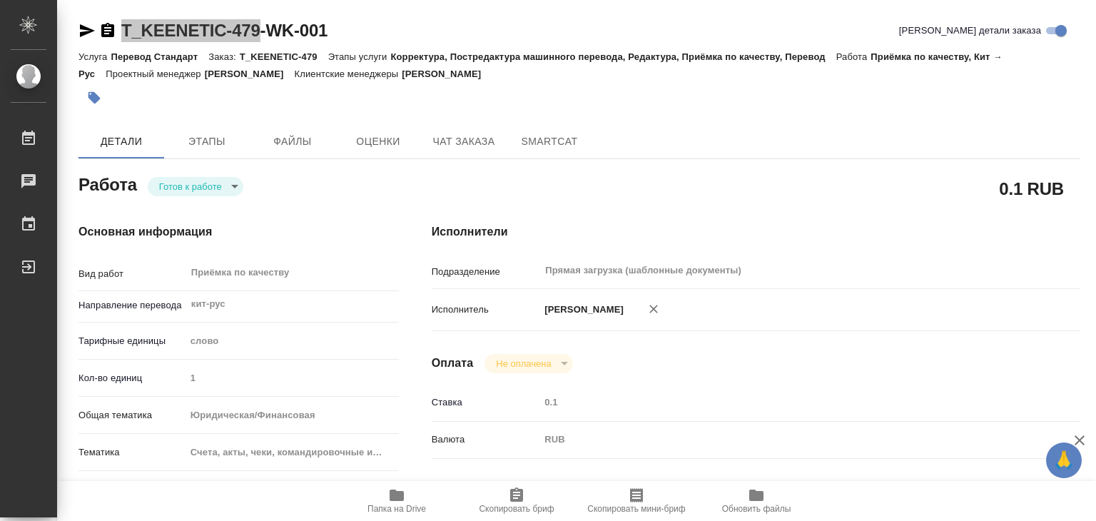
type textarea "x"
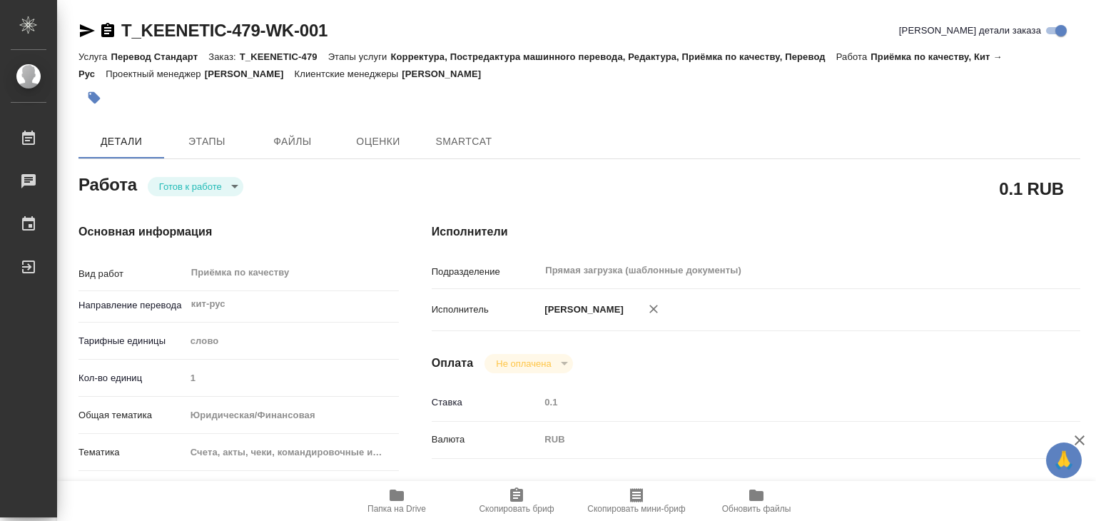
type textarea "x"
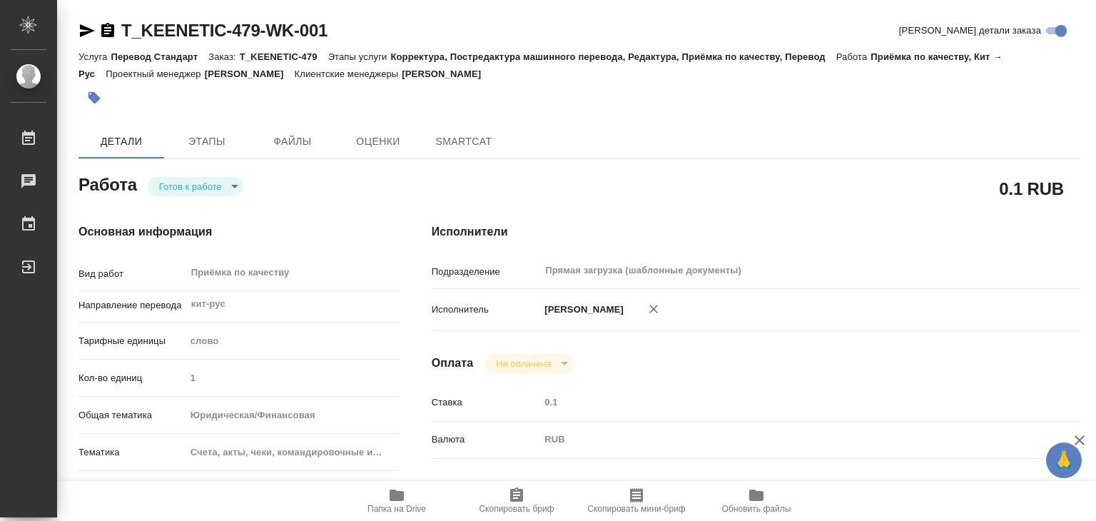
type textarea "x"
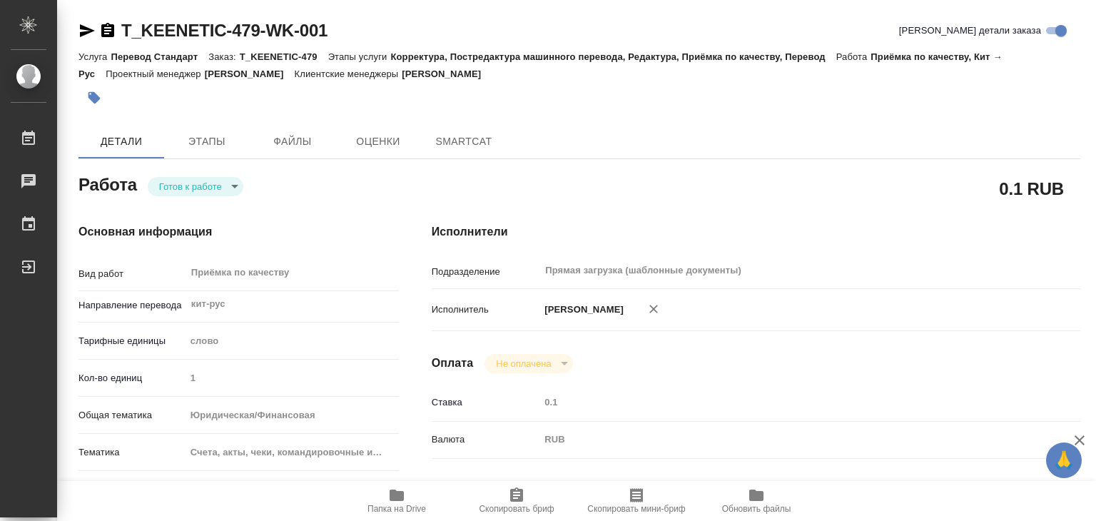
type textarea "x"
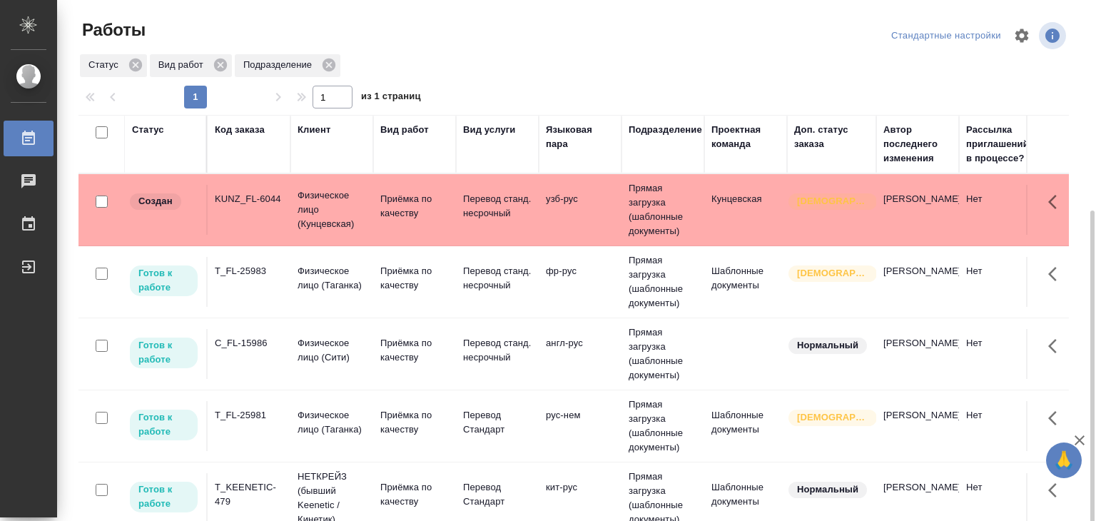
scroll to position [1070, 0]
